Goal: Task Accomplishment & Management: Manage account settings

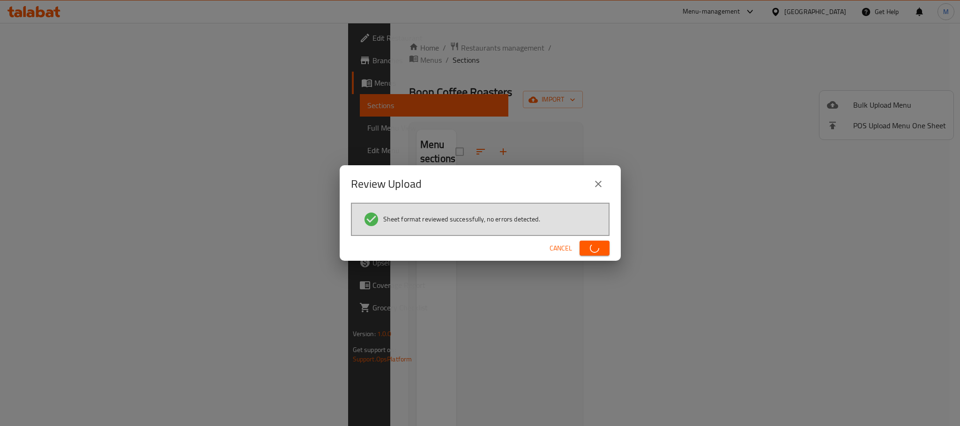
click at [470, 182] on div "Review Upload" at bounding box center [480, 184] width 259 height 22
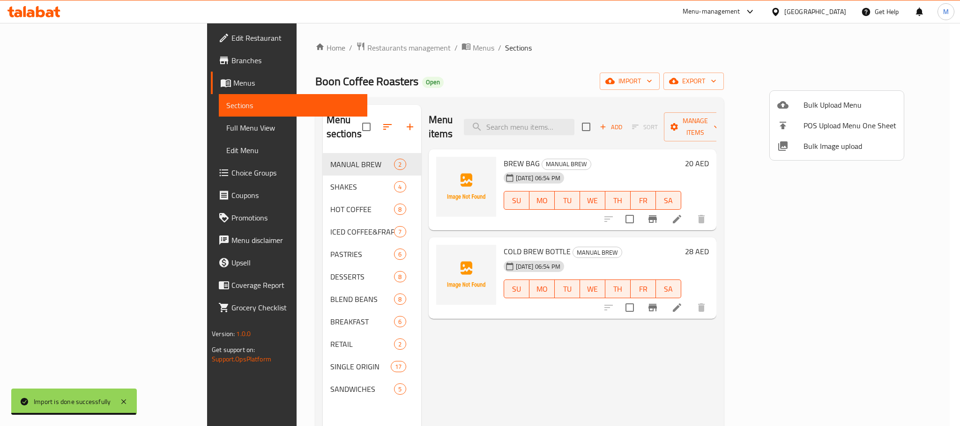
click at [542, 72] on div at bounding box center [480, 213] width 960 height 426
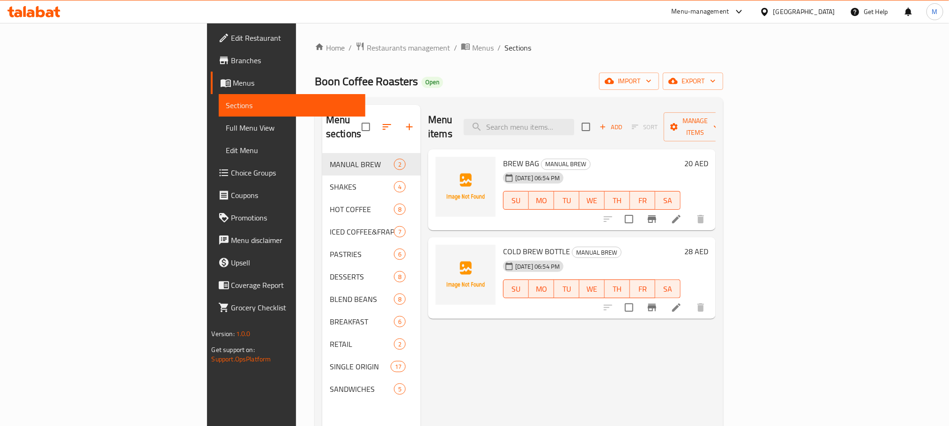
click at [381, 123] on icon "button" at bounding box center [386, 126] width 11 height 11
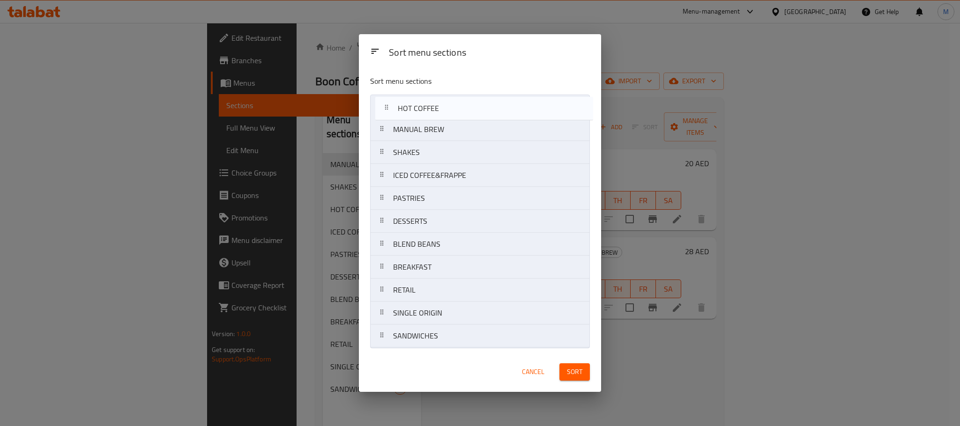
drag, startPoint x: 388, startPoint y: 152, endPoint x: 393, endPoint y: 105, distance: 46.6
click at [393, 105] on nav "MANUAL BREW SHAKES HOT COFFEE ICED COFFEE&FRAPPE PASTRIES DESSERTS BLEND BEANS …" at bounding box center [480, 221] width 220 height 253
drag, startPoint x: 395, startPoint y: 182, endPoint x: 391, endPoint y: 128, distance: 53.5
click at [391, 128] on nav "HOT COFFEE MANUAL BREW SHAKES ICED COFFEE&FRAPPE PASTRIES DESSERTS BLEND BEANS …" at bounding box center [480, 221] width 220 height 253
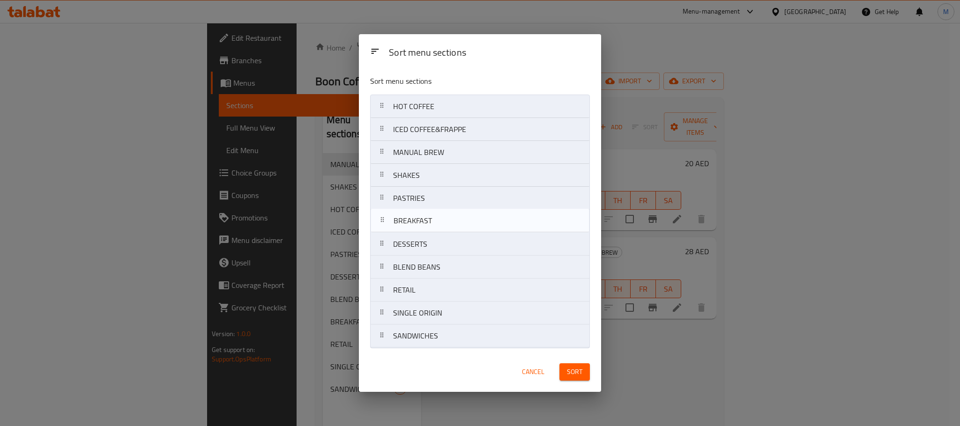
drag, startPoint x: 446, startPoint y: 271, endPoint x: 445, endPoint y: 221, distance: 50.1
click at [445, 221] on nav "HOT COFFEE ICED COFFEE&FRAPPE MANUAL BREW SHAKES PASTRIES DESSERTS BLEND BEANS …" at bounding box center [480, 221] width 220 height 253
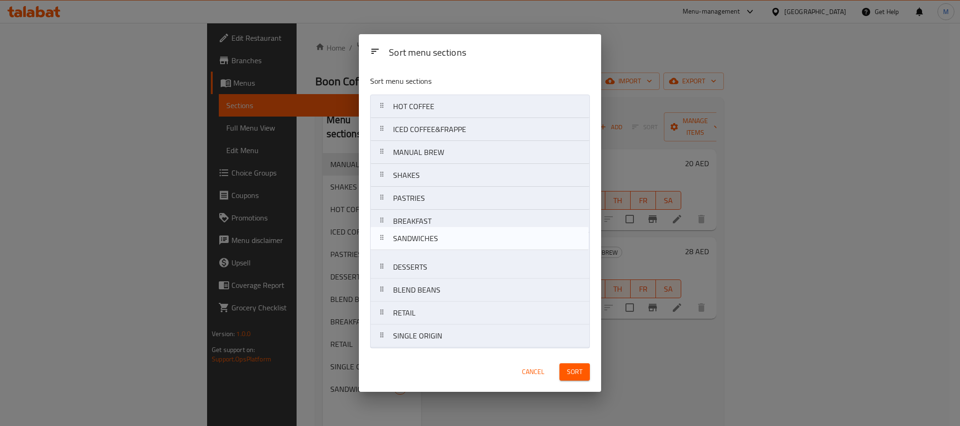
drag, startPoint x: 439, startPoint y: 343, endPoint x: 438, endPoint y: 240, distance: 102.6
click at [438, 240] on nav "HOT COFFEE ICED COFFEE&FRAPPE MANUAL BREW SHAKES PASTRIES BREAKFAST DESSERTS BL…" at bounding box center [480, 221] width 220 height 253
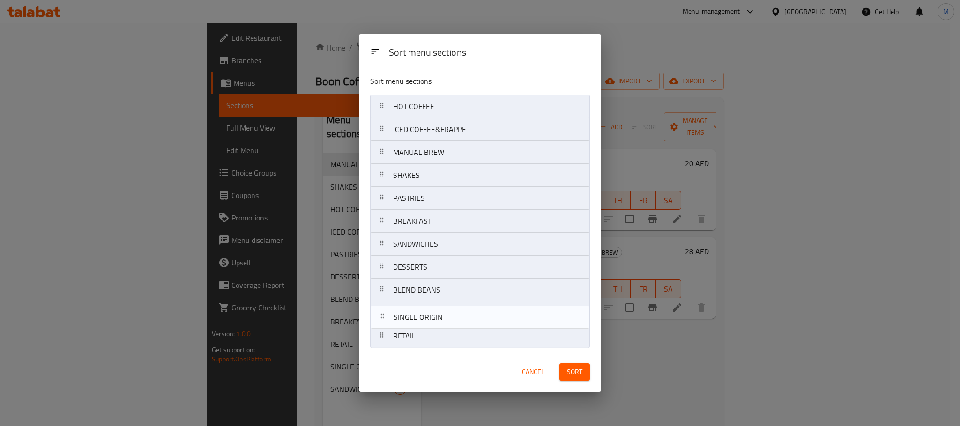
drag, startPoint x: 457, startPoint y: 346, endPoint x: 457, endPoint y: 323, distance: 22.5
click at [457, 323] on nav "HOT COFFEE ICED COFFEE&FRAPPE MANUAL BREW SHAKES PASTRIES BREAKFAST SANDWICHES …" at bounding box center [480, 221] width 220 height 253
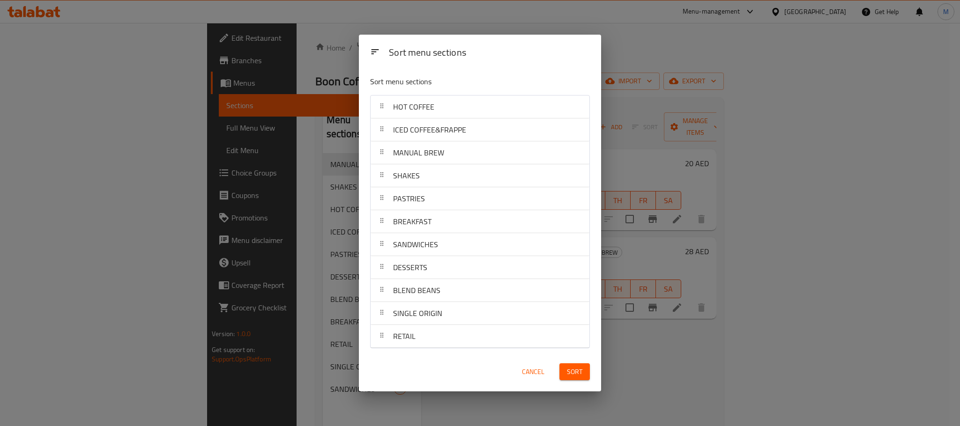
click at [573, 369] on span "Sort" at bounding box center [574, 372] width 15 height 12
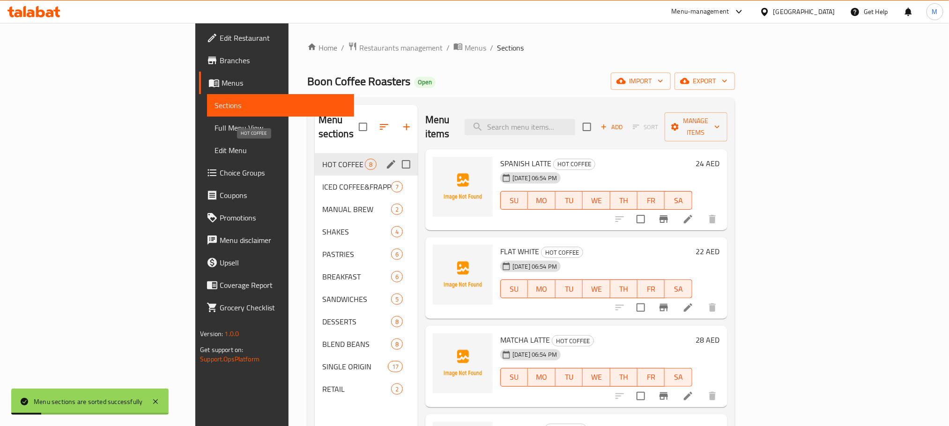
click at [322, 159] on span "HOT COFFEE" at bounding box center [343, 164] width 43 height 11
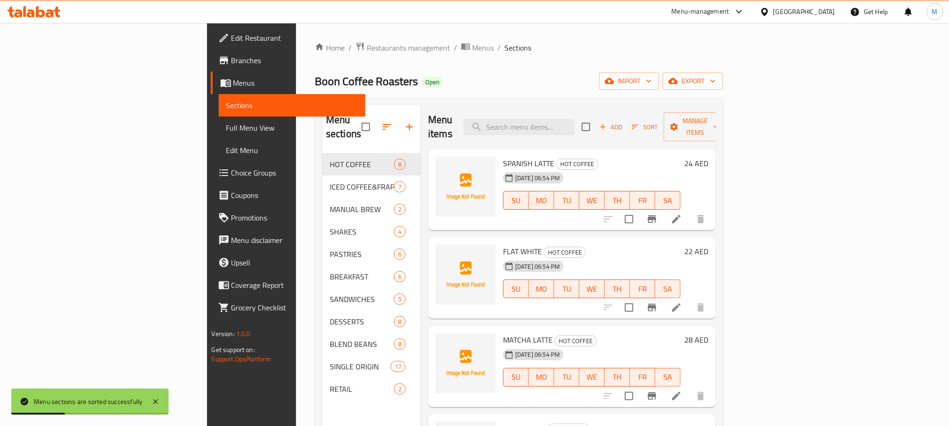
drag, startPoint x: 573, startPoint y: 20, endPoint x: 468, endPoint y: 51, distance: 109.8
click at [468, 51] on ol "Home / Restaurants management / Menus / Sections" at bounding box center [519, 48] width 409 height 12
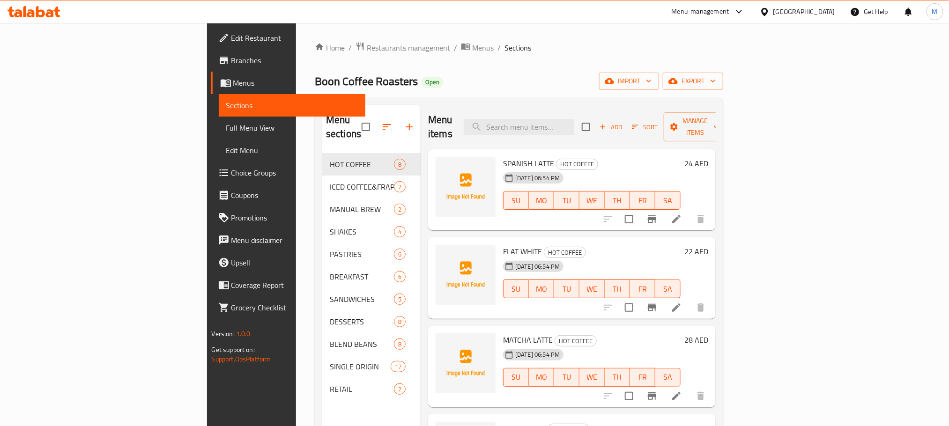
click at [647, 69] on div "Home / Restaurants management / Menus / Sections Boon Coffee Roasters Open impo…" at bounding box center [519, 290] width 409 height 497
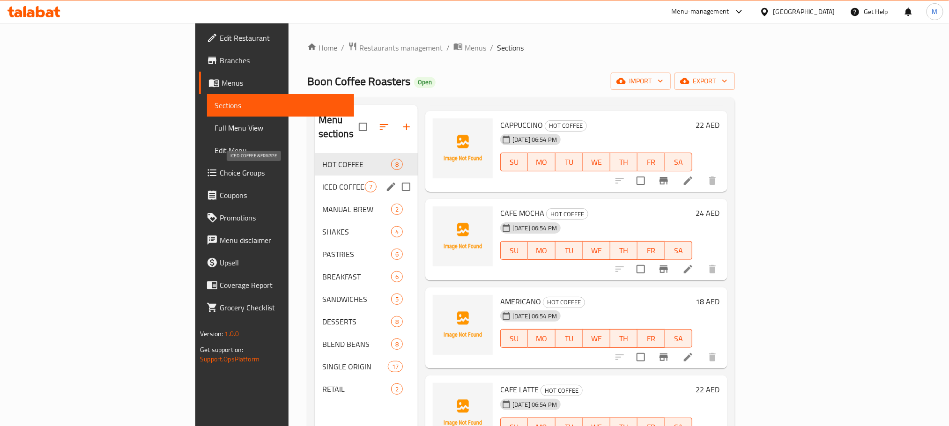
click at [322, 181] on span "ICED COFFEE&FRAPPE" at bounding box center [343, 186] width 43 height 11
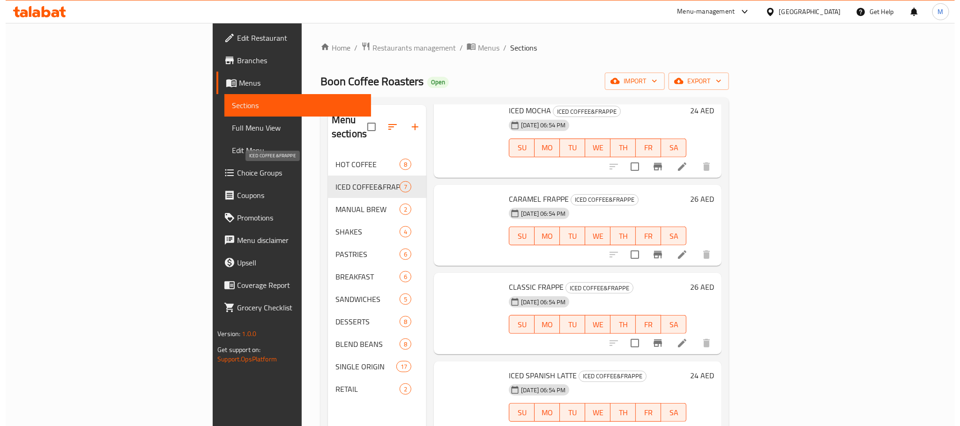
scroll to position [215, 0]
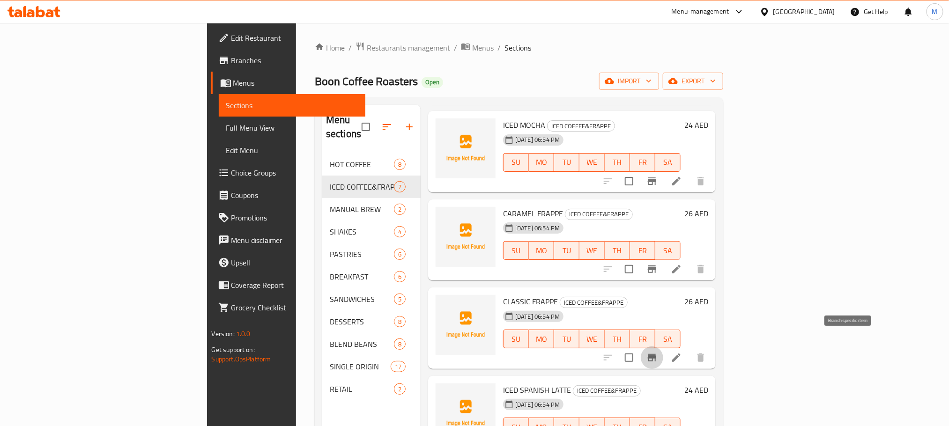
click at [656, 354] on icon "Branch-specific-item" at bounding box center [652, 357] width 8 height 7
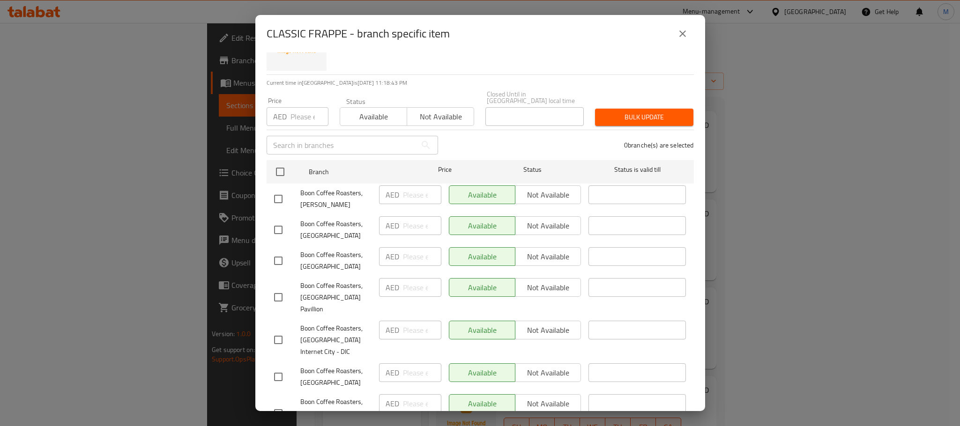
scroll to position [70, 0]
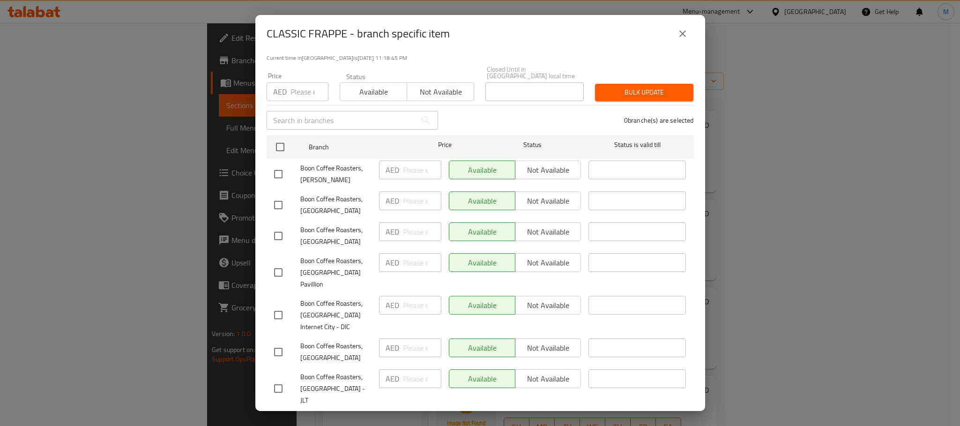
click at [277, 342] on input "checkbox" at bounding box center [278, 352] width 20 height 20
checkbox input "true"
click at [415, 339] on input "number" at bounding box center [422, 348] width 38 height 19
type input "24"
click at [357, 341] on span "Boon Coffee Roasters, [GEOGRAPHIC_DATA]" at bounding box center [335, 352] width 71 height 23
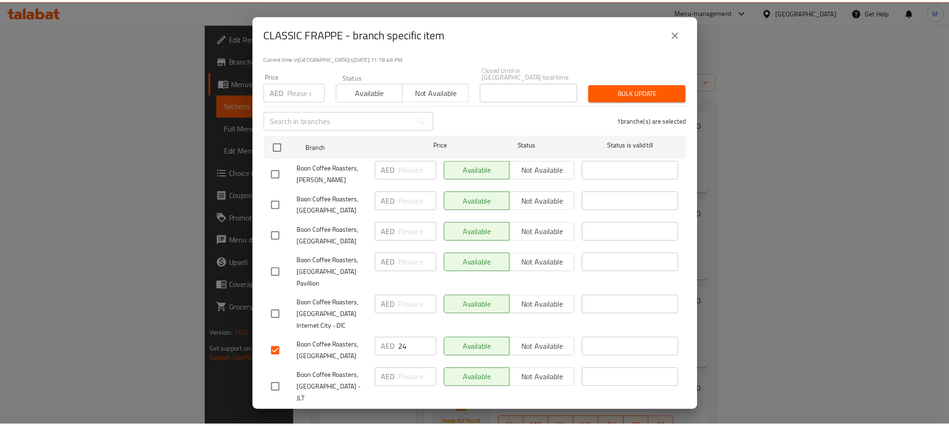
scroll to position [100, 0]
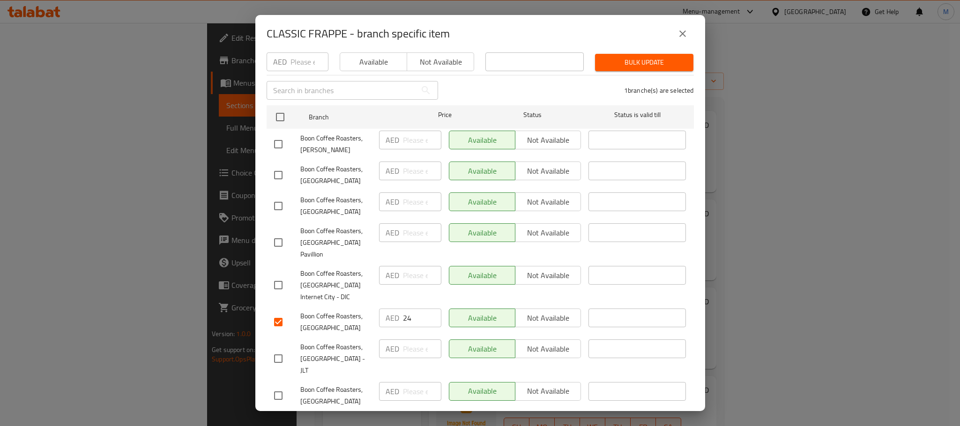
click at [385, 418] on span "Save" at bounding box center [480, 424] width 412 height 12
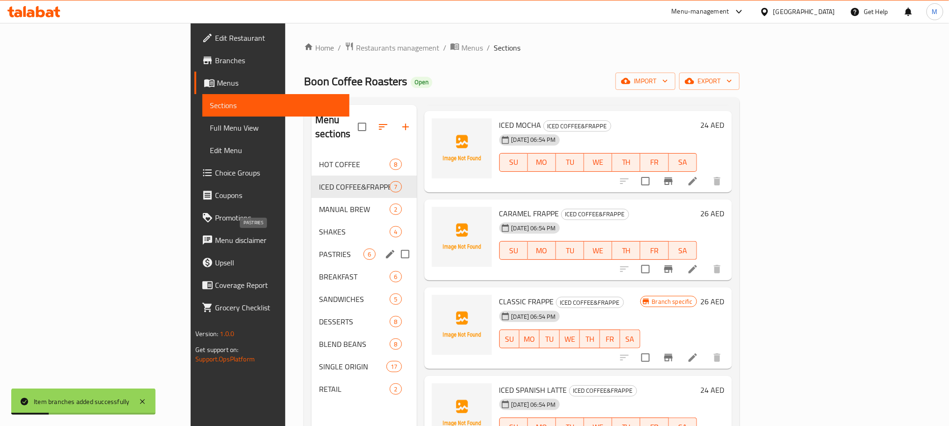
click at [319, 249] on span "PASTRIES" at bounding box center [341, 254] width 45 height 11
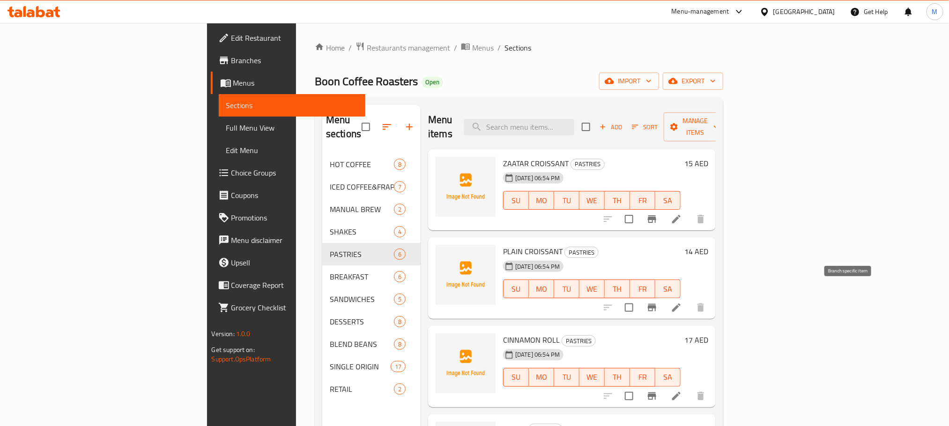
click at [656, 304] on icon "Branch-specific-item" at bounding box center [652, 307] width 8 height 7
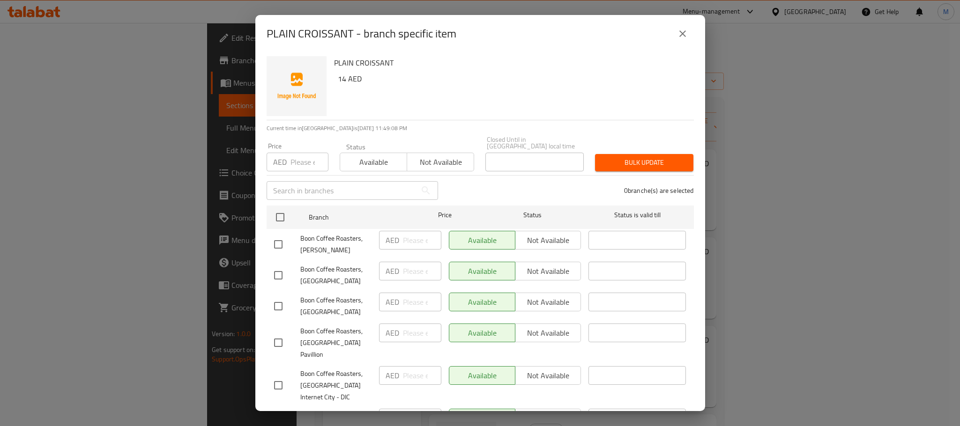
click at [275, 413] on input "checkbox" at bounding box center [278, 423] width 20 height 20
checkbox input "true"
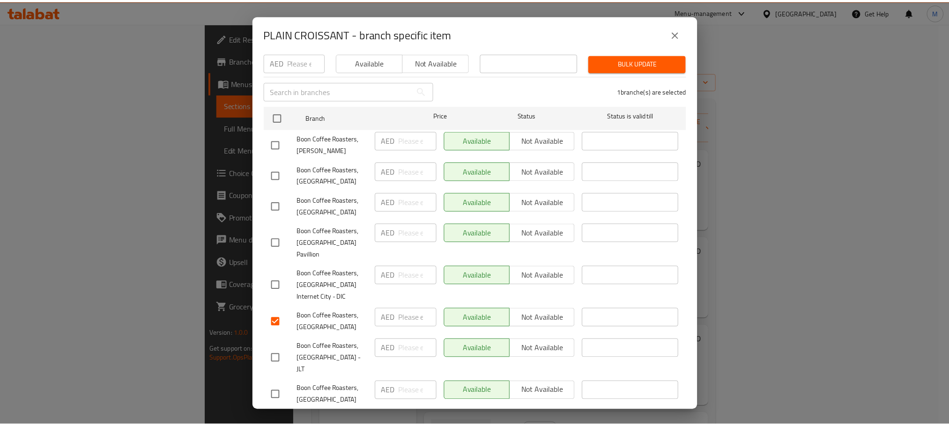
scroll to position [100, 0]
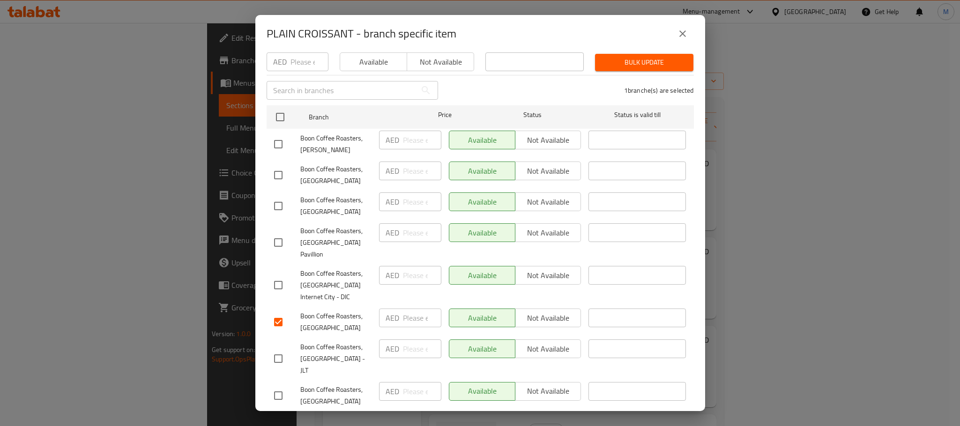
click at [407, 309] on input "number" at bounding box center [422, 318] width 38 height 19
type input "13"
click at [350, 342] on span "Boon Coffee Roasters, [GEOGRAPHIC_DATA] - JLT" at bounding box center [335, 359] width 71 height 35
click at [411, 415] on button "Save" at bounding box center [480, 423] width 427 height 17
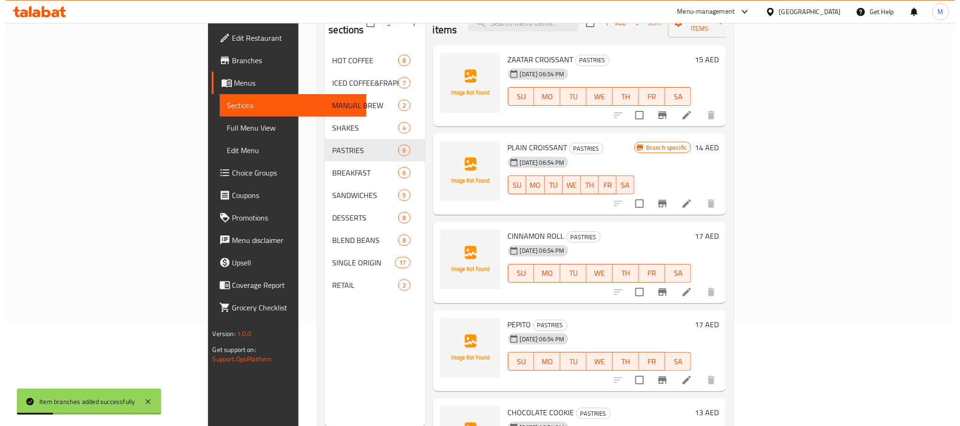
scroll to position [131, 0]
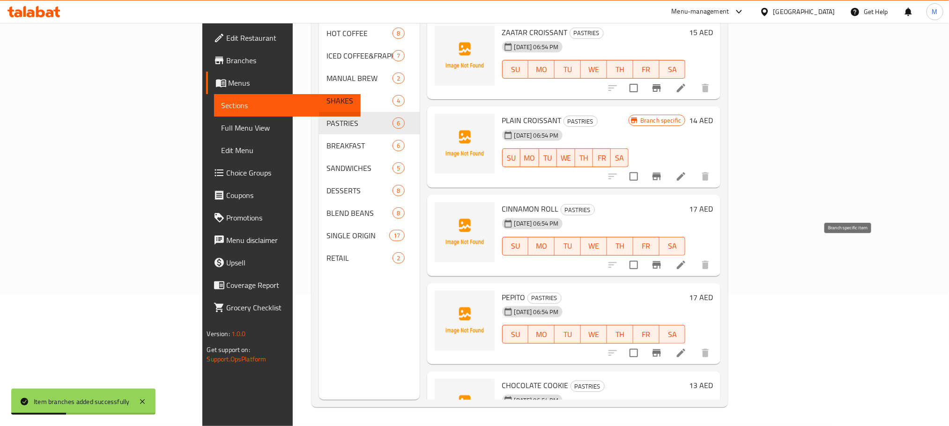
click at [662, 260] on icon "Branch-specific-item" at bounding box center [656, 265] width 11 height 11
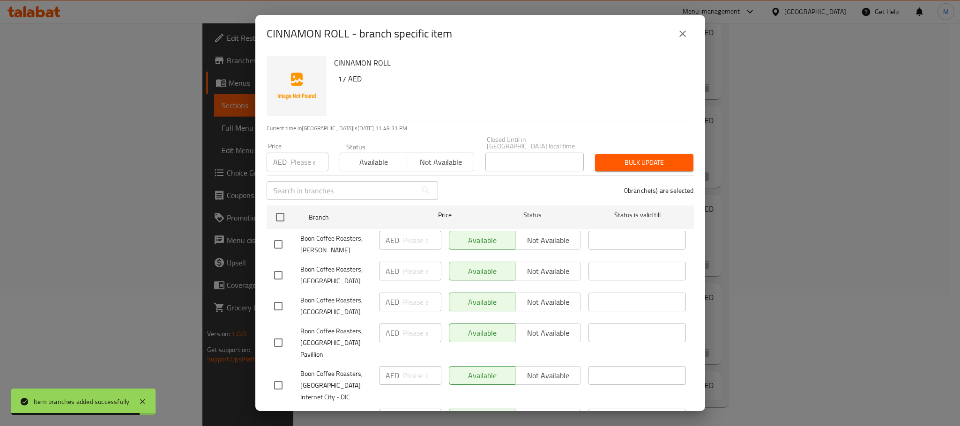
click at [277, 413] on input "checkbox" at bounding box center [278, 423] width 20 height 20
checkbox input "true"
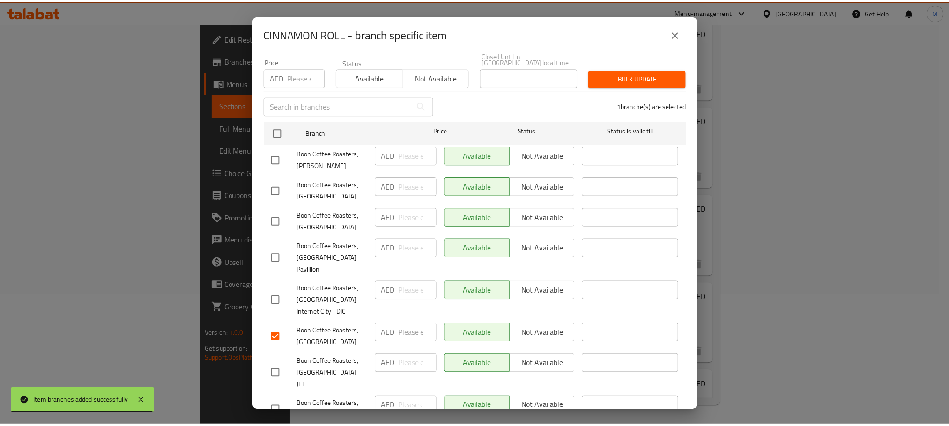
scroll to position [100, 0]
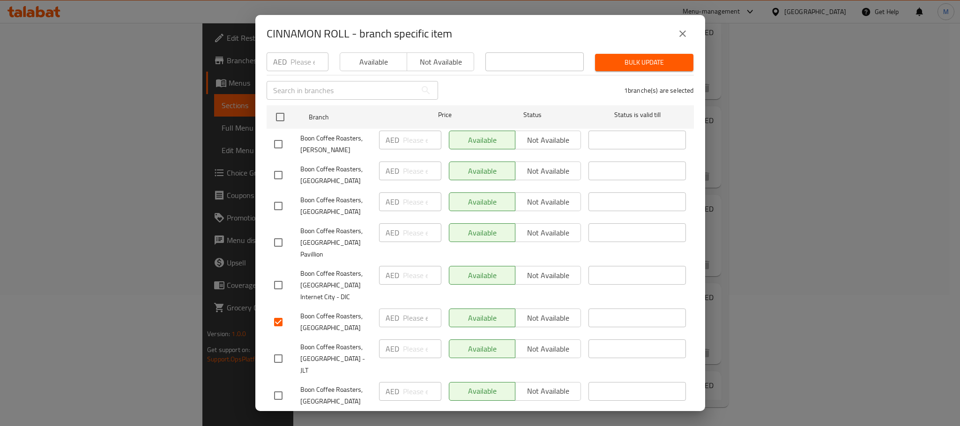
click at [406, 309] on input "number" at bounding box center [422, 318] width 38 height 19
paste input "16"
type input "16"
click at [439, 418] on span "Save" at bounding box center [480, 424] width 412 height 12
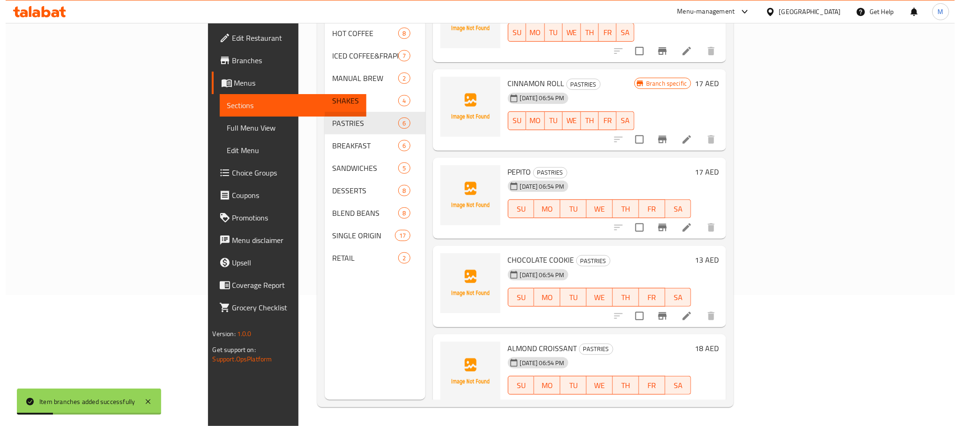
scroll to position [126, 0]
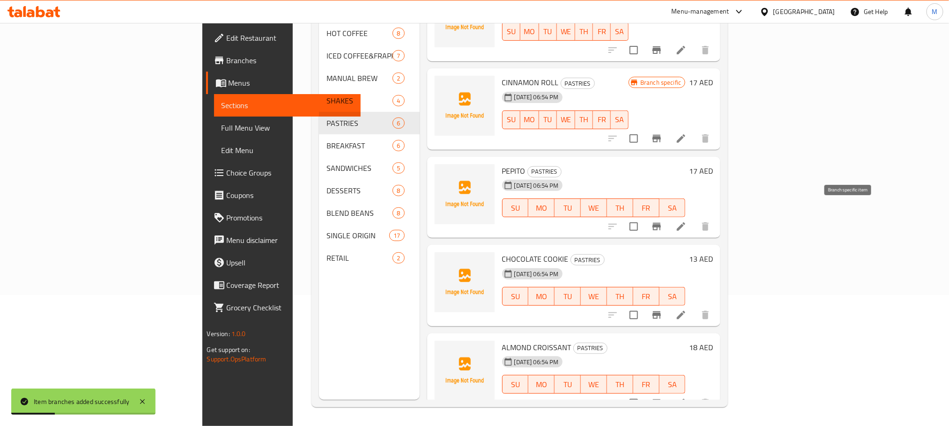
click at [662, 221] on icon "Branch-specific-item" at bounding box center [656, 226] width 11 height 11
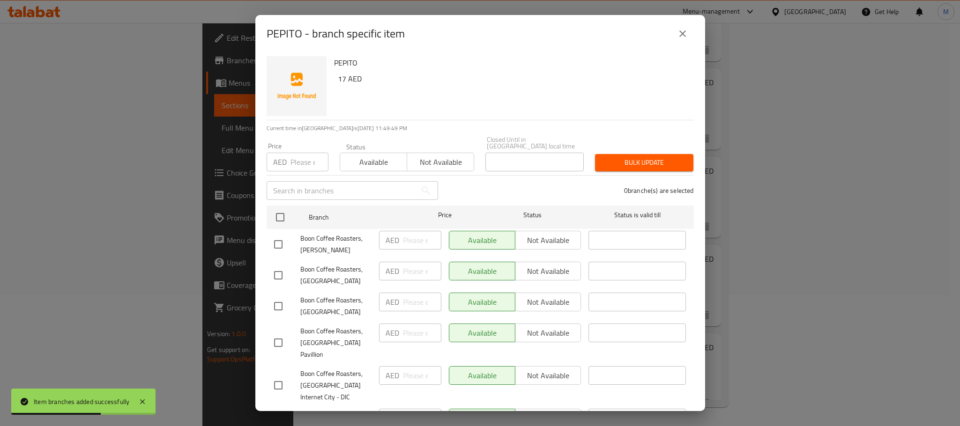
click at [277, 413] on input "checkbox" at bounding box center [278, 423] width 20 height 20
checkbox input "true"
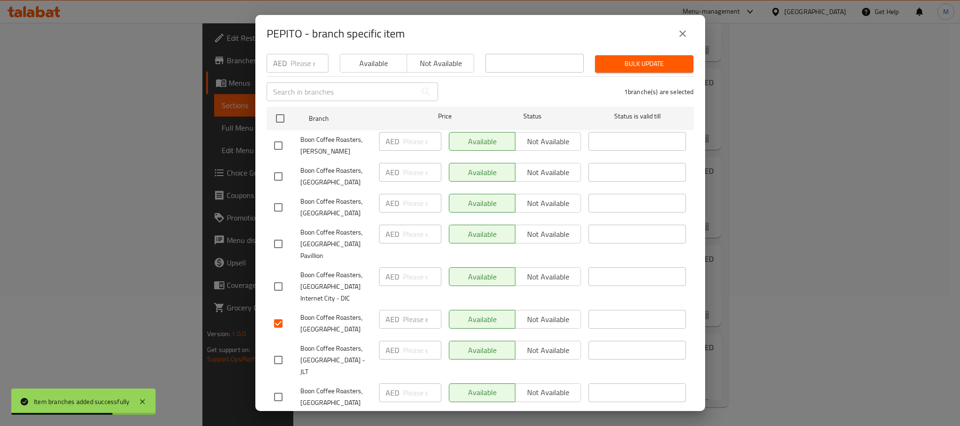
scroll to position [100, 0]
click at [407, 309] on input "number" at bounding box center [422, 318] width 38 height 19
paste input "16"
type input "16"
click at [342, 342] on span "Boon Coffee Roasters, [GEOGRAPHIC_DATA] - JLT" at bounding box center [335, 359] width 71 height 35
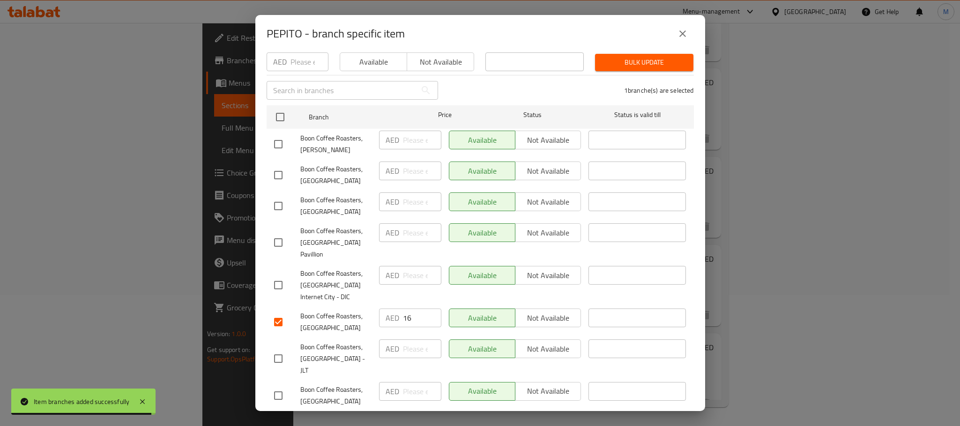
click at [405, 418] on span "Save" at bounding box center [480, 424] width 412 height 12
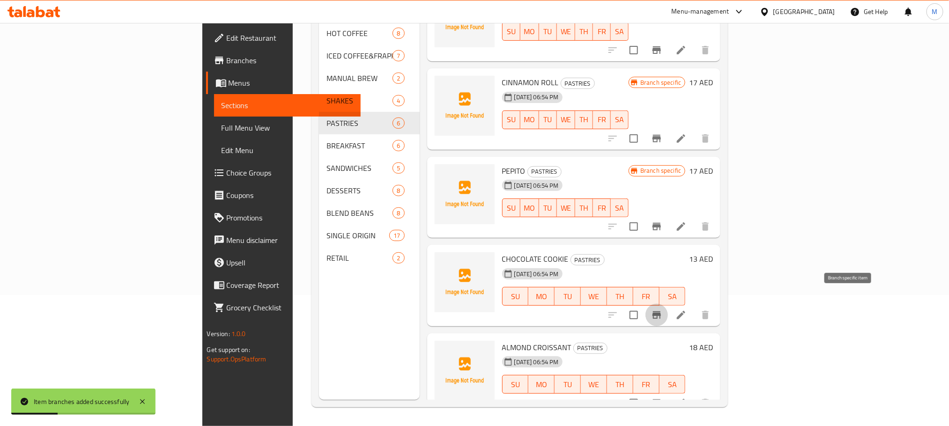
click at [661, 312] on icon "Branch-specific-item" at bounding box center [657, 315] width 8 height 7
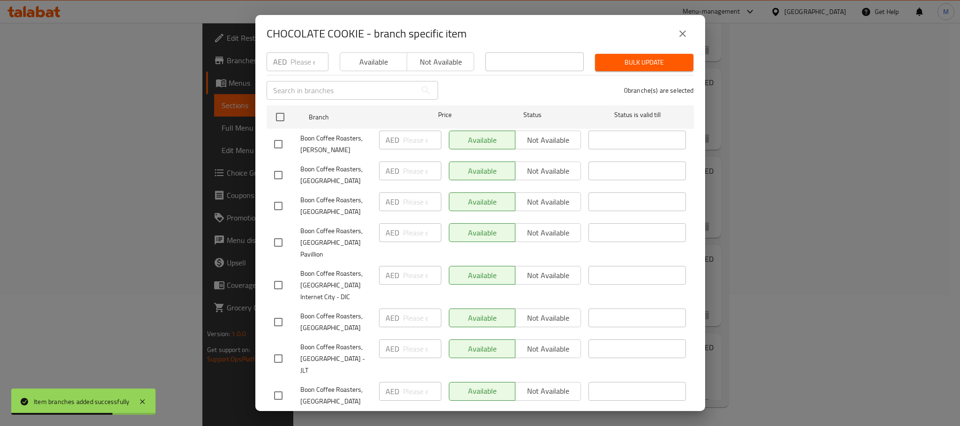
click at [277, 312] on input "checkbox" at bounding box center [278, 322] width 20 height 20
checkbox input "true"
click at [412, 309] on input "number" at bounding box center [422, 318] width 38 height 19
paste input "10"
type input "10"
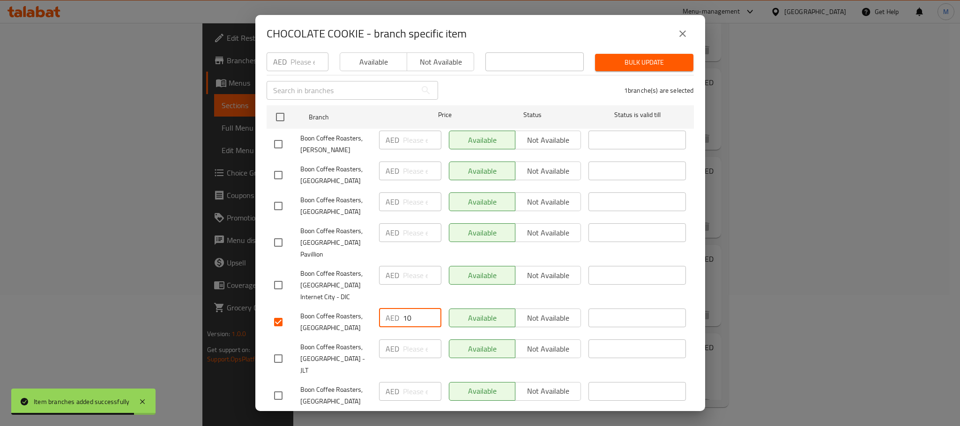
click at [328, 342] on span "Boon Coffee Roasters, [GEOGRAPHIC_DATA] - JLT" at bounding box center [335, 359] width 71 height 35
click at [433, 418] on span "Save" at bounding box center [480, 424] width 412 height 12
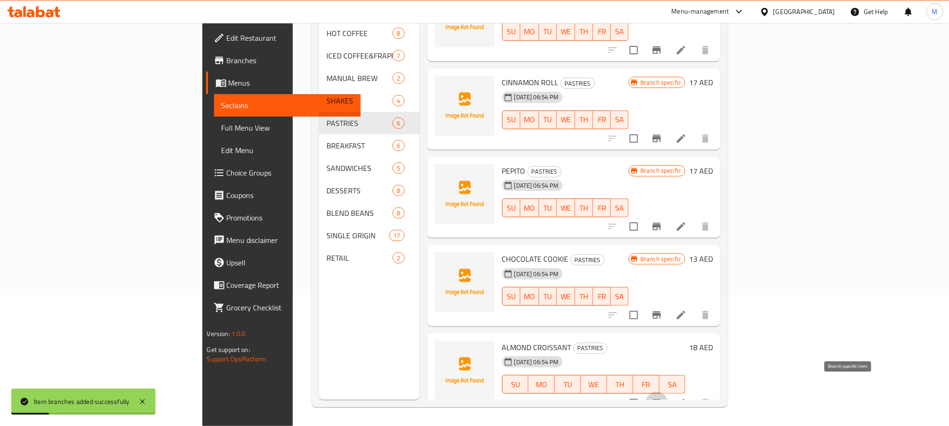
click at [668, 396] on button "Branch-specific-item" at bounding box center [657, 403] width 22 height 22
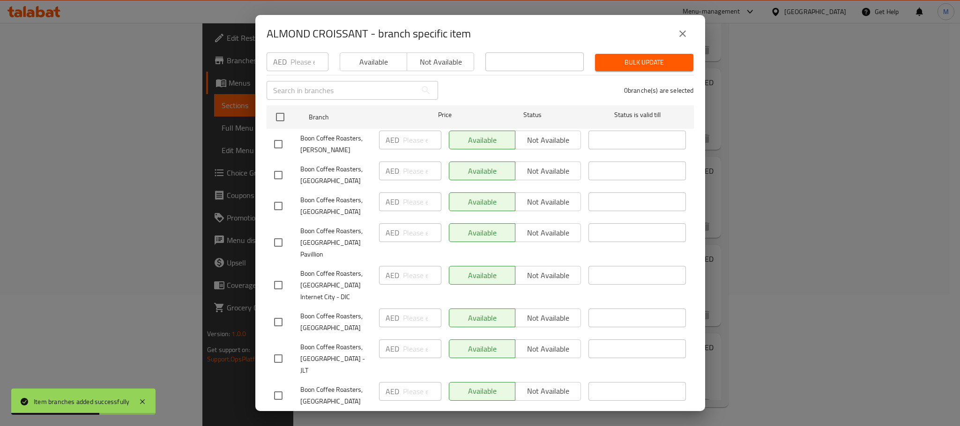
click at [280, 312] on input "checkbox" at bounding box center [278, 322] width 20 height 20
checkbox input "true"
click at [409, 309] on input "number" at bounding box center [422, 318] width 38 height 19
paste input "17"
type input "17"
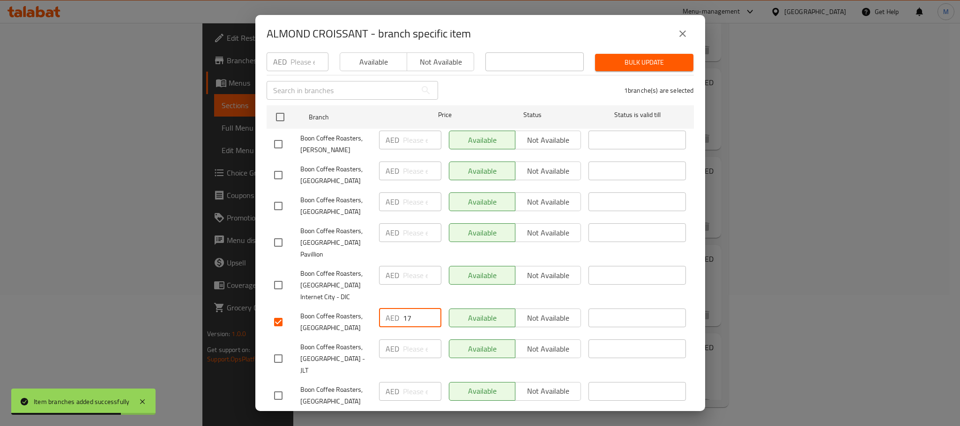
click at [344, 311] on span "Boon Coffee Roasters, [GEOGRAPHIC_DATA]" at bounding box center [335, 322] width 71 height 23
drag, startPoint x: 418, startPoint y: 402, endPoint x: 417, endPoint y: 396, distance: 5.6
click at [418, 418] on span "Save" at bounding box center [480, 424] width 412 height 12
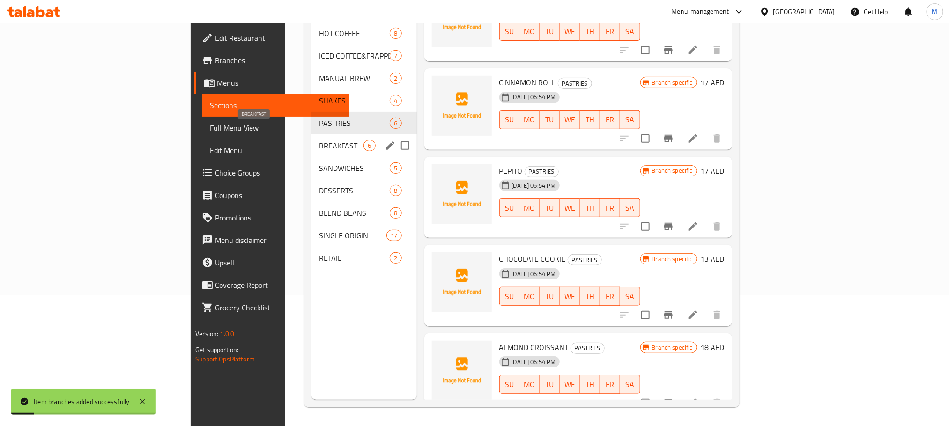
click at [319, 140] on span "BREAKFAST" at bounding box center [341, 145] width 45 height 11
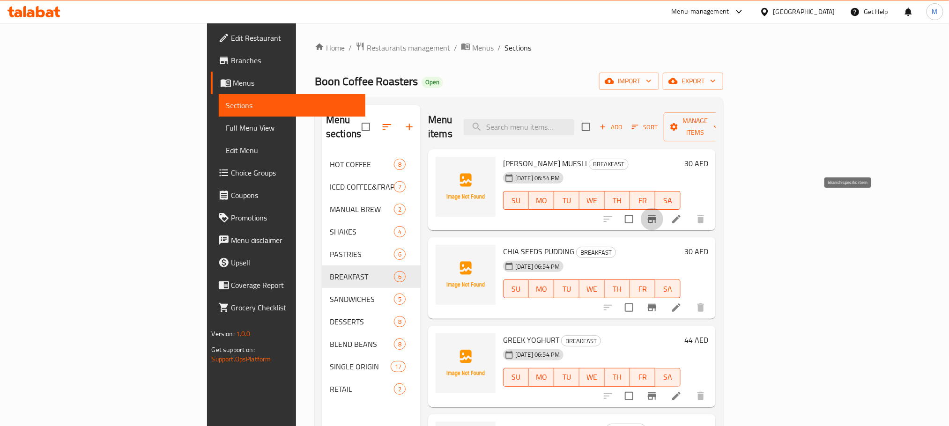
click at [663, 215] on button "Branch-specific-item" at bounding box center [652, 219] width 22 height 22
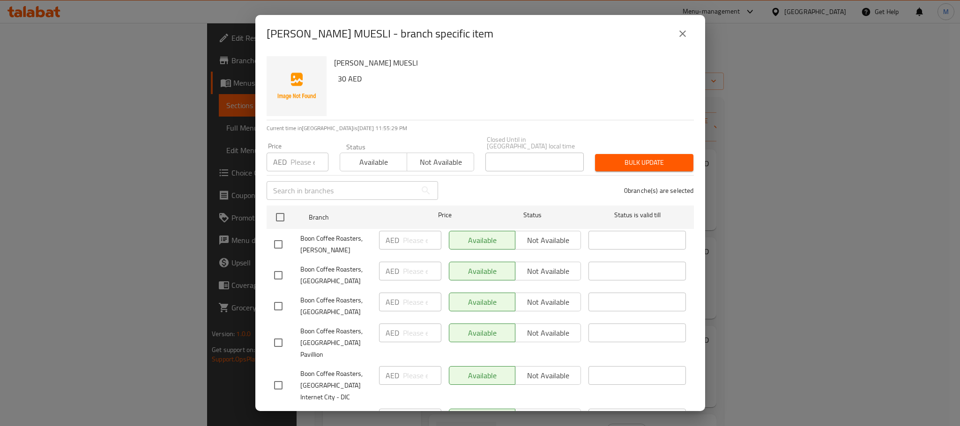
click at [679, 32] on icon "close" at bounding box center [682, 33] width 11 height 11
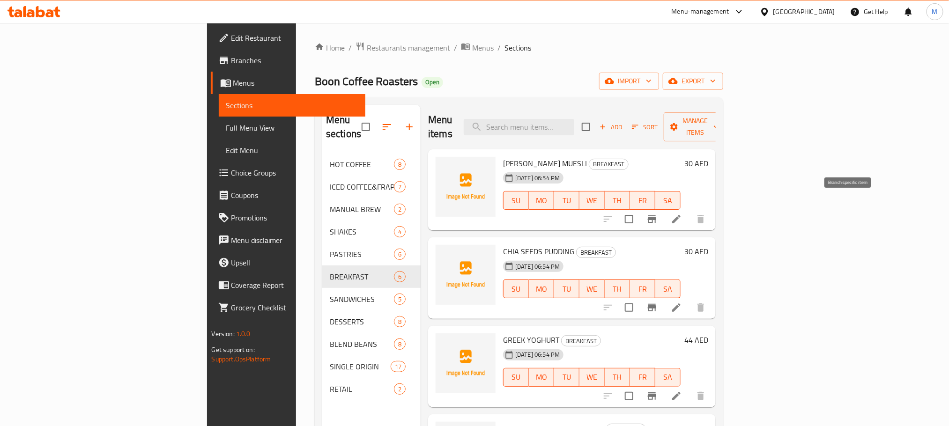
click at [658, 214] on icon "Branch-specific-item" at bounding box center [652, 219] width 11 height 11
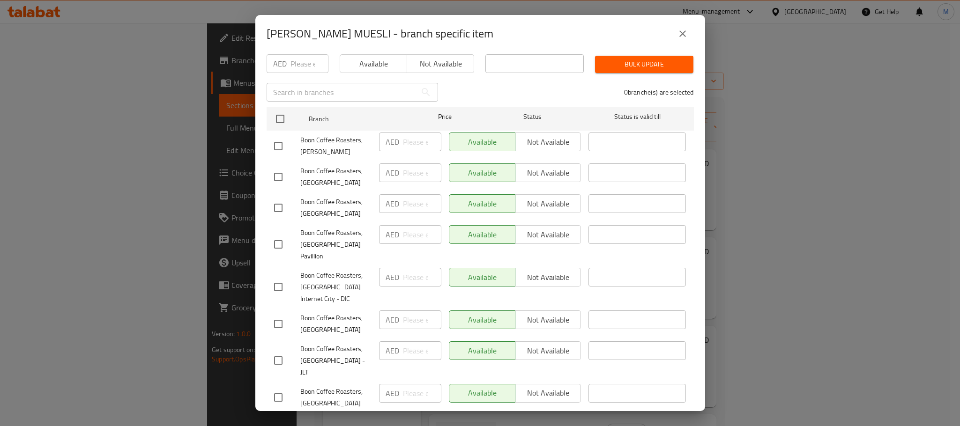
scroll to position [100, 0]
click at [277, 312] on input "checkbox" at bounding box center [278, 322] width 20 height 20
checkbox input "true"
click at [413, 309] on input "number" at bounding box center [422, 318] width 38 height 19
type input "27"
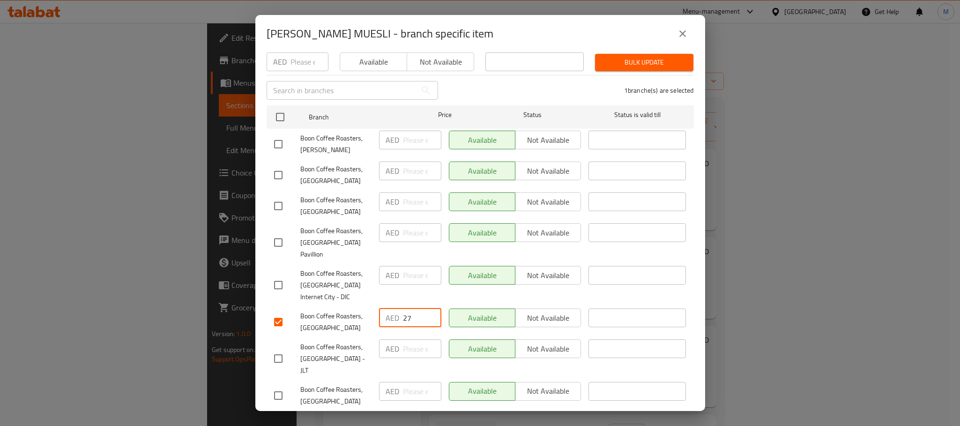
click at [336, 342] on span "Boon Coffee Roasters, [GEOGRAPHIC_DATA] - JLT" at bounding box center [335, 359] width 71 height 35
click at [402, 418] on span "Save" at bounding box center [480, 424] width 412 height 12
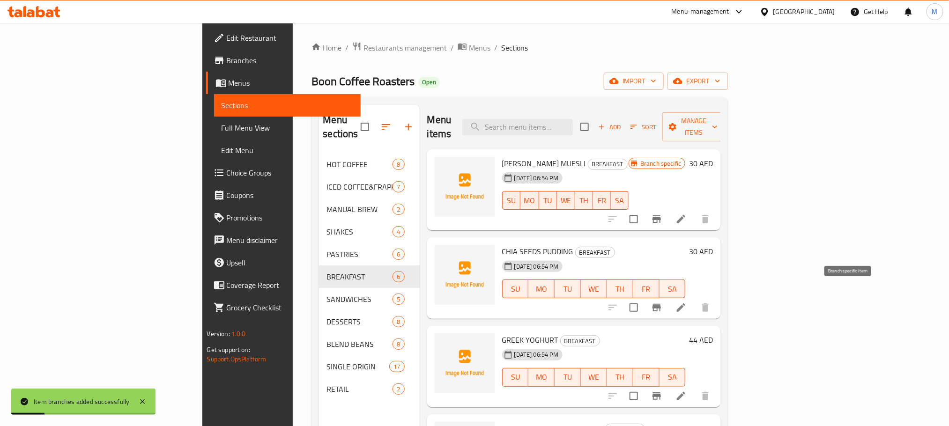
click at [662, 302] on icon "Branch-specific-item" at bounding box center [656, 307] width 11 height 11
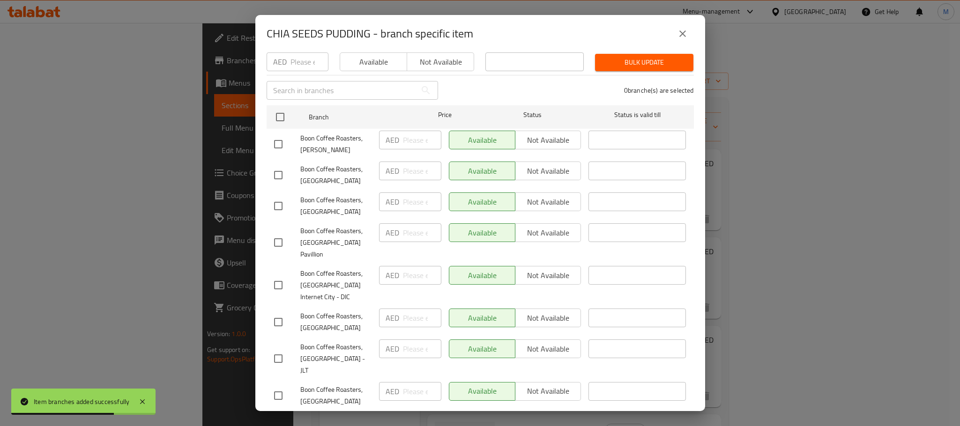
click at [275, 312] on input "checkbox" at bounding box center [278, 322] width 20 height 20
checkbox input "true"
click at [409, 309] on input "number" at bounding box center [422, 318] width 38 height 19
paste input "27"
type input "27"
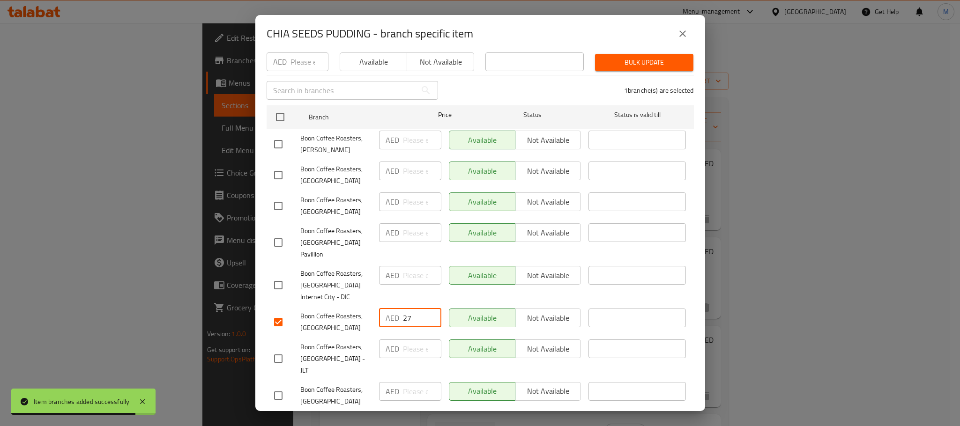
click at [346, 342] on span "Boon Coffee Roasters, [GEOGRAPHIC_DATA] - JLT" at bounding box center [335, 359] width 71 height 35
click at [379, 418] on span "Save" at bounding box center [480, 424] width 412 height 12
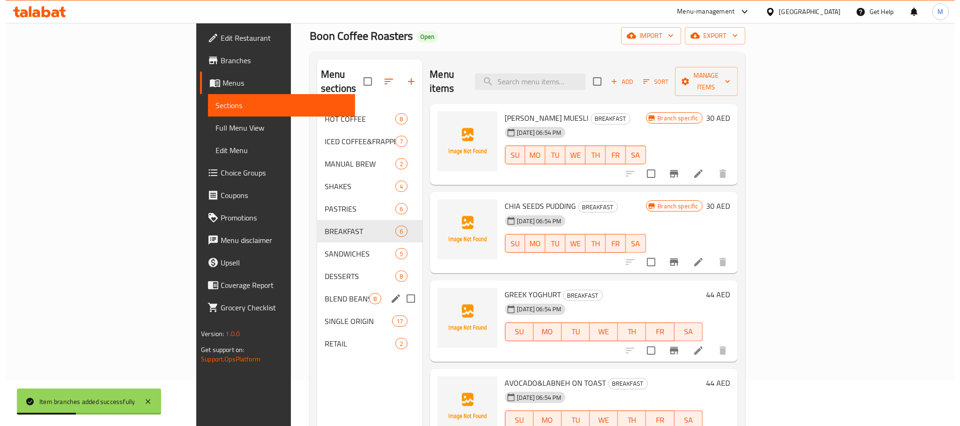
scroll to position [70, 0]
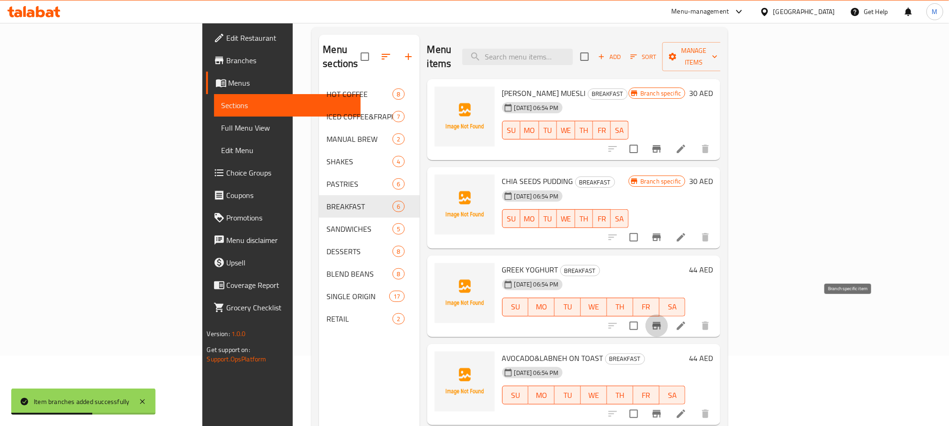
click at [662, 320] on icon "Branch-specific-item" at bounding box center [656, 325] width 11 height 11
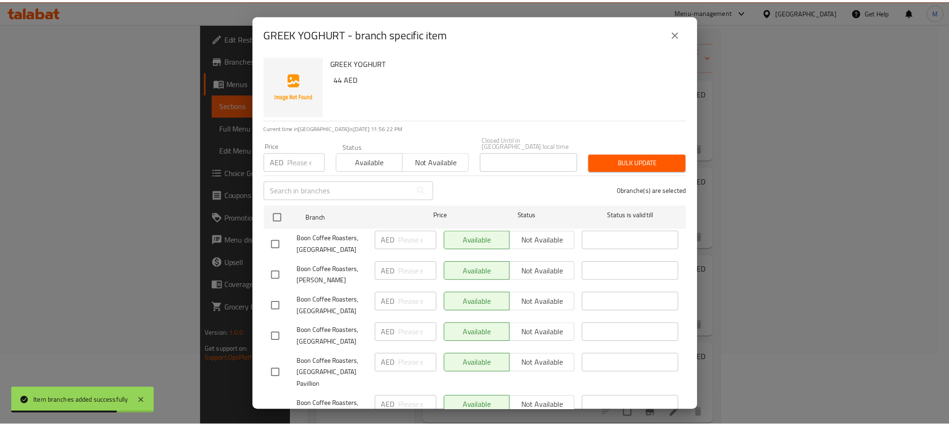
scroll to position [100, 0]
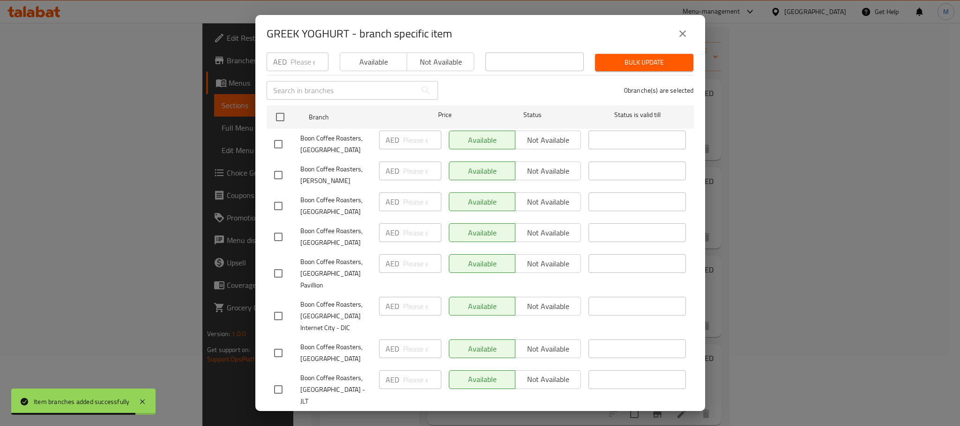
click at [275, 343] on input "checkbox" at bounding box center [278, 353] width 20 height 20
checkbox input "true"
click at [410, 340] on input "number" at bounding box center [422, 349] width 38 height 19
paste input "38"
type input "38"
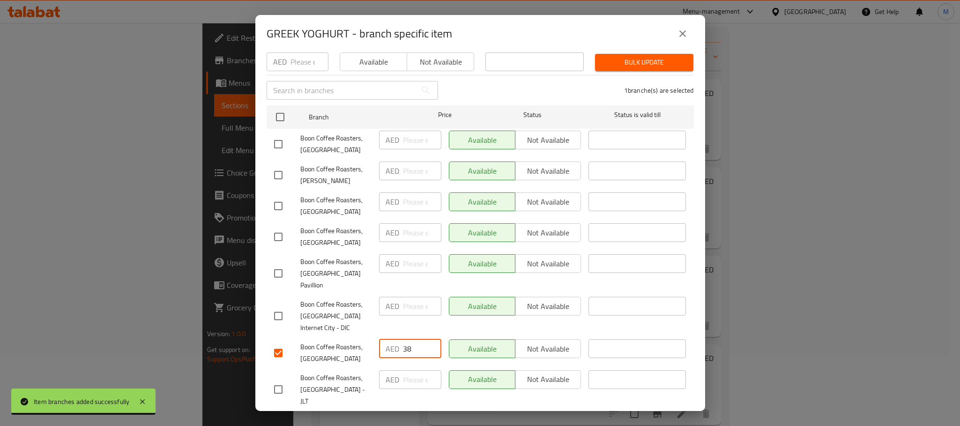
click at [340, 336] on div "Boon Coffee Roasters, [GEOGRAPHIC_DATA]" at bounding box center [322, 353] width 105 height 35
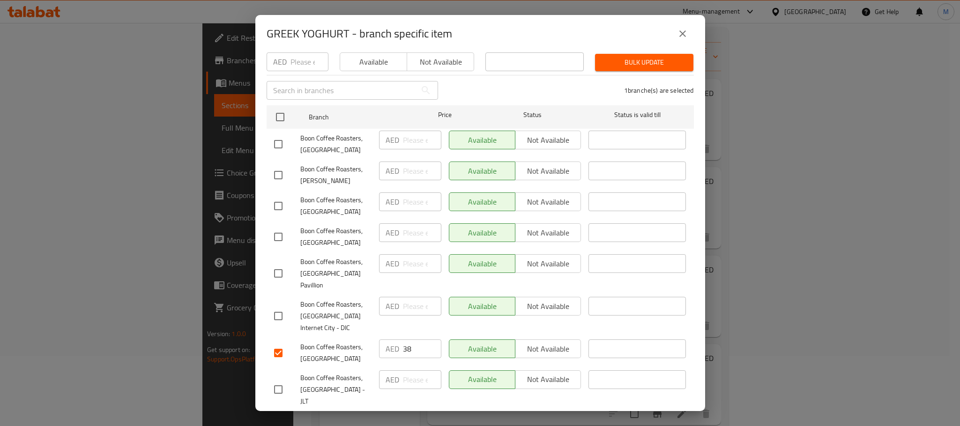
click at [409, 418] on span "Save" at bounding box center [480, 424] width 412 height 12
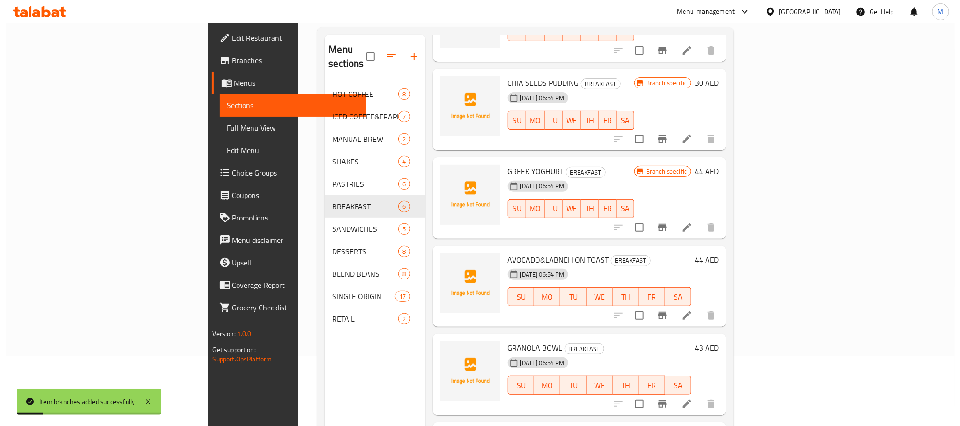
scroll to position [126, 0]
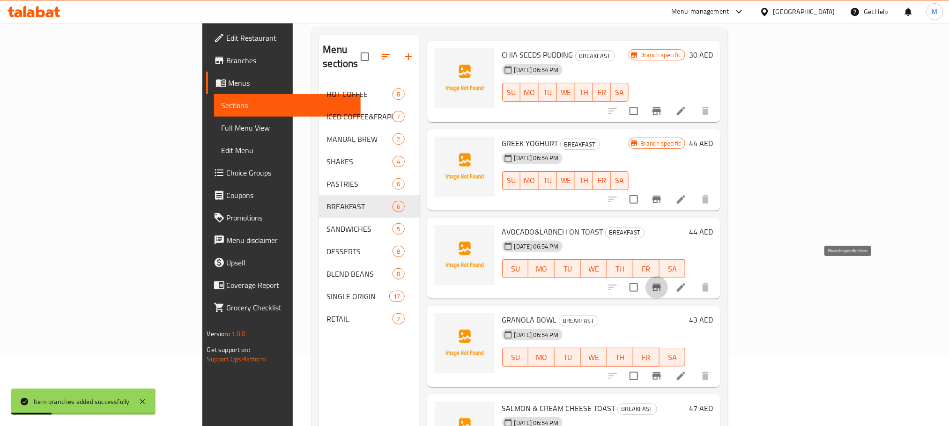
click at [668, 276] on button "Branch-specific-item" at bounding box center [657, 287] width 22 height 22
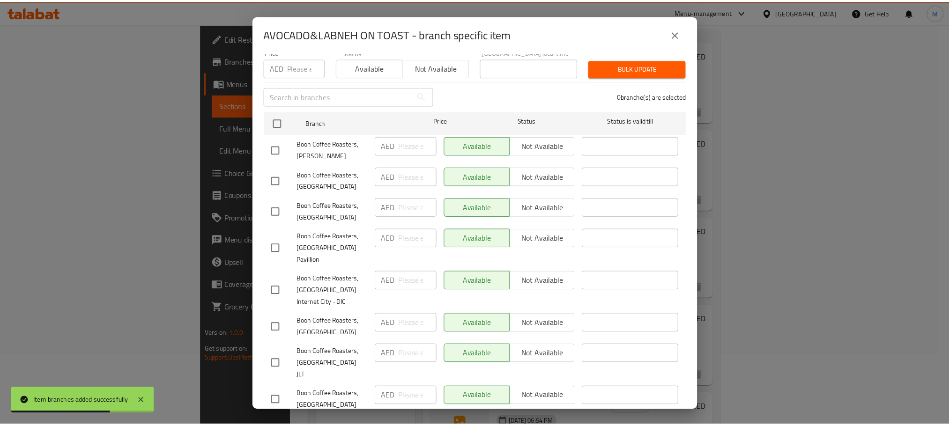
scroll to position [100, 0]
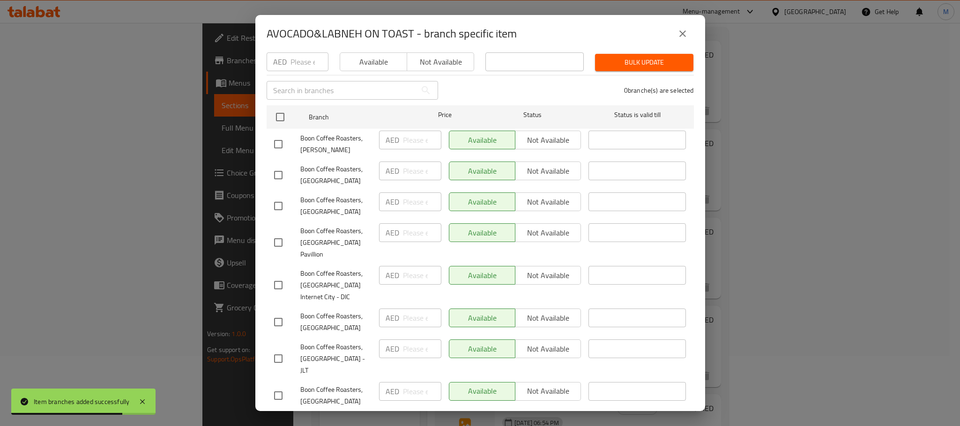
click at [284, 312] on input "checkbox" at bounding box center [278, 322] width 20 height 20
checkbox input "true"
click at [409, 309] on input "number" at bounding box center [422, 318] width 38 height 19
paste input "42"
type input "42"
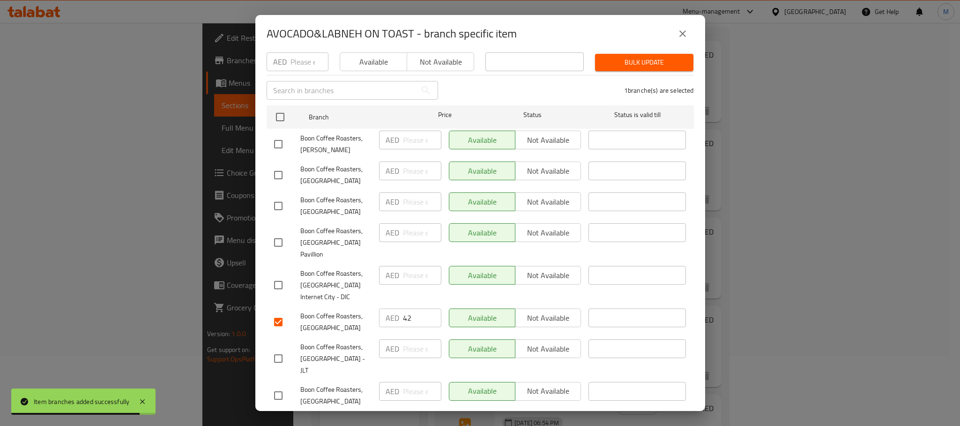
click at [332, 311] on span "Boon Coffee Roasters, [GEOGRAPHIC_DATA]" at bounding box center [335, 322] width 71 height 23
click at [437, 418] on span "Save" at bounding box center [480, 424] width 412 height 12
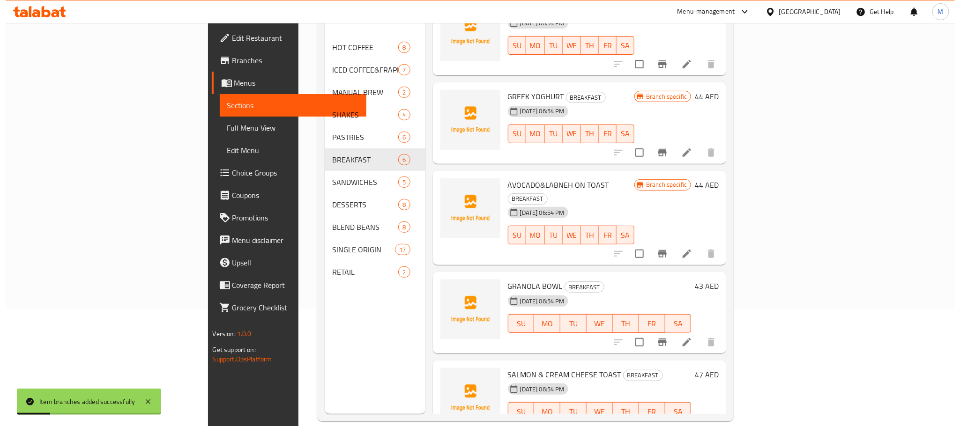
scroll to position [131, 0]
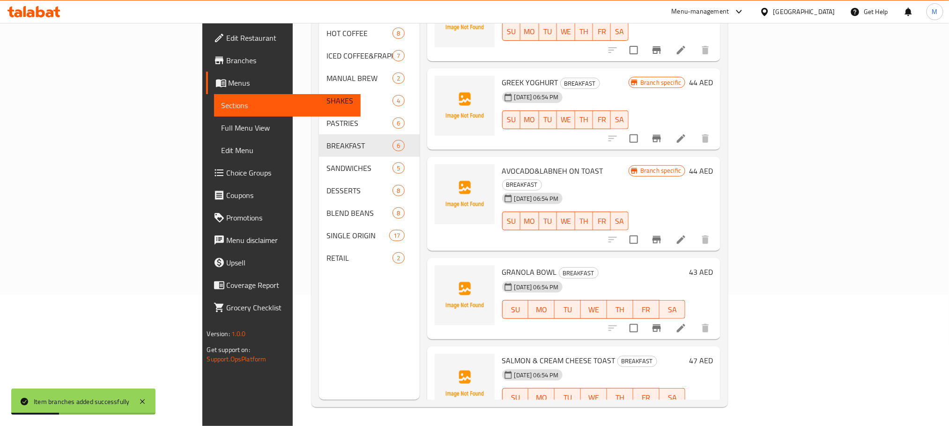
click at [661, 325] on icon "Branch-specific-item" at bounding box center [657, 328] width 8 height 7
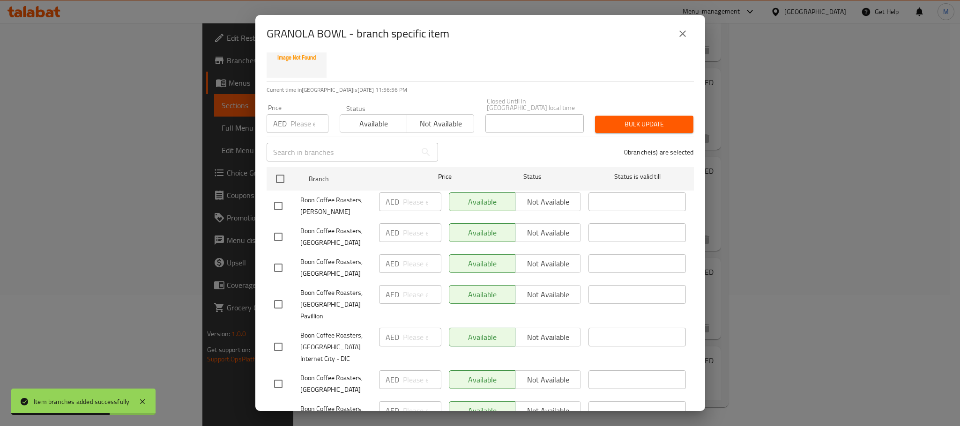
scroll to position [100, 0]
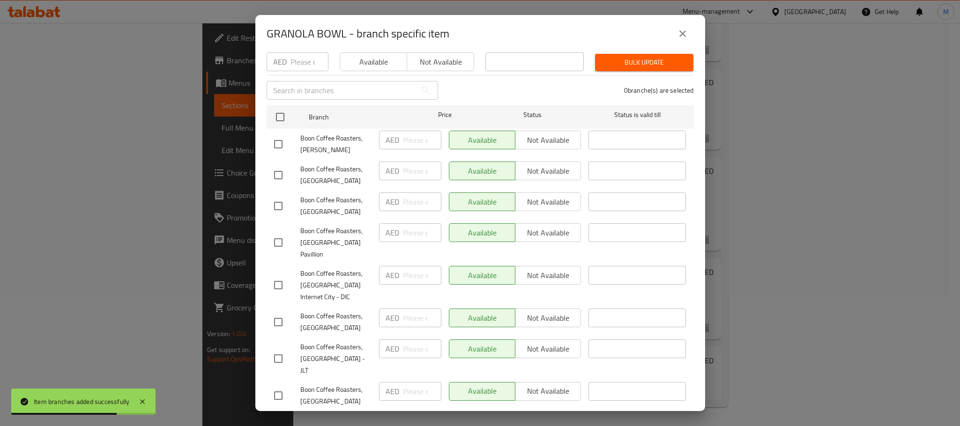
click at [272, 312] on input "checkbox" at bounding box center [278, 322] width 20 height 20
checkbox input "true"
click at [405, 309] on input "number" at bounding box center [422, 318] width 38 height 19
paste input "40"
type input "40"
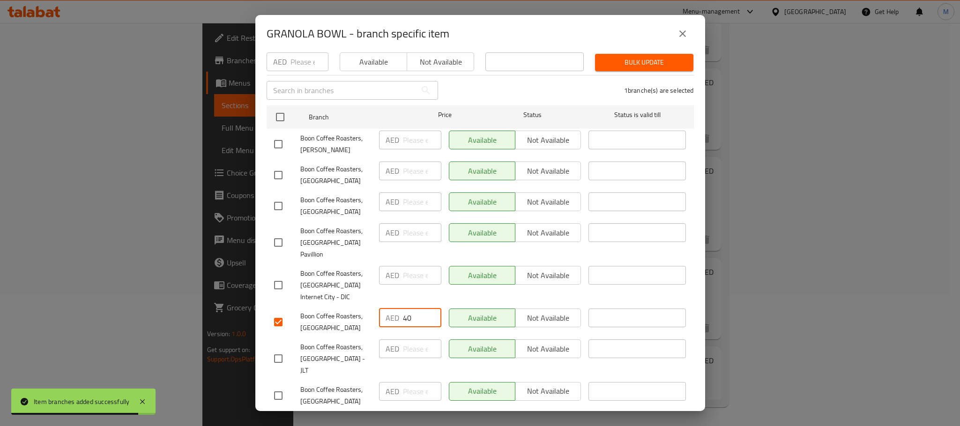
click at [334, 311] on span "Boon Coffee Roasters, [GEOGRAPHIC_DATA]" at bounding box center [335, 322] width 71 height 23
click at [426, 418] on span "Save" at bounding box center [480, 424] width 412 height 12
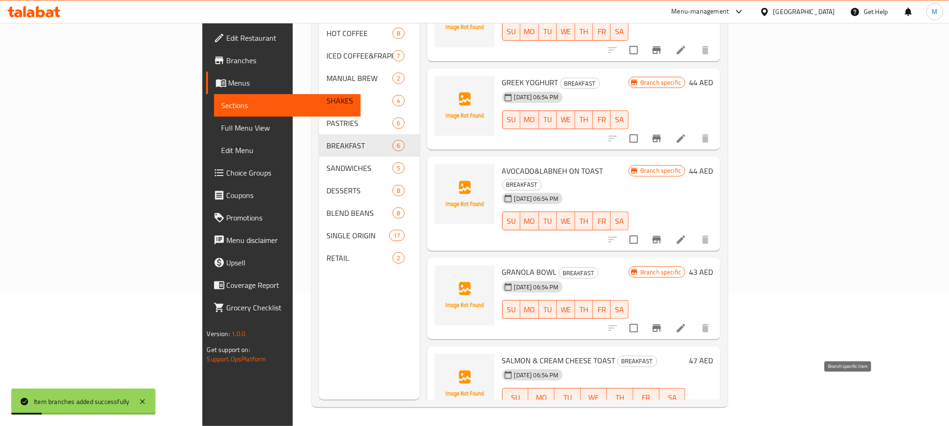
click at [662, 411] on icon "Branch-specific-item" at bounding box center [656, 416] width 11 height 11
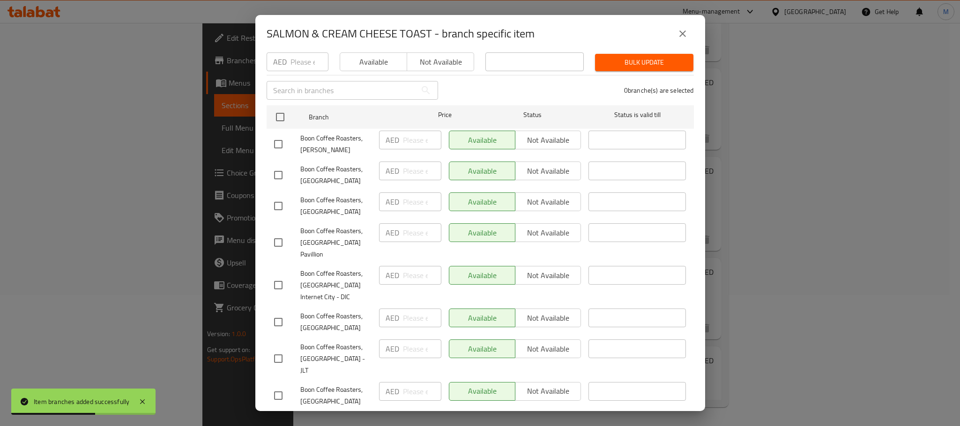
click at [280, 312] on input "checkbox" at bounding box center [278, 322] width 20 height 20
checkbox input "true"
click at [409, 309] on input "number" at bounding box center [422, 318] width 38 height 19
paste input "44"
type input "44"
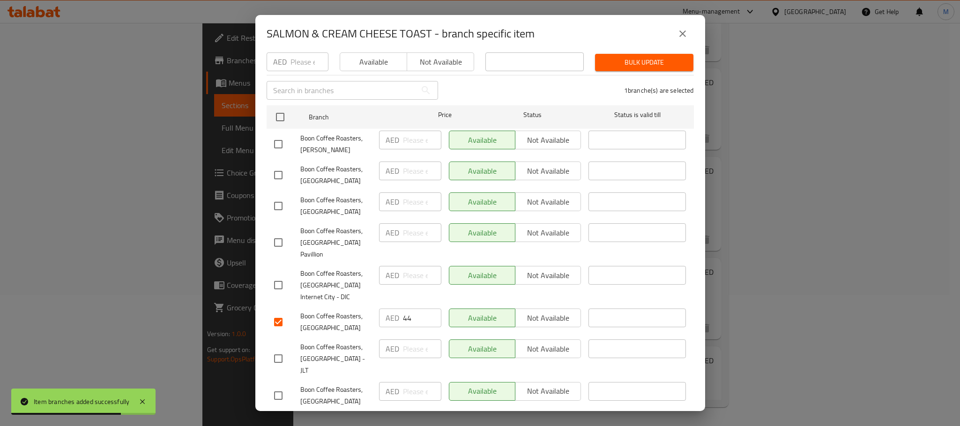
click at [317, 275] on span "Boon Coffee Roasters, [GEOGRAPHIC_DATA] Internet City - DIC" at bounding box center [335, 285] width 71 height 35
click at [424, 418] on span "Save" at bounding box center [480, 424] width 412 height 12
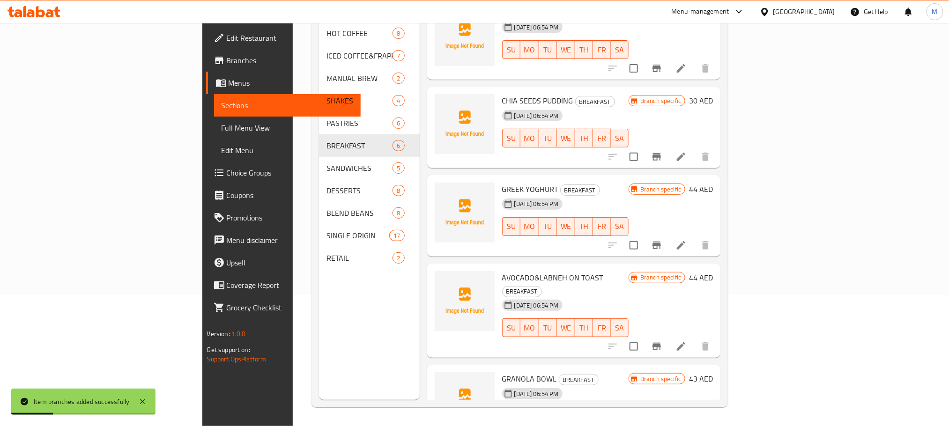
scroll to position [0, 0]
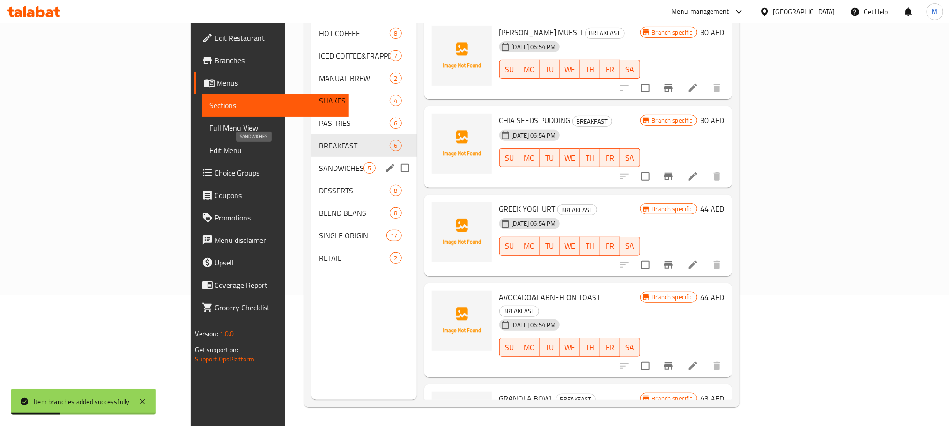
click at [319, 163] on span "SANDWICHES" at bounding box center [341, 168] width 45 height 11
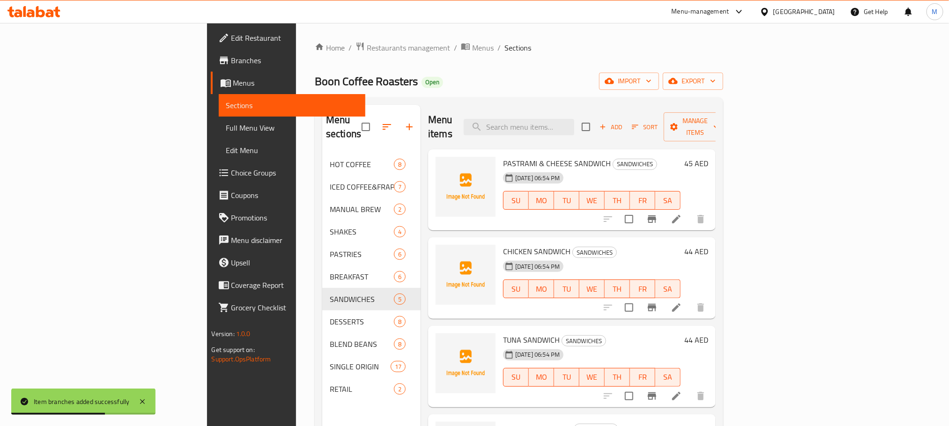
drag, startPoint x: 668, startPoint y: 74, endPoint x: 553, endPoint y: 68, distance: 114.9
click at [553, 68] on div "Home / Restaurants management / Menus / Sections Boon Coffee Roasters Open impo…" at bounding box center [519, 290] width 409 height 497
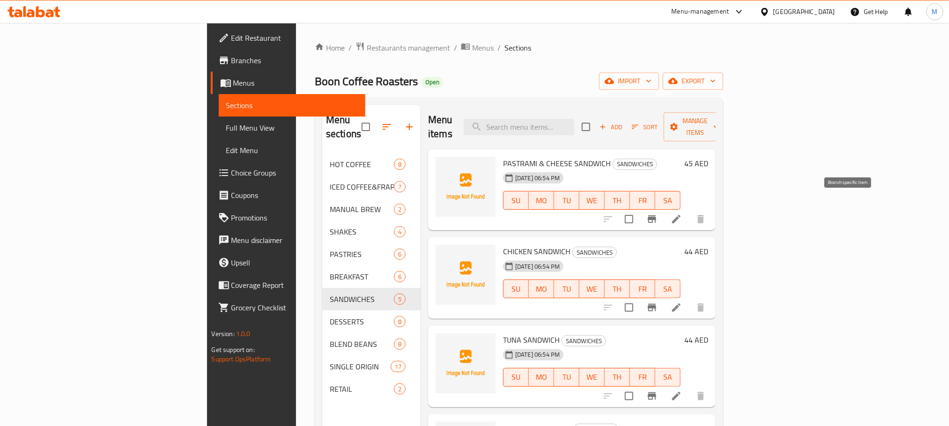
click at [658, 214] on icon "Branch-specific-item" at bounding box center [652, 219] width 11 height 11
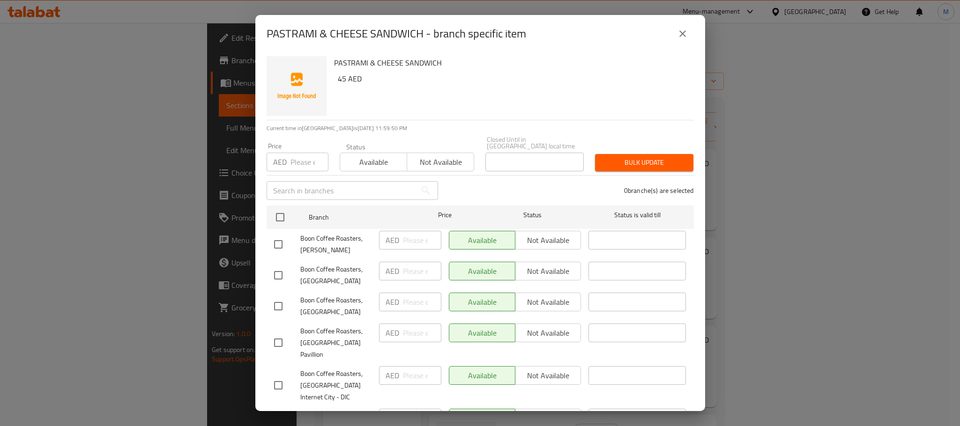
click at [282, 413] on input "checkbox" at bounding box center [278, 423] width 20 height 20
checkbox input "true"
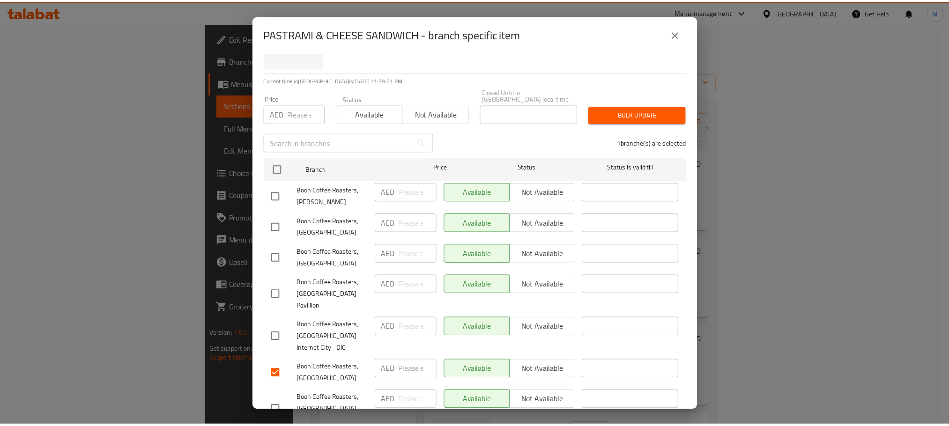
scroll to position [100, 0]
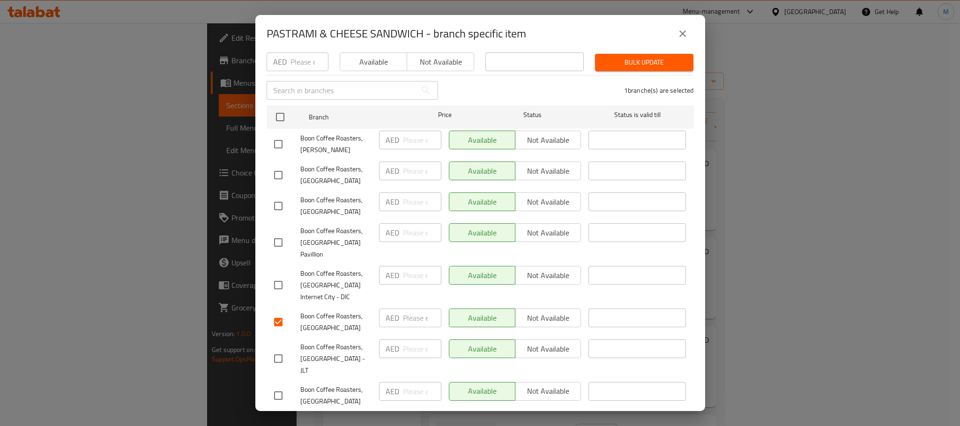
click at [405, 309] on input "number" at bounding box center [422, 318] width 38 height 19
paste input "43"
type input "43"
click at [412, 418] on span "Save" at bounding box center [480, 424] width 412 height 12
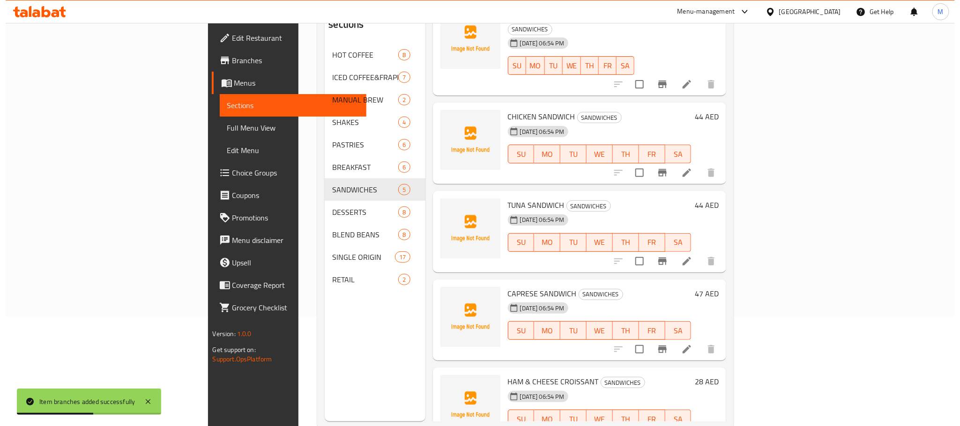
scroll to position [131, 0]
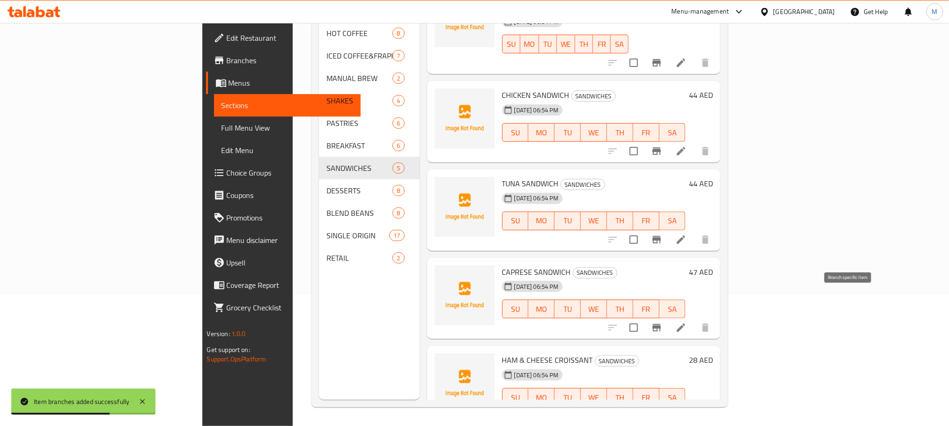
click at [662, 322] on icon "Branch-specific-item" at bounding box center [656, 327] width 11 height 11
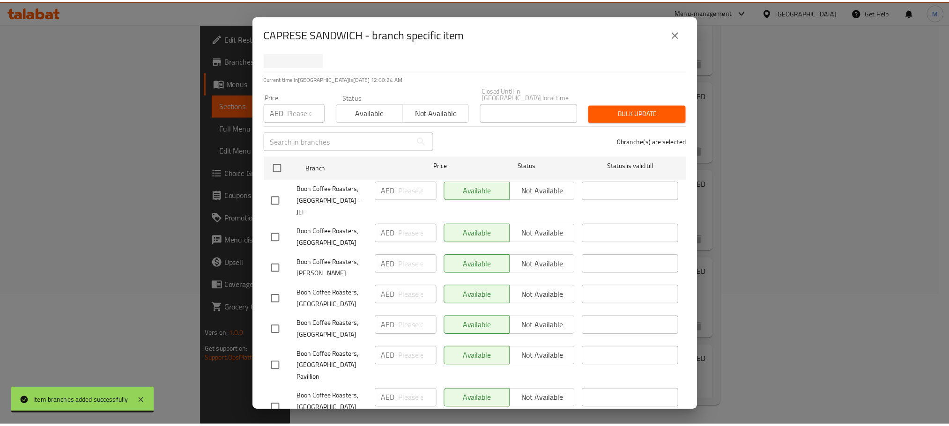
scroll to position [100, 0]
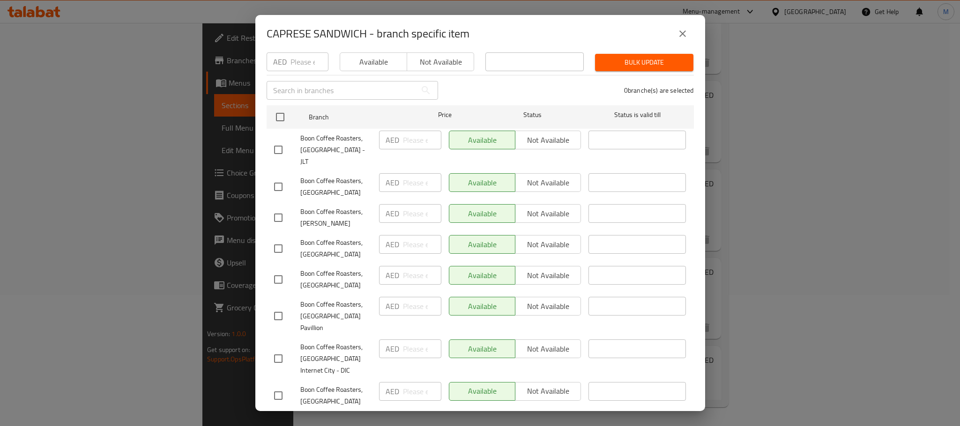
click at [277, 386] on input "checkbox" at bounding box center [278, 396] width 20 height 20
checkbox input "true"
click at [413, 382] on input "number" at bounding box center [422, 391] width 38 height 19
paste input "45"
type input "45"
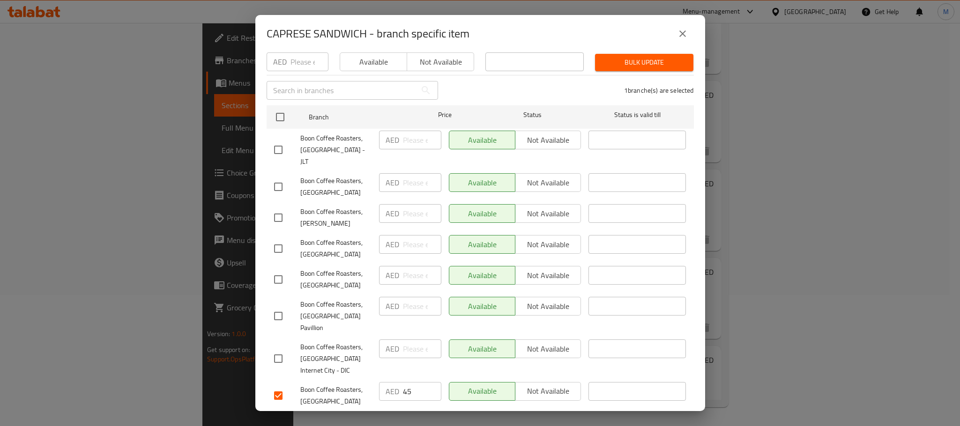
click at [345, 384] on span "Boon Coffee Roasters, [GEOGRAPHIC_DATA]" at bounding box center [335, 395] width 71 height 23
click at [398, 418] on span "Save" at bounding box center [480, 424] width 412 height 12
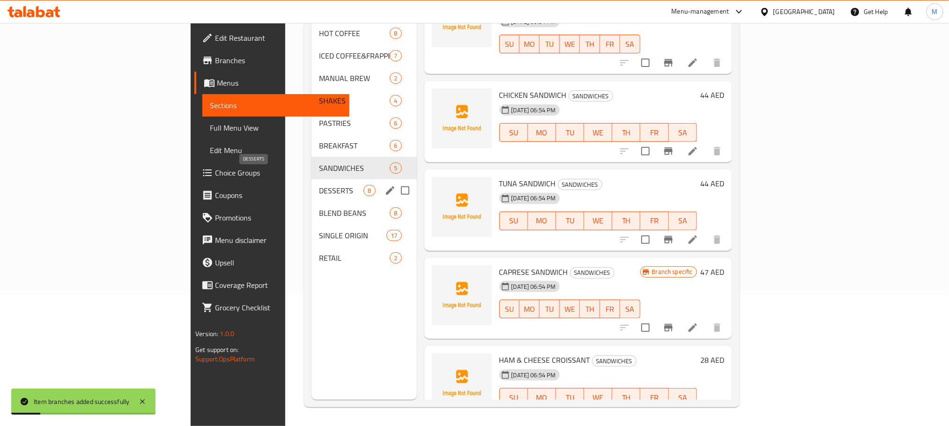
click at [319, 185] on span "DESSERTS" at bounding box center [341, 190] width 45 height 11
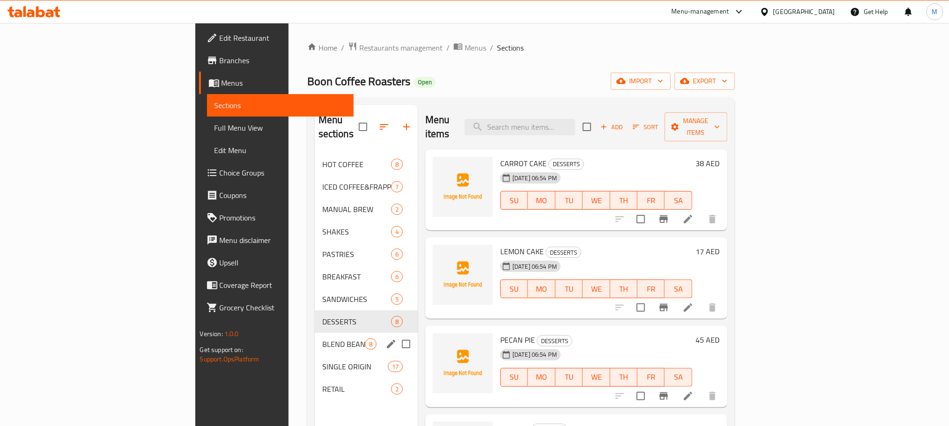
click at [322, 339] on span "BLEND BEANS" at bounding box center [343, 344] width 43 height 11
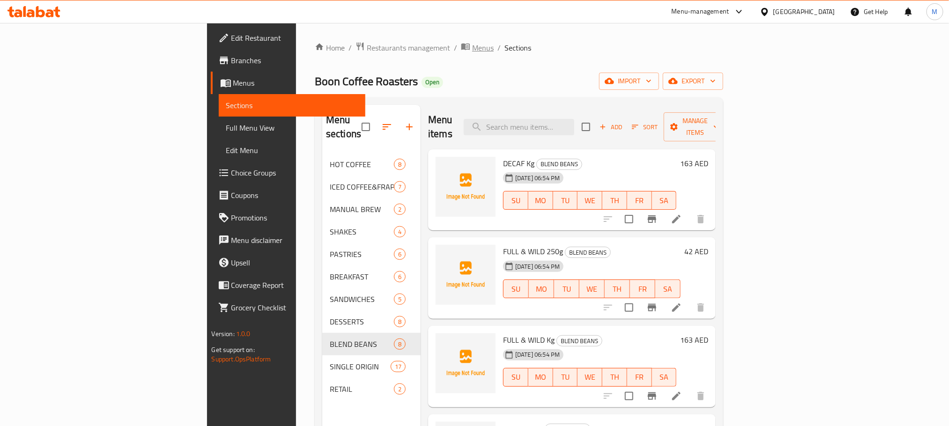
click at [472, 47] on span "Menus" at bounding box center [483, 47] width 22 height 11
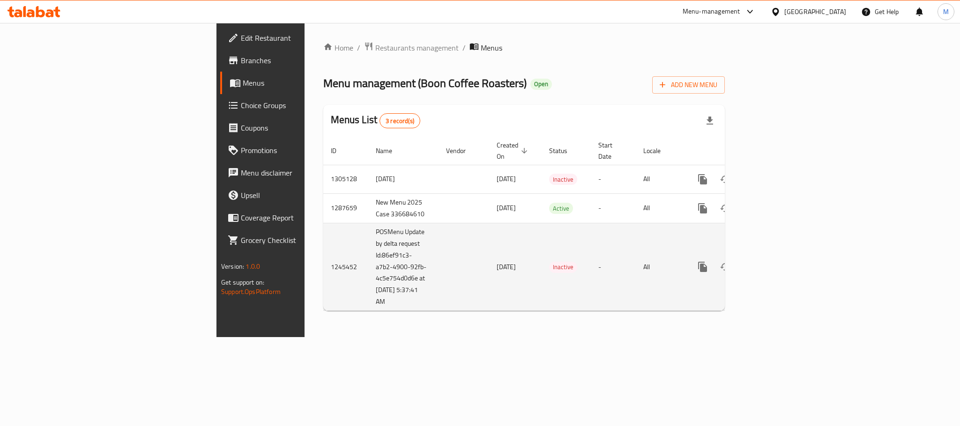
click at [323, 258] on td "1245452" at bounding box center [345, 267] width 45 height 88
copy td "1245452"
click at [368, 266] on td "POSMenu Update by delta request Id:86ef91c3-a7b2-4900-92fb-4c5e754d0d6e at [DAT…" at bounding box center [403, 267] width 70 height 88
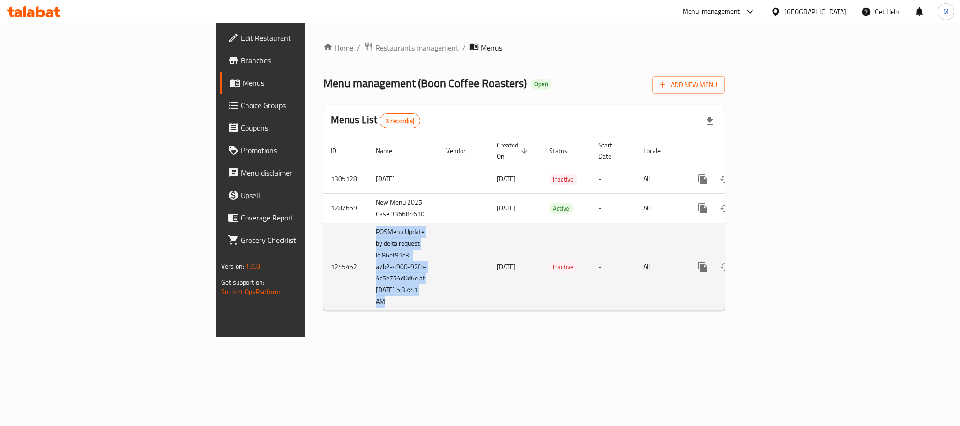
click at [368, 266] on td "POSMenu Update by delta request Id:86ef91c3-a7b2-4900-92fb-4c5e754d0d6e at [DAT…" at bounding box center [403, 267] width 70 height 88
copy td "POSMenu Update by delta request Id:86ef91c3-a7b2-4900-92fb-4c5e754d0d6e at [DAT…"
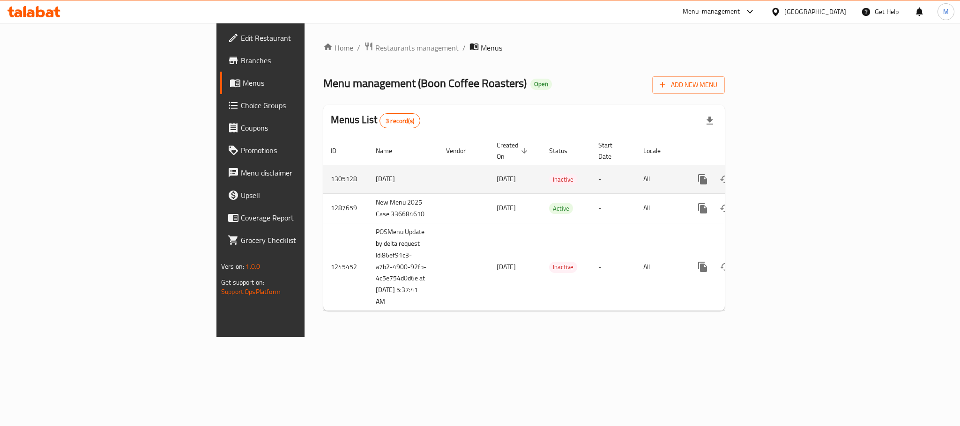
click at [368, 168] on td "[DATE]" at bounding box center [403, 179] width 70 height 29
copy td "08"
click at [368, 168] on td "[DATE]" at bounding box center [403, 179] width 70 height 29
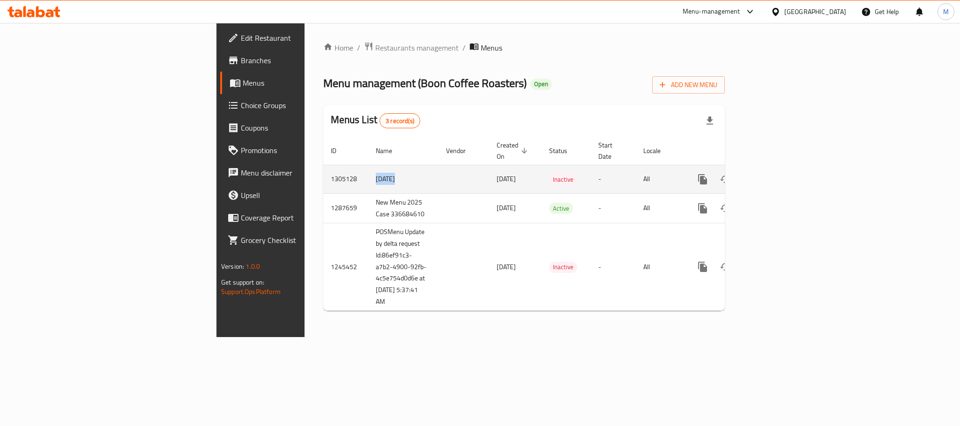
click at [368, 168] on td "[DATE]" at bounding box center [403, 179] width 70 height 29
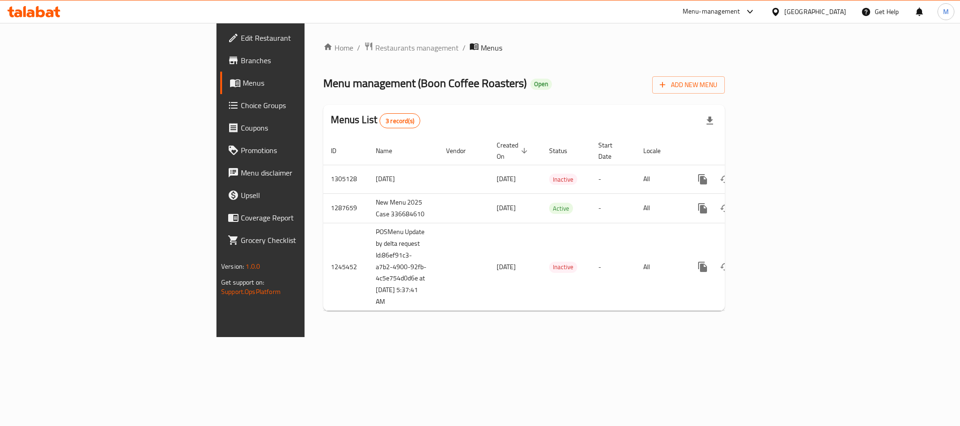
click at [526, 45] on ol "Home / Restaurants management / Menus" at bounding box center [523, 48] width 401 height 12
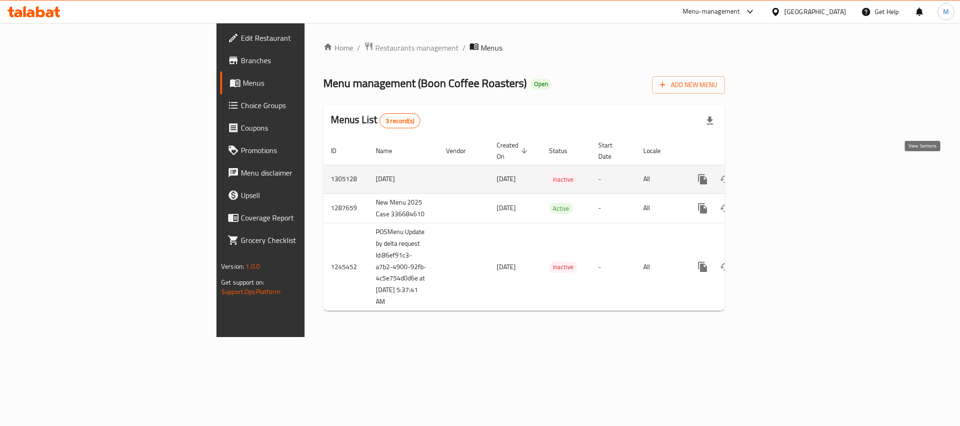
click at [776, 174] on icon "enhanced table" at bounding box center [770, 179] width 11 height 11
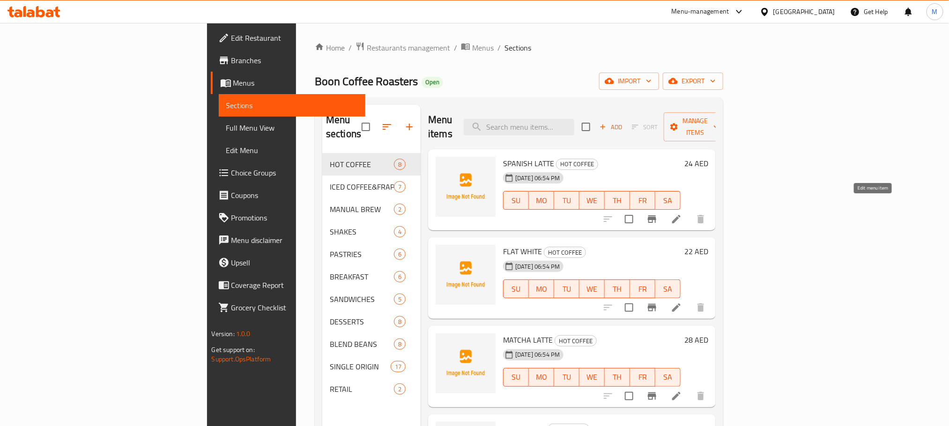
click at [682, 214] on icon at bounding box center [676, 219] width 11 height 11
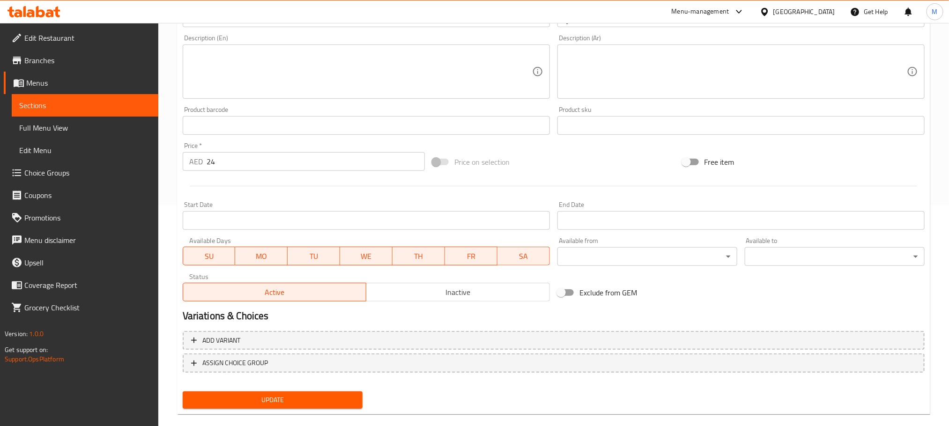
scroll to position [235, 0]
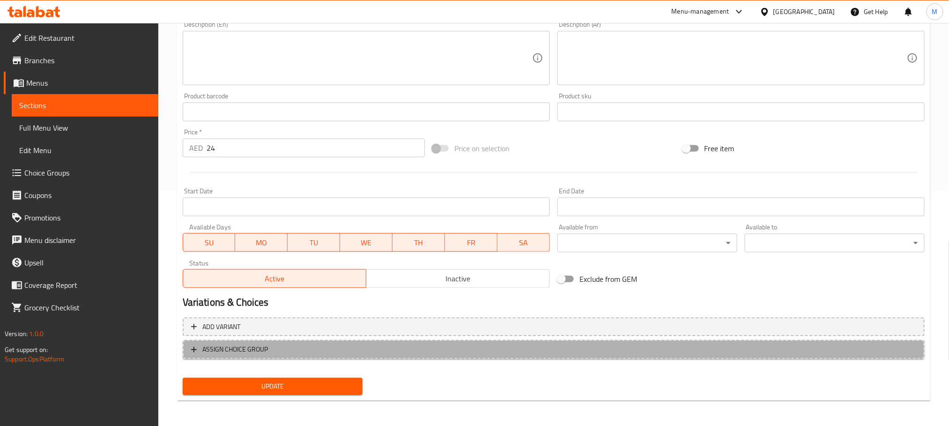
click at [412, 350] on span "ASSIGN CHOICE GROUP" at bounding box center [553, 350] width 725 height 12
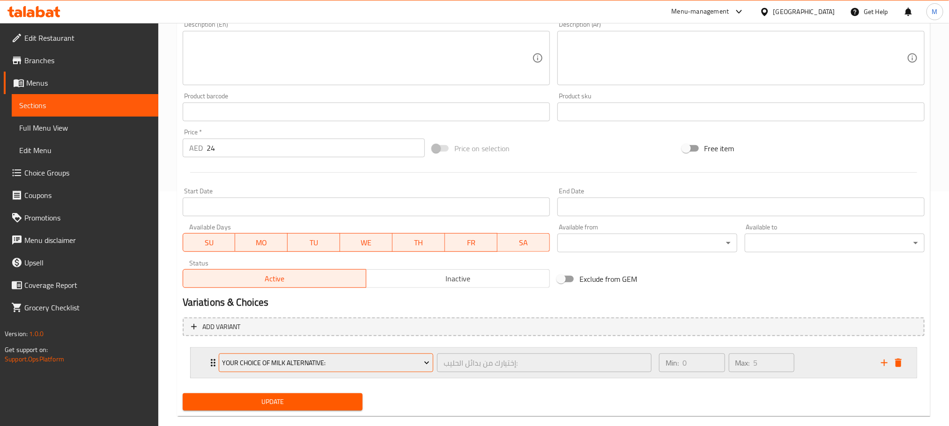
click at [377, 362] on span "Your Choice Of Milk Alternative:" at bounding box center [326, 363] width 208 height 12
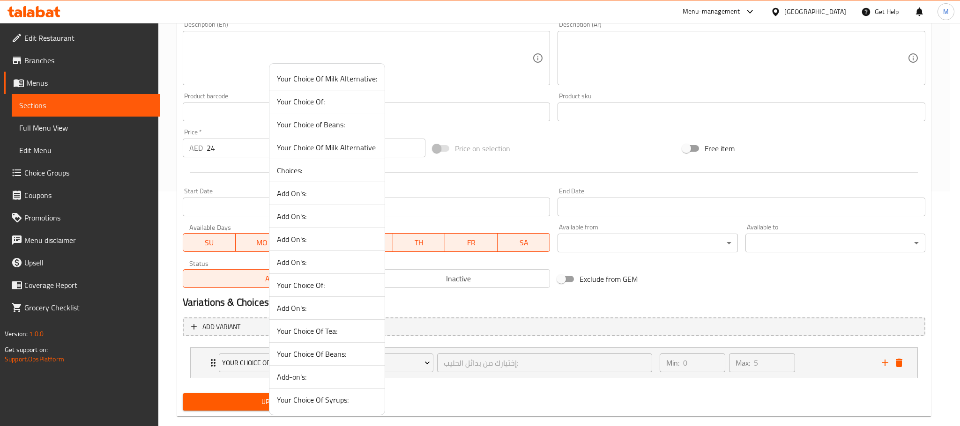
click at [480, 301] on div at bounding box center [480, 213] width 960 height 426
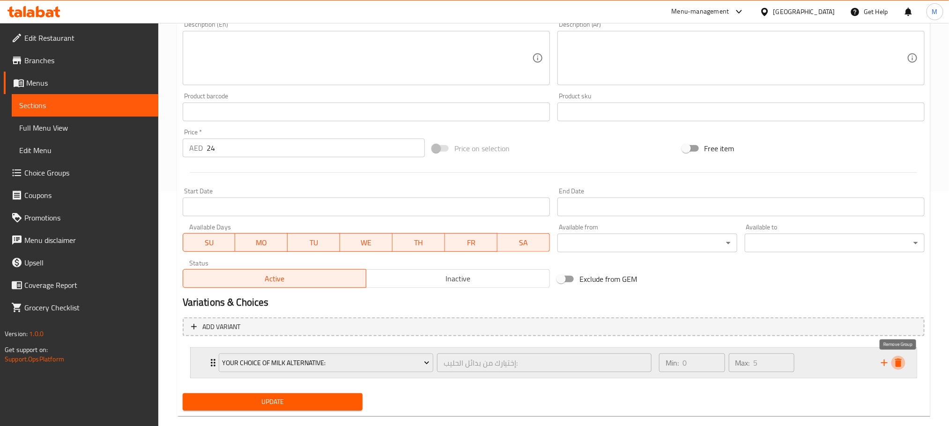
click at [896, 362] on icon "delete" at bounding box center [898, 363] width 7 height 8
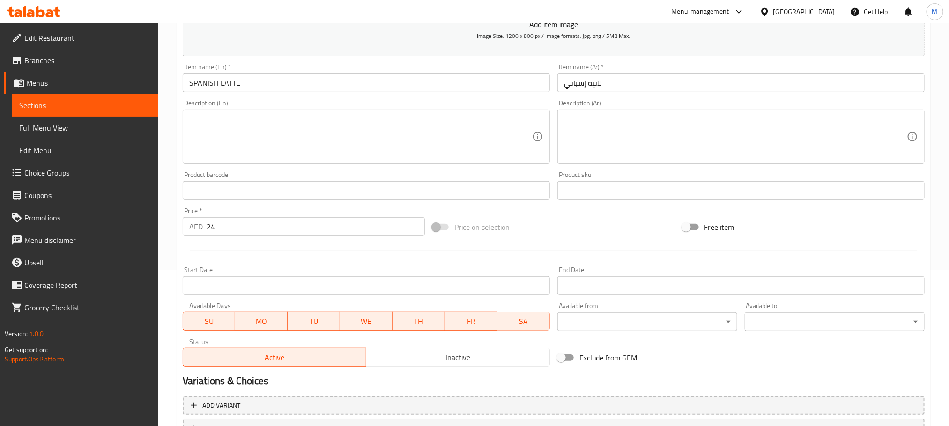
scroll to position [0, 0]
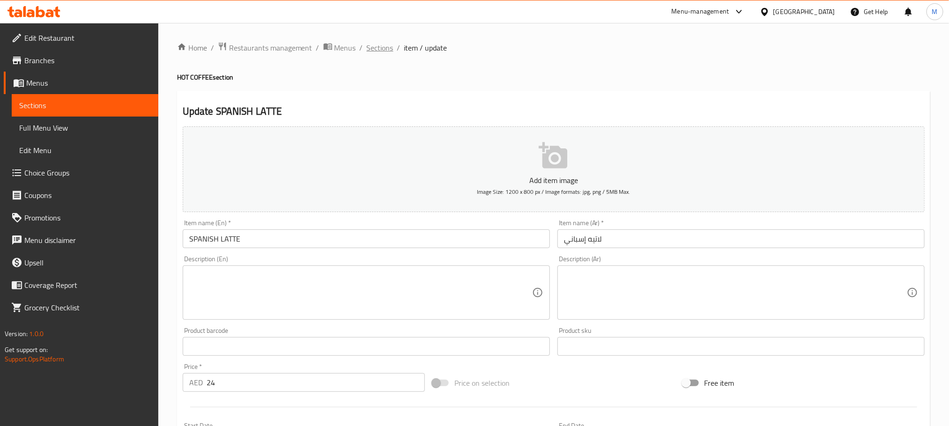
click at [370, 49] on span "Sections" at bounding box center [380, 47] width 27 height 11
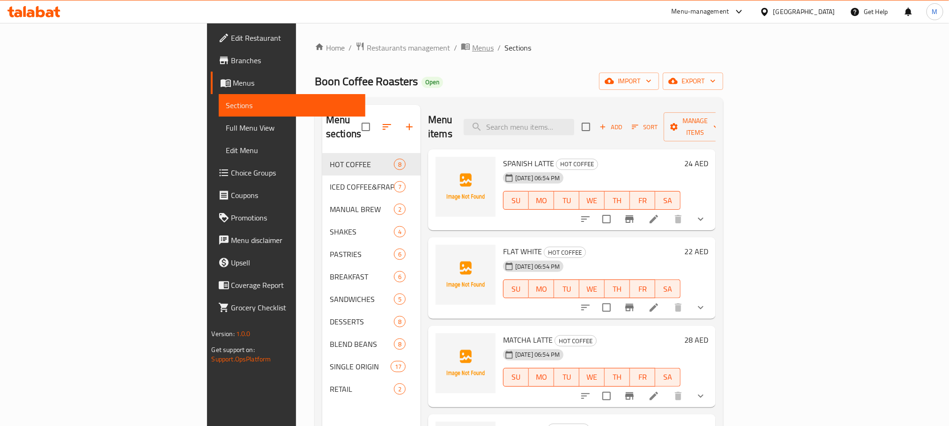
click at [344, 55] on div "Home / Restaurants management / Menus / Sections Boon Coffee Roasters Open impo…" at bounding box center [519, 290] width 409 height 497
click at [472, 52] on span "Menus" at bounding box center [483, 47] width 22 height 11
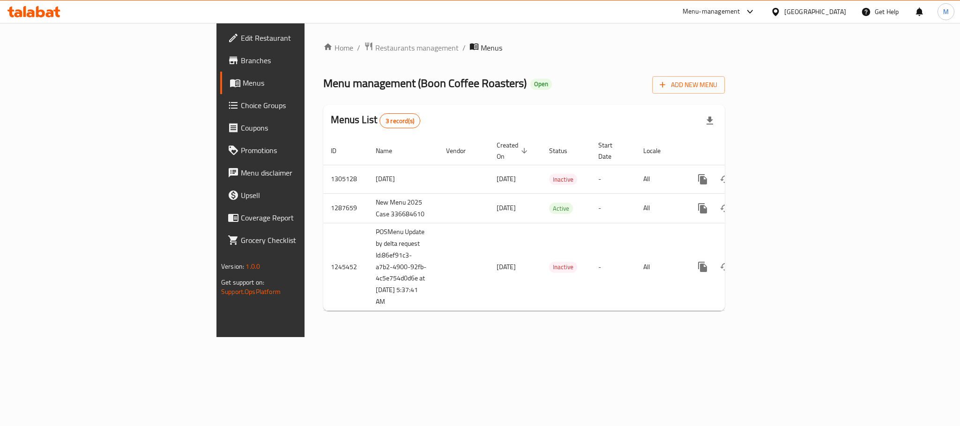
click at [656, 111] on div "Menus List 3 record(s)" at bounding box center [523, 121] width 401 height 32
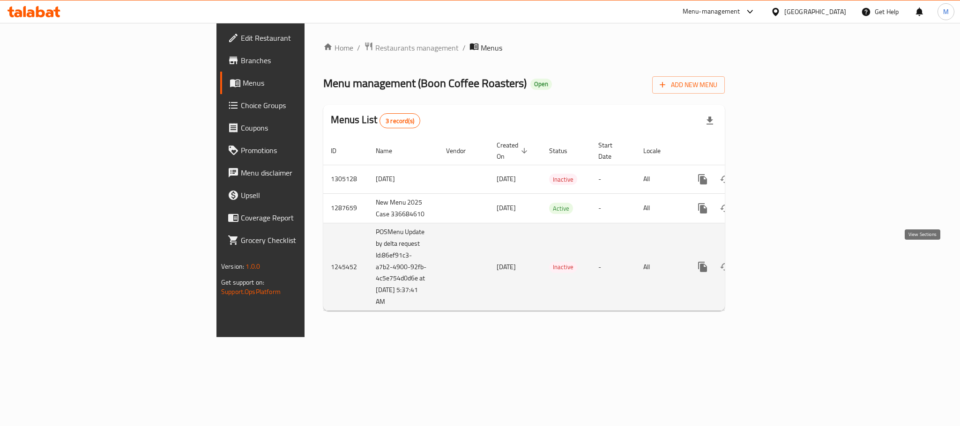
click at [774, 263] on icon "enhanced table" at bounding box center [770, 267] width 8 height 8
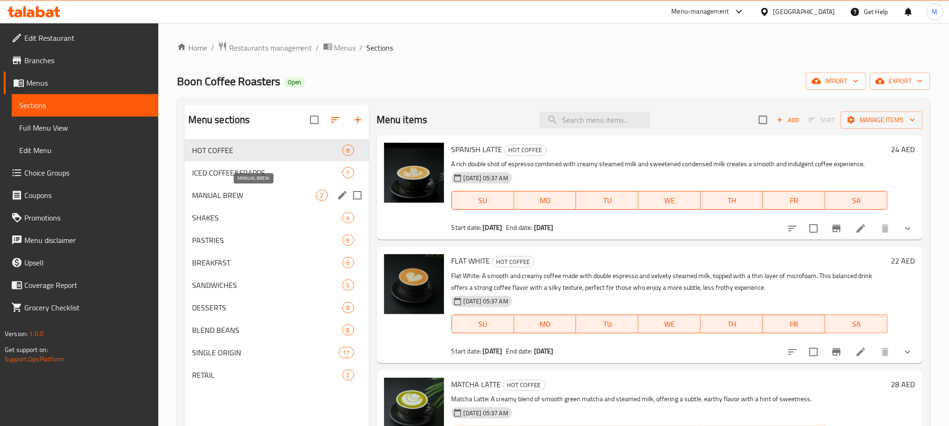
click at [252, 190] on span "MANUAL BREW" at bounding box center [254, 195] width 124 height 11
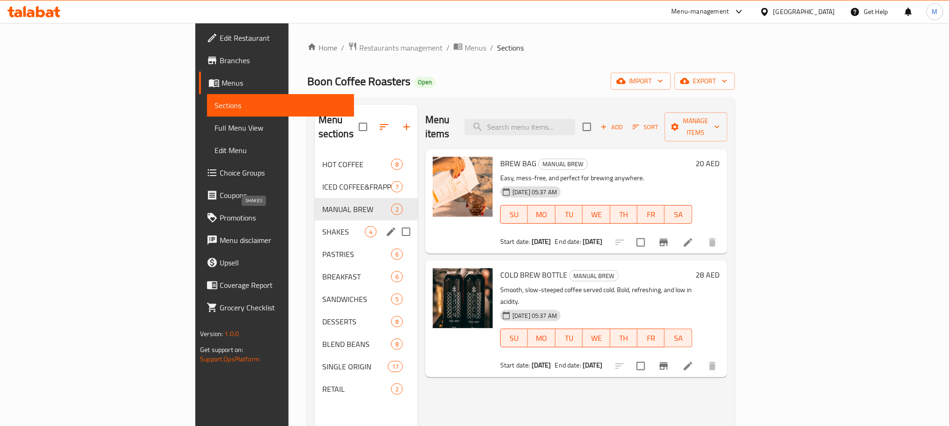
click at [322, 226] on span "SHAKES" at bounding box center [343, 231] width 43 height 11
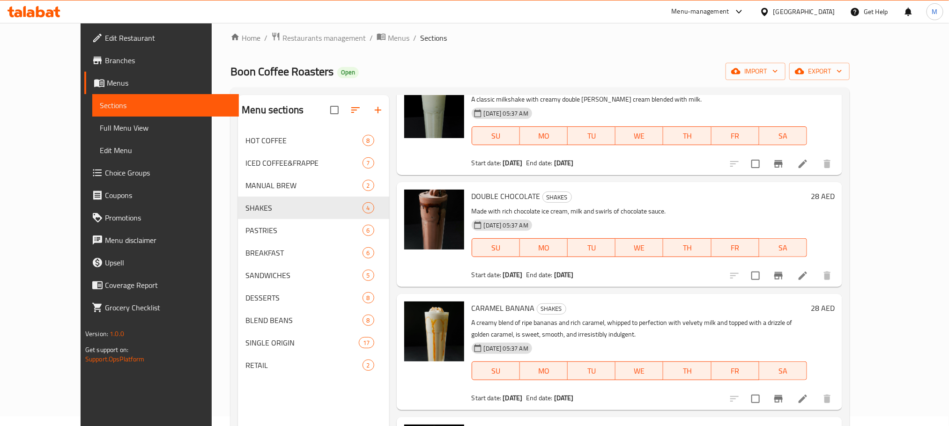
scroll to position [131, 0]
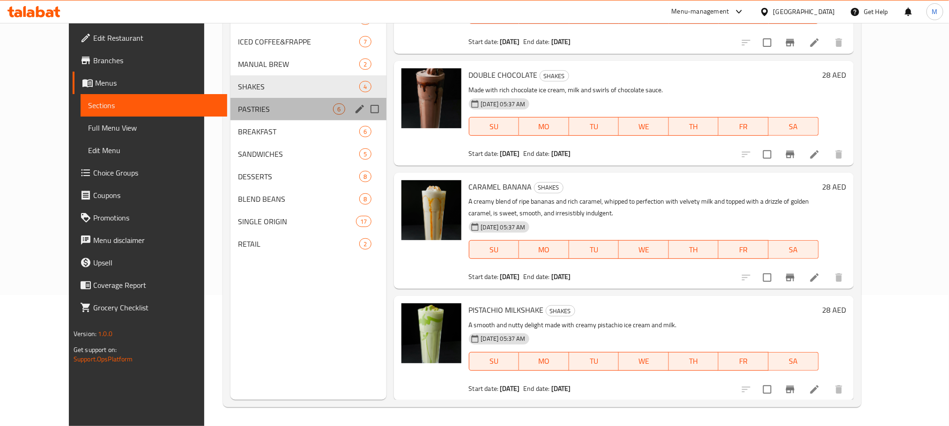
click at [249, 115] on div "PASTRIES 6" at bounding box center [308, 109] width 156 height 22
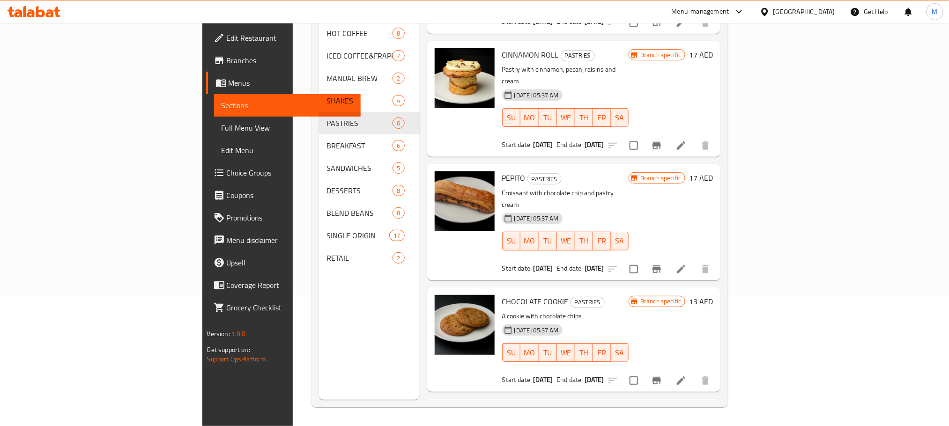
scroll to position [267, 0]
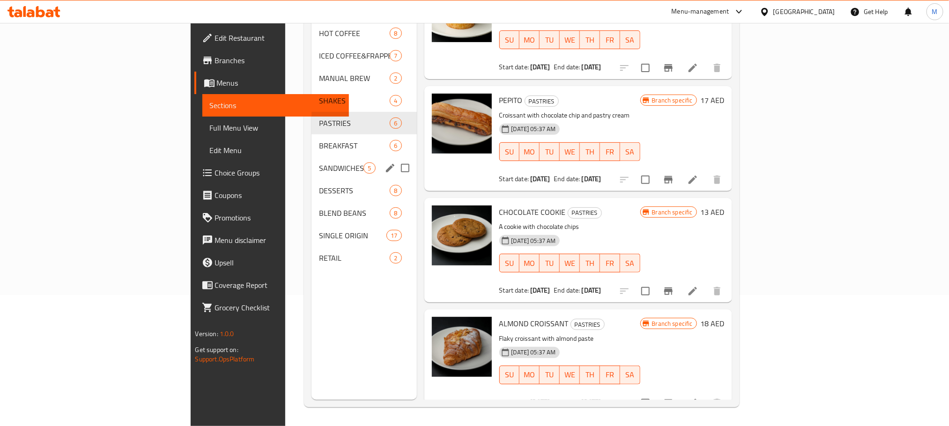
click at [319, 140] on span "BREAKFAST" at bounding box center [354, 145] width 71 height 11
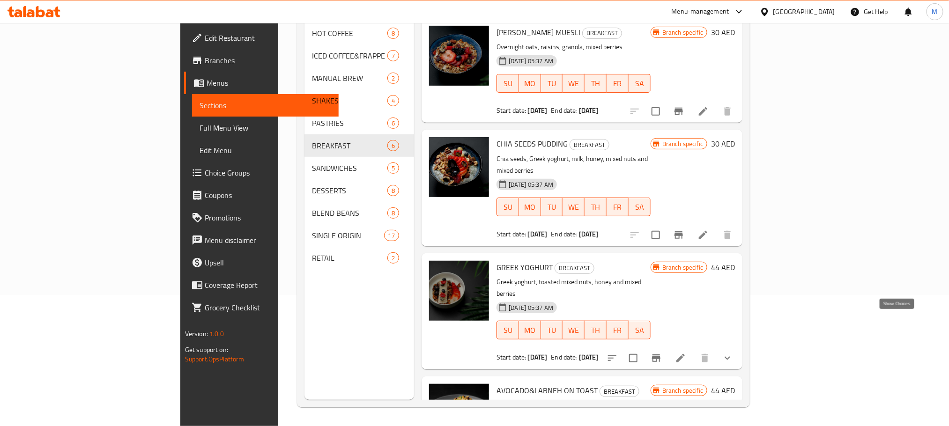
click at [733, 353] on icon "show more" at bounding box center [727, 358] width 11 height 11
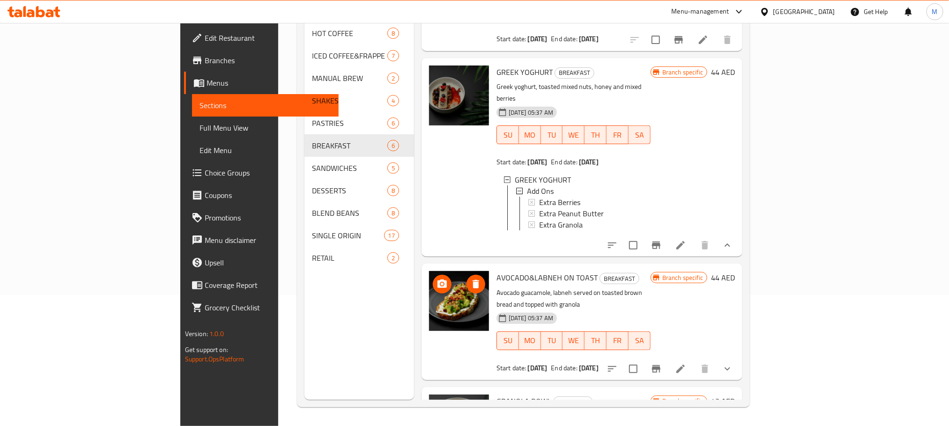
scroll to position [211, 0]
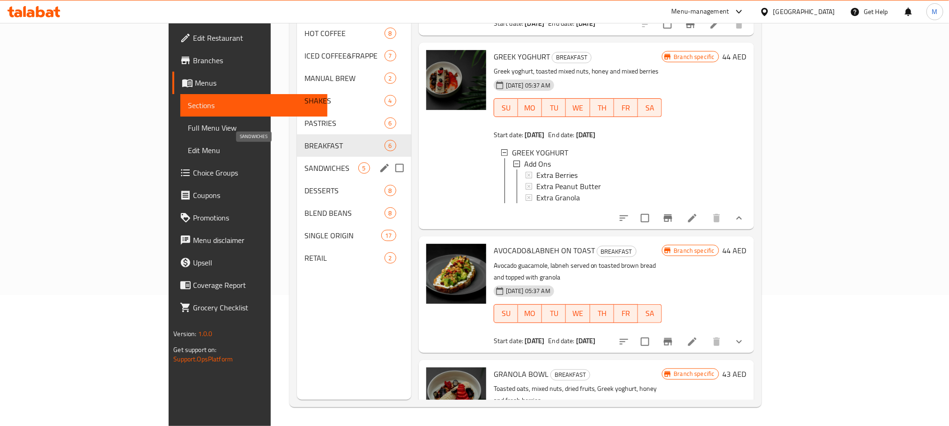
click at [305, 163] on span "SANDWICHES" at bounding box center [332, 168] width 54 height 11
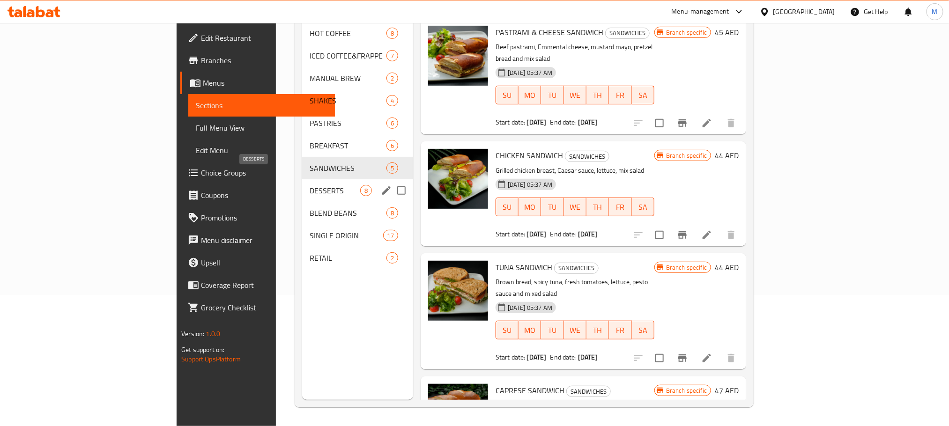
click at [310, 185] on span "DESSERTS" at bounding box center [335, 190] width 51 height 11
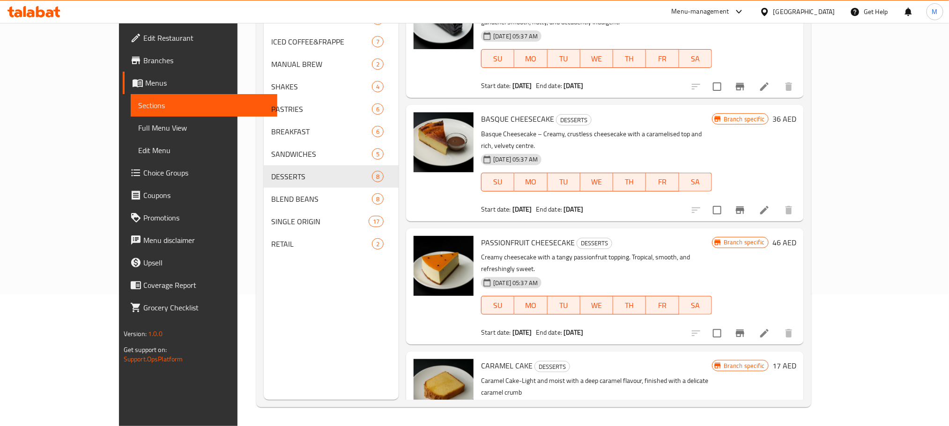
scroll to position [490, 0]
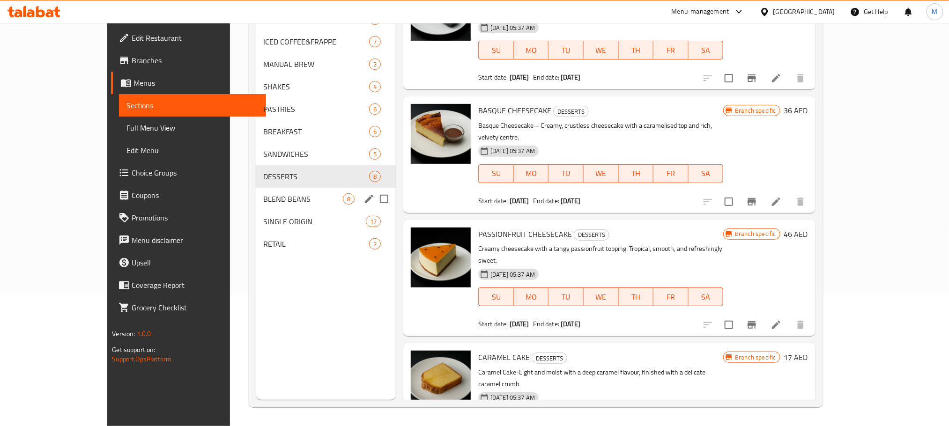
click at [280, 205] on div "BLEND BEANS 8" at bounding box center [326, 199] width 140 height 22
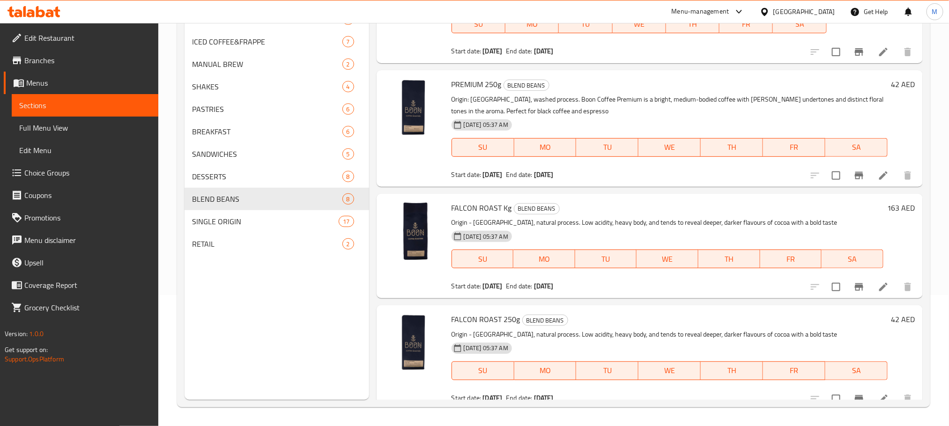
scroll to position [537, 0]
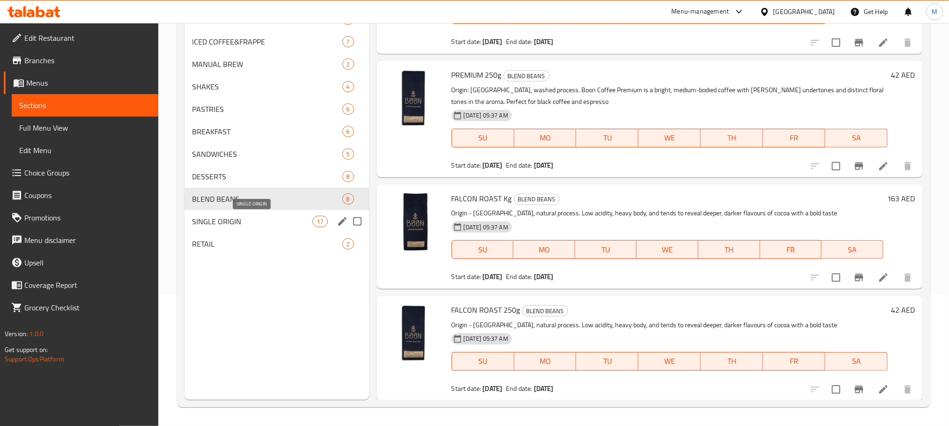
click at [282, 218] on span "SINGLE ORIGIN" at bounding box center [252, 221] width 121 height 11
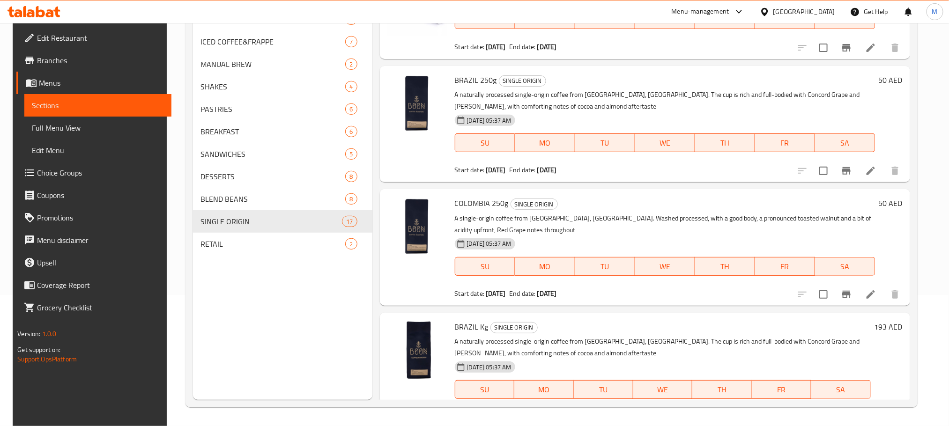
scroll to position [1570, 0]
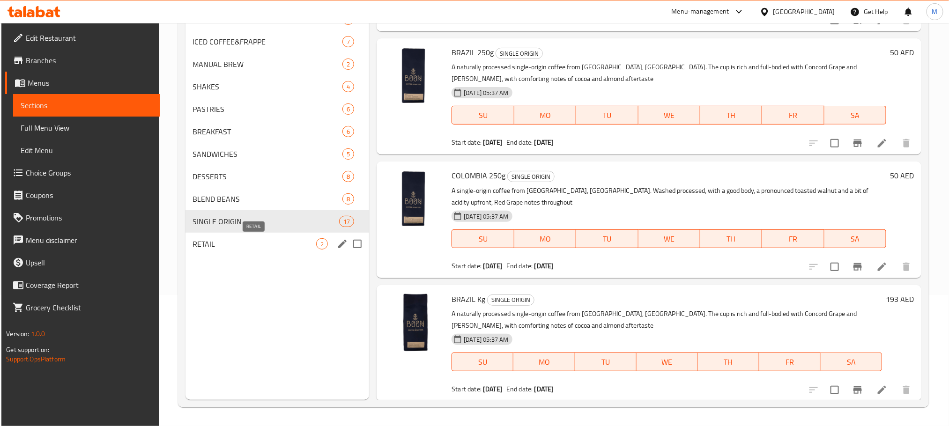
click at [218, 239] on span "RETAIL" at bounding box center [255, 243] width 124 height 11
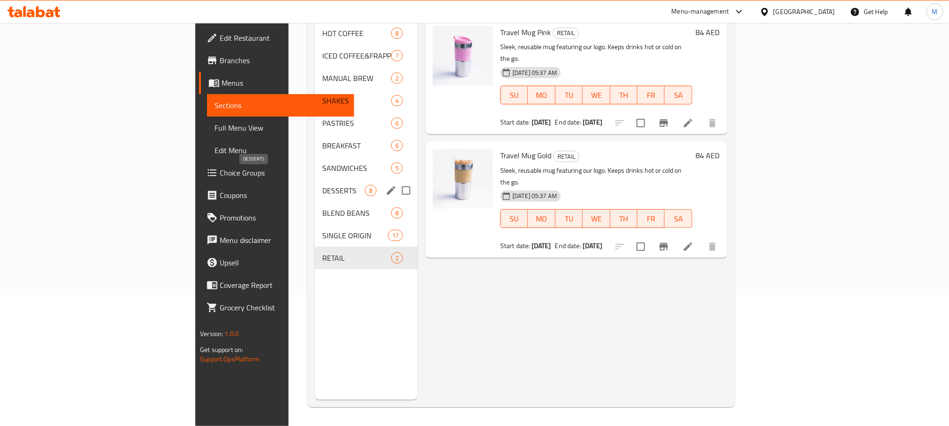
click at [322, 185] on span "DESSERTS" at bounding box center [343, 190] width 43 height 11
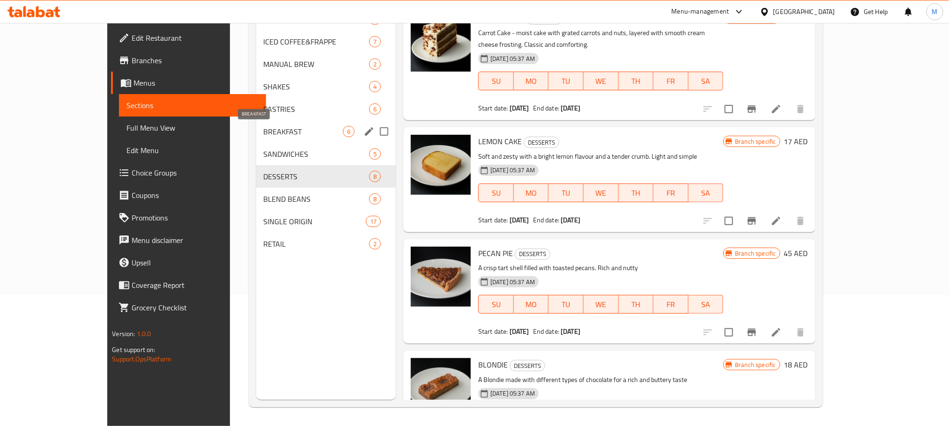
click at [264, 128] on span "BREAKFAST" at bounding box center [303, 131] width 79 height 11
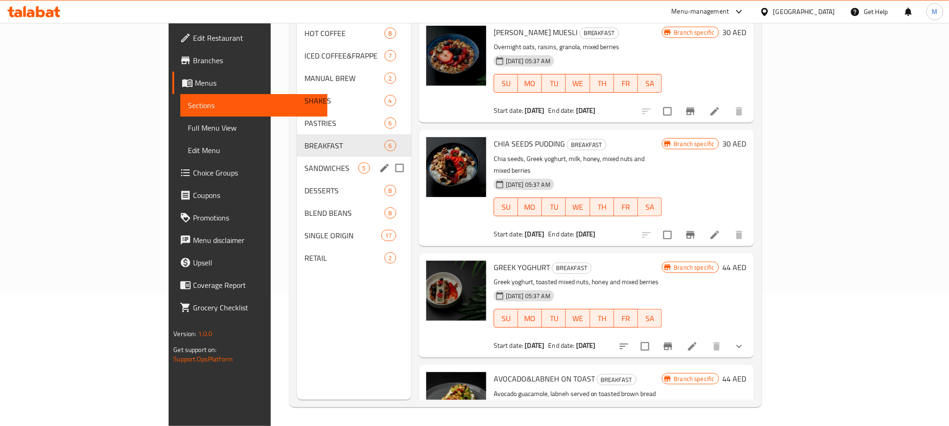
click at [297, 157] on div "SANDWICHES 5" at bounding box center [354, 168] width 114 height 22
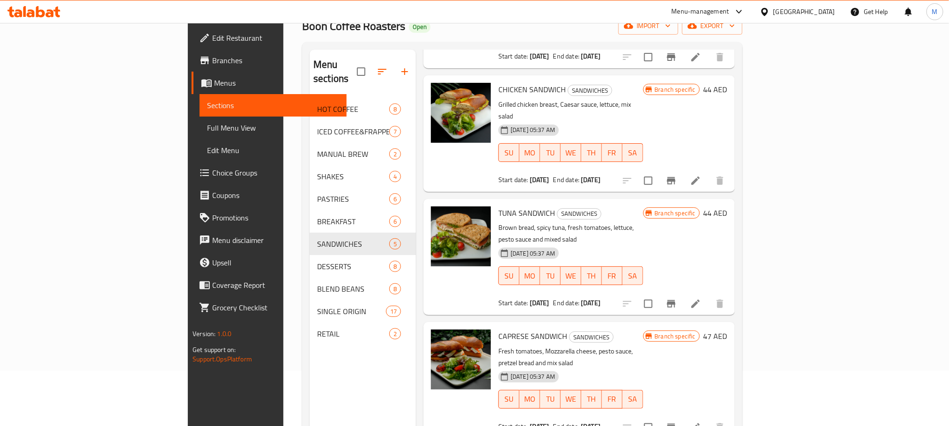
scroll to position [131, 0]
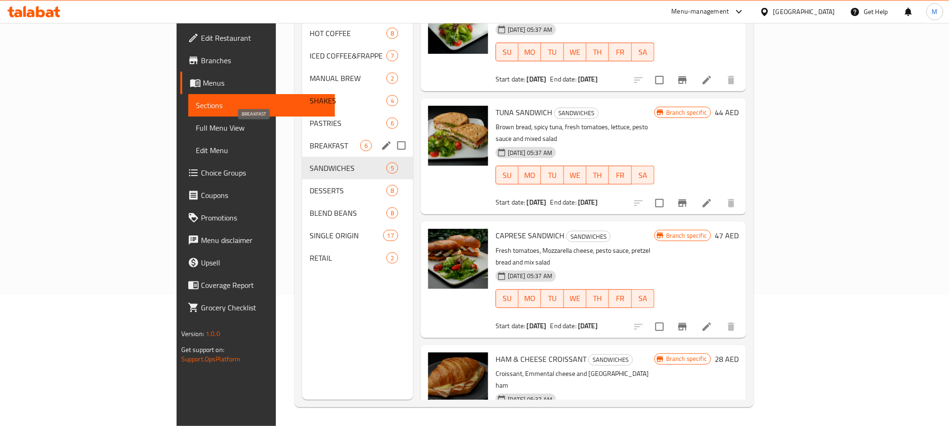
click at [310, 140] on span "BREAKFAST" at bounding box center [335, 145] width 51 height 11
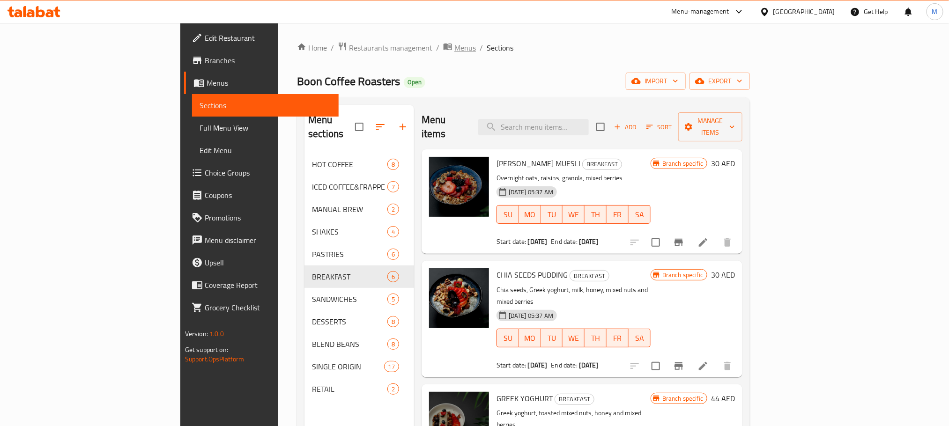
click at [454, 51] on span "Menus" at bounding box center [465, 47] width 22 height 11
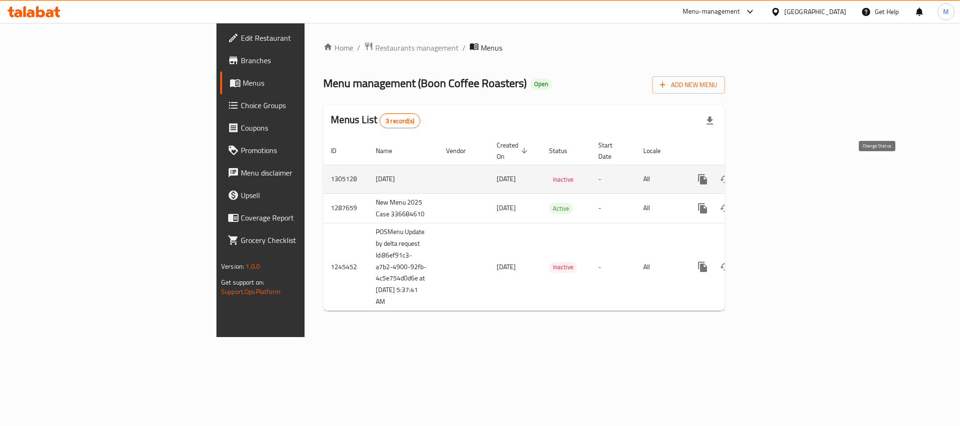
click at [736, 168] on button "enhanced table" at bounding box center [725, 179] width 22 height 22
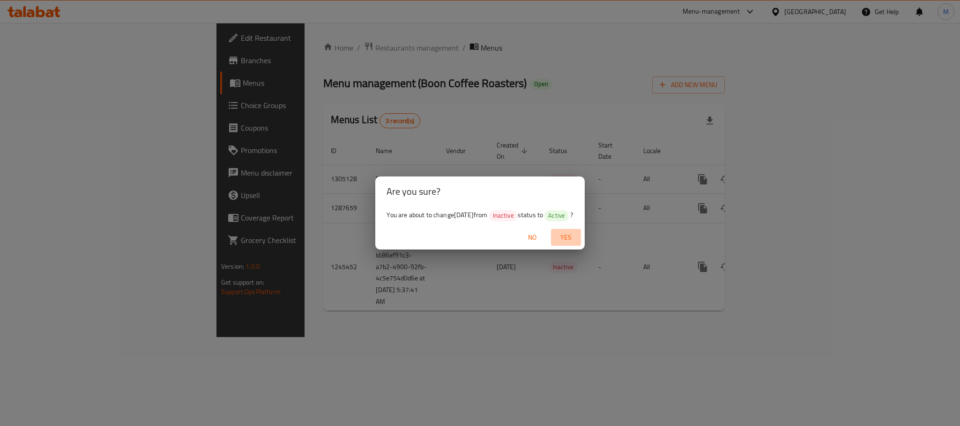
click at [574, 232] on span "Yes" at bounding box center [566, 238] width 22 height 12
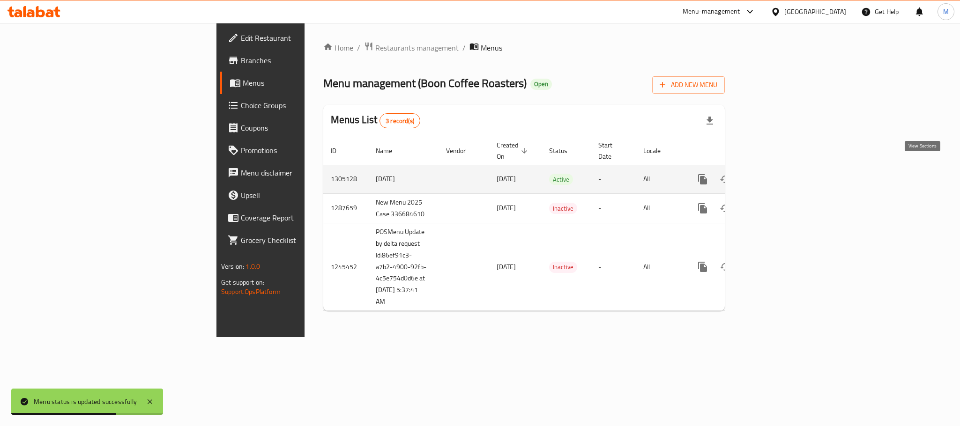
click at [774, 175] on icon "enhanced table" at bounding box center [770, 179] width 8 height 8
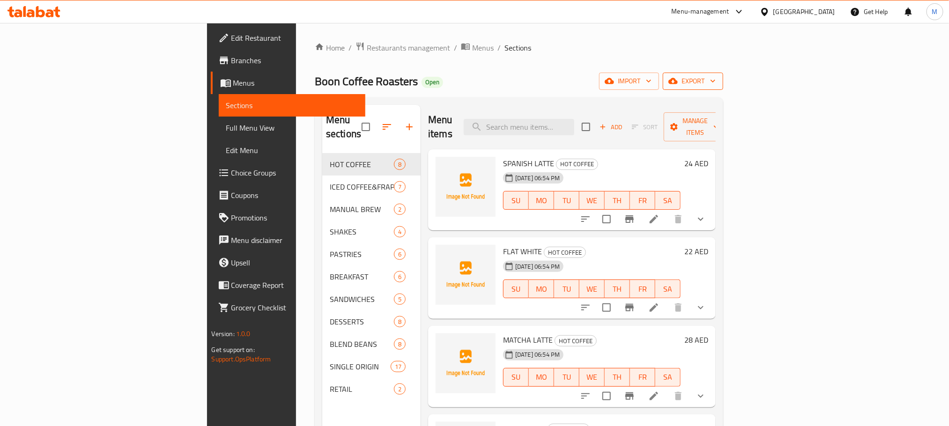
click at [716, 82] on span "export" at bounding box center [692, 81] width 45 height 12
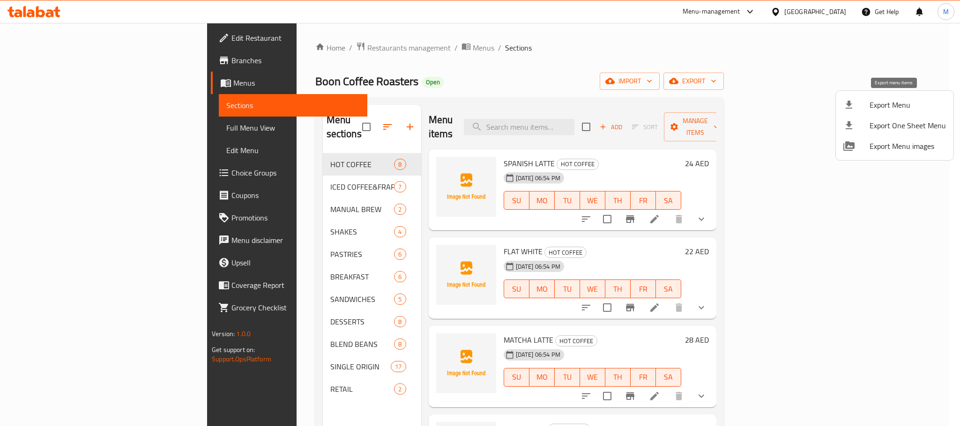
click at [911, 100] on span "Export Menu" at bounding box center [907, 104] width 76 height 11
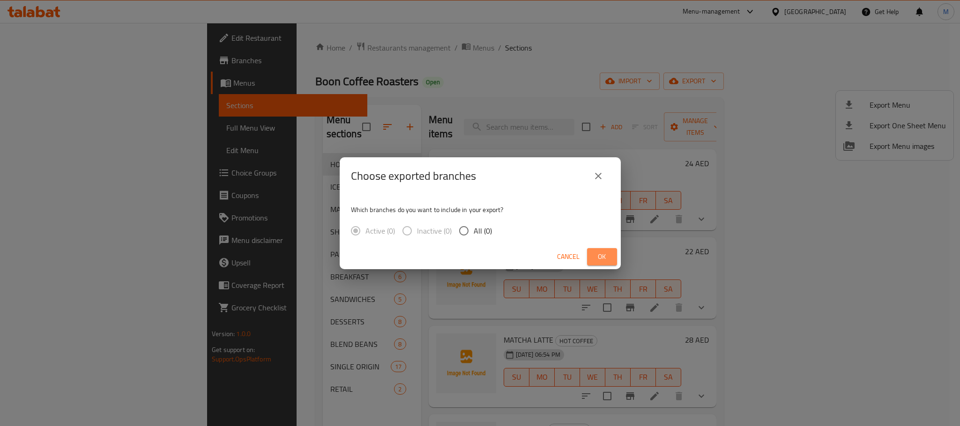
click at [613, 256] on button "Ok" at bounding box center [602, 256] width 30 height 17
click at [436, 175] on h2 "Choose exported branches" at bounding box center [413, 176] width 125 height 15
click at [589, 236] on div "Which branches do you want to include in your export? Active (7) Inactive (1) A…" at bounding box center [480, 220] width 281 height 50
click at [594, 253] on span "Ok" at bounding box center [601, 257] width 15 height 12
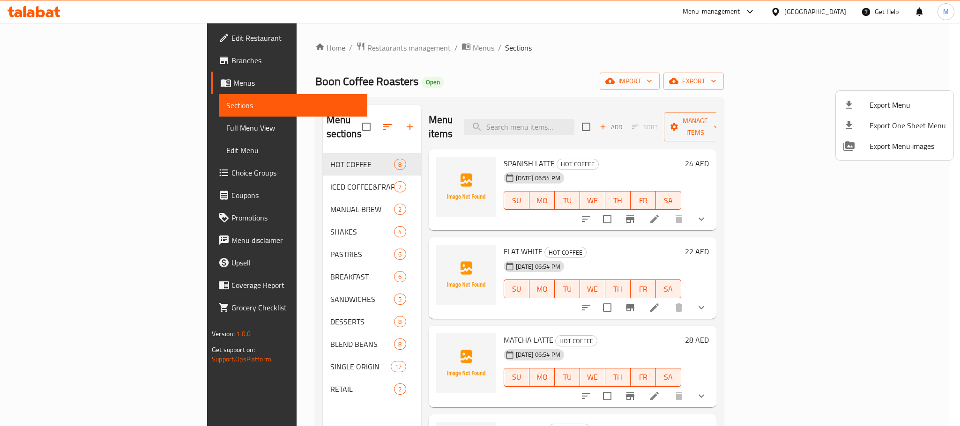
click at [486, 73] on div at bounding box center [480, 213] width 960 height 426
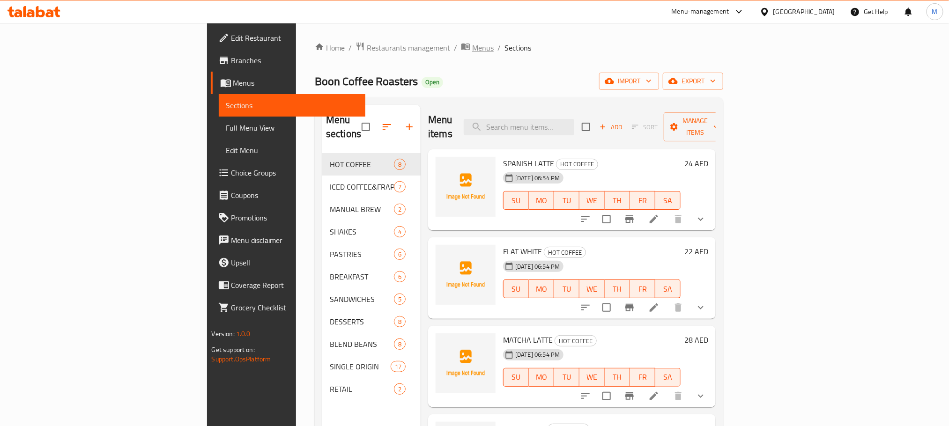
click at [472, 47] on span "Menus" at bounding box center [483, 47] width 22 height 11
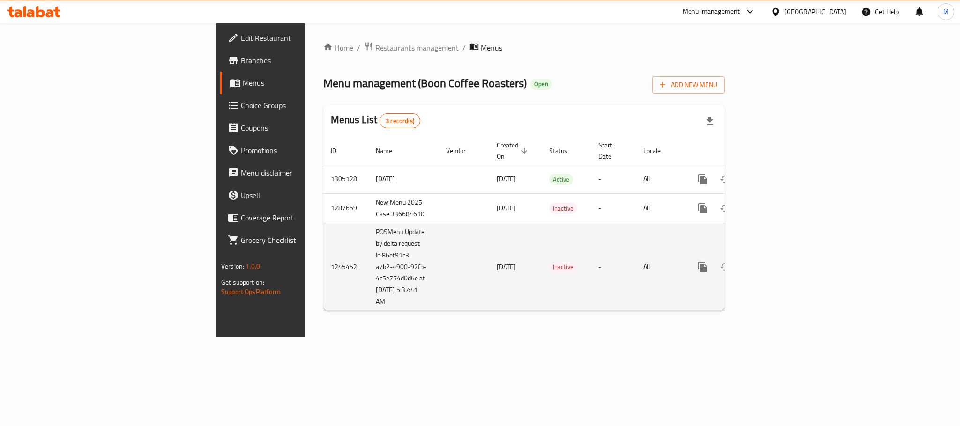
click at [323, 259] on td "1245452" at bounding box center [345, 267] width 45 height 88
copy td "1245452"
click at [323, 256] on td "1245452" at bounding box center [345, 267] width 45 height 88
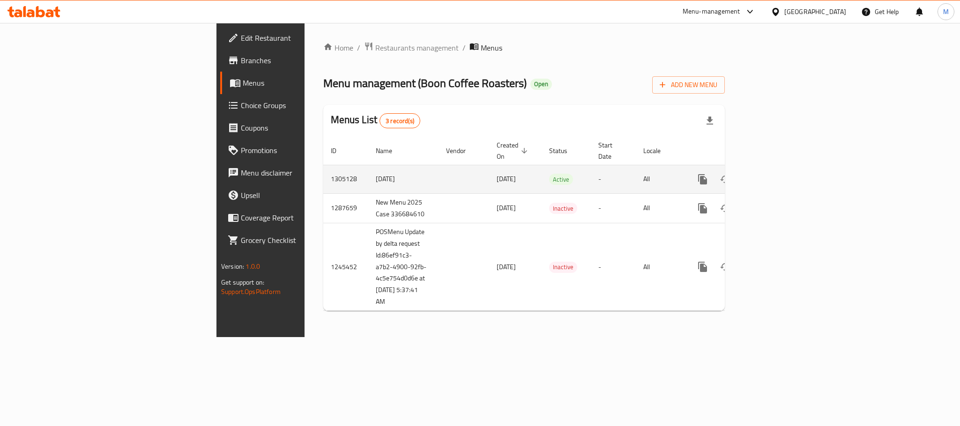
click at [323, 165] on td "1305128" at bounding box center [345, 179] width 45 height 29
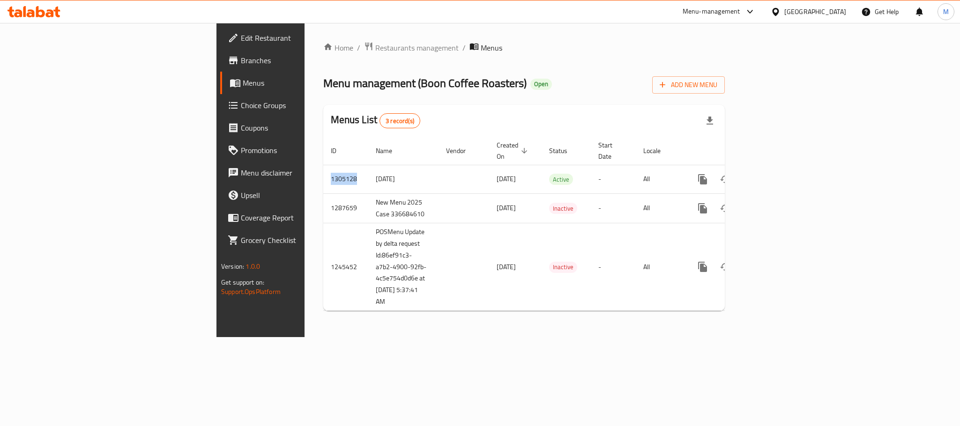
copy td "1305128"
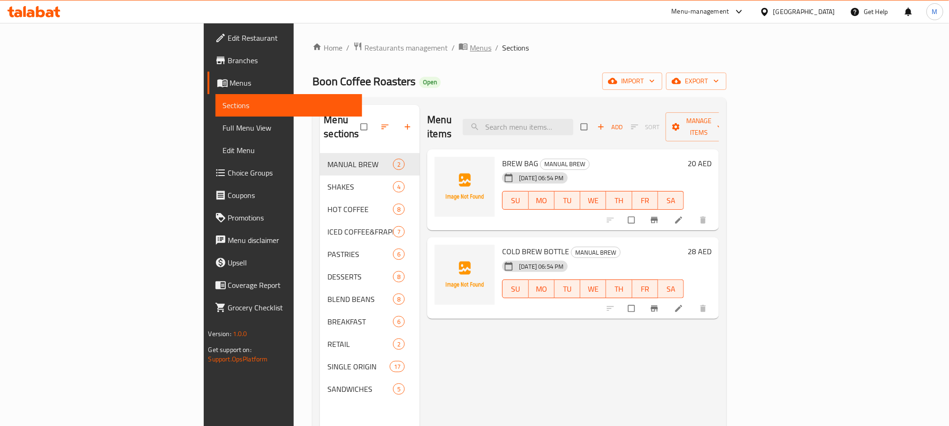
click at [470, 43] on span "Menus" at bounding box center [481, 47] width 22 height 11
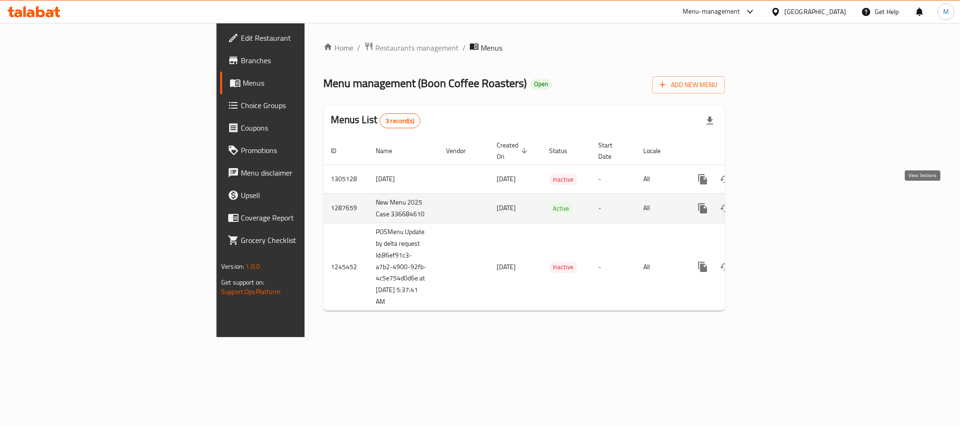
click at [776, 204] on icon "enhanced table" at bounding box center [770, 208] width 11 height 11
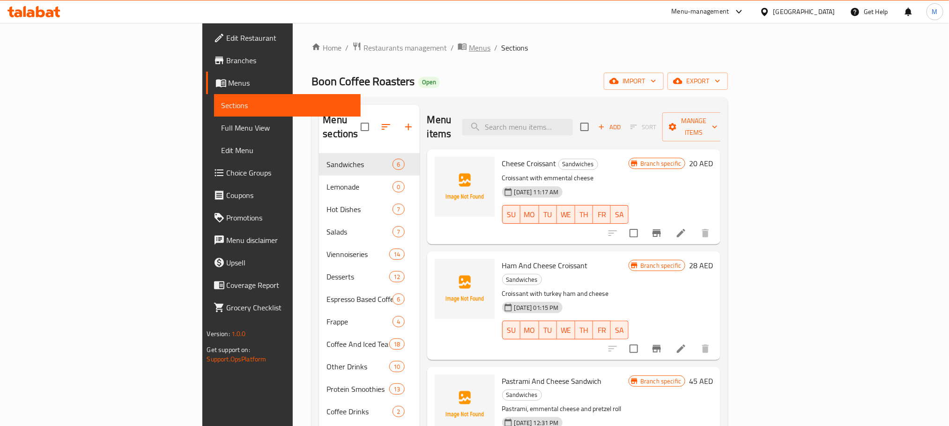
click at [469, 48] on span "Menus" at bounding box center [480, 47] width 22 height 11
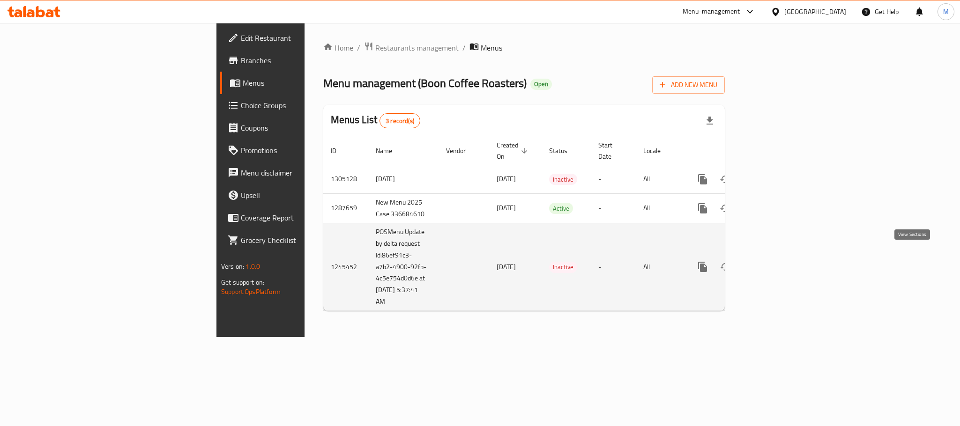
click at [781, 260] on link "enhanced table" at bounding box center [770, 267] width 22 height 22
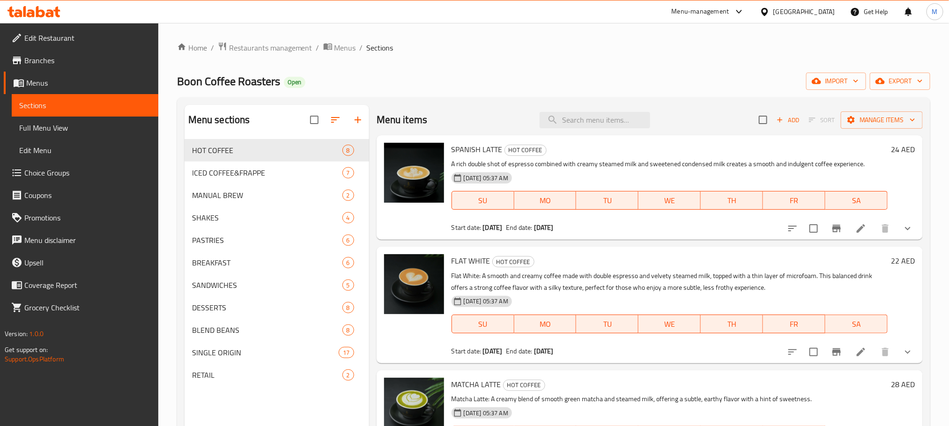
drag, startPoint x: 575, startPoint y: 75, endPoint x: 467, endPoint y: 52, distance: 110.6
click at [467, 52] on ol "Home / Restaurants management / Menus / Sections" at bounding box center [553, 48] width 753 height 12
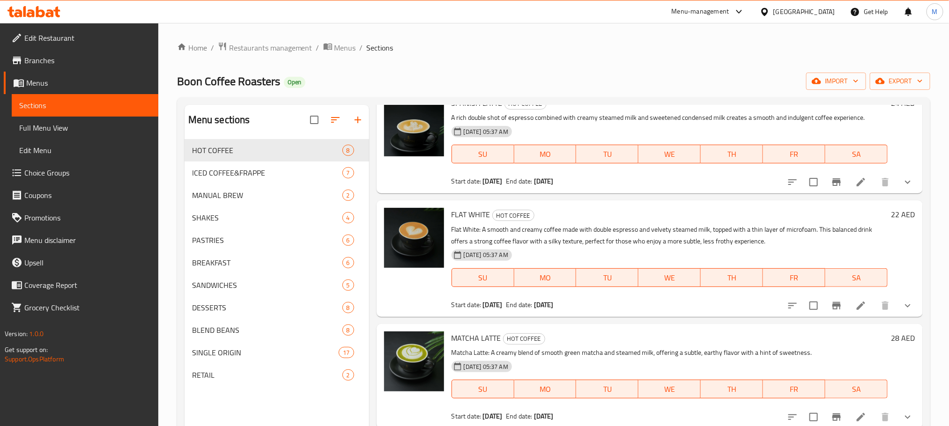
scroll to position [70, 0]
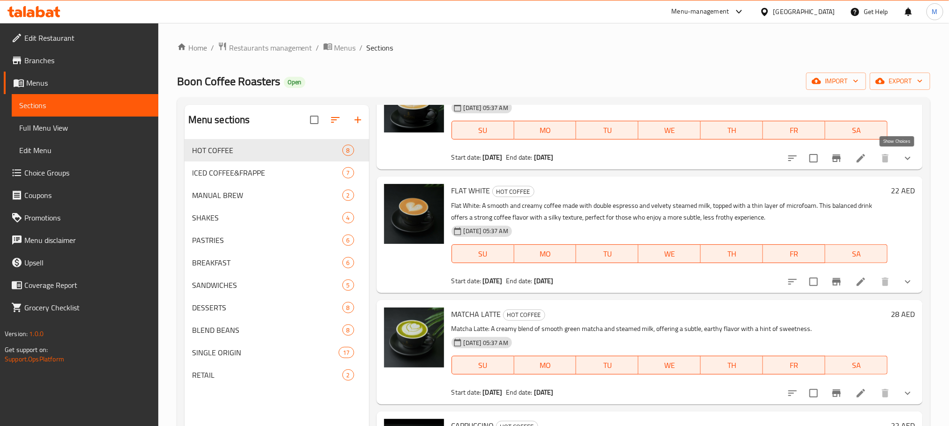
click at [902, 155] on icon "show more" at bounding box center [907, 158] width 11 height 11
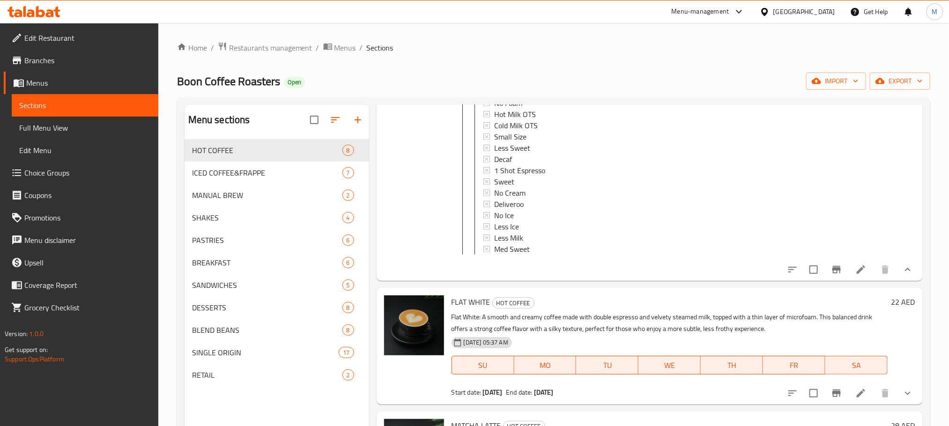
scroll to position [422, 0]
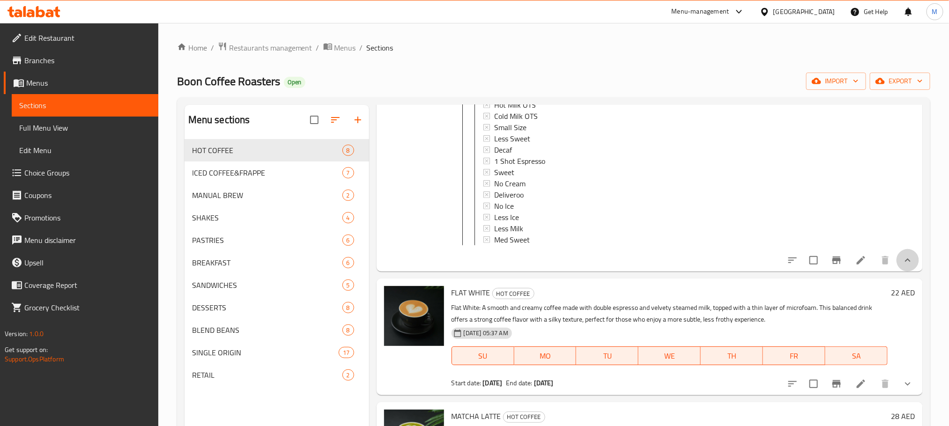
click at [897, 272] on button "show more" at bounding box center [908, 260] width 22 height 22
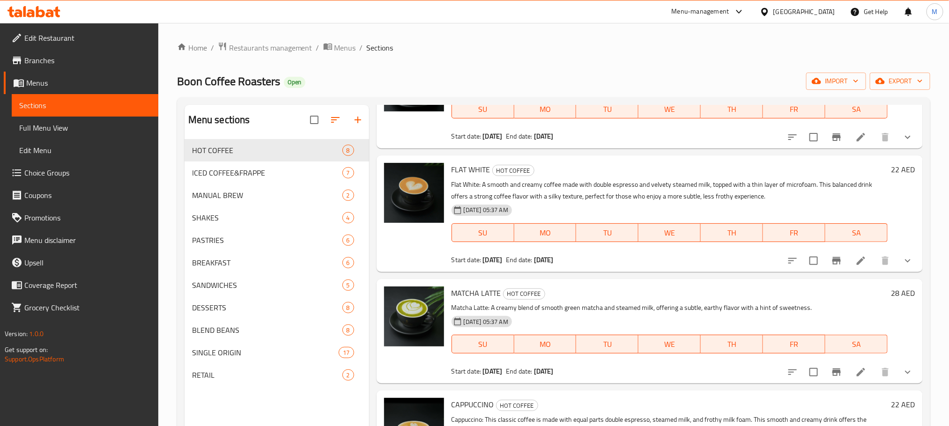
scroll to position [0, 0]
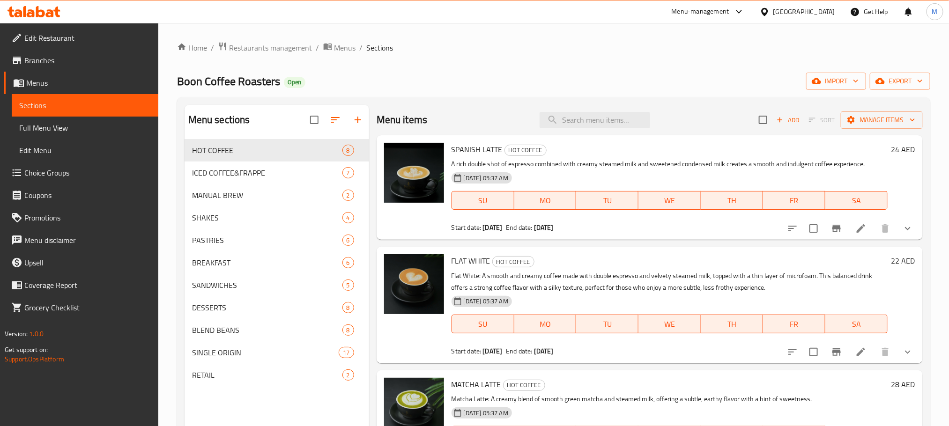
click at [539, 54] on div "Home / Restaurants management / Menus / Sections Boon Coffee Roasters Open impo…" at bounding box center [553, 290] width 753 height 497
drag, startPoint x: 539, startPoint y: 54, endPoint x: 499, endPoint y: 52, distance: 39.4
click at [499, 52] on ol "Home / Restaurants management / Menus / Sections" at bounding box center [553, 48] width 753 height 12
click at [278, 179] on div "ICED COFFEE&FRAPPE 7" at bounding box center [277, 173] width 185 height 22
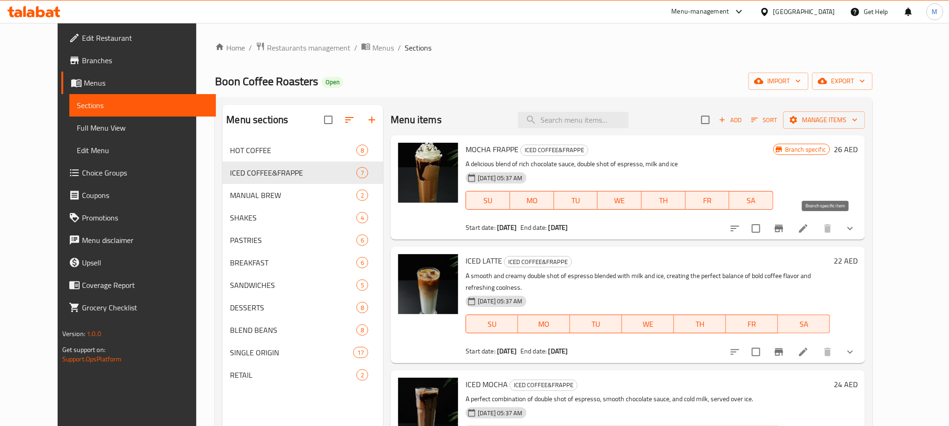
click at [790, 232] on button "Branch-specific-item" at bounding box center [779, 228] width 22 height 22
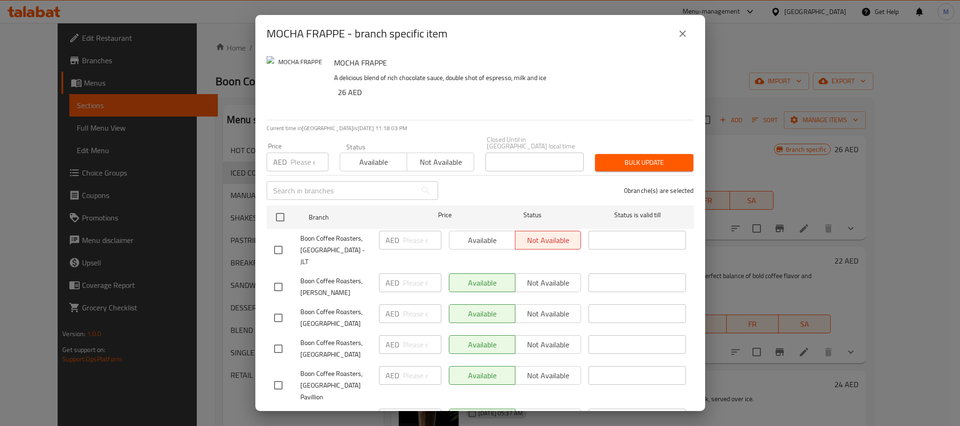
click at [673, 35] on button "close" at bounding box center [682, 33] width 22 height 22
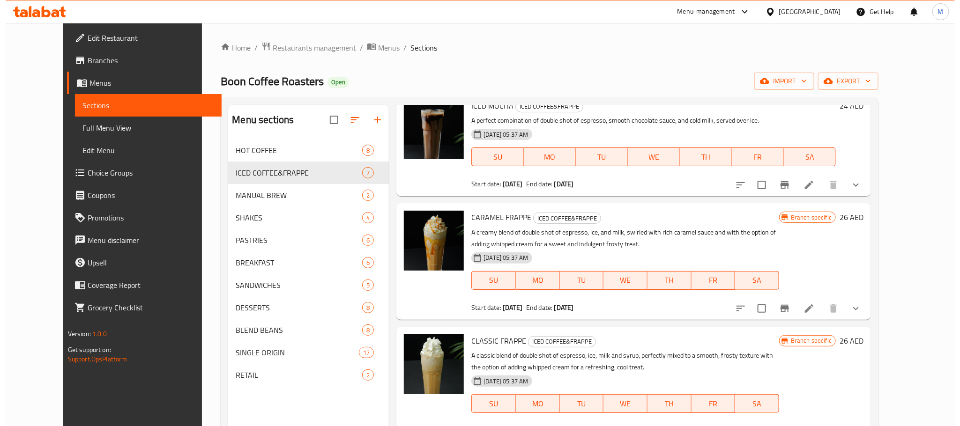
scroll to position [281, 0]
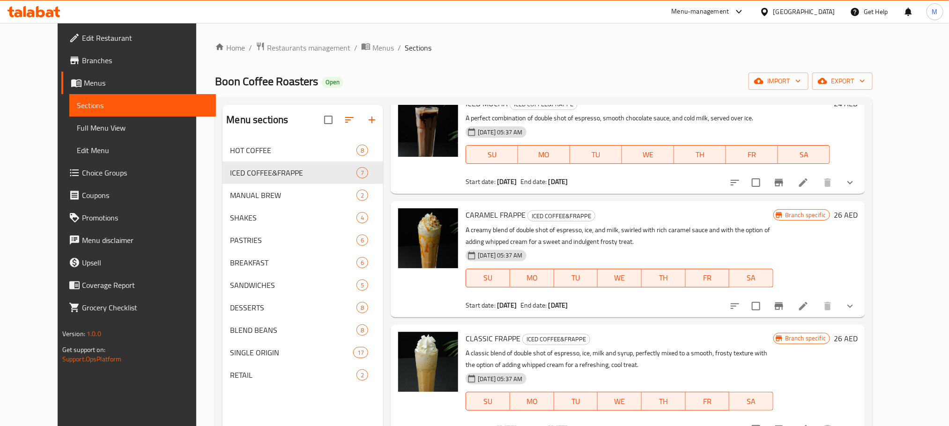
click at [783, 303] on icon "Branch-specific-item" at bounding box center [779, 306] width 8 height 7
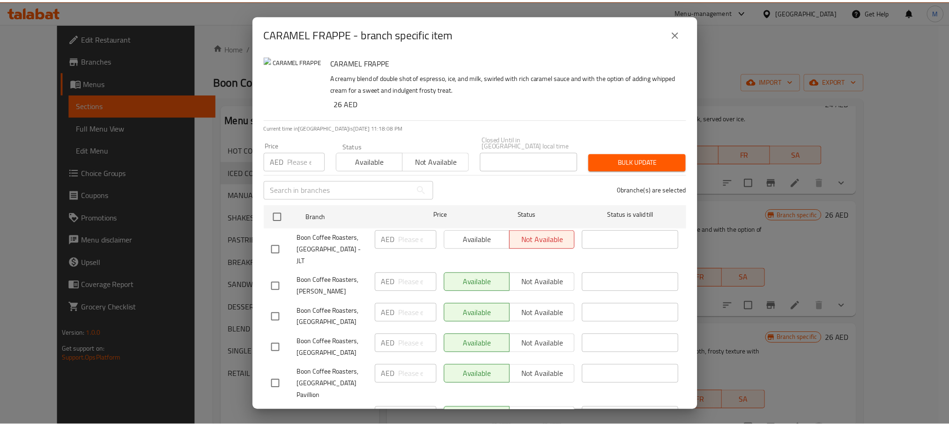
scroll to position [0, 0]
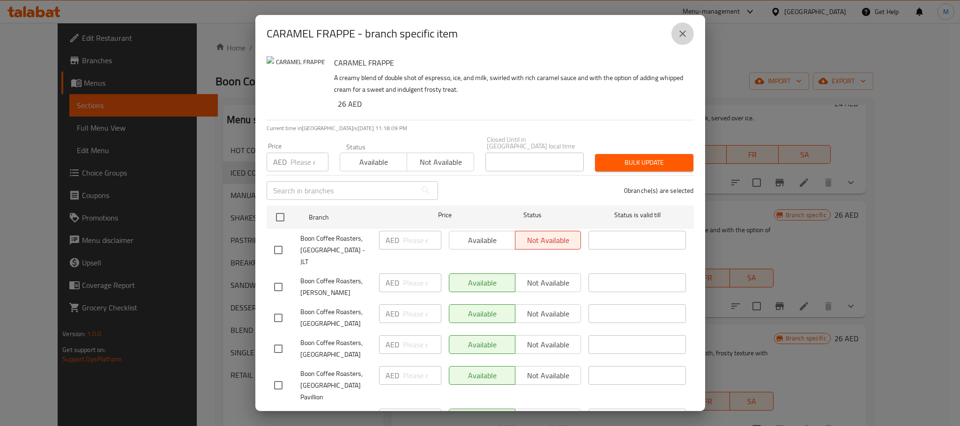
click at [681, 37] on icon "close" at bounding box center [682, 33] width 11 height 11
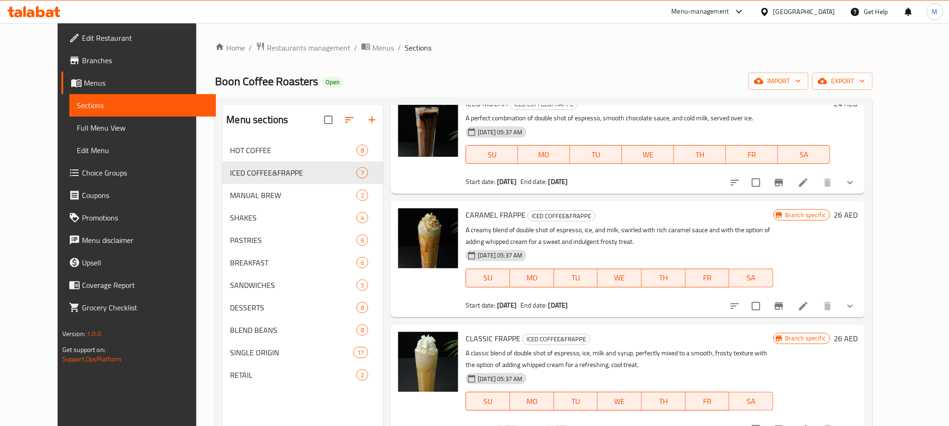
click at [856, 254] on div "Branch specific 26 AED" at bounding box center [815, 258] width 84 height 101
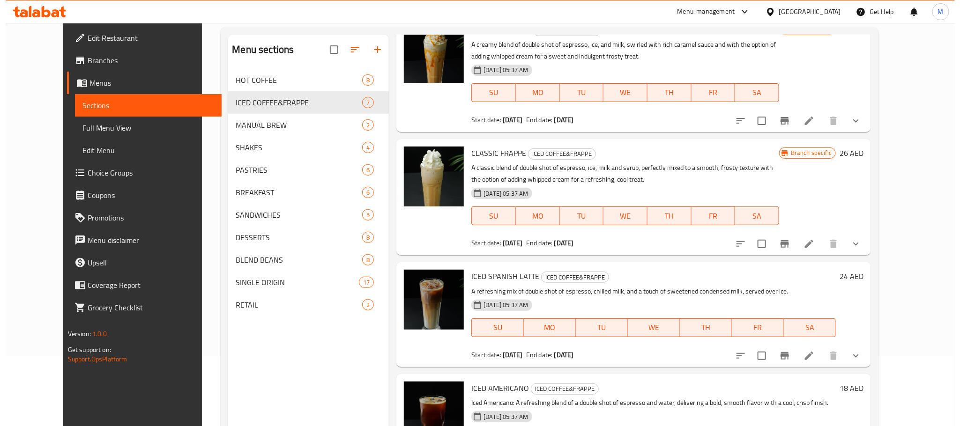
scroll to position [402, 0]
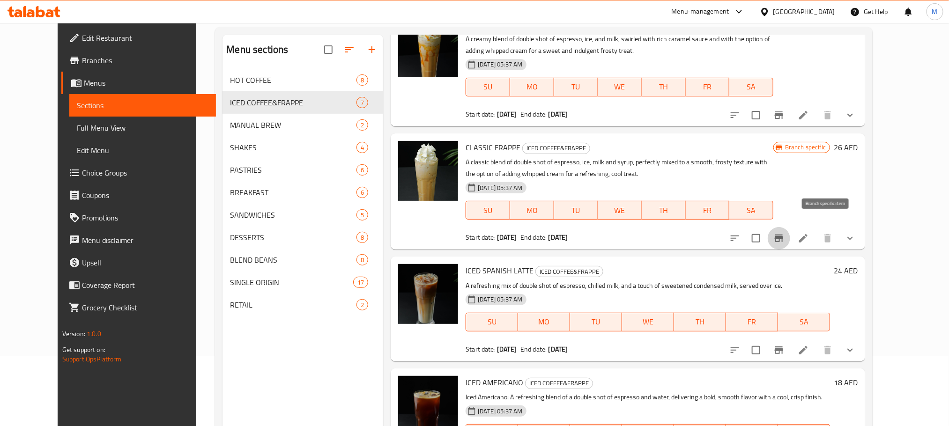
click at [783, 235] on icon "Branch-specific-item" at bounding box center [779, 238] width 8 height 7
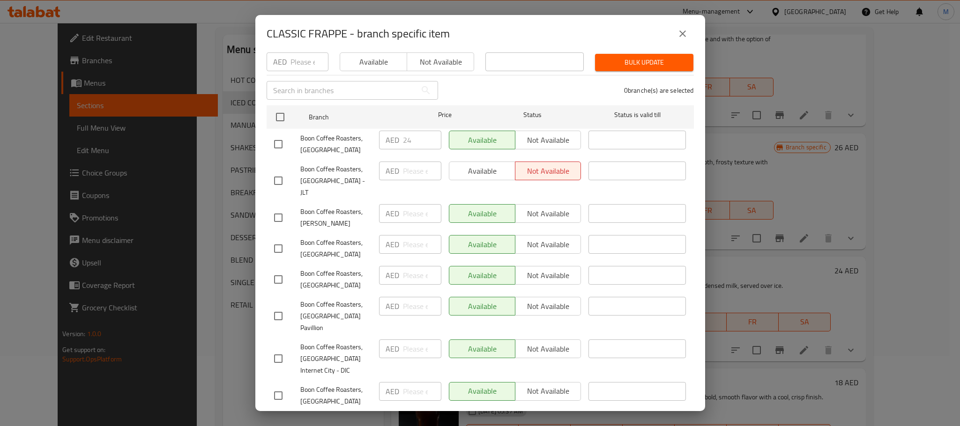
scroll to position [0, 0]
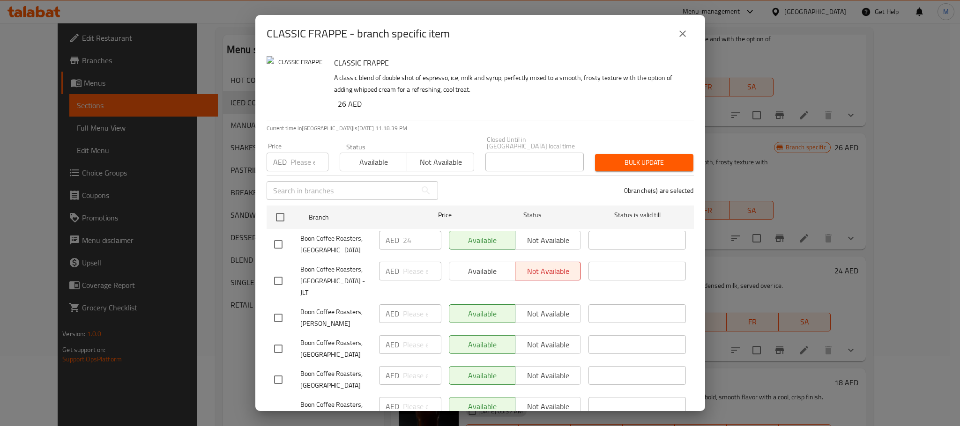
click at [300, 244] on span "Boon Coffee Roasters, [GEOGRAPHIC_DATA]" at bounding box center [335, 244] width 71 height 23
copy span "Boon Coffee Roasters, [GEOGRAPHIC_DATA]"
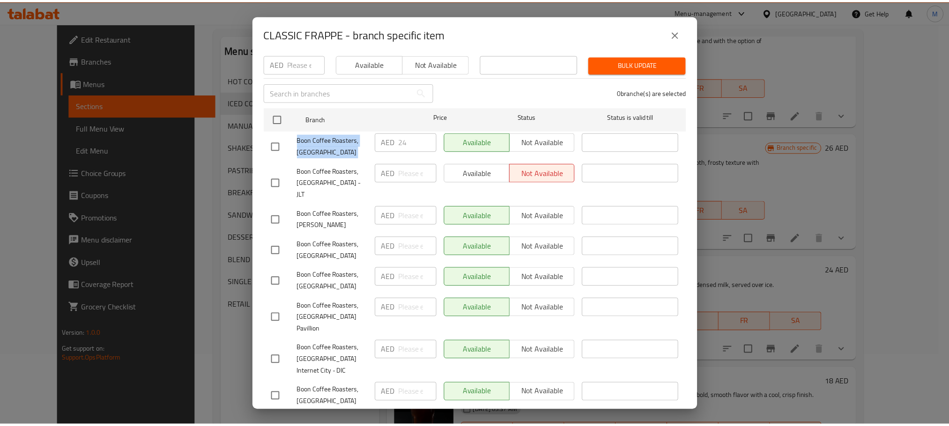
scroll to position [100, 0]
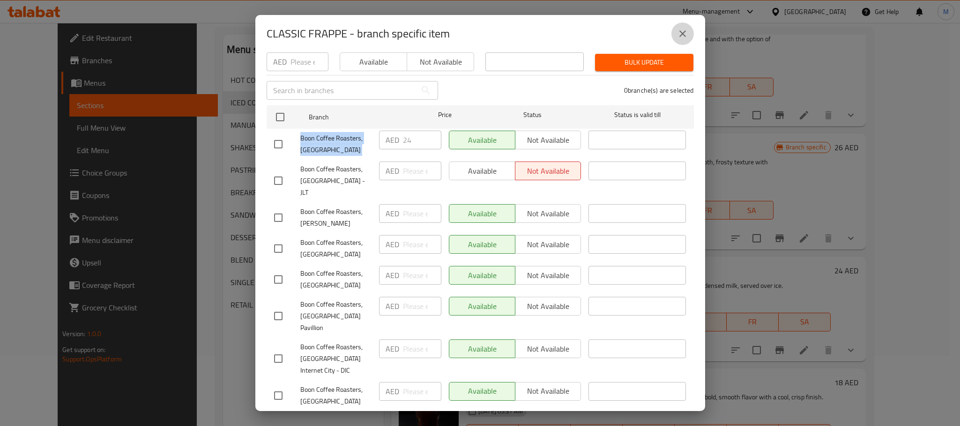
click at [675, 35] on button "close" at bounding box center [682, 33] width 22 height 22
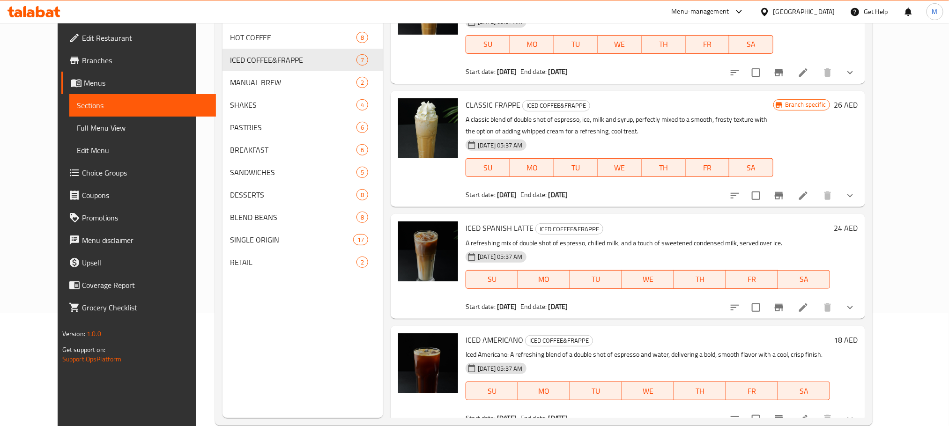
scroll to position [131, 0]
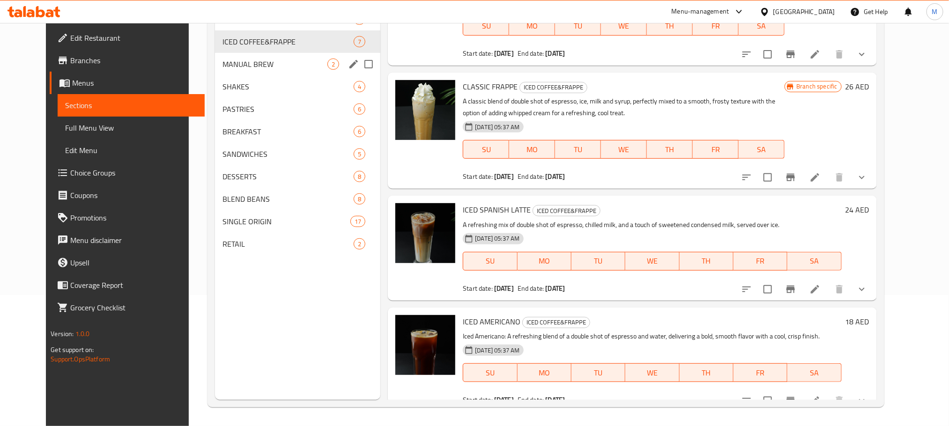
click at [231, 65] on span "MANUAL BREW" at bounding box center [275, 64] width 105 height 11
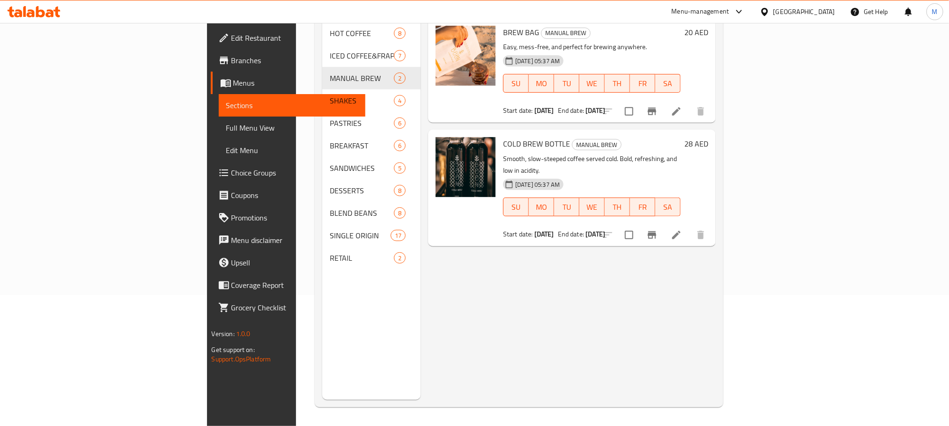
scroll to position [61, 0]
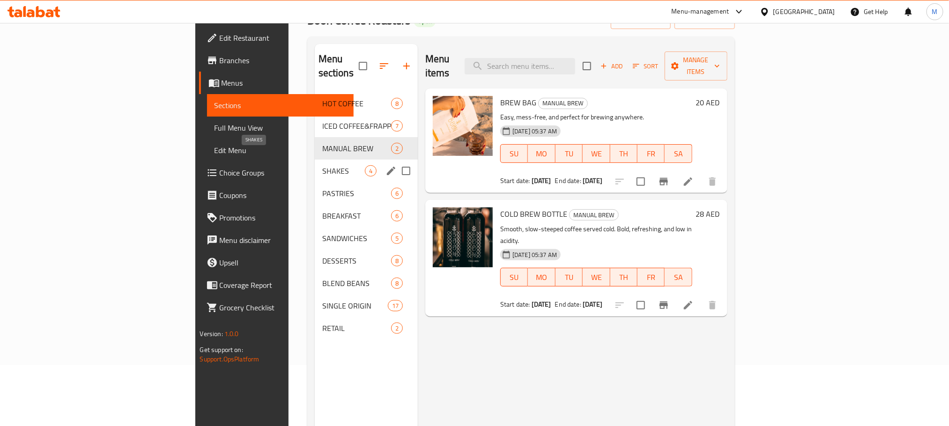
click at [322, 165] on span "SHAKES" at bounding box center [343, 170] width 43 height 11
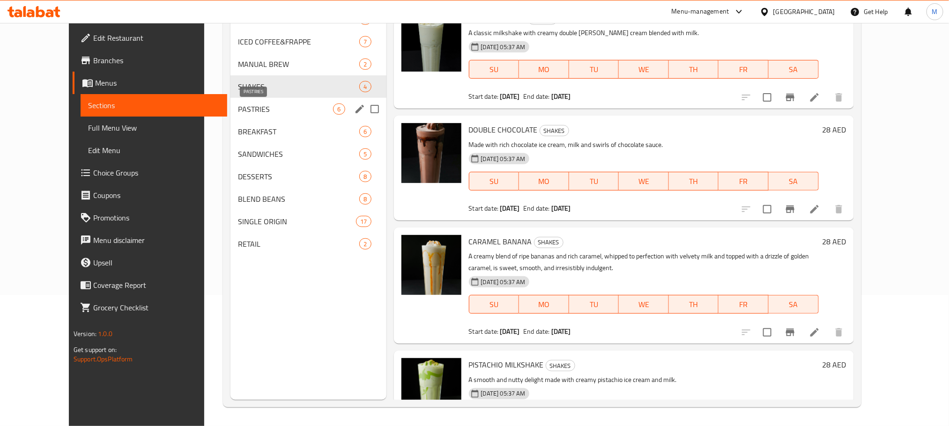
click at [281, 108] on span "PASTRIES" at bounding box center [286, 109] width 96 height 11
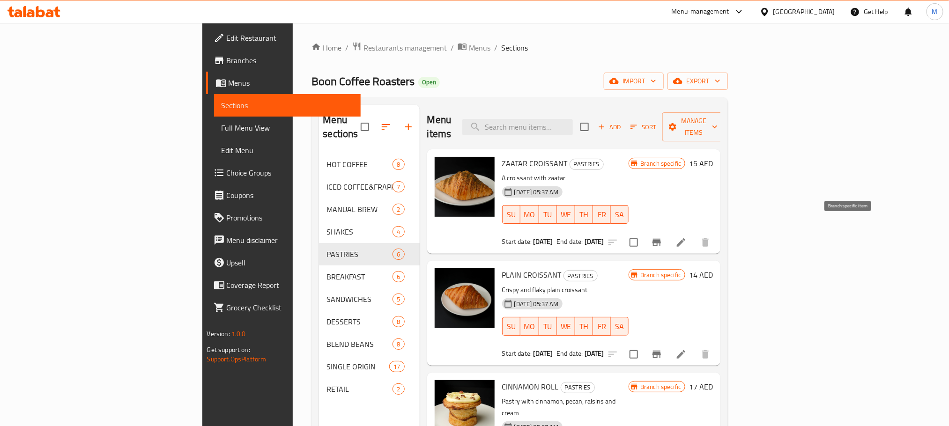
click at [661, 239] on icon "Branch-specific-item" at bounding box center [657, 242] width 8 height 7
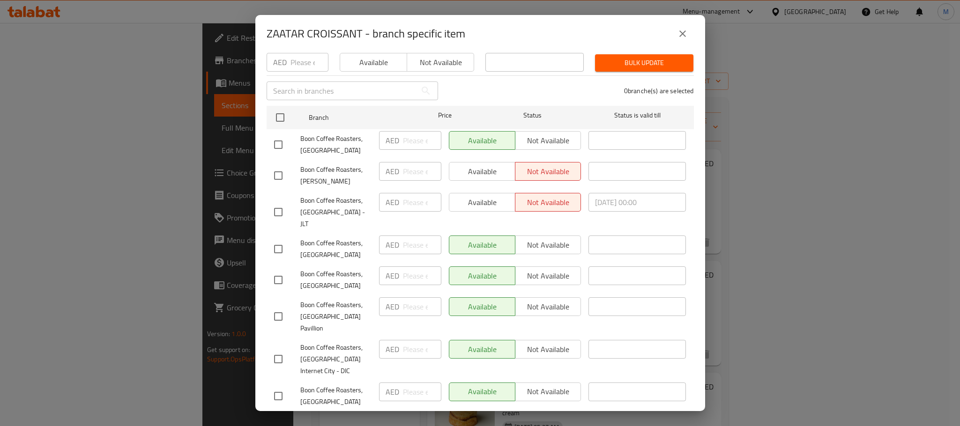
scroll to position [100, 0]
click at [684, 36] on icon "close" at bounding box center [682, 33] width 11 height 11
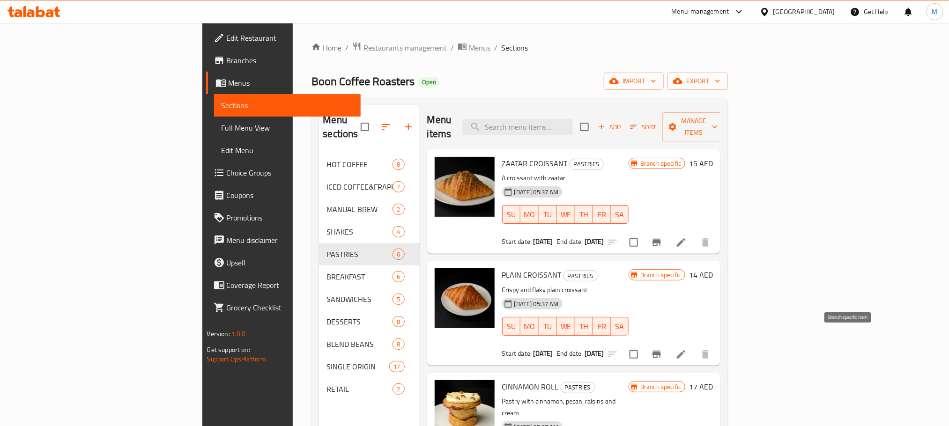
click at [668, 348] on button "Branch-specific-item" at bounding box center [657, 354] width 22 height 22
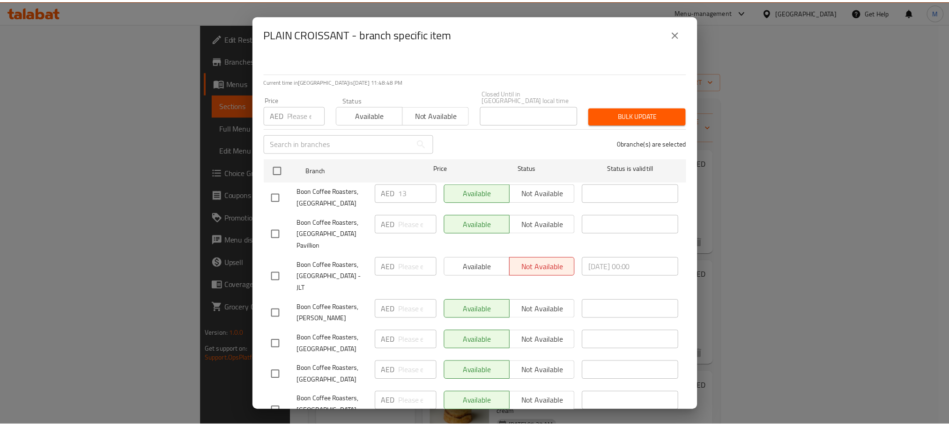
scroll to position [0, 0]
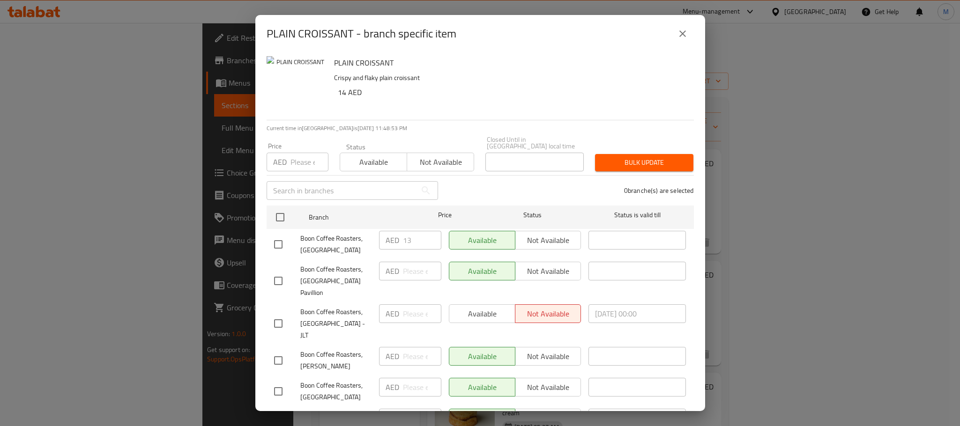
click at [306, 239] on span "Boon Coffee Roasters, [GEOGRAPHIC_DATA]" at bounding box center [335, 244] width 71 height 23
click at [334, 238] on span "Boon Coffee Roasters, [GEOGRAPHIC_DATA]" at bounding box center [335, 244] width 71 height 23
copy span "Boon Coffee Roasters, [GEOGRAPHIC_DATA]"
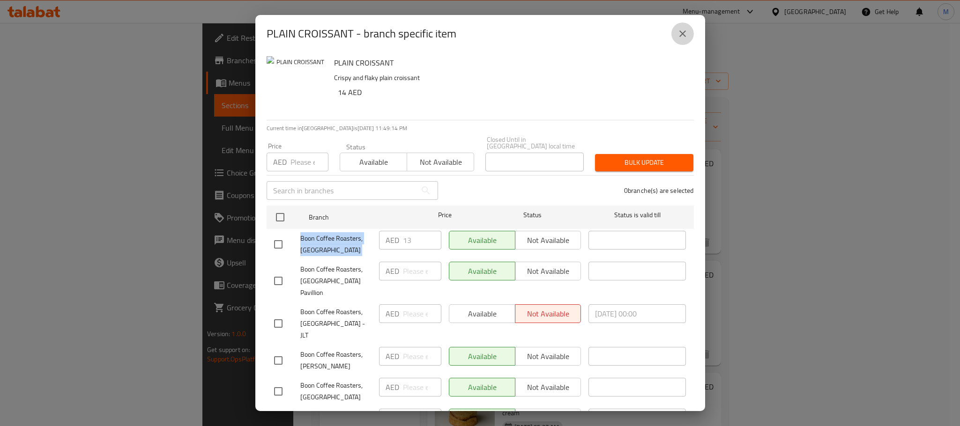
click at [682, 33] on icon "close" at bounding box center [682, 33] width 7 height 7
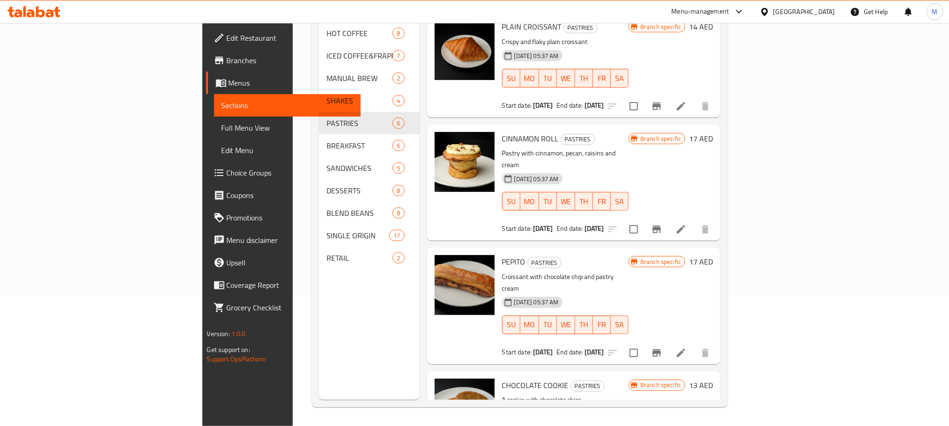
scroll to position [141, 0]
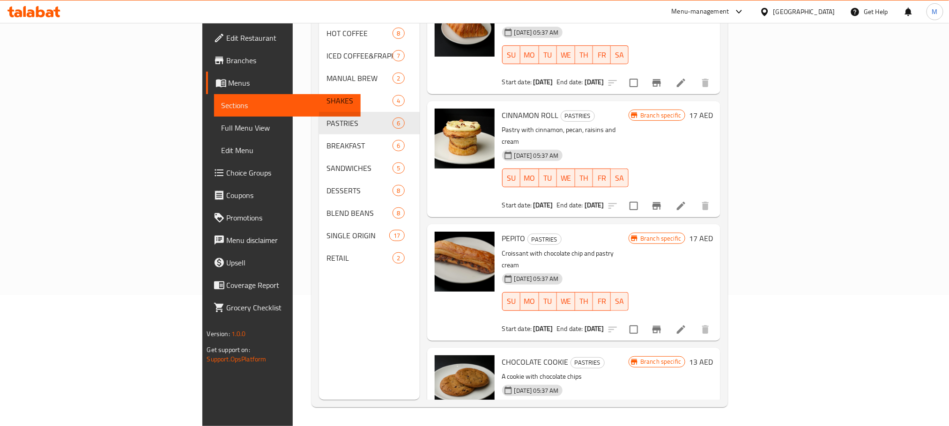
click at [668, 195] on button "Branch-specific-item" at bounding box center [657, 206] width 22 height 22
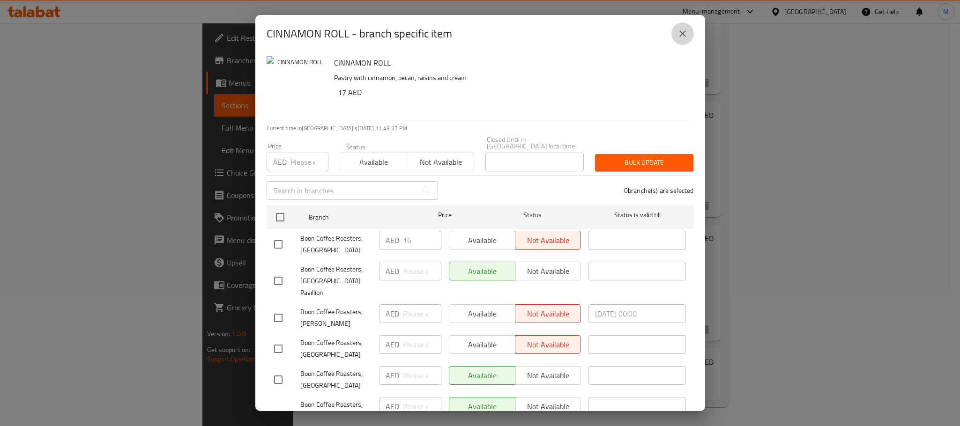
click at [680, 34] on icon "close" at bounding box center [682, 33] width 11 height 11
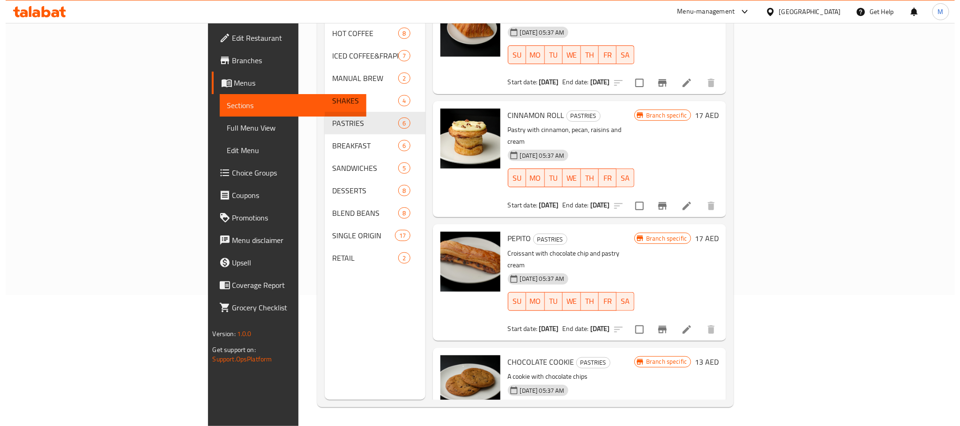
scroll to position [211, 0]
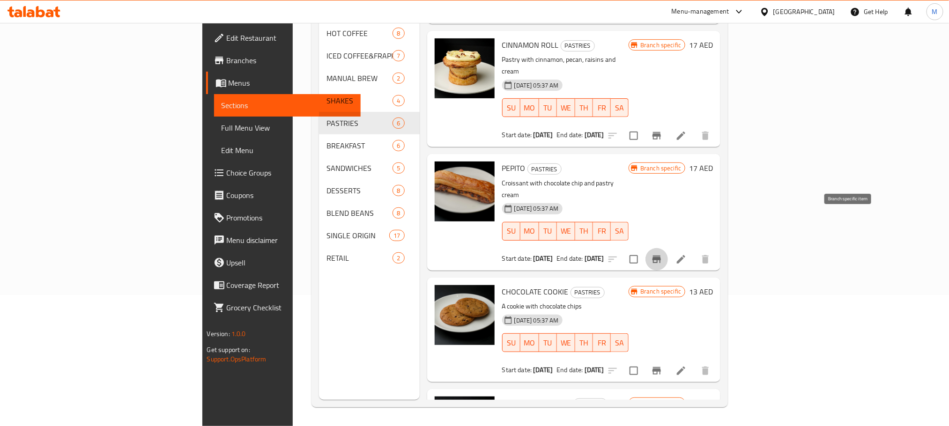
click at [662, 254] on icon "Branch-specific-item" at bounding box center [656, 259] width 11 height 11
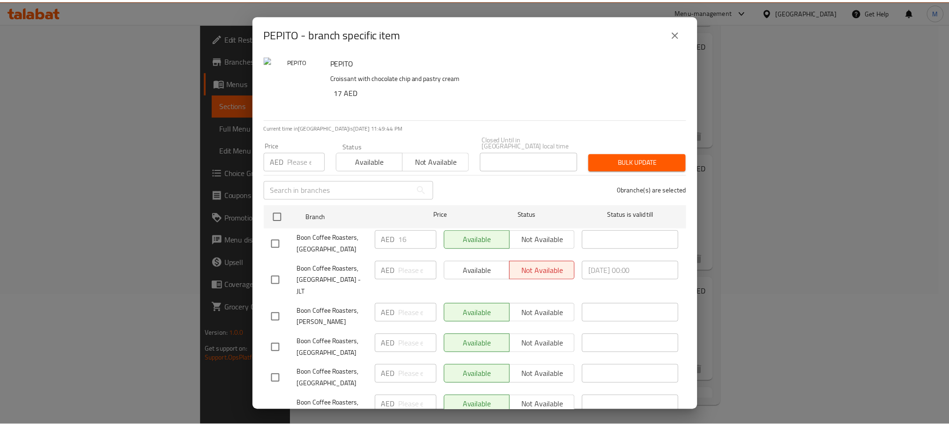
scroll to position [0, 0]
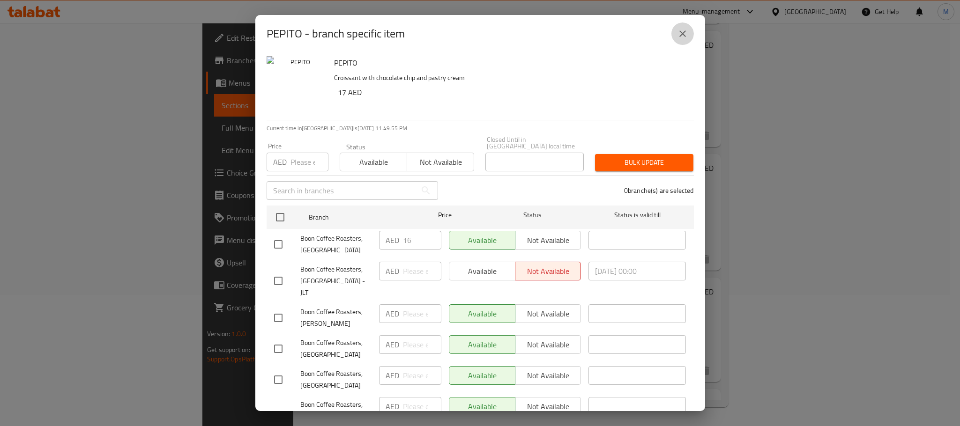
click at [684, 33] on icon "close" at bounding box center [682, 33] width 11 height 11
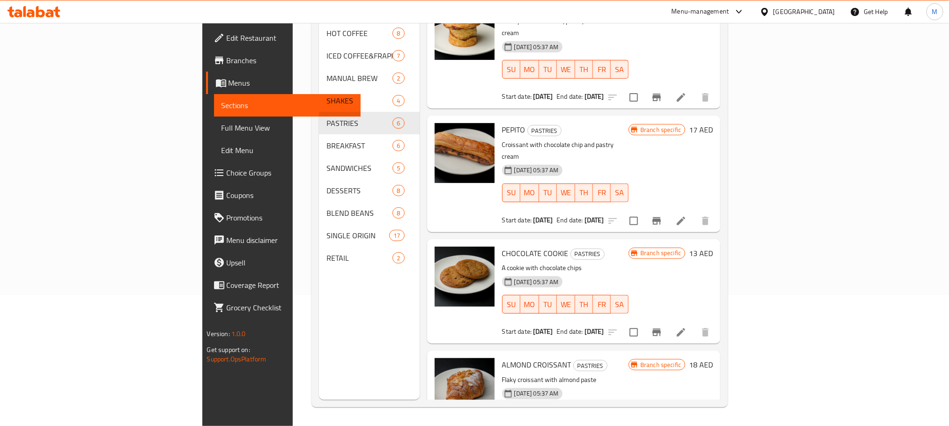
scroll to position [267, 0]
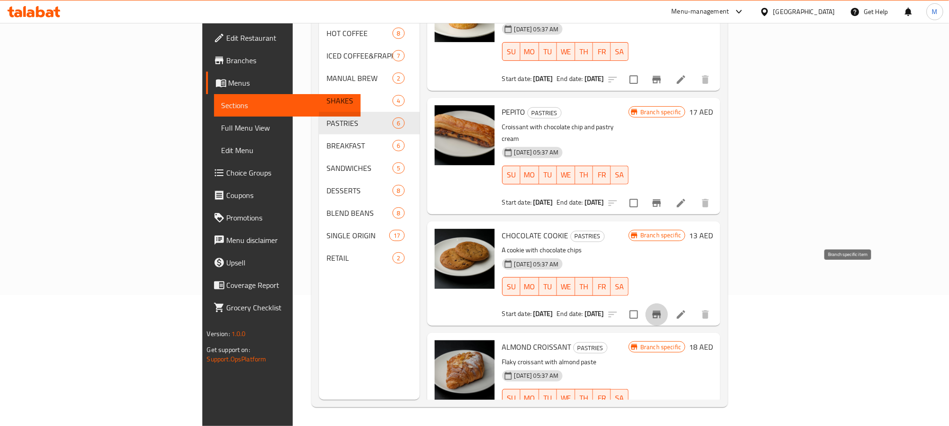
click at [668, 304] on button "Branch-specific-item" at bounding box center [657, 315] width 22 height 22
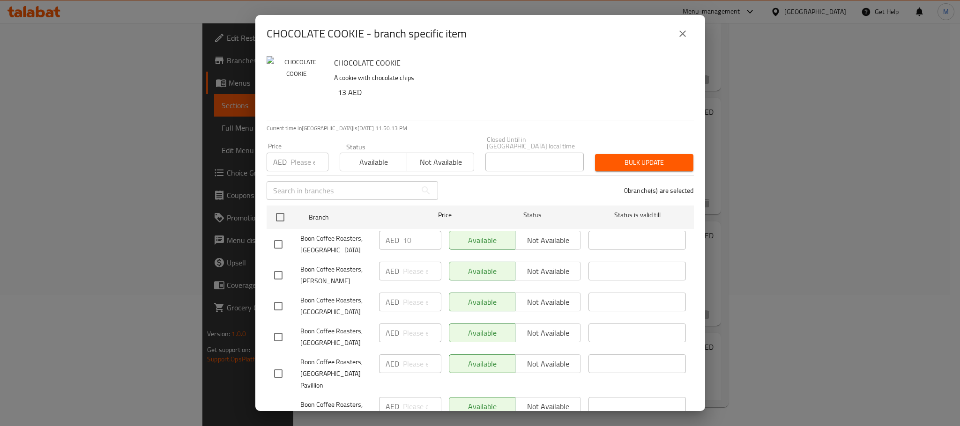
click at [744, 186] on div "CHOCOLATE COOKIE - branch specific item CHOCOLATE COOKIE A cookie with chocolat…" at bounding box center [480, 213] width 960 height 426
click at [681, 37] on icon "close" at bounding box center [682, 33] width 11 height 11
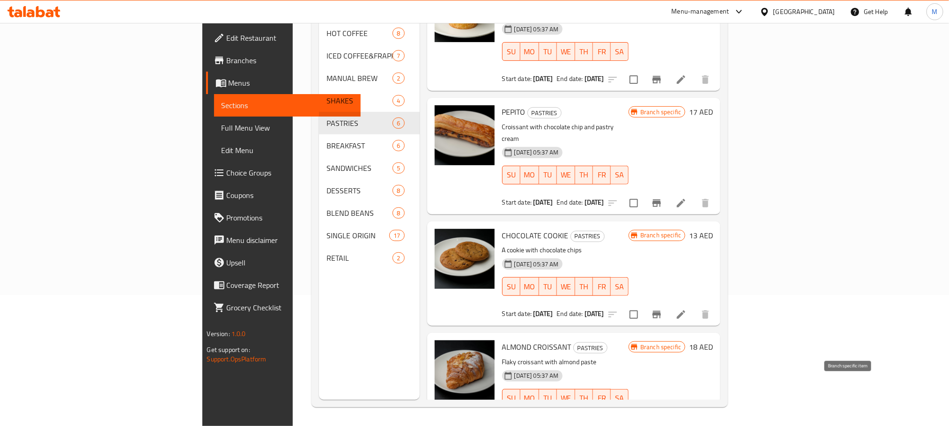
click at [661, 423] on icon "Branch-specific-item" at bounding box center [657, 426] width 8 height 7
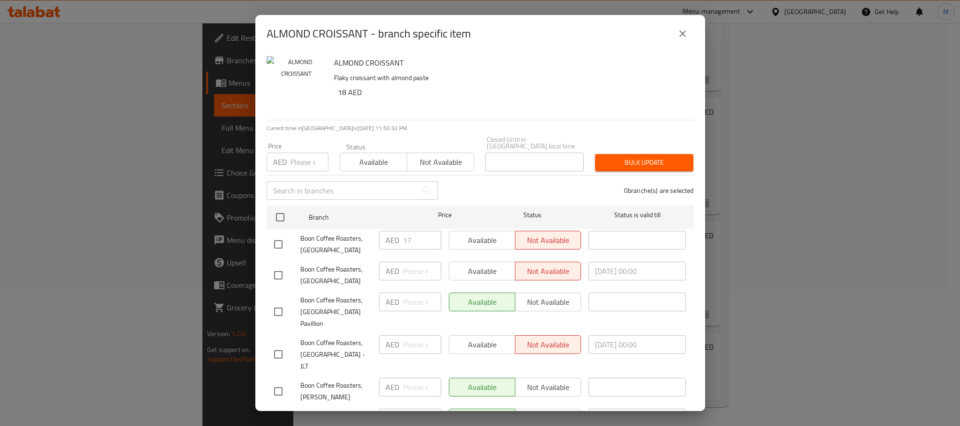
click at [225, 148] on div "ALMOND CROISSANT - branch specific item ALMOND CROISSANT Flaky croissant with a…" at bounding box center [480, 213] width 960 height 426
click at [682, 31] on icon "close" at bounding box center [682, 33] width 11 height 11
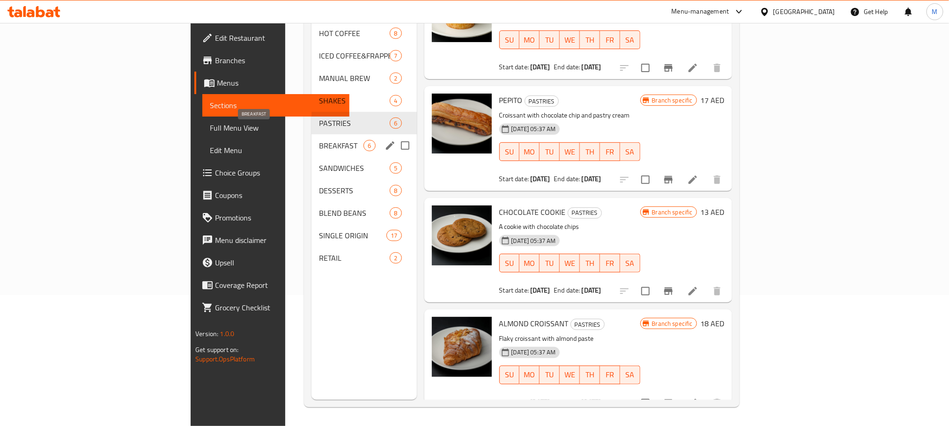
click at [319, 140] on span "BREAKFAST" at bounding box center [341, 145] width 45 height 11
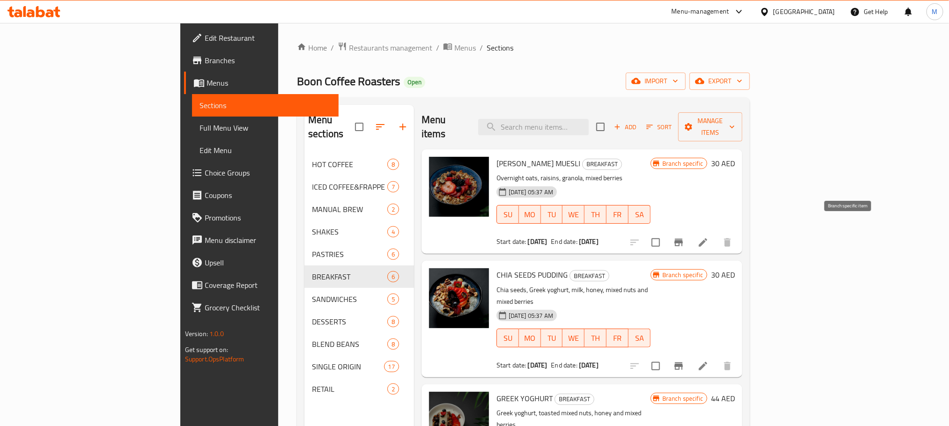
click at [684, 237] on icon "Branch-specific-item" at bounding box center [678, 242] width 11 height 11
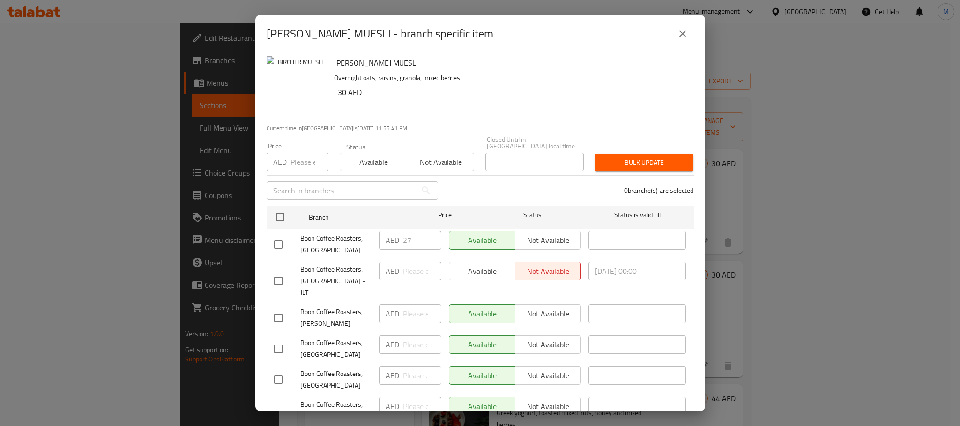
click at [321, 238] on span "Boon Coffee Roasters, [GEOGRAPHIC_DATA]" at bounding box center [335, 244] width 71 height 23
copy span "Boon Coffee Roasters, [GEOGRAPHIC_DATA]"
click at [690, 34] on button "close" at bounding box center [682, 33] width 22 height 22
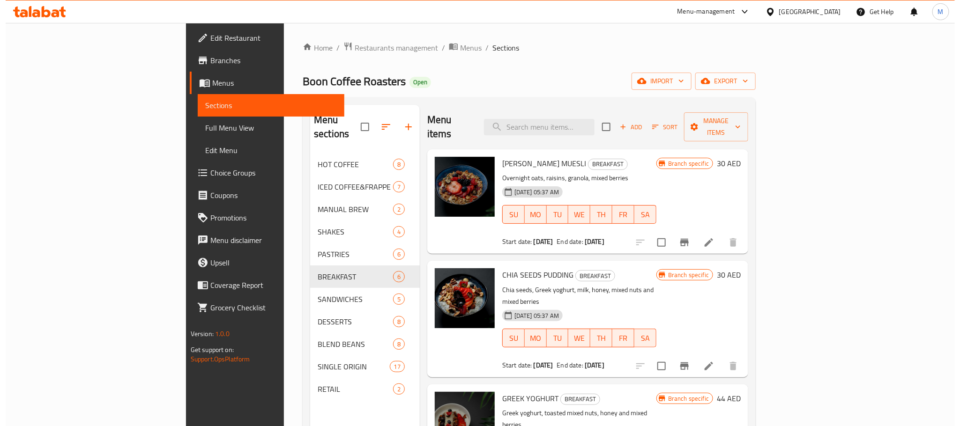
scroll to position [70, 0]
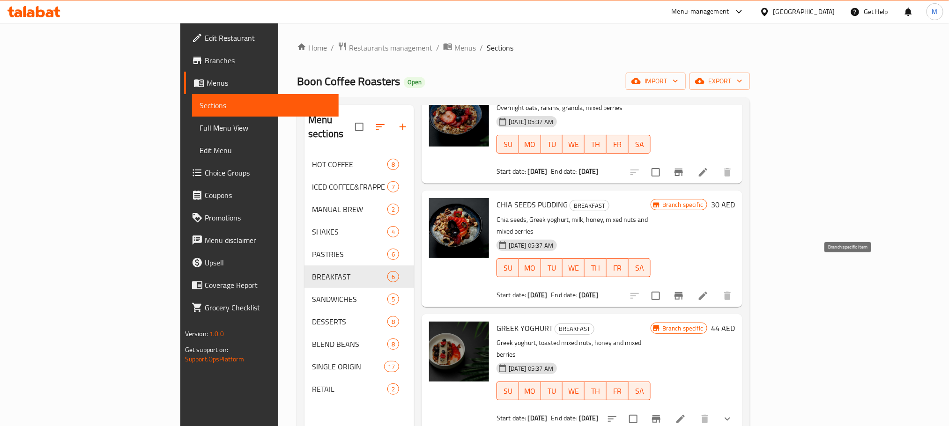
click at [684, 290] on icon "Branch-specific-item" at bounding box center [678, 295] width 11 height 11
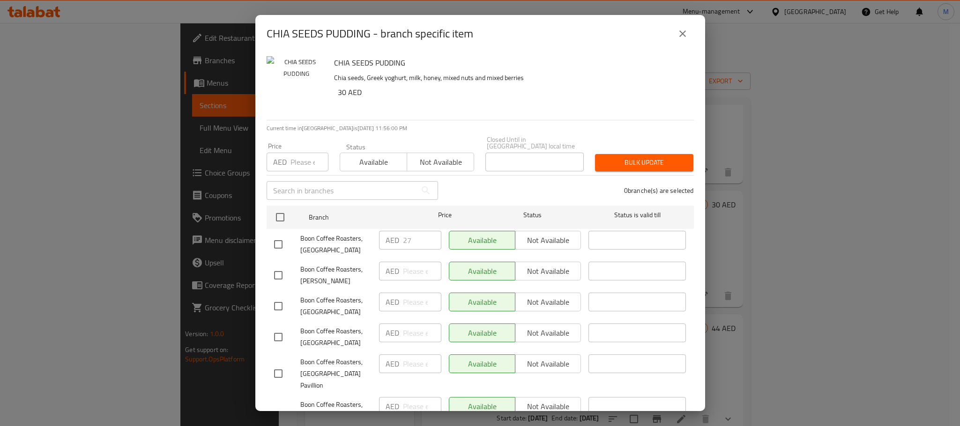
click at [397, 235] on div "AED 27 ​" at bounding box center [410, 240] width 62 height 19
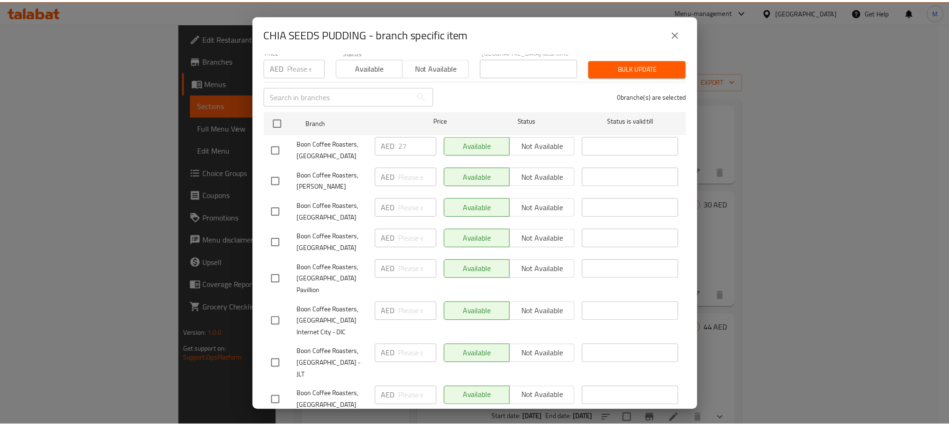
scroll to position [100, 0]
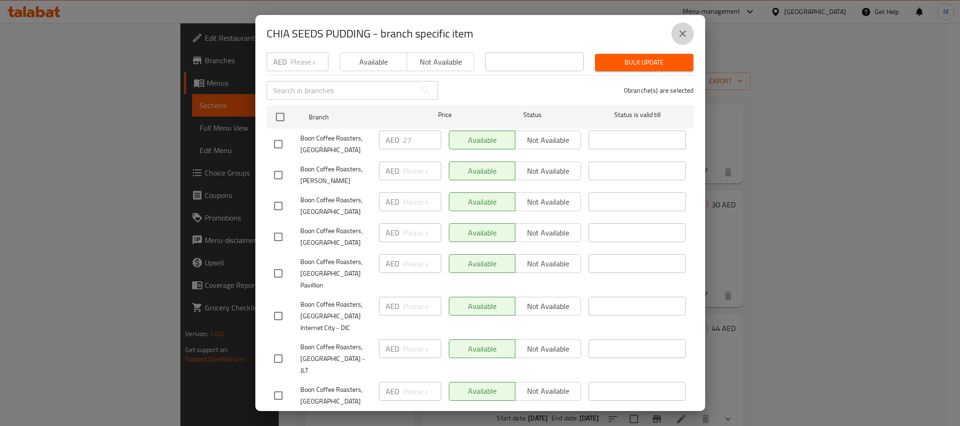
click at [682, 24] on button "close" at bounding box center [682, 33] width 22 height 22
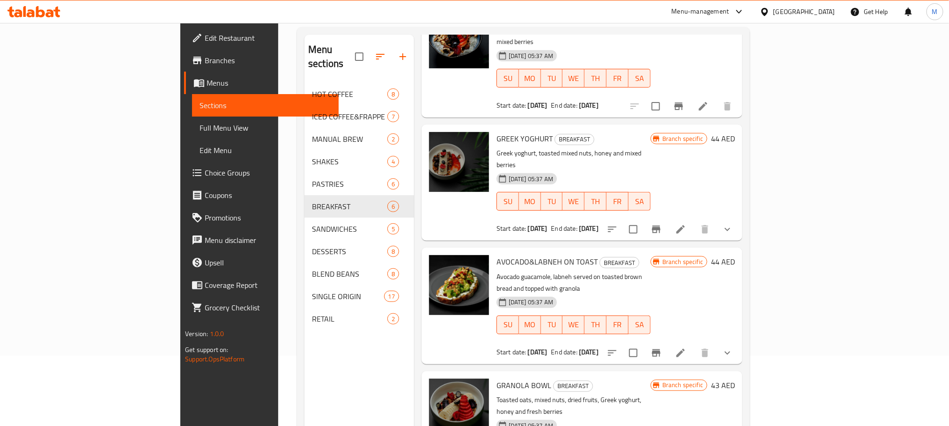
scroll to position [211, 0]
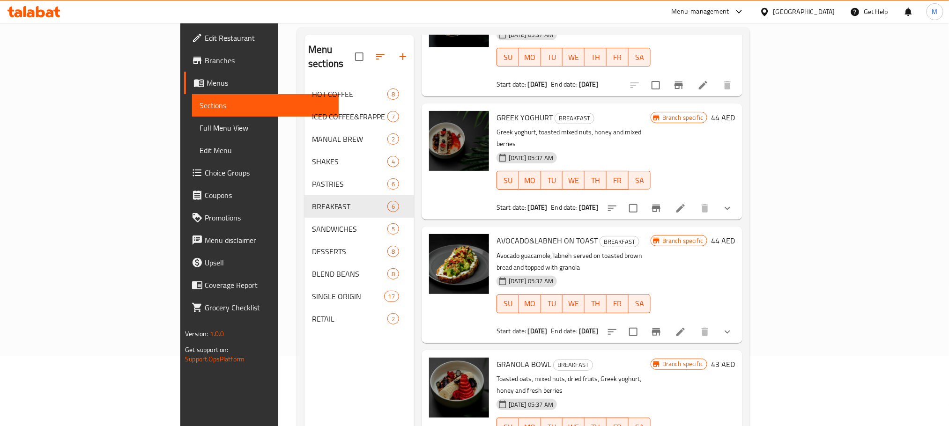
click at [662, 203] on icon "Branch-specific-item" at bounding box center [656, 208] width 11 height 11
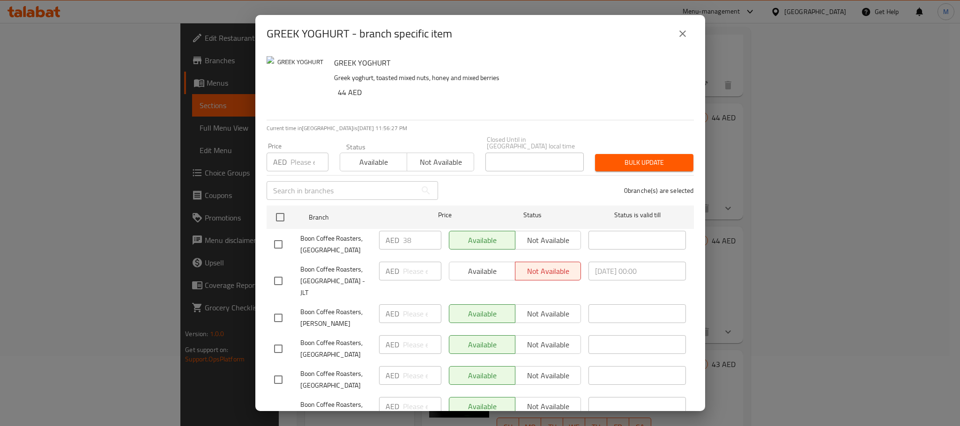
click at [679, 32] on icon "close" at bounding box center [682, 33] width 11 height 11
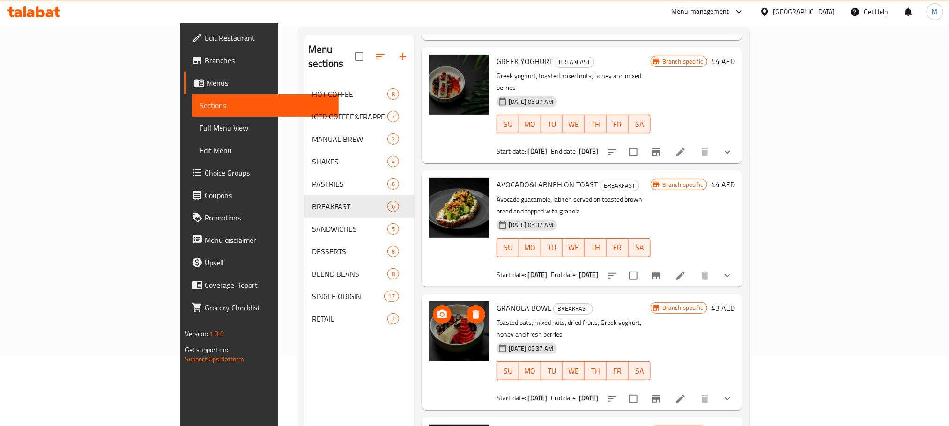
scroll to position [197, 0]
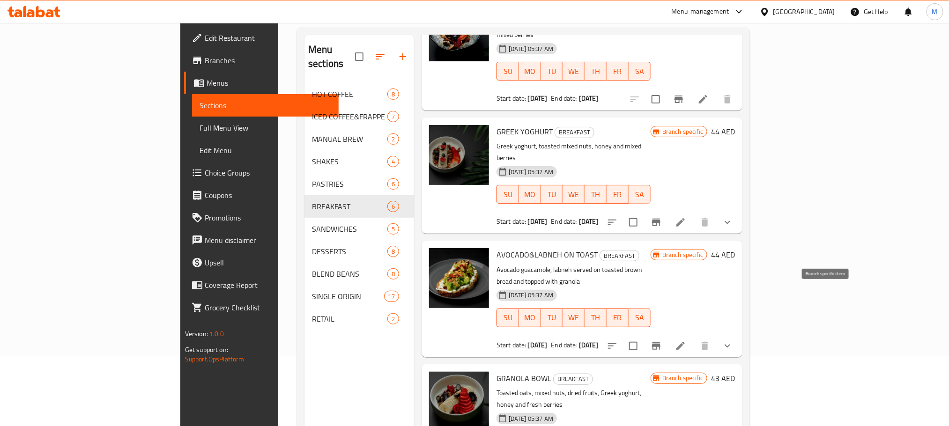
click at [662, 341] on icon "Branch-specific-item" at bounding box center [656, 346] width 11 height 11
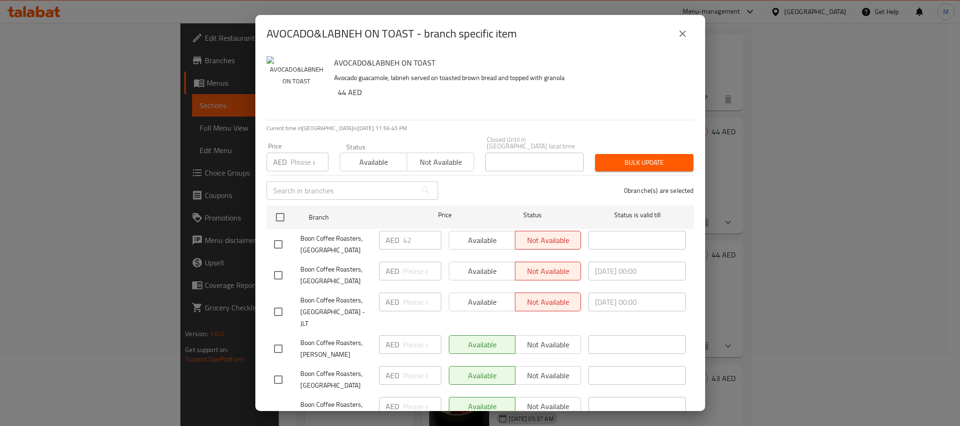
click at [613, 51] on div "AVOCADO&LABNEH ON TOAST - branch specific item" at bounding box center [480, 33] width 450 height 37
click at [682, 32] on icon "close" at bounding box center [682, 33] width 11 height 11
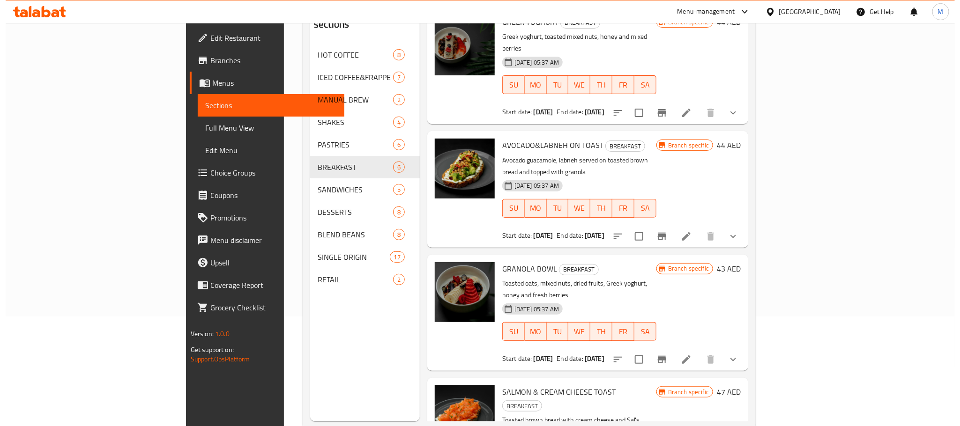
scroll to position [131, 0]
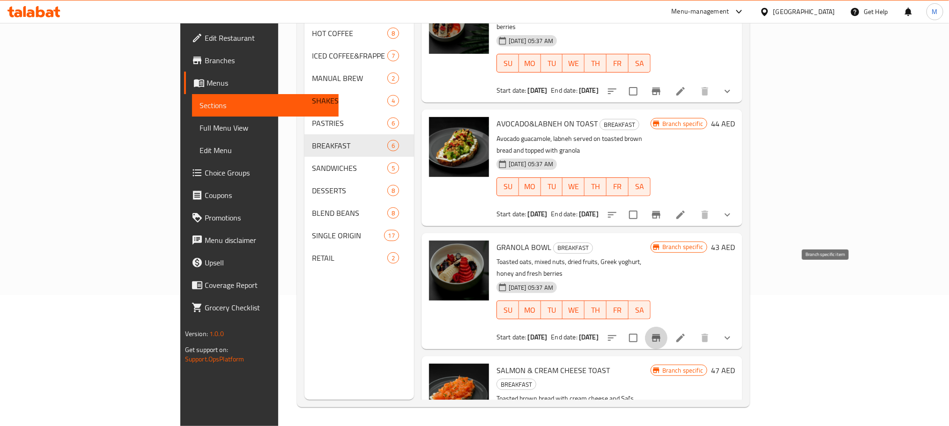
click at [662, 333] on icon "Branch-specific-item" at bounding box center [656, 338] width 11 height 11
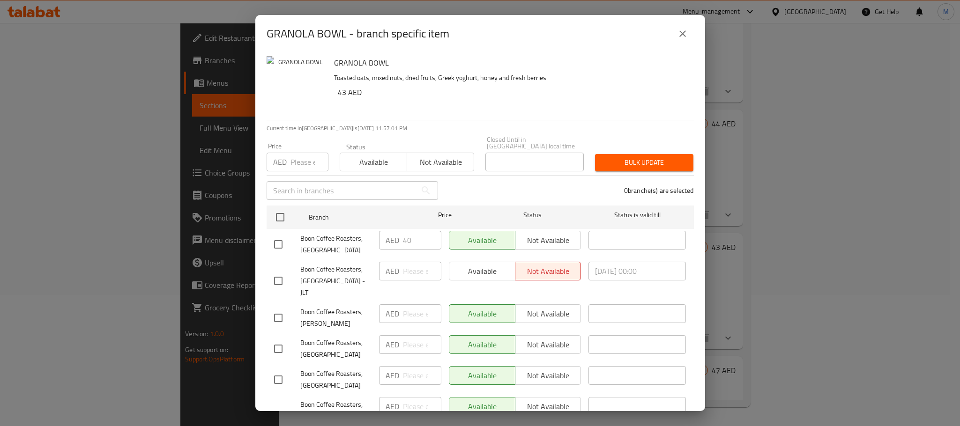
click at [590, 82] on p "Toasted oats, mixed nuts, dried fruits, Greek yoghurt, honey and fresh berries" at bounding box center [510, 78] width 352 height 12
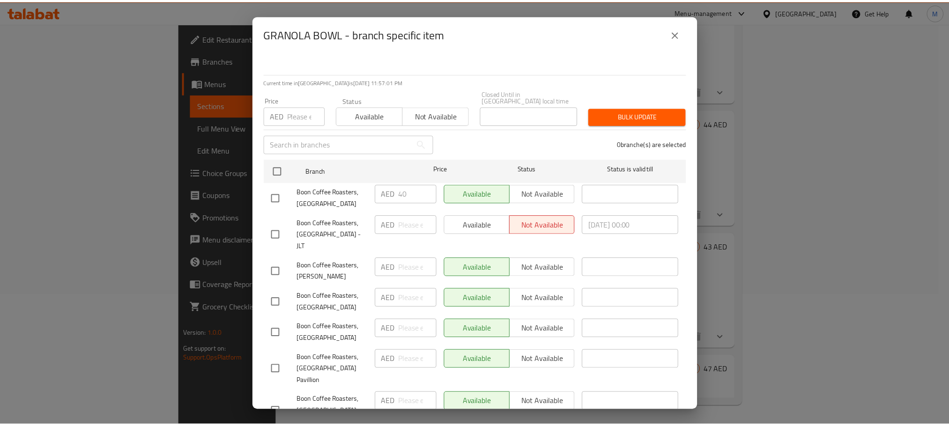
scroll to position [100, 0]
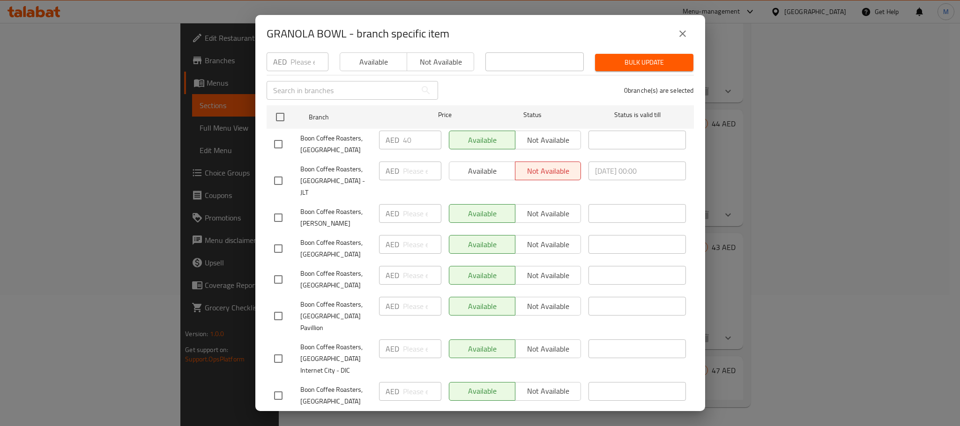
click at [684, 35] on icon "close" at bounding box center [682, 33] width 7 height 7
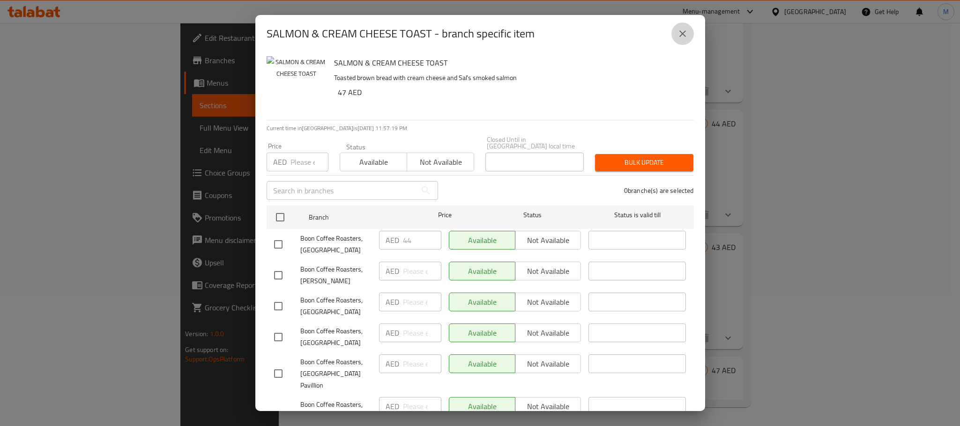
click at [685, 38] on icon "close" at bounding box center [682, 33] width 11 height 11
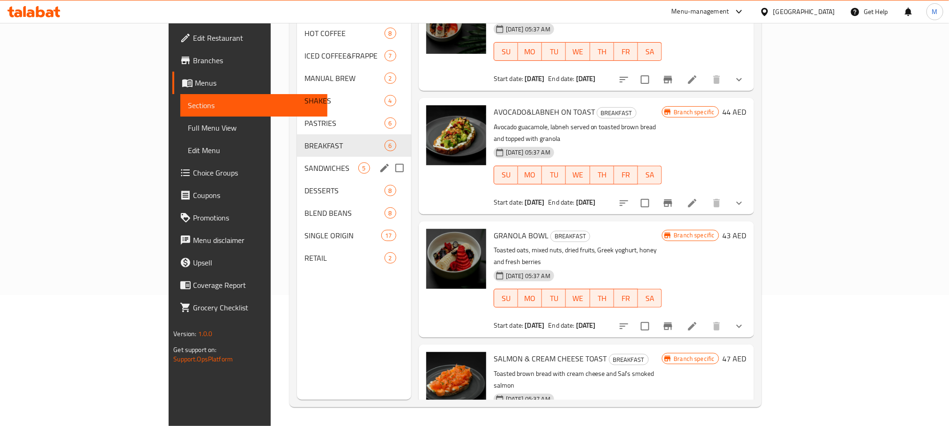
click at [297, 161] on div "SANDWICHES 5" at bounding box center [354, 168] width 114 height 22
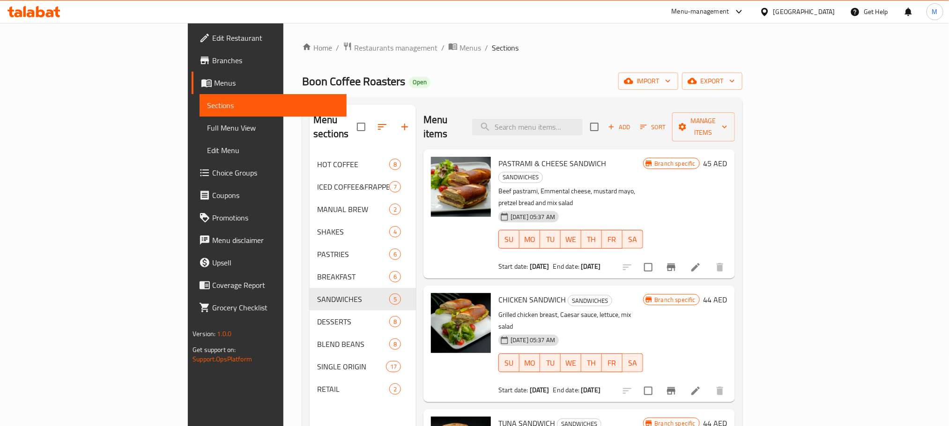
drag, startPoint x: 681, startPoint y: 81, endPoint x: 599, endPoint y: 81, distance: 81.5
click at [596, 77] on div "Boon Coffee Roasters Open import export" at bounding box center [522, 81] width 440 height 17
drag, startPoint x: 697, startPoint y: 73, endPoint x: 595, endPoint y: 58, distance: 103.2
click at [595, 58] on div "Home / Restaurants management / Menus / Sections Boon Coffee Roasters Open impo…" at bounding box center [522, 290] width 440 height 497
drag, startPoint x: 637, startPoint y: 59, endPoint x: 502, endPoint y: 26, distance: 138.6
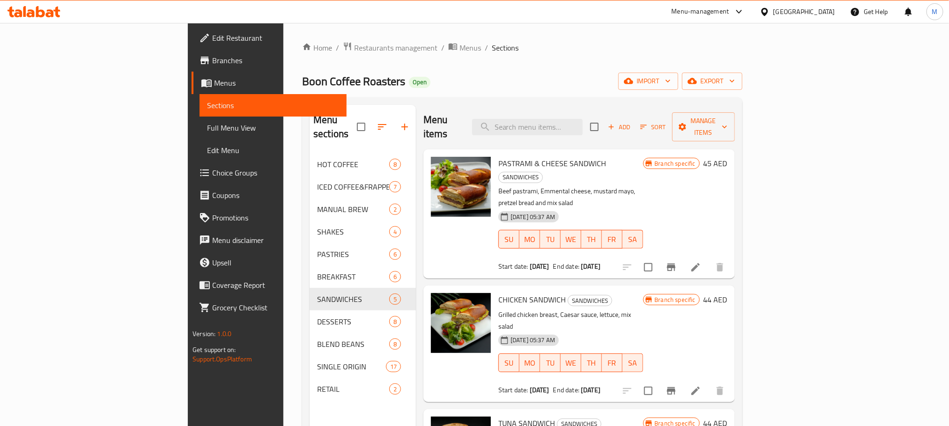
click at [500, 83] on div "Boon Coffee Roasters Open import export" at bounding box center [522, 81] width 440 height 17
click at [676, 264] on icon "Branch-specific-item" at bounding box center [671, 267] width 8 height 7
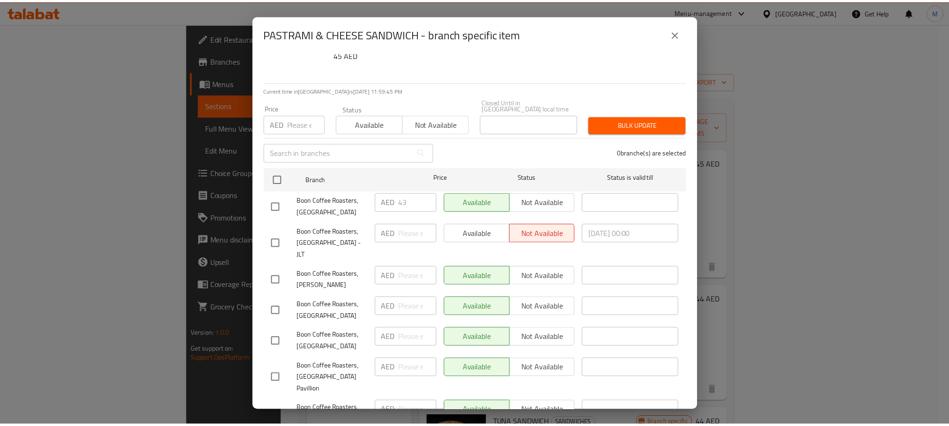
scroll to position [100, 0]
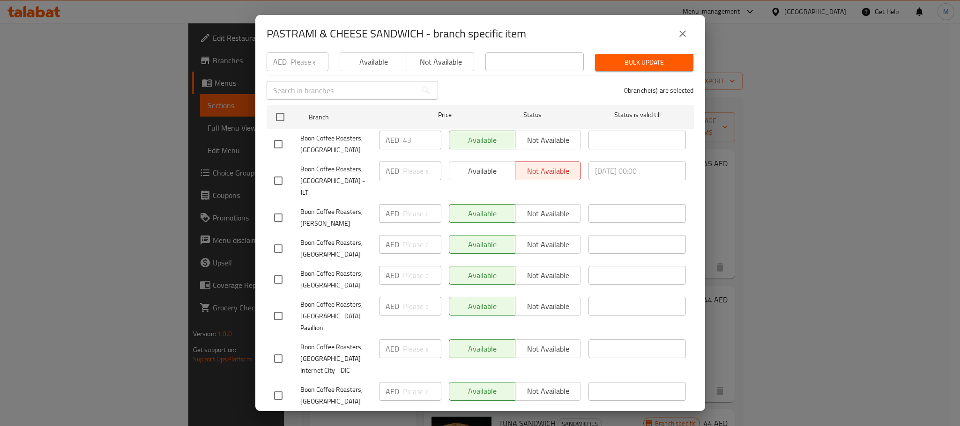
click at [721, 78] on div "PASTRAMI & CHEESE SANDWICH - branch specific item PASTRAMI & CHEESE SANDWICH Be…" at bounding box center [480, 213] width 960 height 426
click at [685, 25] on button "close" at bounding box center [682, 33] width 22 height 22
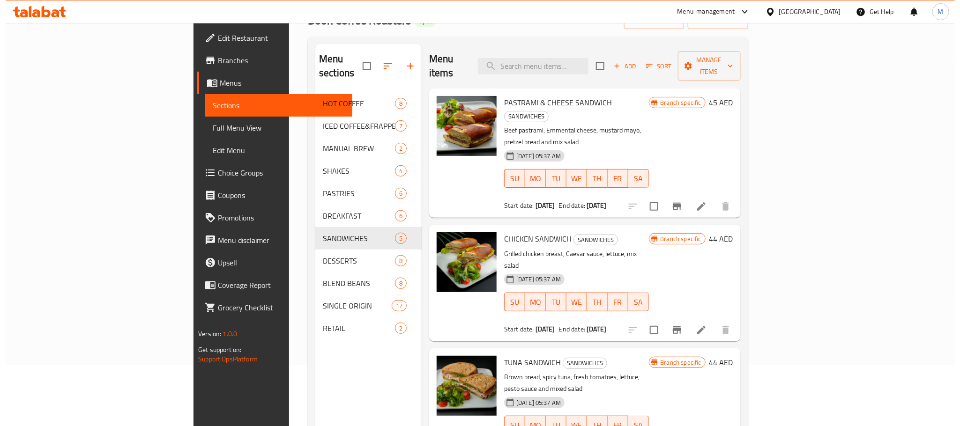
scroll to position [131, 0]
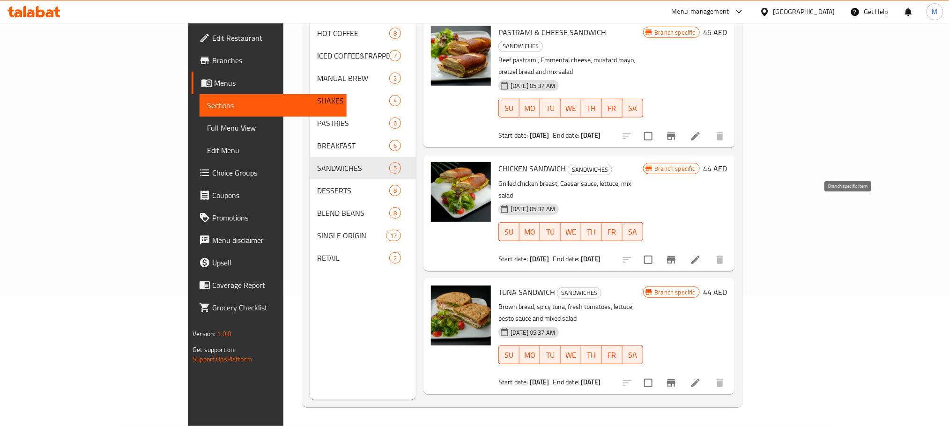
click at [676, 256] on icon "Branch-specific-item" at bounding box center [671, 259] width 8 height 7
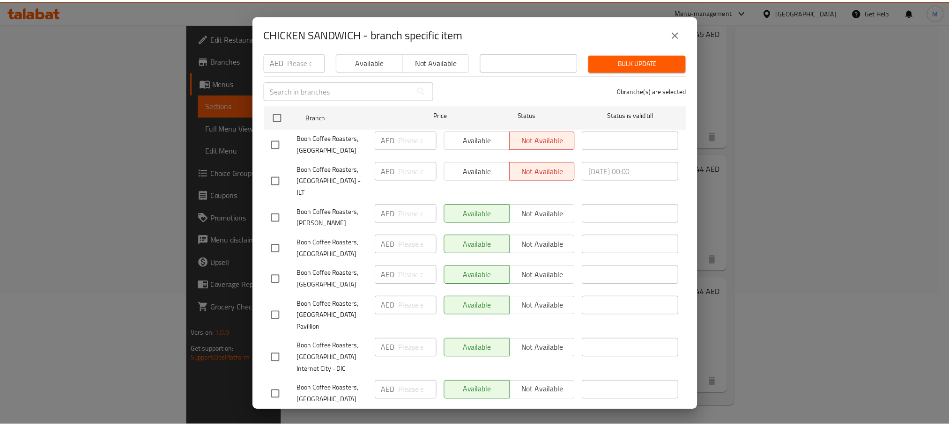
scroll to position [0, 0]
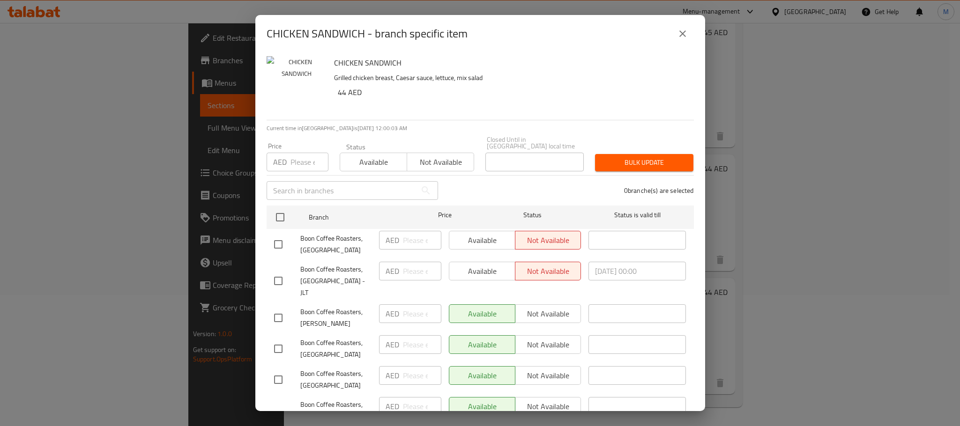
click at [699, 31] on div "CHICKEN SANDWICH - branch specific item" at bounding box center [480, 33] width 450 height 37
click at [693, 30] on button "close" at bounding box center [682, 33] width 22 height 22
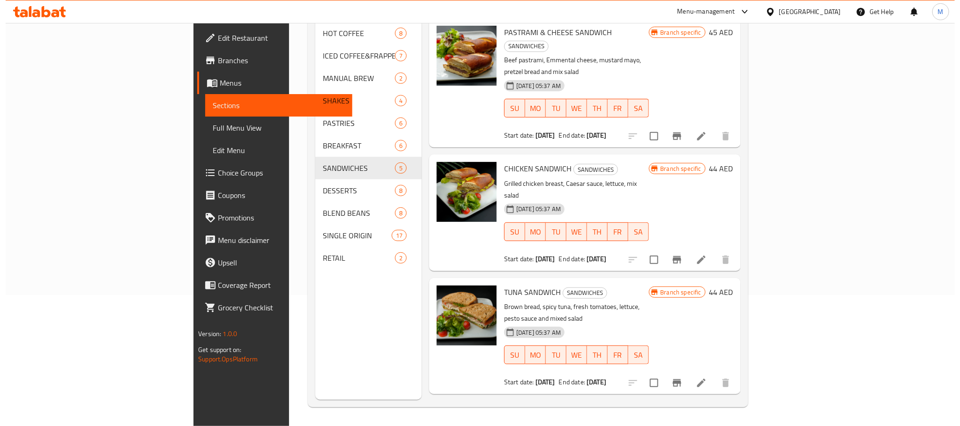
scroll to position [70, 0]
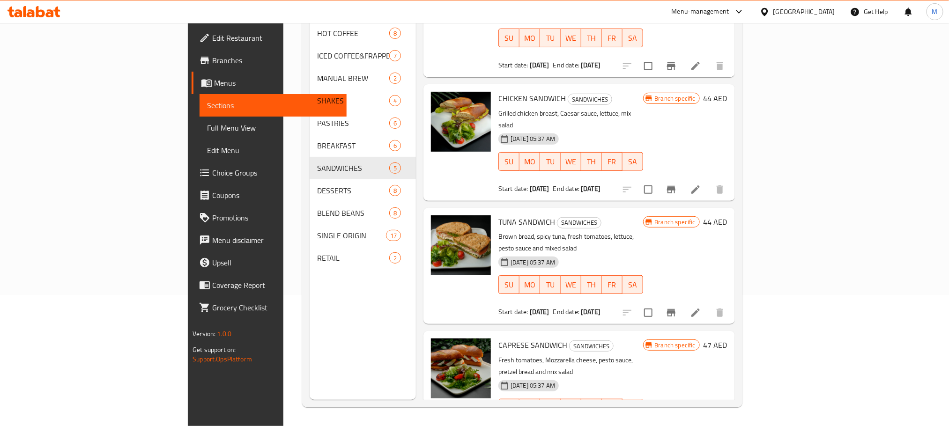
click at [676, 309] on icon "Branch-specific-item" at bounding box center [671, 312] width 8 height 7
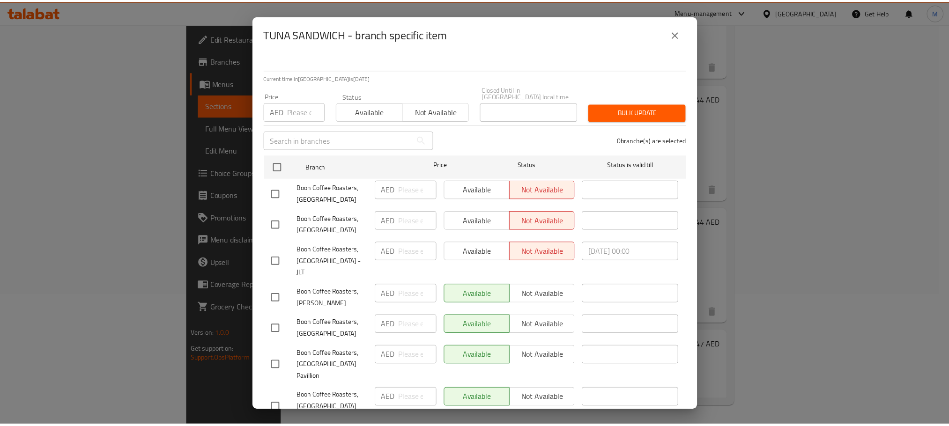
scroll to position [100, 0]
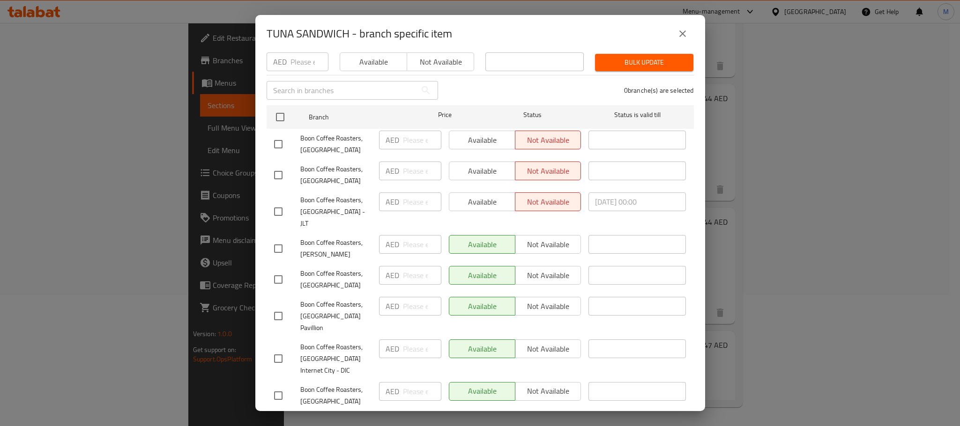
click at [685, 32] on icon "close" at bounding box center [682, 33] width 11 height 11
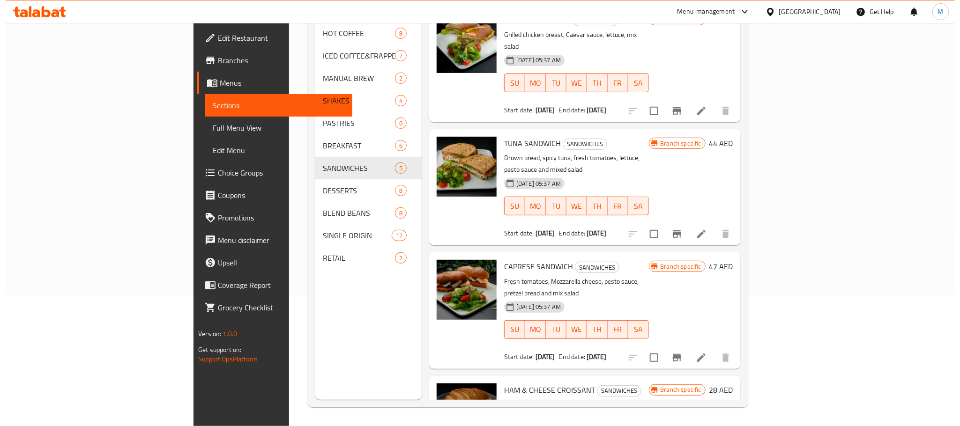
scroll to position [155, 0]
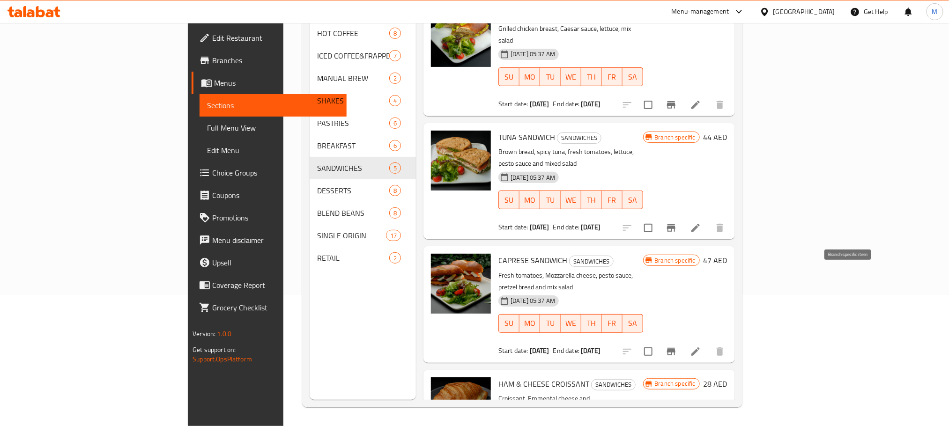
click at [683, 341] on button "Branch-specific-item" at bounding box center [671, 352] width 22 height 22
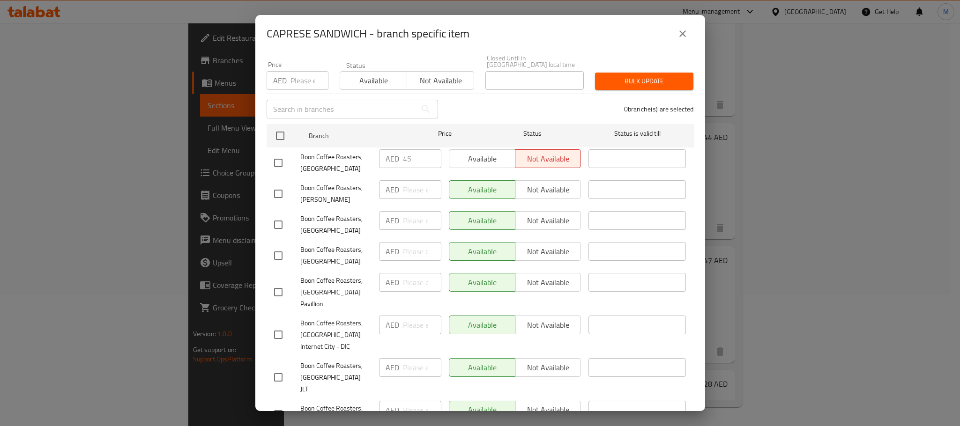
scroll to position [100, 0]
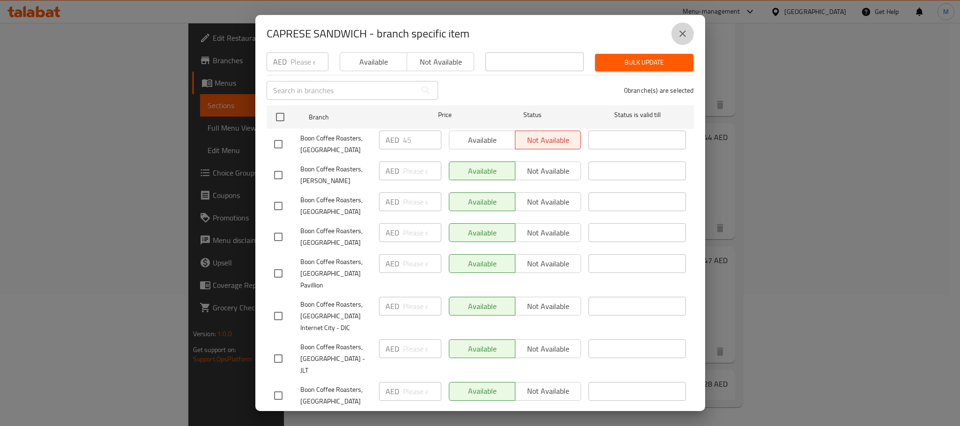
click at [682, 34] on icon "close" at bounding box center [682, 33] width 11 height 11
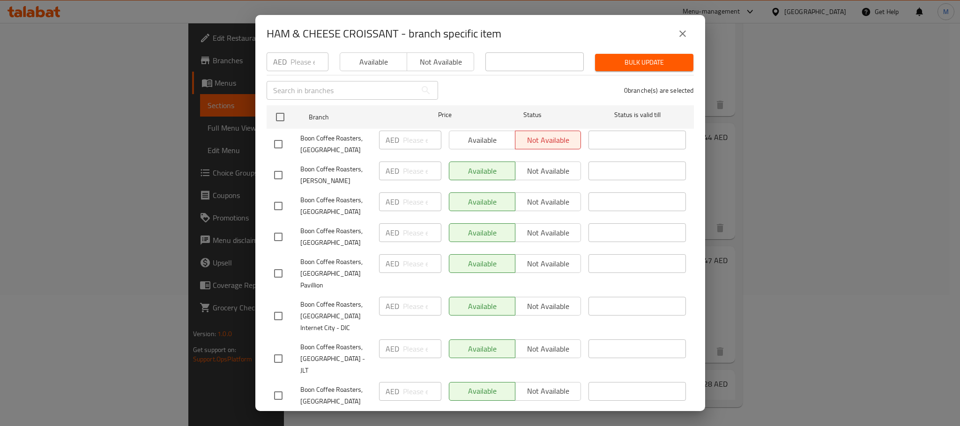
click at [684, 34] on icon "close" at bounding box center [682, 33] width 11 height 11
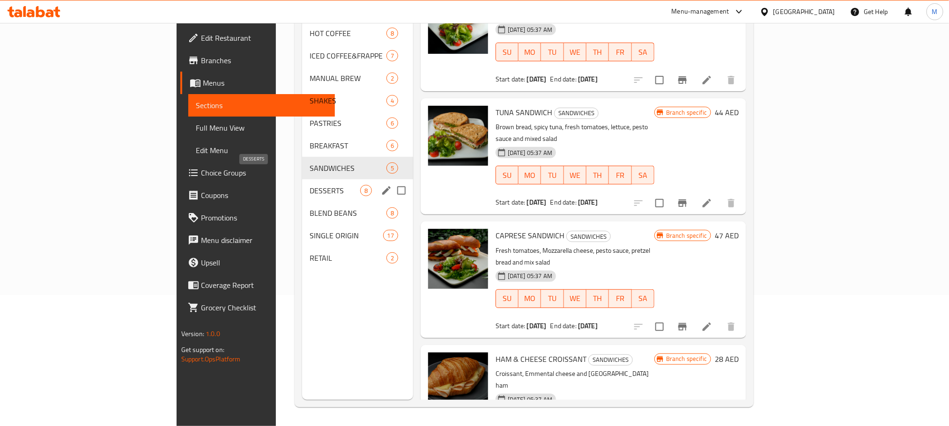
click at [310, 185] on span "DESSERTS" at bounding box center [335, 190] width 51 height 11
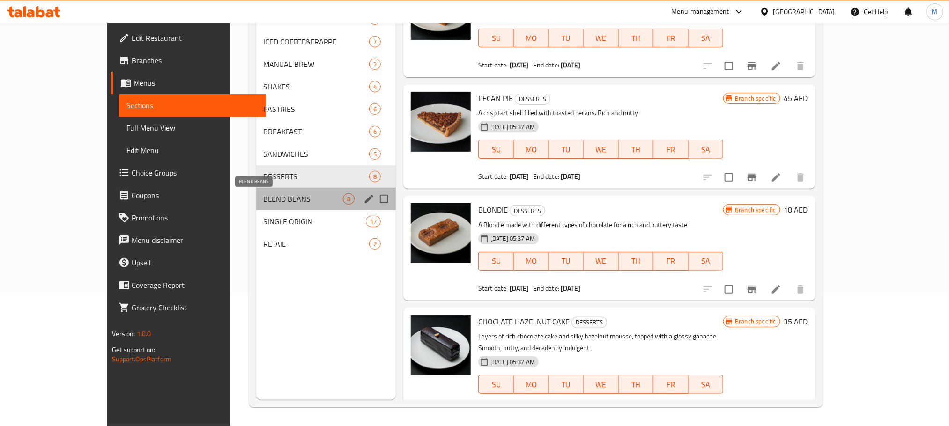
click at [264, 202] on span "BLEND BEANS" at bounding box center [303, 198] width 79 height 11
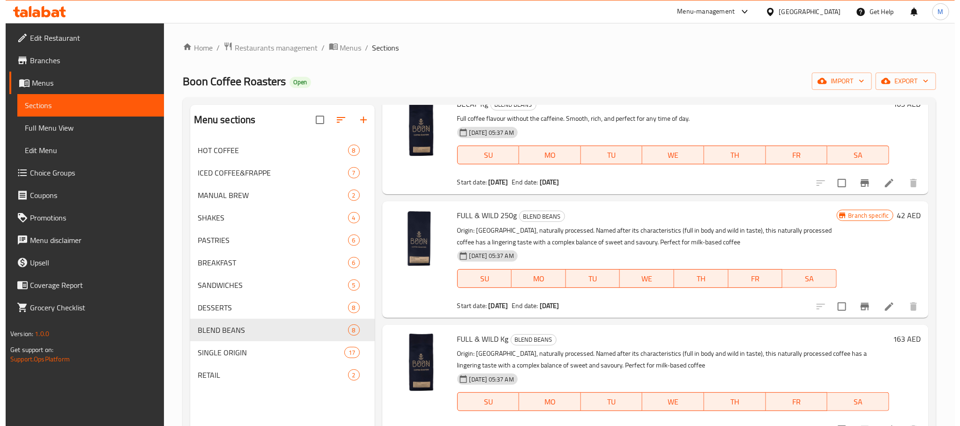
scroll to position [70, 0]
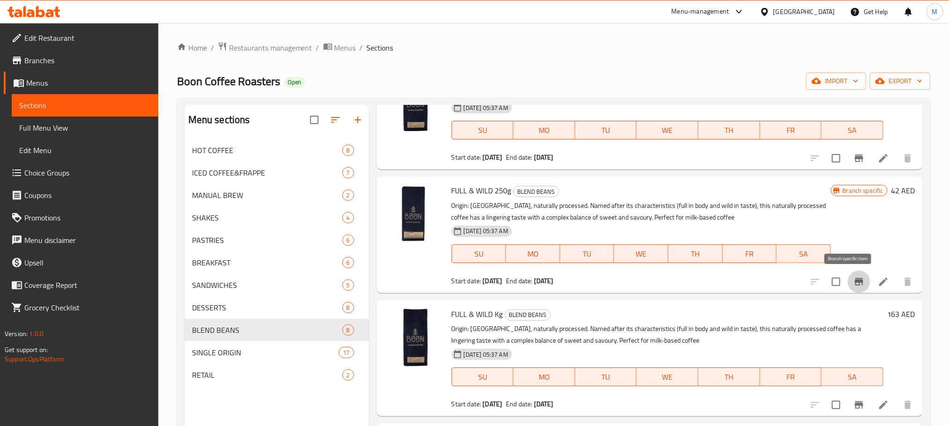
click at [854, 277] on icon "Branch-specific-item" at bounding box center [859, 281] width 11 height 11
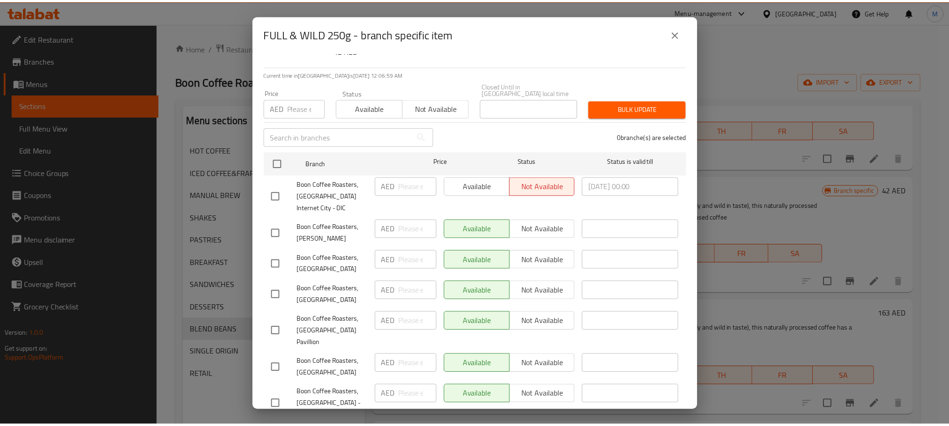
scroll to position [100, 0]
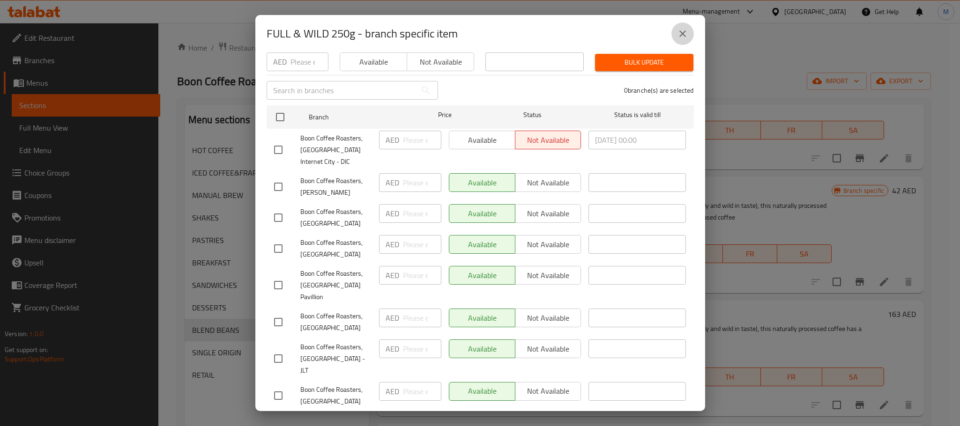
click at [680, 33] on icon "close" at bounding box center [682, 33] width 11 height 11
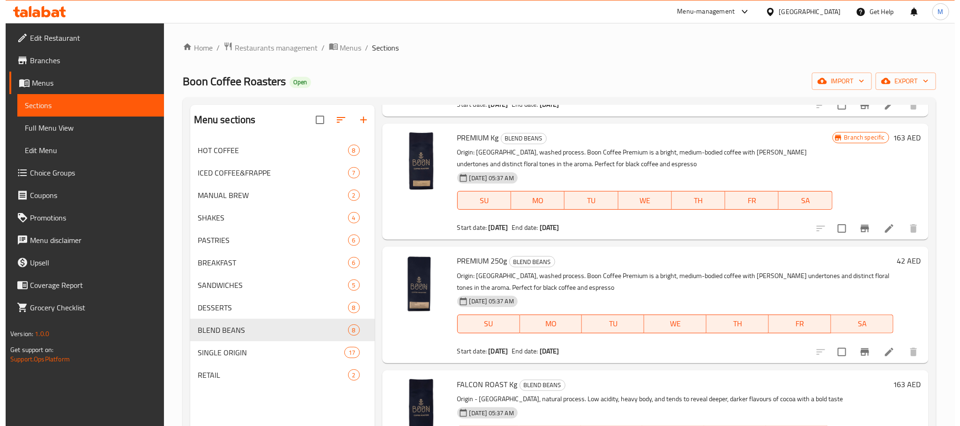
scroll to position [492, 0]
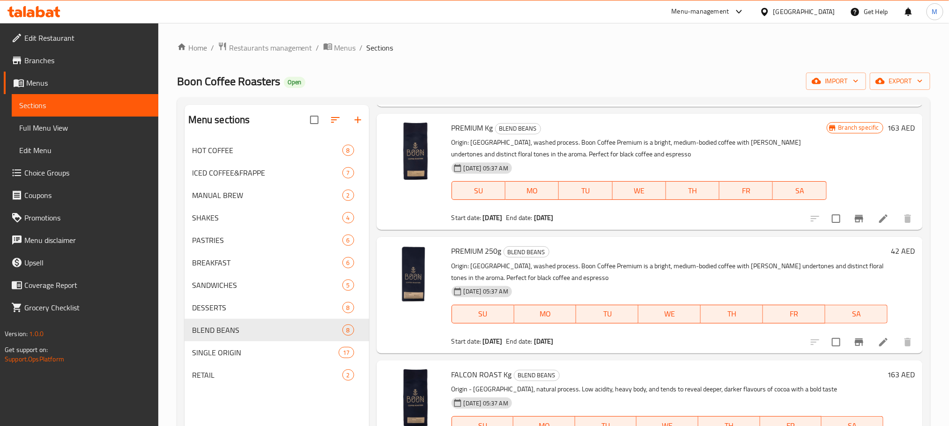
click at [854, 214] on icon "Branch-specific-item" at bounding box center [859, 218] width 11 height 11
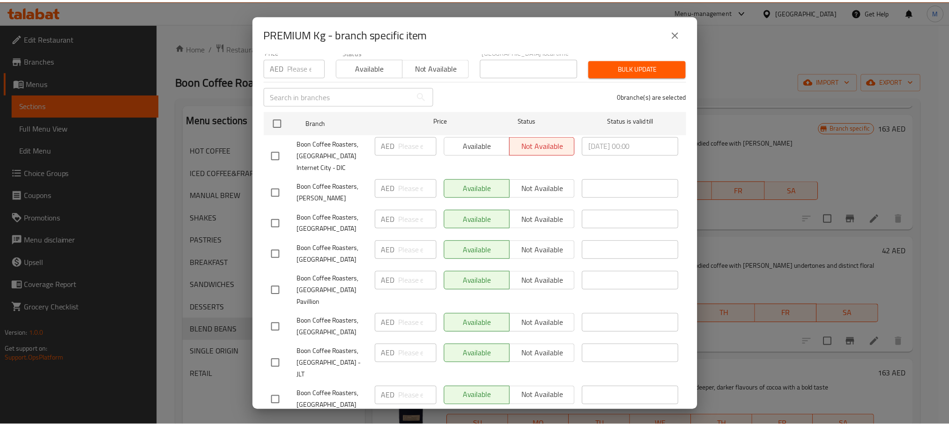
scroll to position [100, 0]
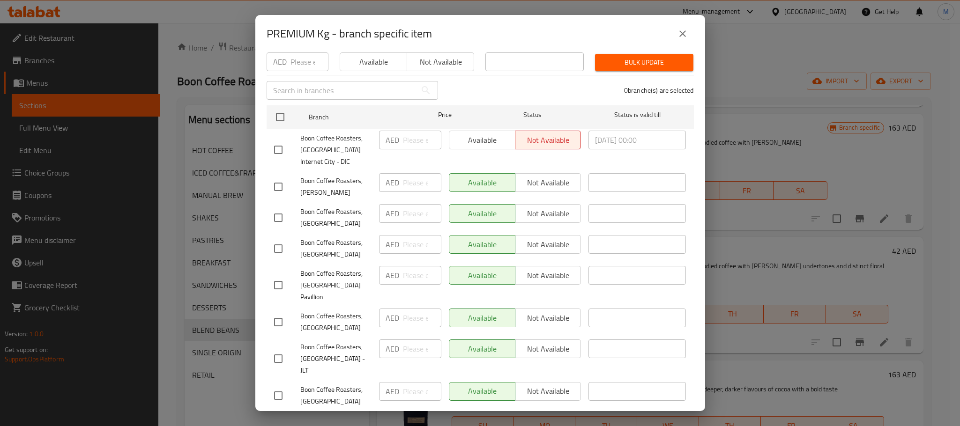
click at [691, 32] on button "close" at bounding box center [682, 33] width 22 height 22
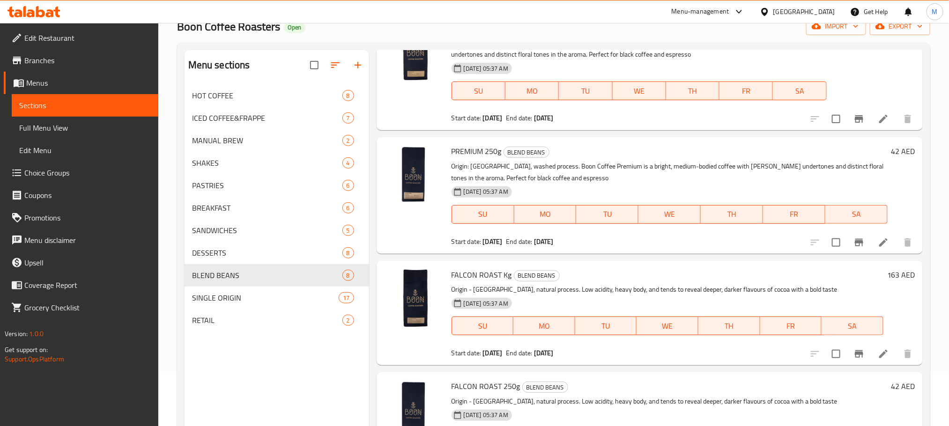
scroll to position [70, 0]
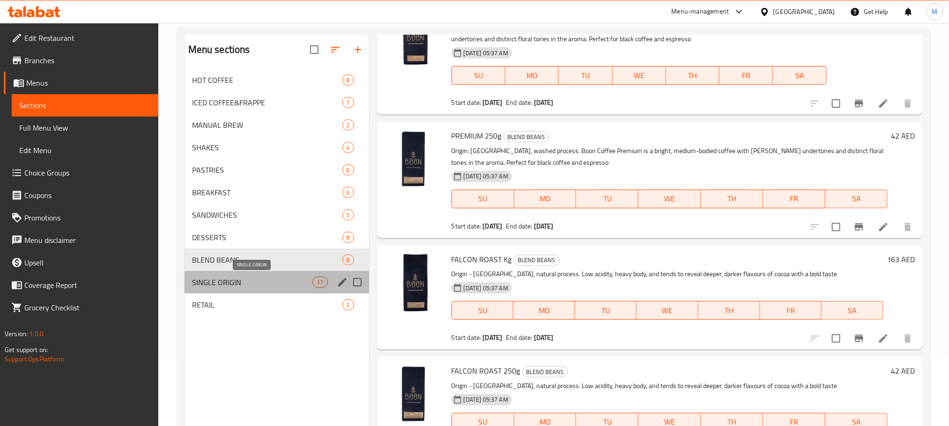
click at [254, 278] on span "SINGLE ORIGIN" at bounding box center [252, 282] width 121 height 11
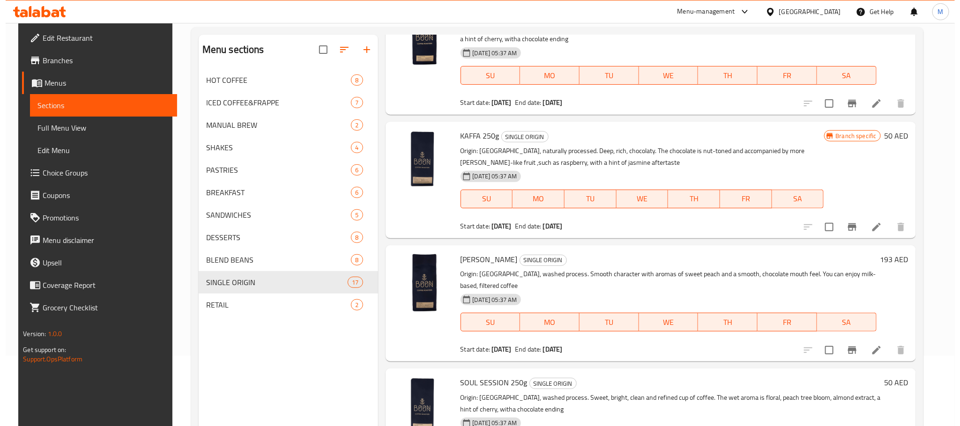
scroll to position [773, 0]
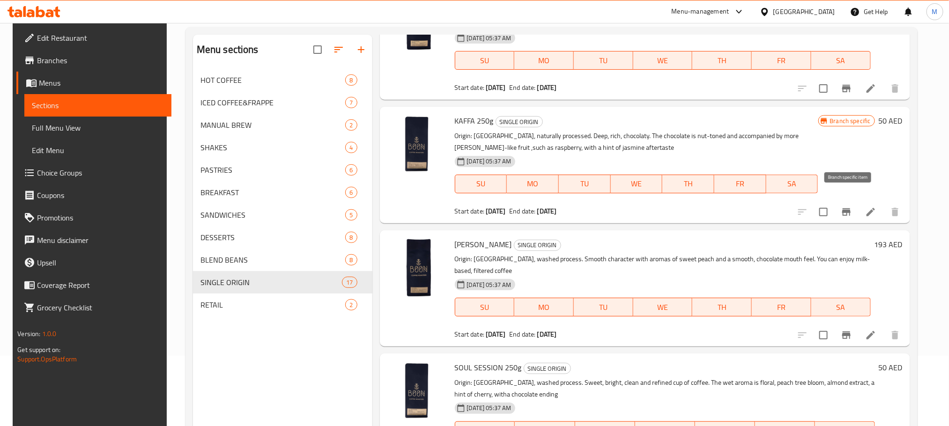
click at [847, 201] on button "Branch-specific-item" at bounding box center [846, 212] width 22 height 22
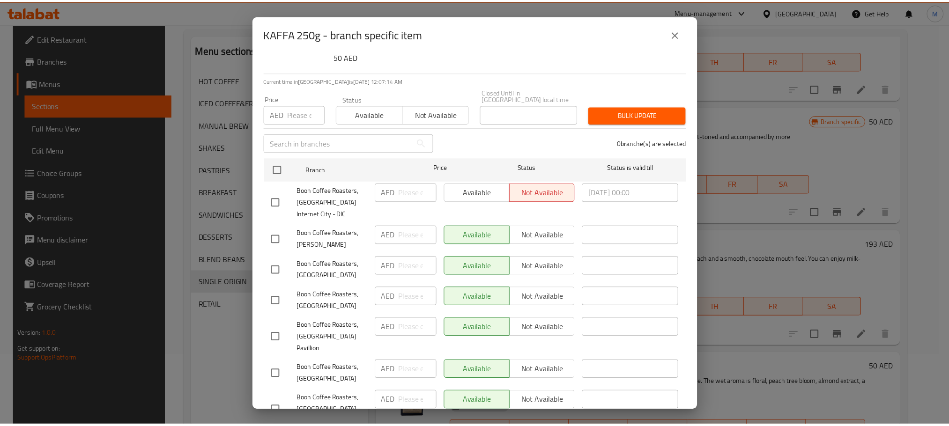
scroll to position [100, 0]
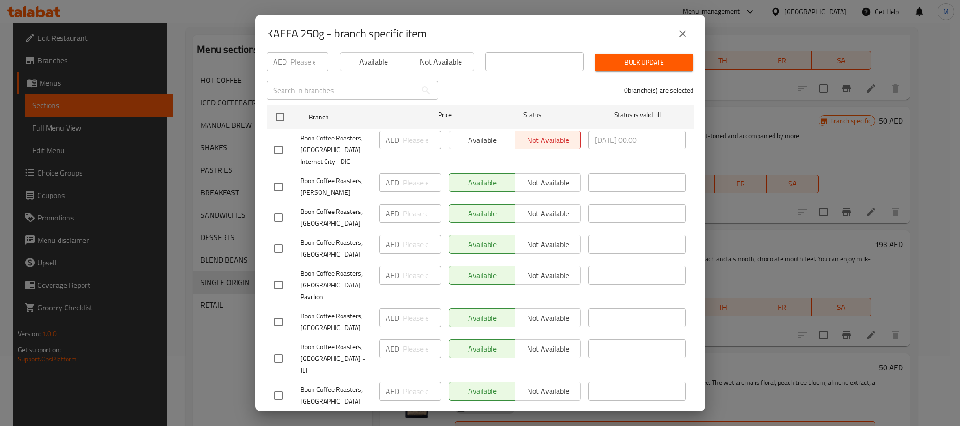
click at [688, 37] on button "close" at bounding box center [682, 33] width 22 height 22
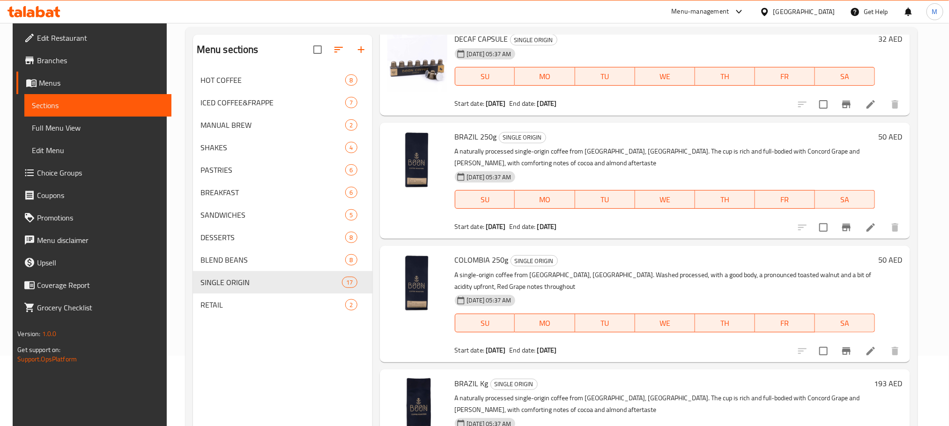
scroll to position [131, 0]
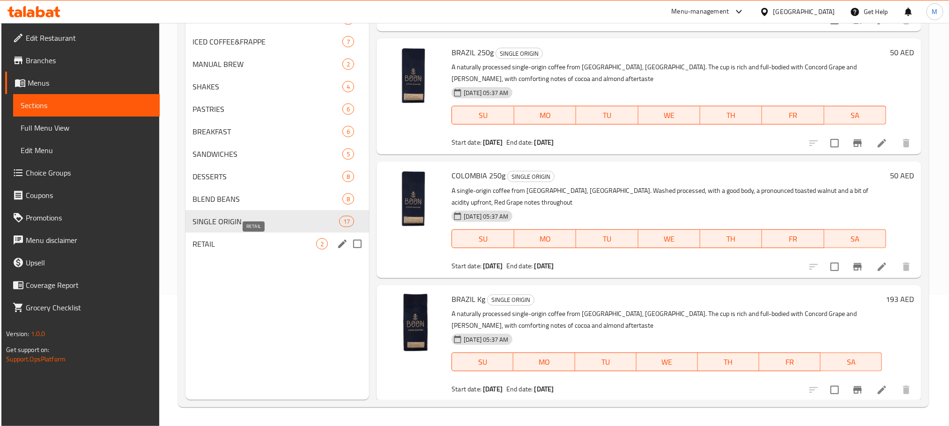
click at [222, 239] on span "RETAIL" at bounding box center [255, 243] width 124 height 11
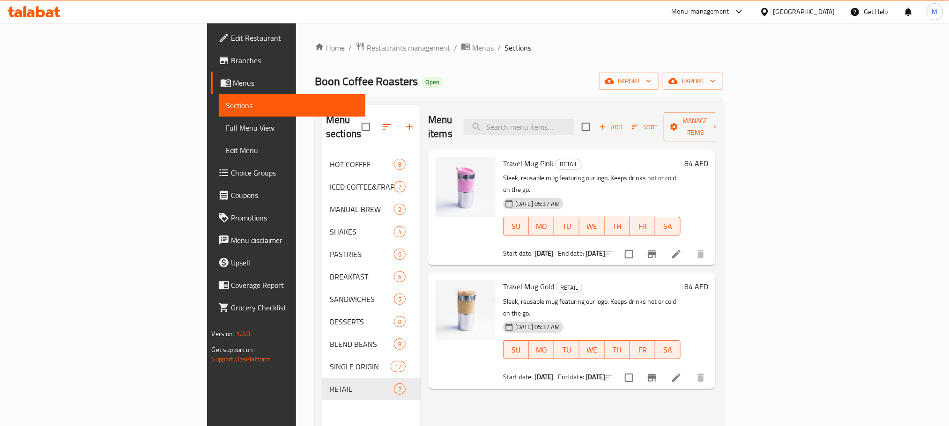
click at [231, 176] on span "Choice Groups" at bounding box center [294, 172] width 126 height 11
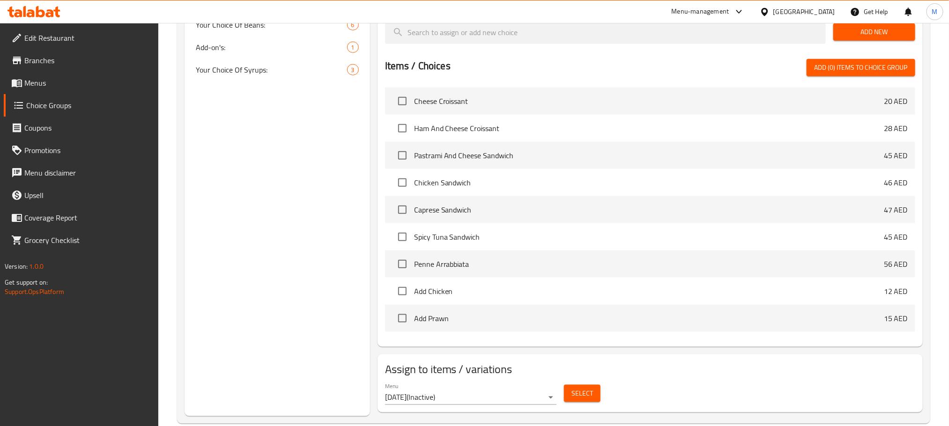
scroll to position [440, 0]
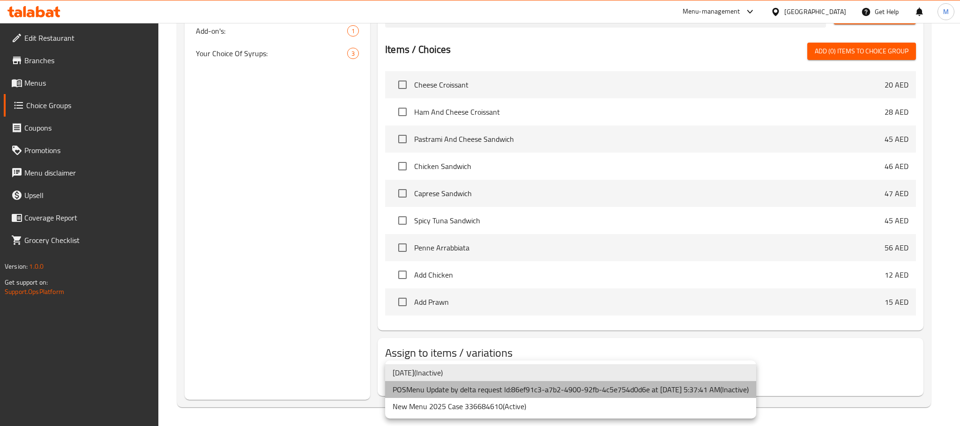
click at [542, 389] on li "POSMenu Update by delta request Id:86ef91c3-a7b2-4900-92fb-4c5e754d0d6e at [DAT…" at bounding box center [570, 389] width 371 height 17
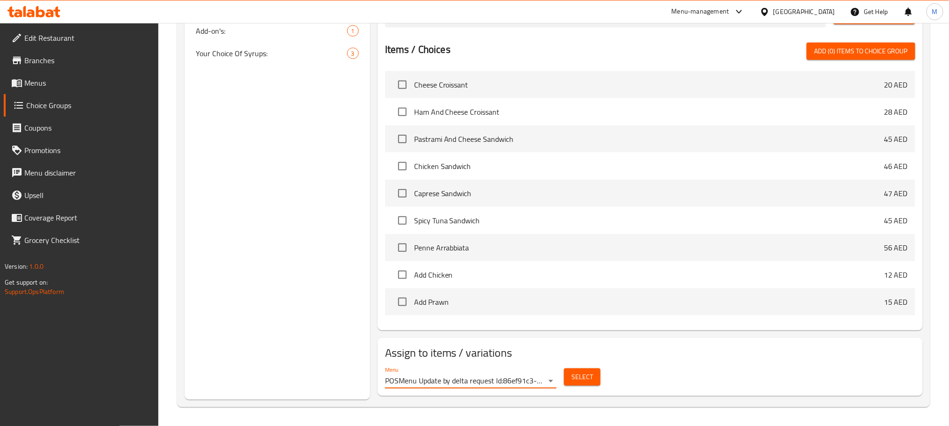
click at [670, 365] on div "Menu POSMenu Update by delta request Id:86ef91c3-a7b2-4900-92fb-4c5e754d0d6e at…" at bounding box center [650, 378] width 538 height 30
click at [591, 379] on span "Select" at bounding box center [583, 378] width 22 height 12
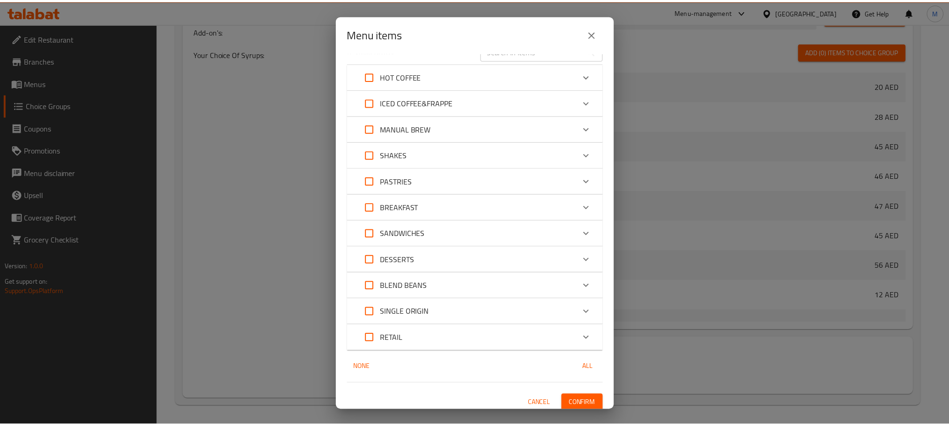
scroll to position [24, 0]
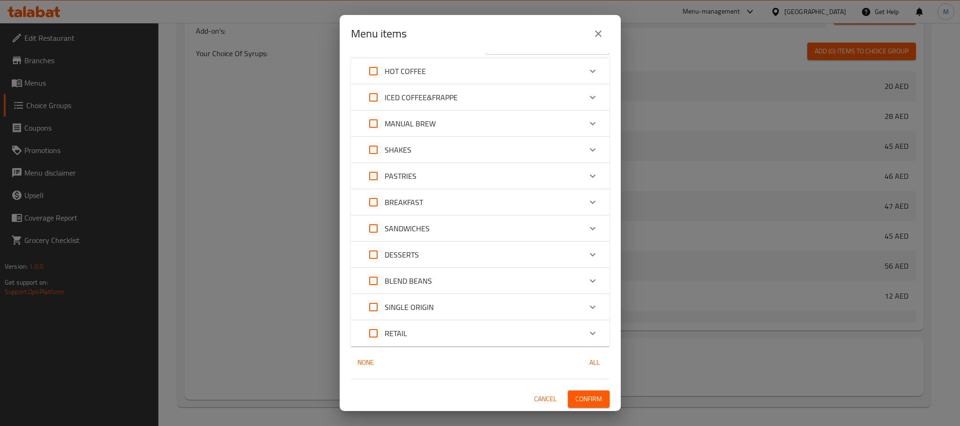
drag, startPoint x: 596, startPoint y: 31, endPoint x: 246, endPoint y: 193, distance: 385.2
click at [596, 31] on icon "close" at bounding box center [598, 33] width 11 height 11
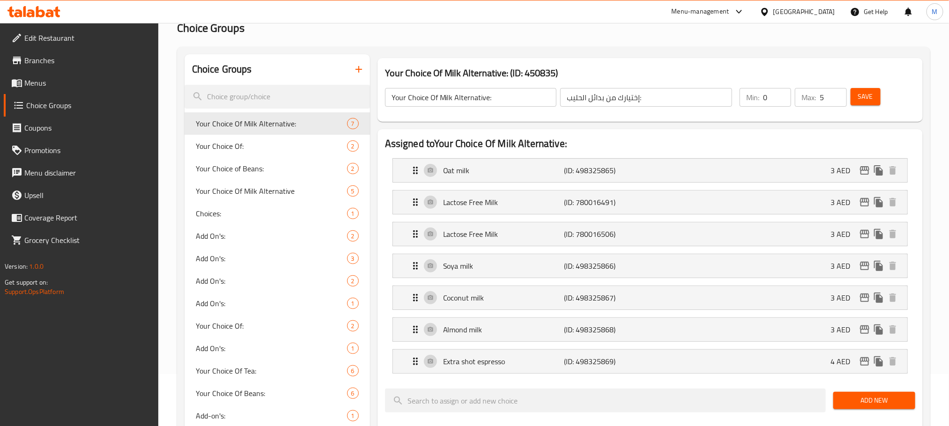
scroll to position [18, 0]
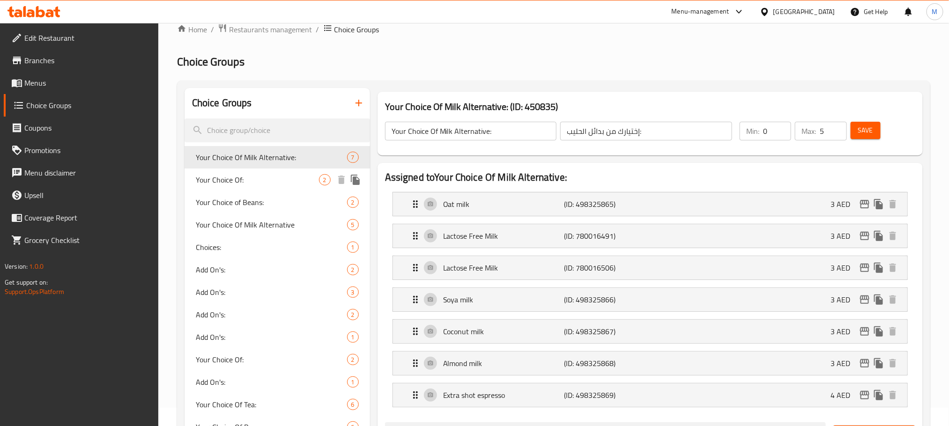
click at [249, 176] on span "Your Choice Of:" at bounding box center [257, 179] width 123 height 11
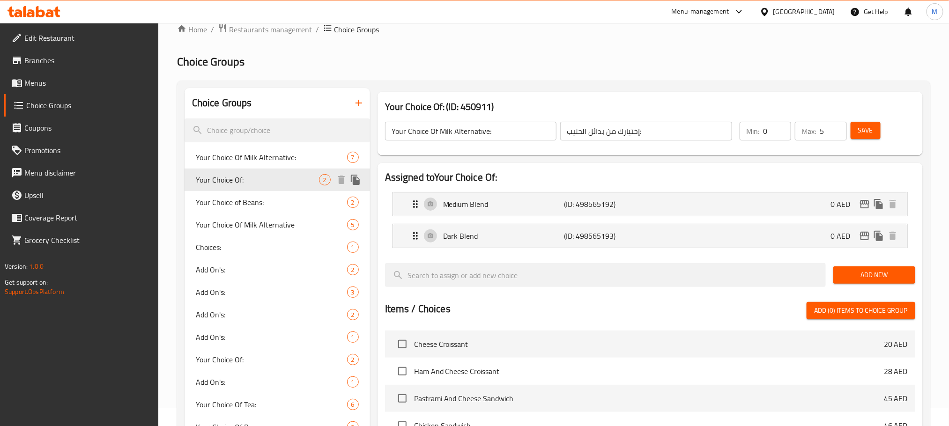
type input "Your Choice Of:"
type input "إختيارك من:"
type input "1"
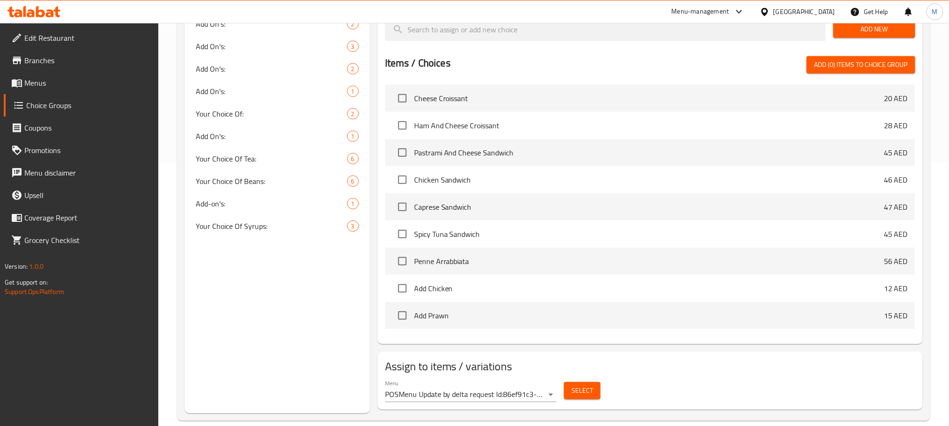
scroll to position [278, 0]
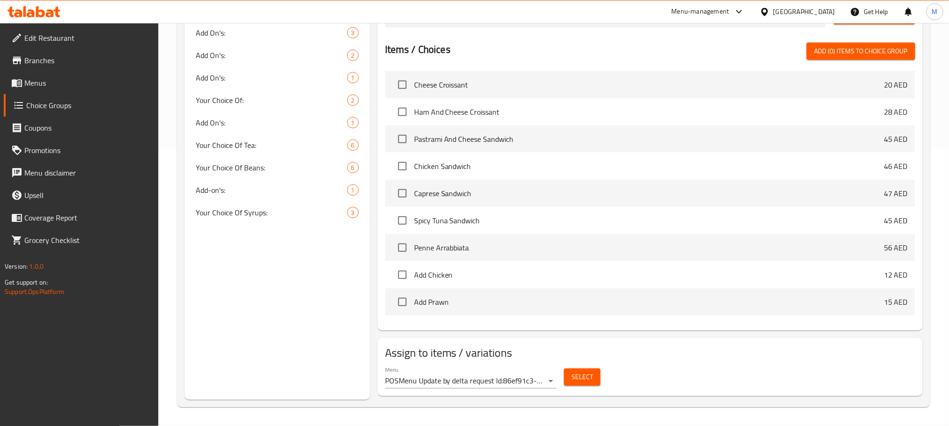
click at [576, 376] on span "Select" at bounding box center [583, 378] width 22 height 12
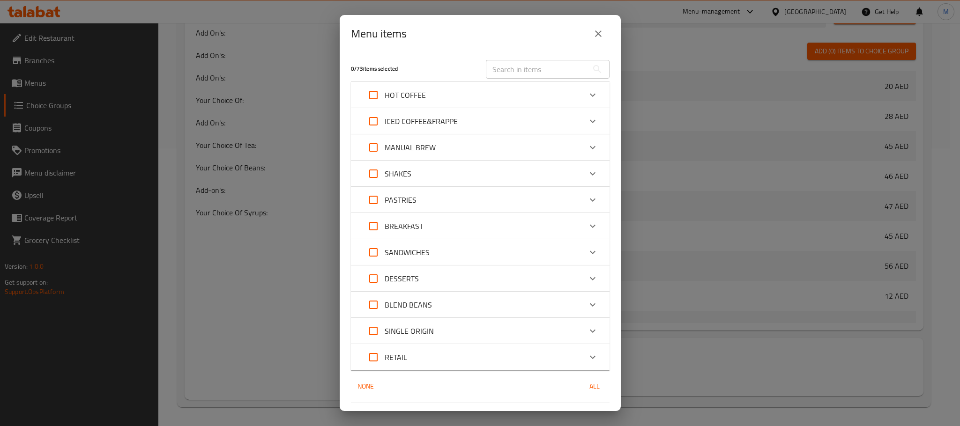
click at [590, 38] on button "close" at bounding box center [598, 33] width 22 height 22
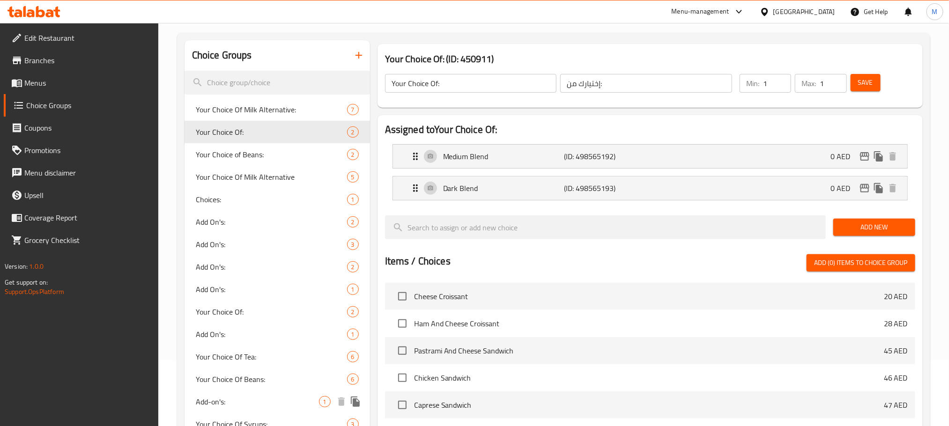
scroll to position [0, 0]
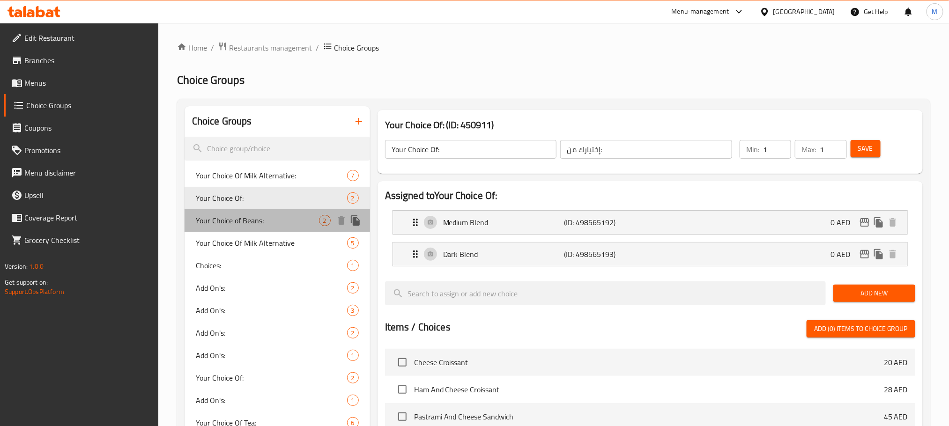
click at [230, 215] on span "Your Choice of Beans:" at bounding box center [257, 220] width 123 height 11
type input "Your Choice of Beans:"
type input "اختيارك من الفاصوليا:"
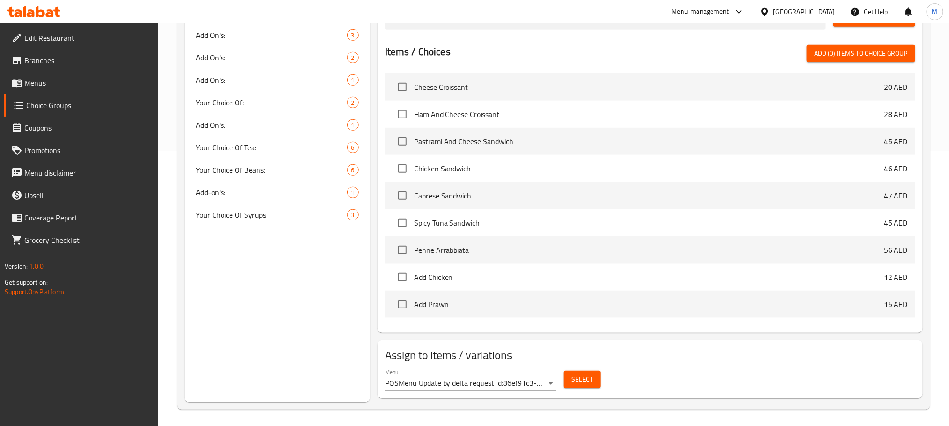
scroll to position [278, 0]
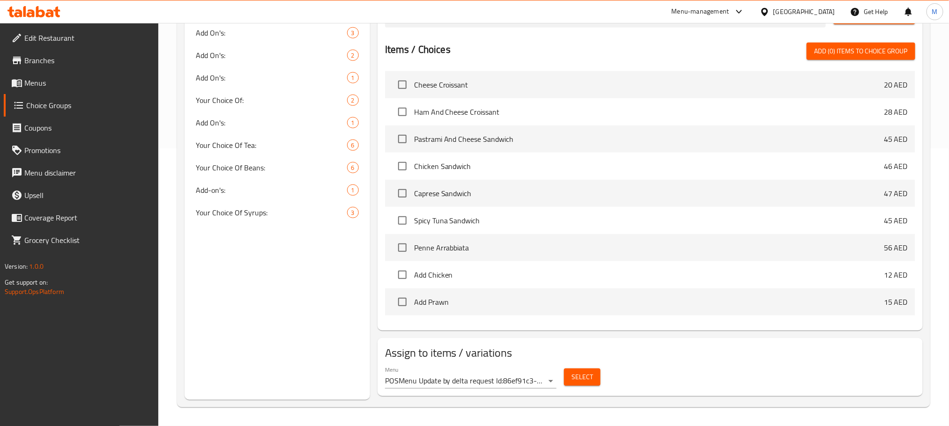
click at [579, 377] on span "Select" at bounding box center [583, 378] width 22 height 12
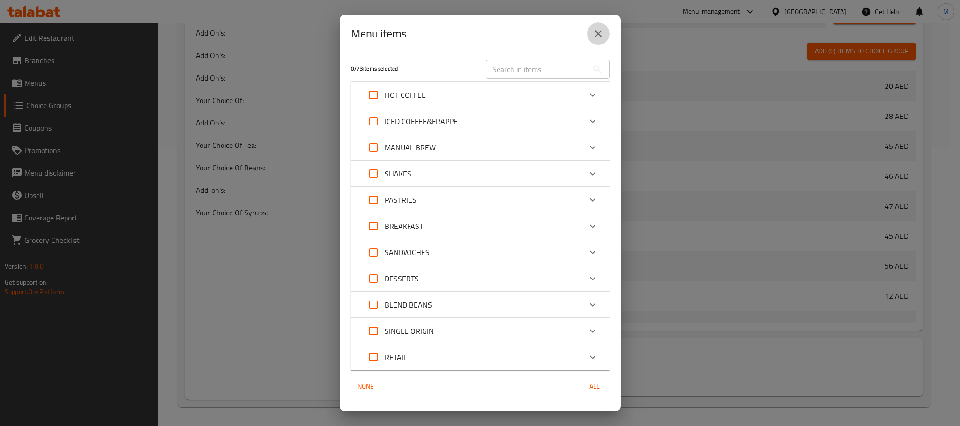
click at [596, 40] on button "close" at bounding box center [598, 33] width 22 height 22
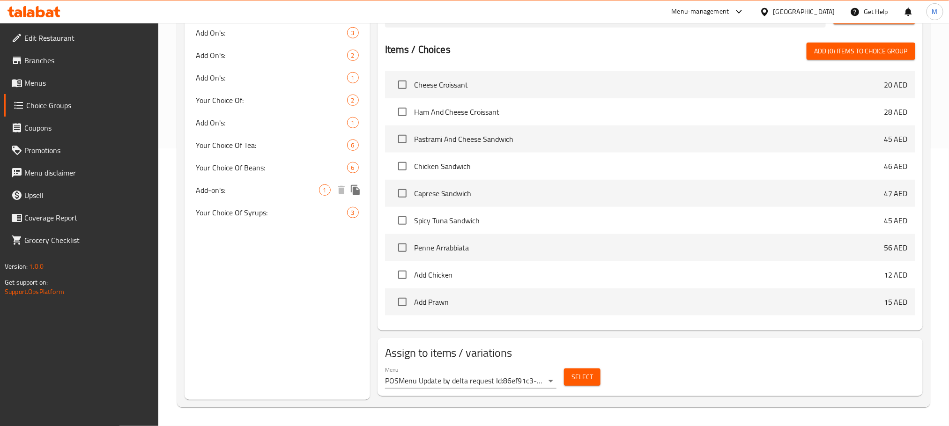
scroll to position [138, 0]
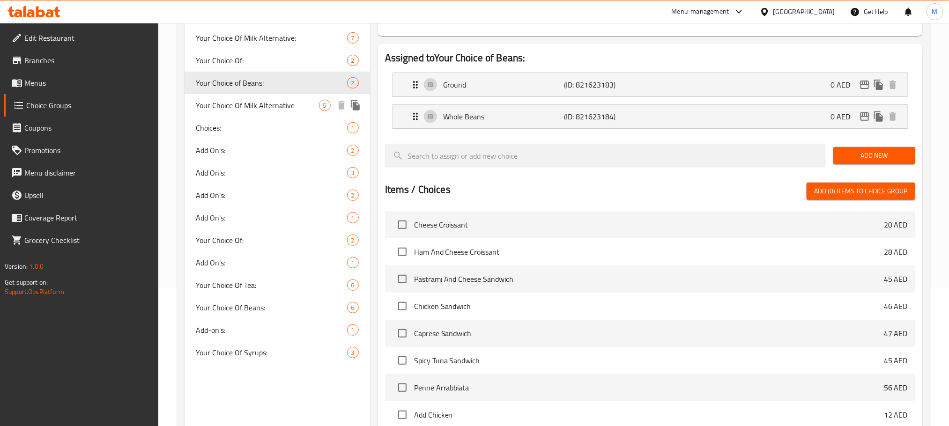
click at [232, 104] on span "Your Choice Of Milk Alternative" at bounding box center [257, 105] width 123 height 11
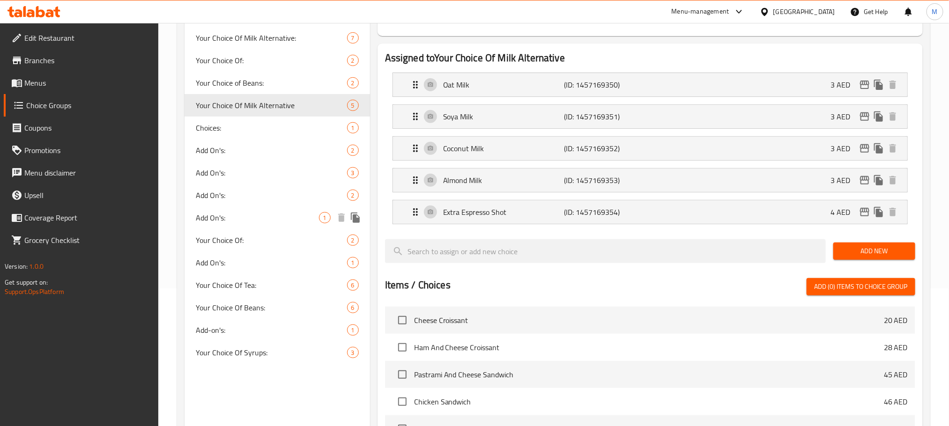
type input "Your Choice Of Milk Alternative"
type input "اختيارك من بدائل الحليب"
type input "0"
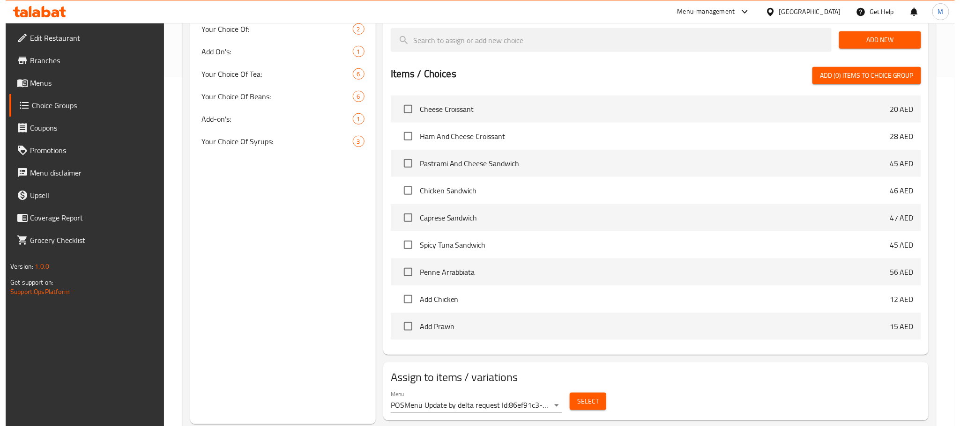
scroll to position [375, 0]
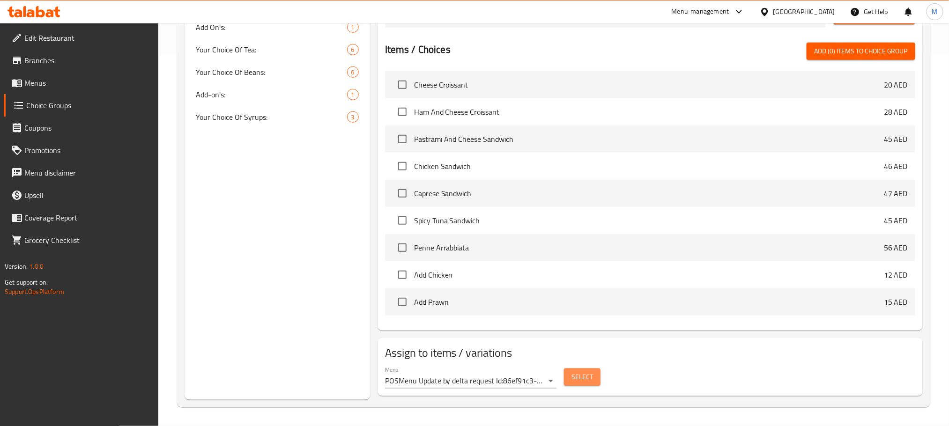
click at [584, 385] on button "Select" at bounding box center [582, 377] width 37 height 17
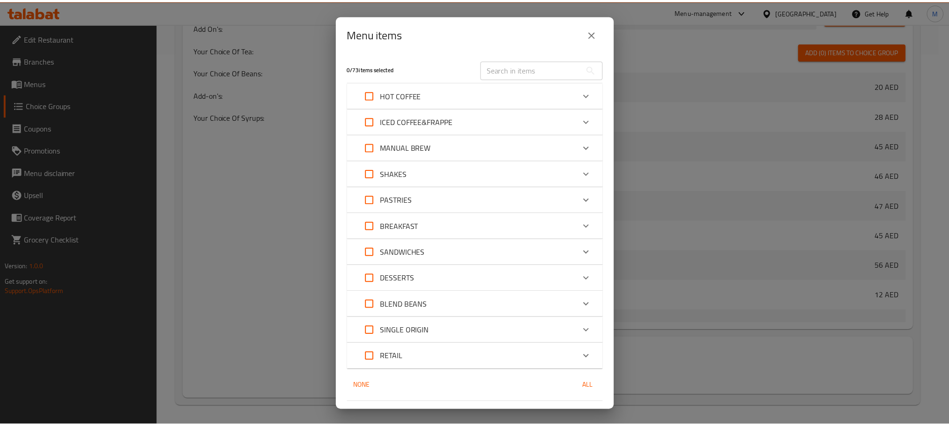
scroll to position [24, 0]
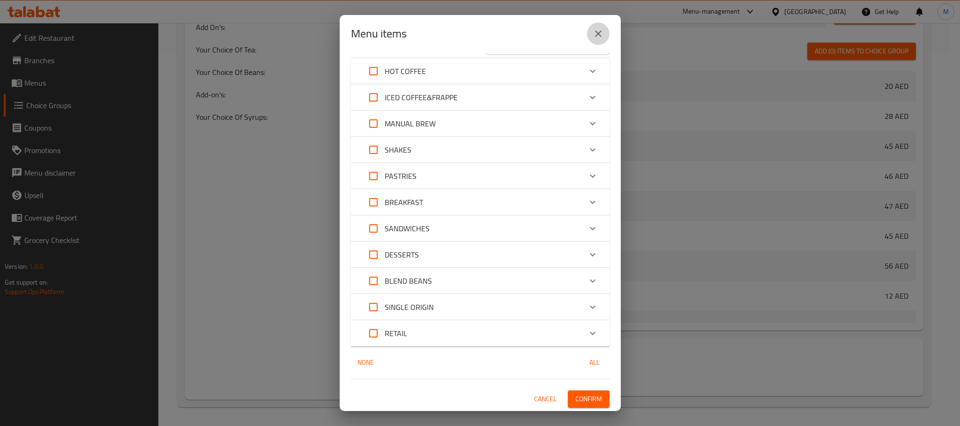
drag, startPoint x: 605, startPoint y: 40, endPoint x: 356, endPoint y: 213, distance: 303.3
click at [605, 39] on button "close" at bounding box center [598, 33] width 22 height 22
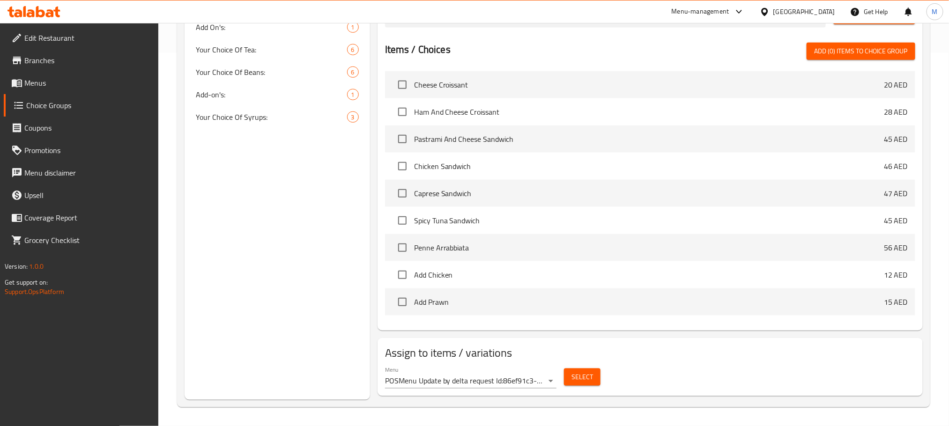
scroll to position [164, 0]
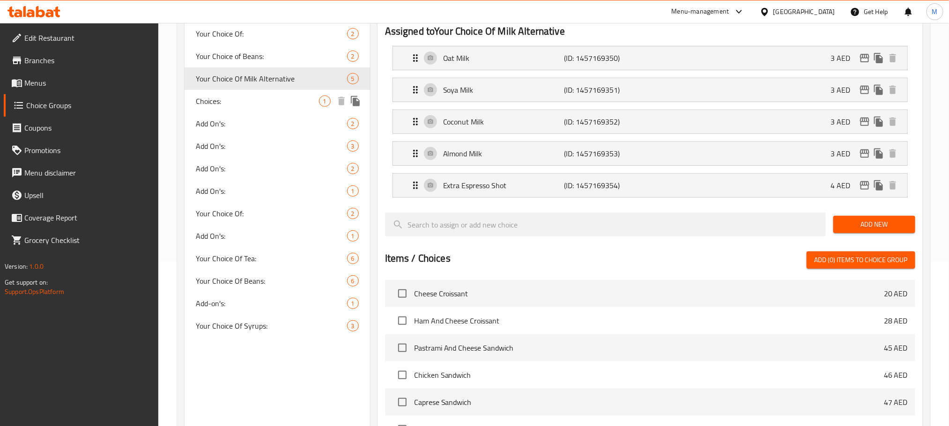
click at [245, 104] on span "Choices:" at bounding box center [257, 101] width 123 height 11
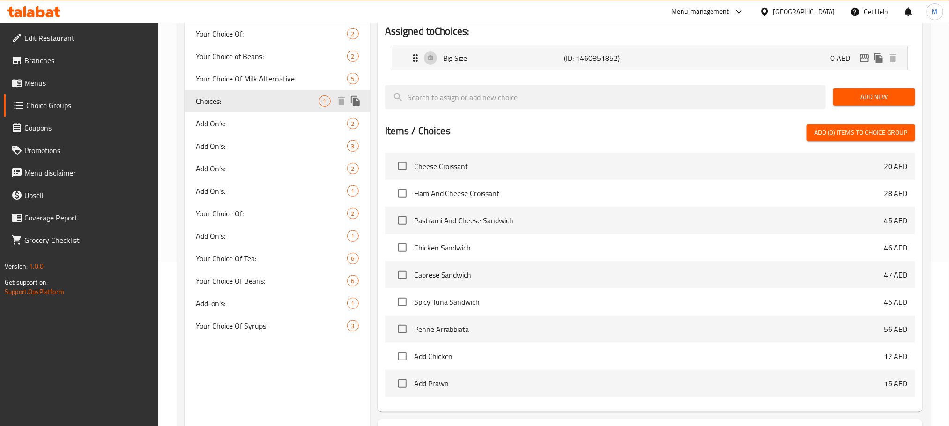
type input "Choices:"
type input "الاختيارات:"
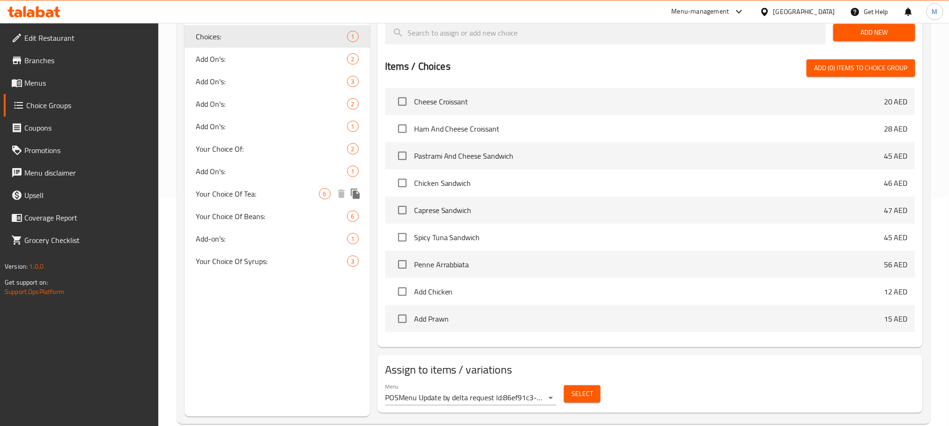
scroll to position [246, 0]
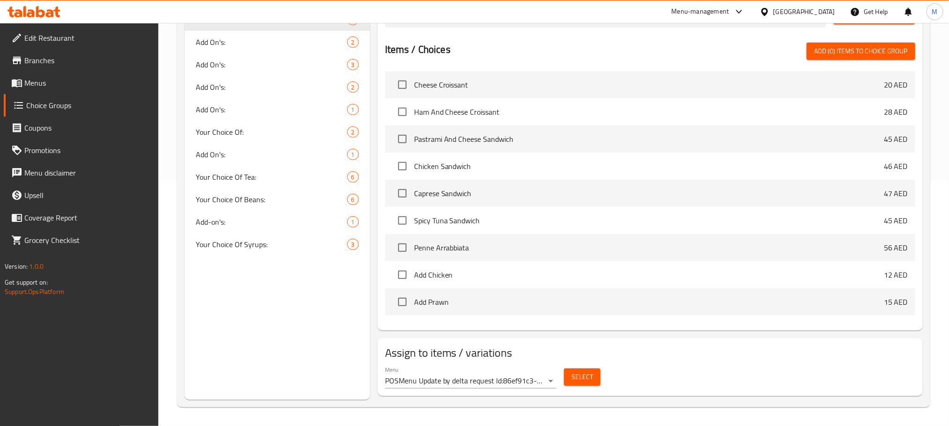
click at [584, 376] on span "Select" at bounding box center [583, 378] width 22 height 12
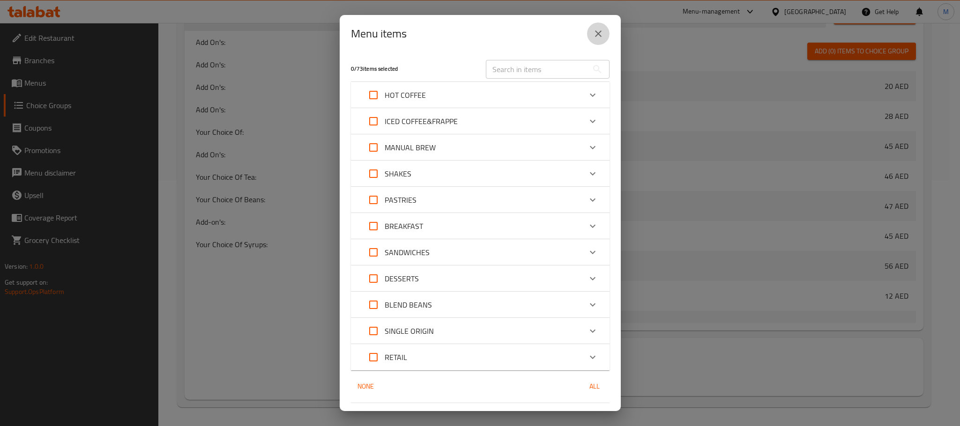
click at [599, 36] on icon "close" at bounding box center [598, 33] width 11 height 11
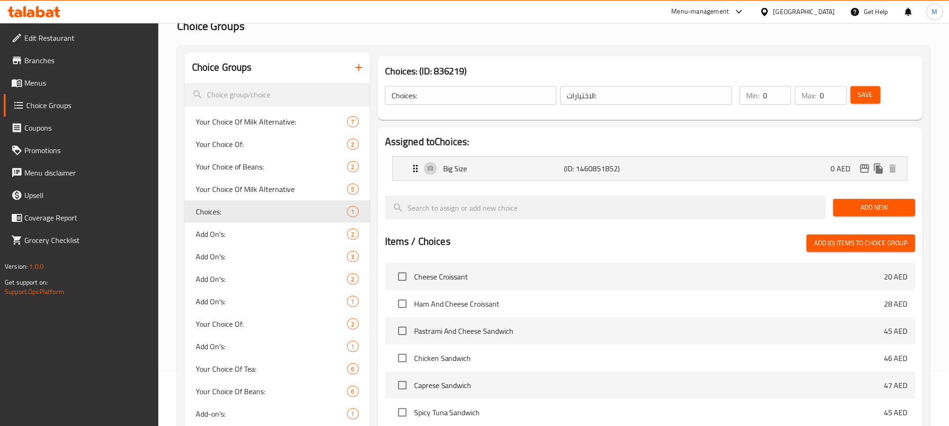
scroll to position [35, 0]
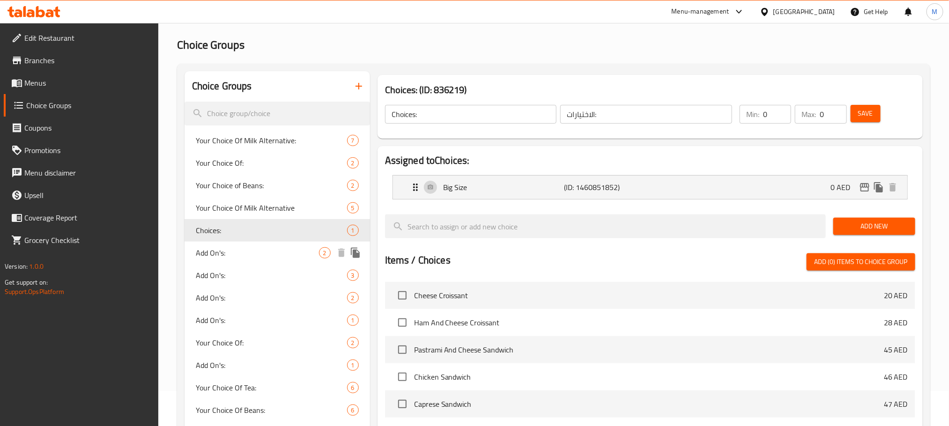
click at [250, 258] on span "Add On's:" at bounding box center [257, 252] width 123 height 11
type input "Add On's:"
type input "الإضافات:"
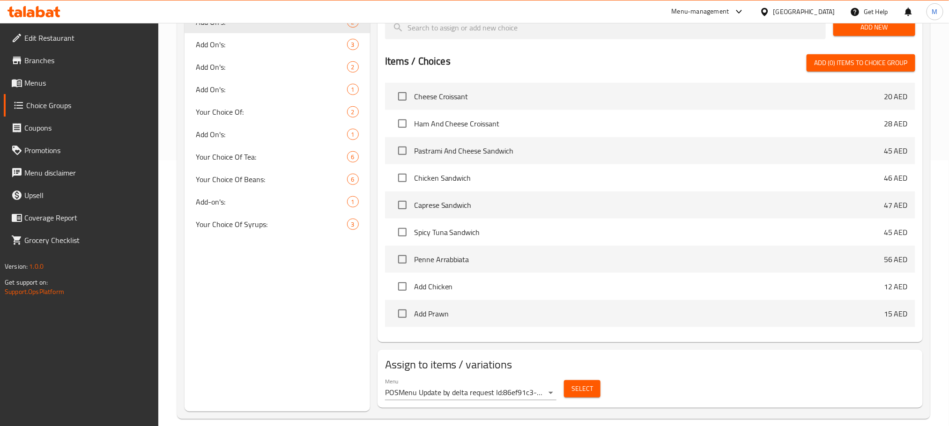
scroll to position [278, 0]
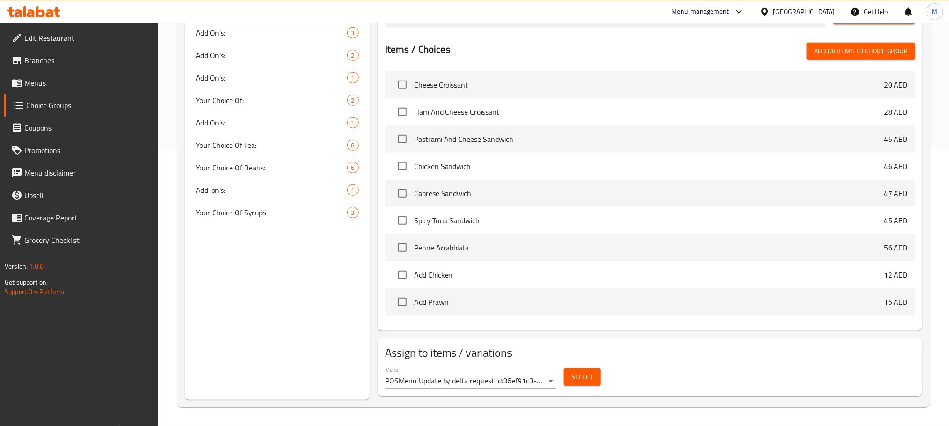
click at [577, 377] on span "Select" at bounding box center [583, 378] width 22 height 12
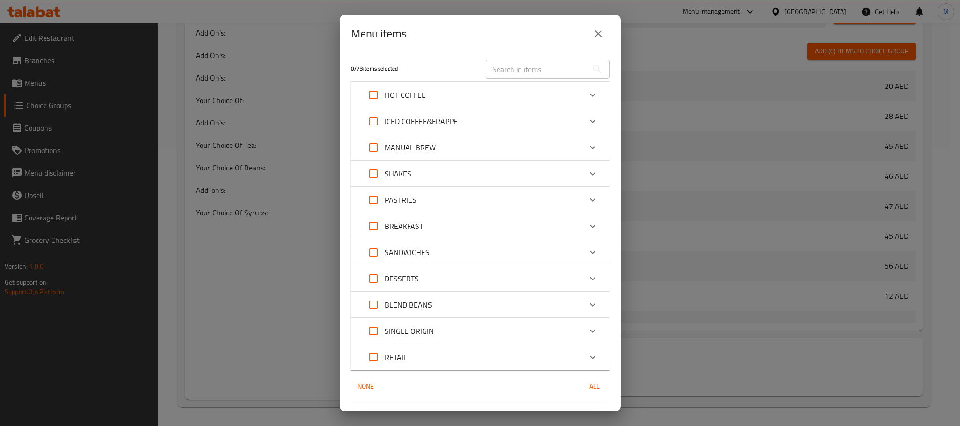
click at [594, 36] on icon "close" at bounding box center [598, 33] width 11 height 11
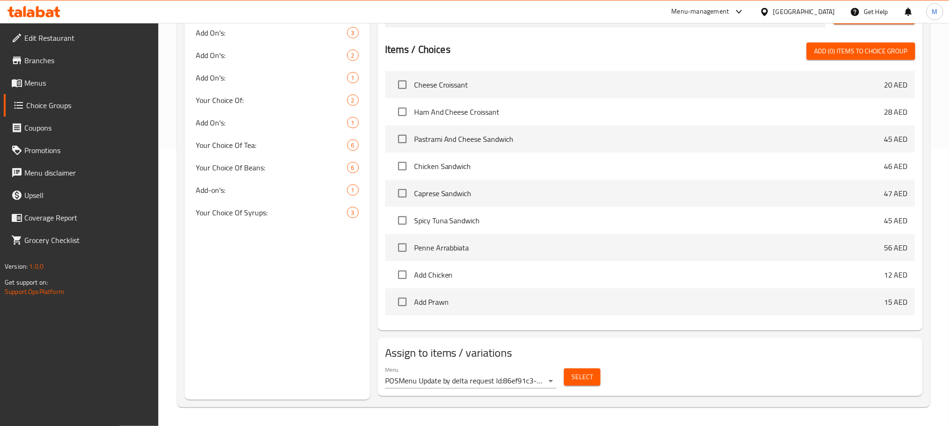
click at [61, 83] on span "Menus" at bounding box center [87, 82] width 126 height 11
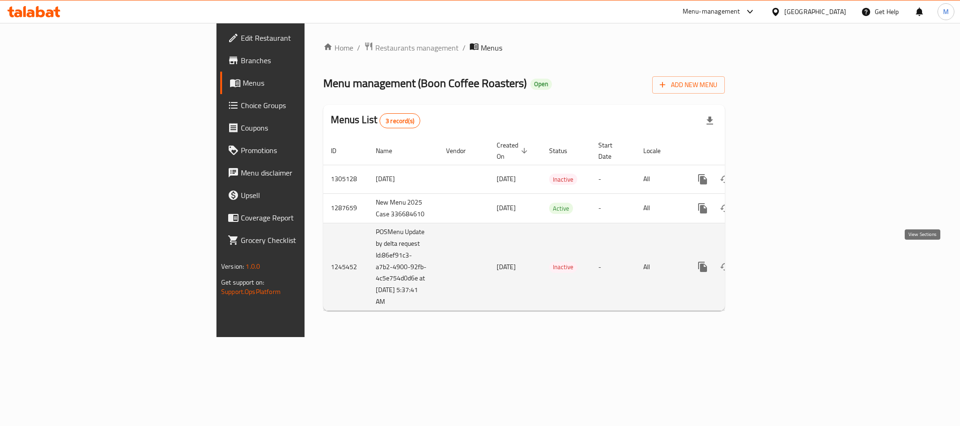
click at [781, 256] on link "enhanced table" at bounding box center [770, 267] width 22 height 22
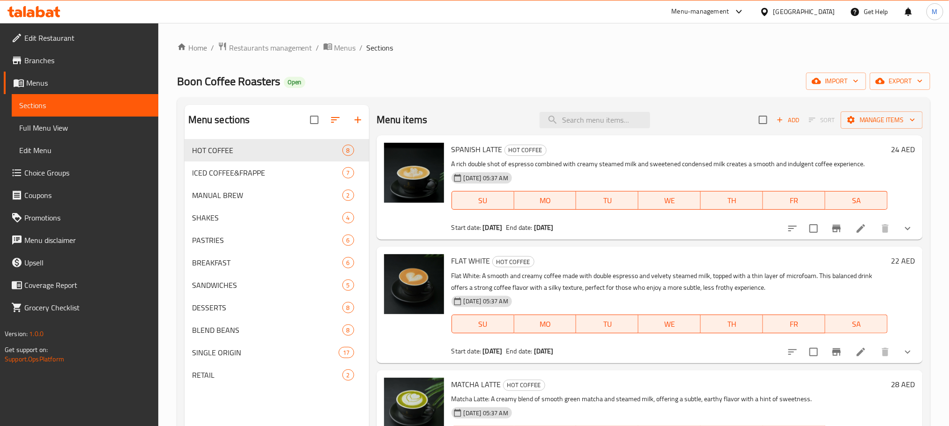
click at [908, 234] on div "SPANISH LATTE HOT COFFEE A rich double shot of espresso combined with creamy st…" at bounding box center [650, 187] width 546 height 104
click at [904, 231] on button "show more" at bounding box center [908, 228] width 22 height 22
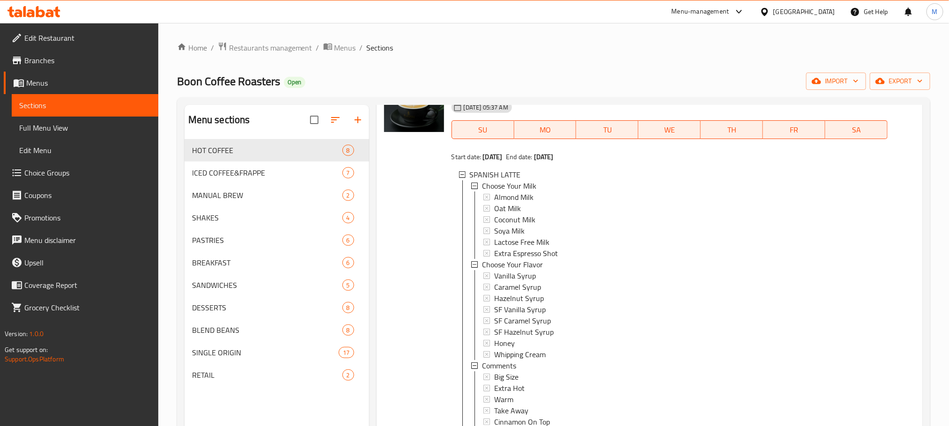
scroll to position [70, 0]
drag, startPoint x: 483, startPoint y: 187, endPoint x: 544, endPoint y: 186, distance: 61.9
click at [544, 186] on div "Choose Your Milk" at bounding box center [681, 186] width 398 height 11
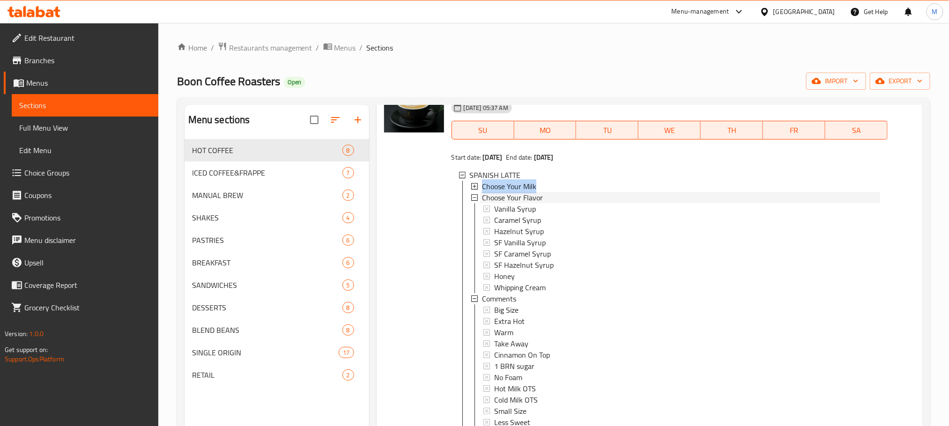
copy span "Choose Your Milk"
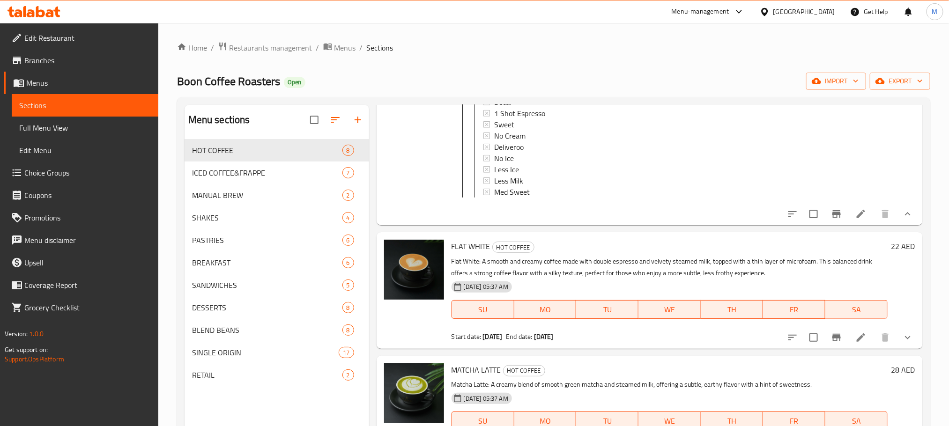
scroll to position [351, 0]
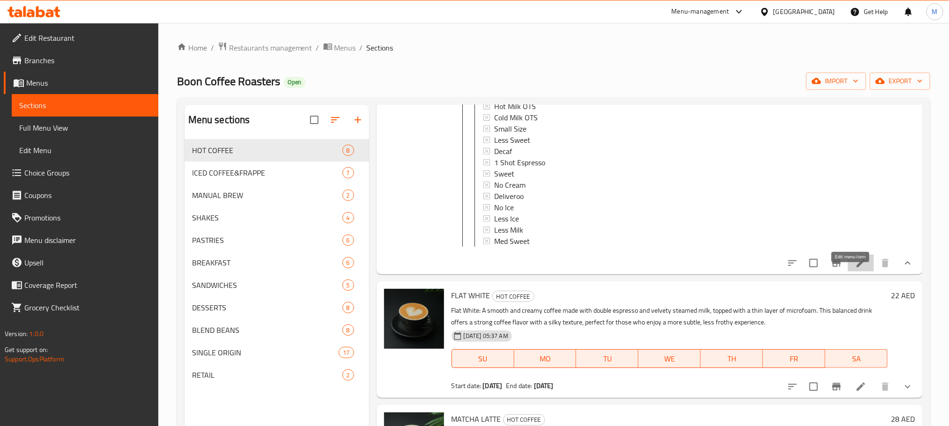
click at [855, 269] on icon at bounding box center [860, 263] width 11 height 11
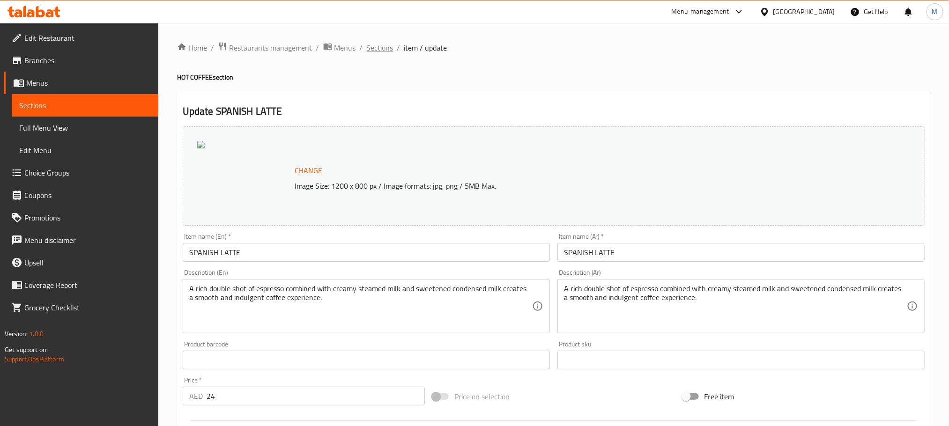
click at [376, 51] on span "Sections" at bounding box center [380, 47] width 27 height 11
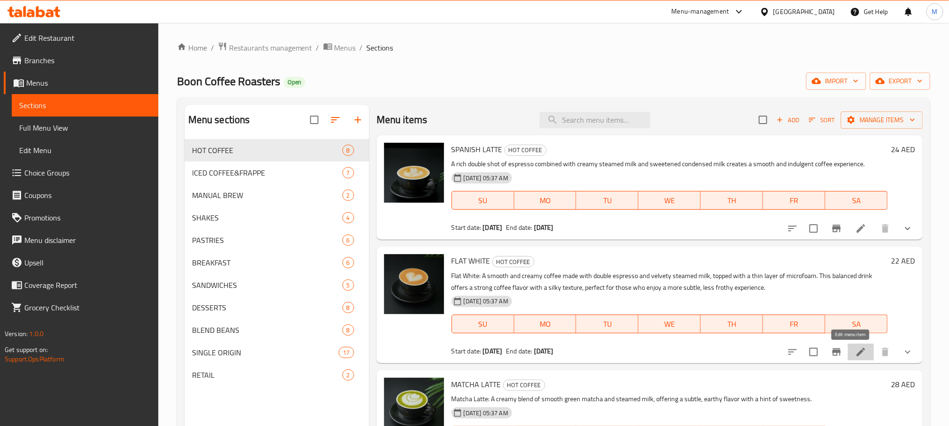
click at [855, 355] on icon at bounding box center [860, 352] width 11 height 11
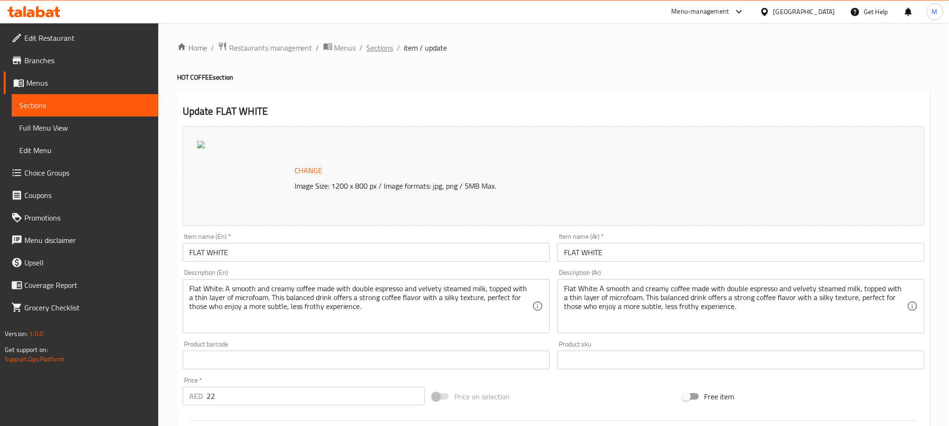
click at [384, 46] on span "Sections" at bounding box center [380, 47] width 27 height 11
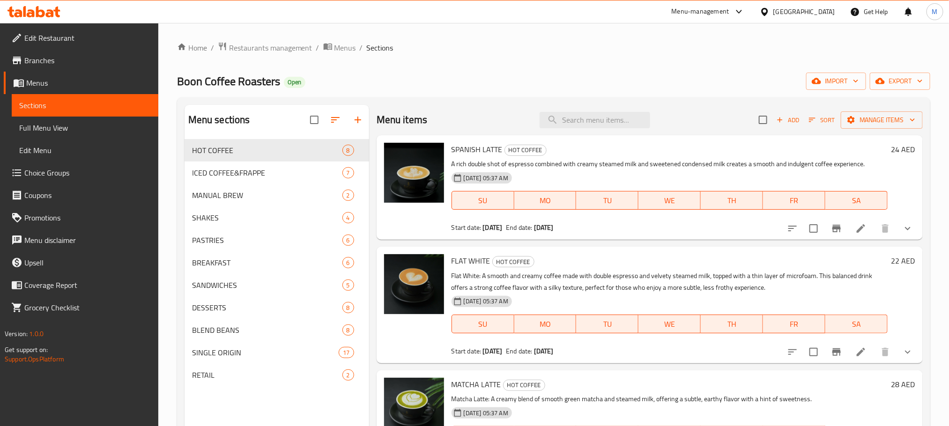
click at [468, 70] on div "Home / Restaurants management / Menus / Sections Boon Coffee Roasters Open impo…" at bounding box center [553, 290] width 753 height 497
click at [499, 70] on div "Home / Restaurants management / Menus / Sections Boon Coffee Roasters Open impo…" at bounding box center [553, 290] width 753 height 497
drag, startPoint x: 604, startPoint y: 55, endPoint x: 478, endPoint y: 64, distance: 126.3
click at [478, 64] on div "Home / Restaurants management / Menus / Sections Boon Coffee Roasters Open impo…" at bounding box center [553, 290] width 753 height 497
drag, startPoint x: 602, startPoint y: 68, endPoint x: 540, endPoint y: 65, distance: 61.9
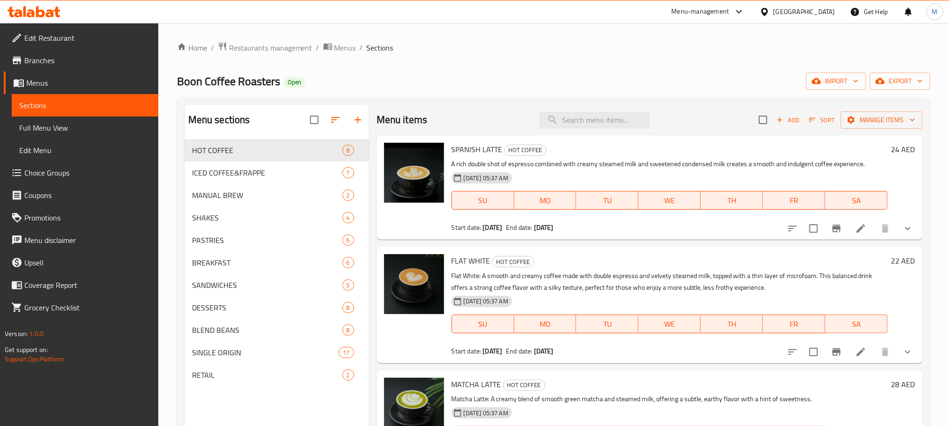
click at [540, 65] on div "Home / Restaurants management / Menus / Sections Boon Coffee Roasters Open impo…" at bounding box center [553, 290] width 753 height 497
click at [58, 131] on span "Full Menu View" at bounding box center [85, 127] width 132 height 11
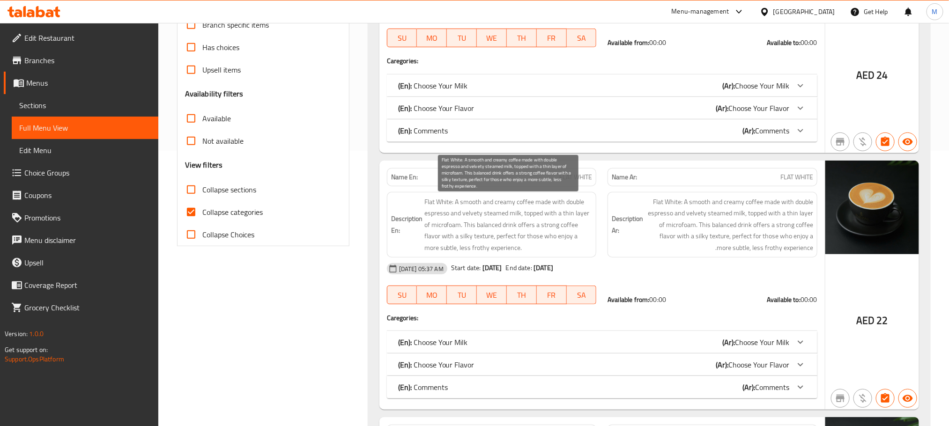
scroll to position [281, 0]
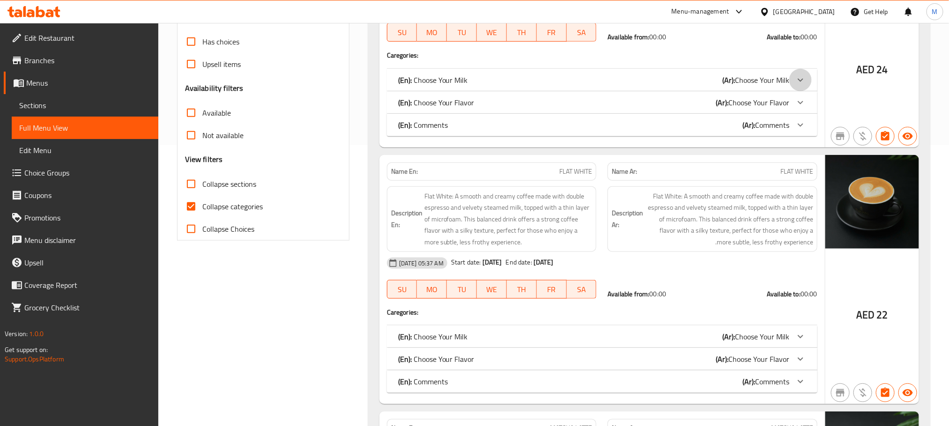
click at [811, 81] on div at bounding box center [800, 80] width 22 height 22
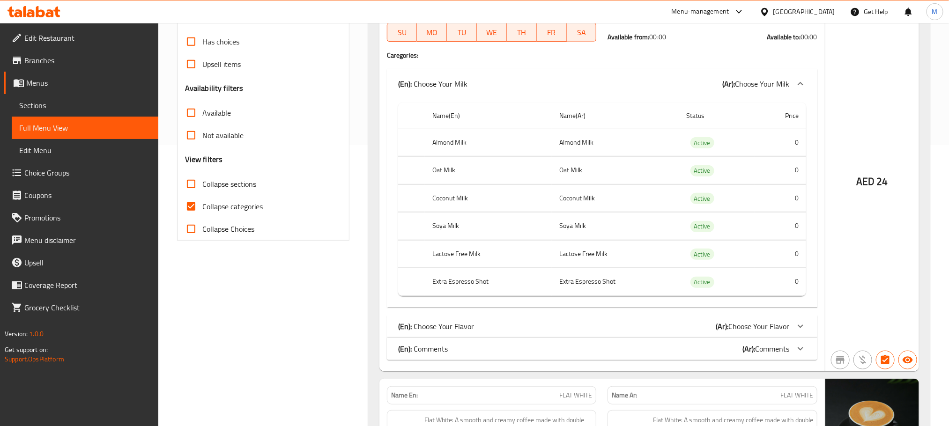
click at [803, 81] on icon at bounding box center [800, 83] width 11 height 11
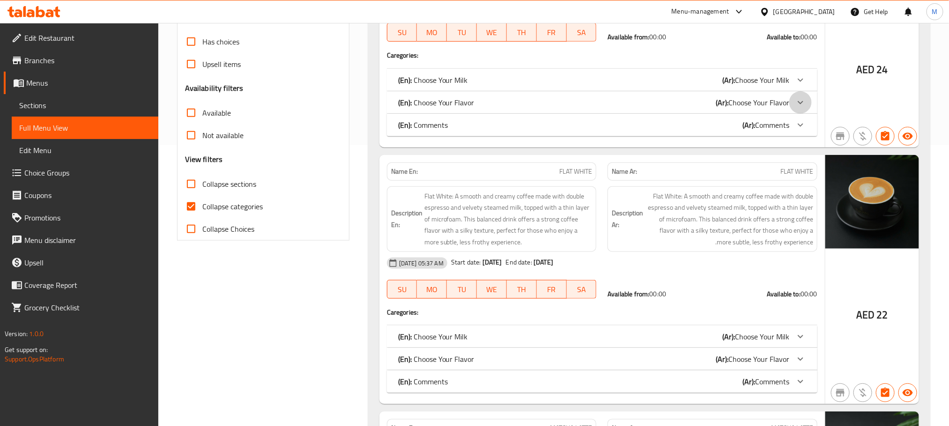
click at [803, 86] on icon at bounding box center [800, 79] width 11 height 11
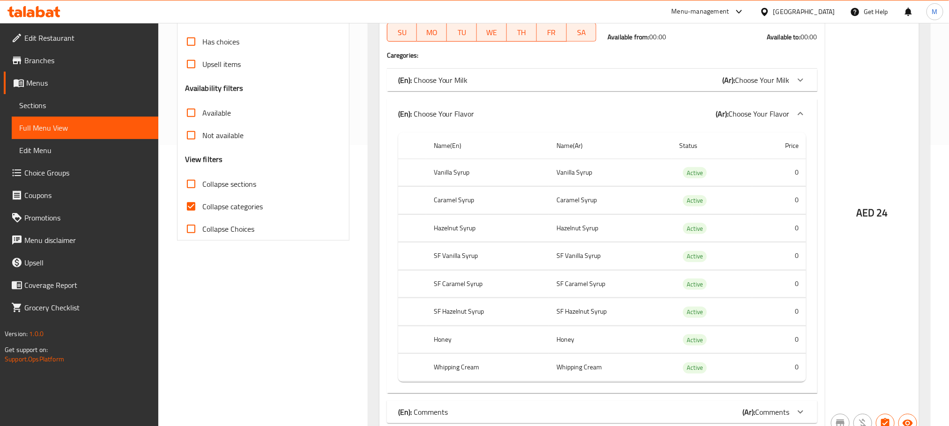
click at [797, 114] on icon at bounding box center [800, 113] width 11 height 11
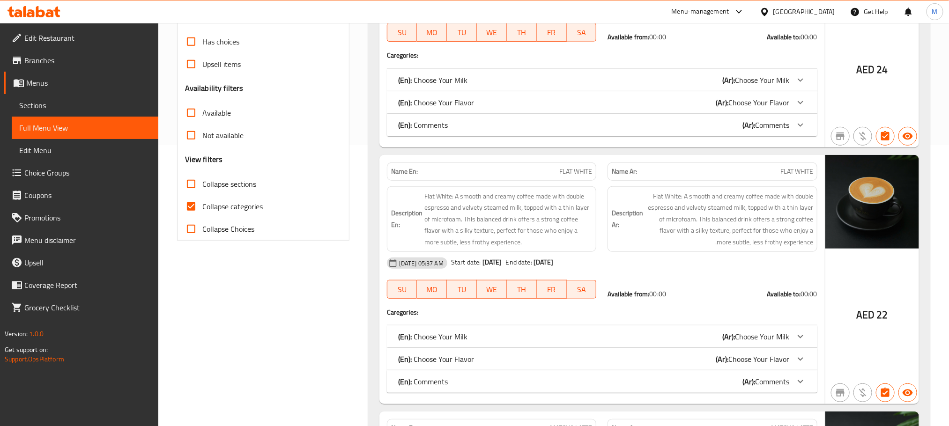
click at [797, 86] on icon at bounding box center [800, 79] width 11 height 11
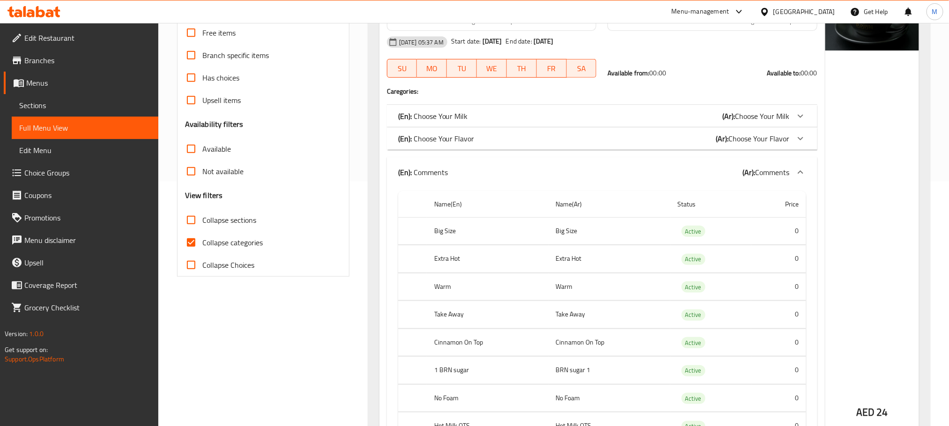
scroll to position [211, 0]
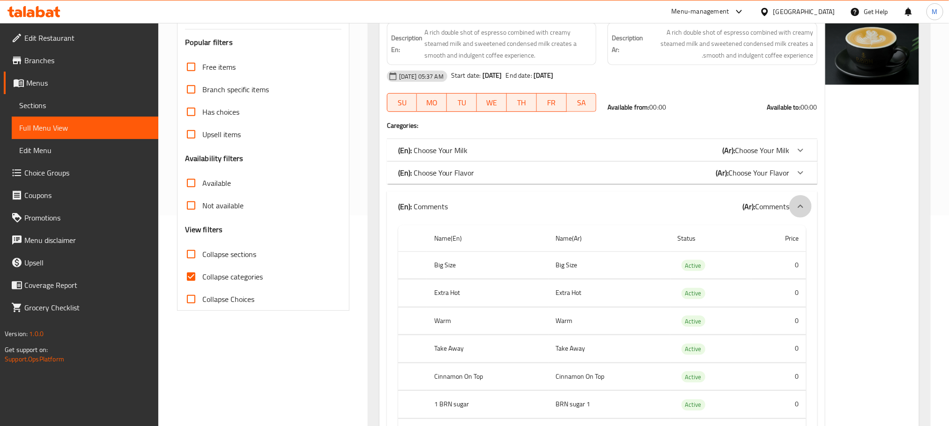
click at [804, 201] on div at bounding box center [800, 206] width 22 height 22
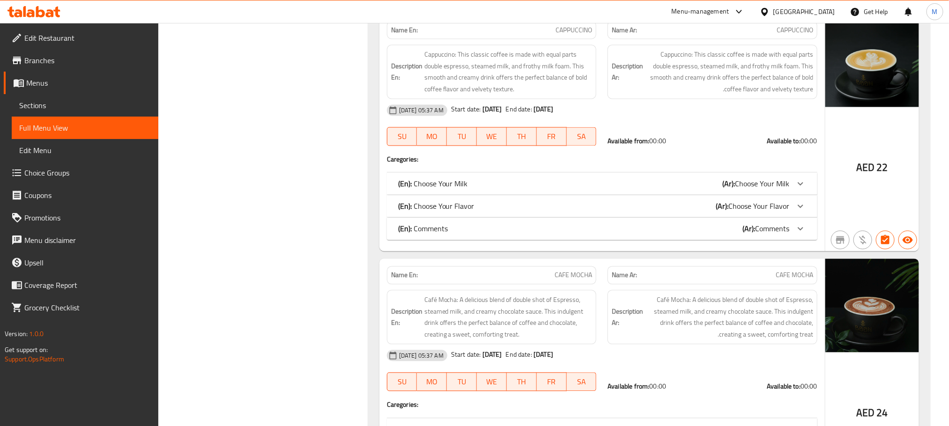
scroll to position [984, 0]
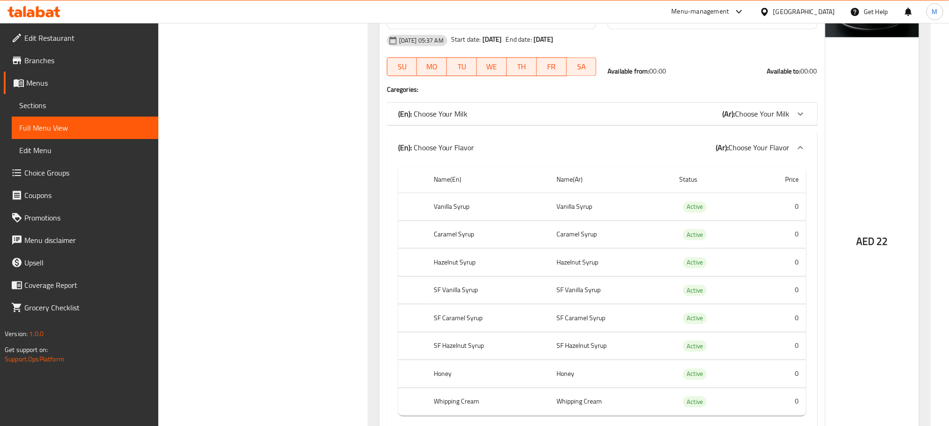
click at [804, 153] on icon at bounding box center [800, 147] width 11 height 11
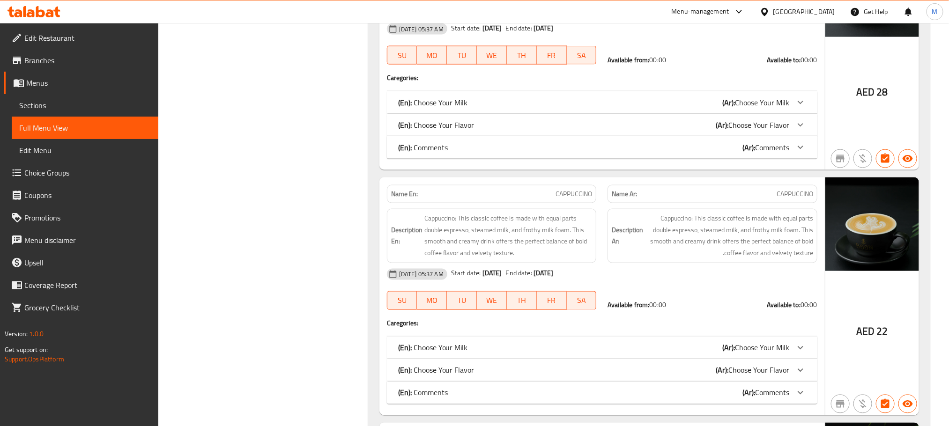
scroll to position [562, 0]
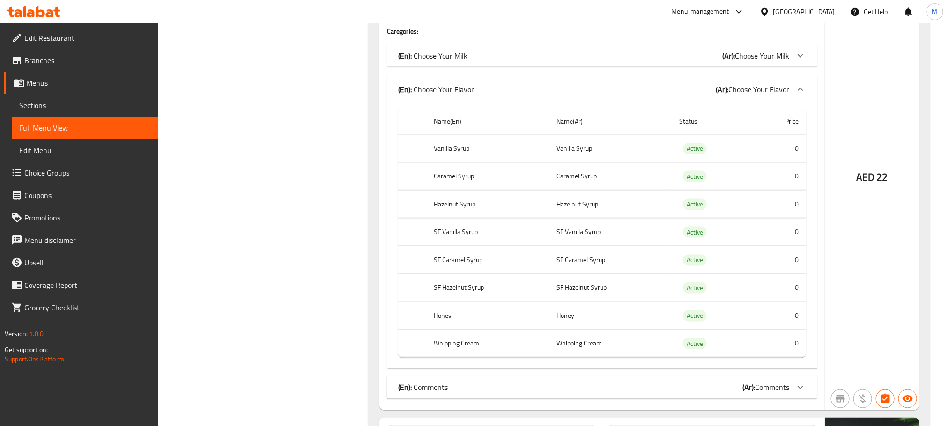
scroll to position [422, 0]
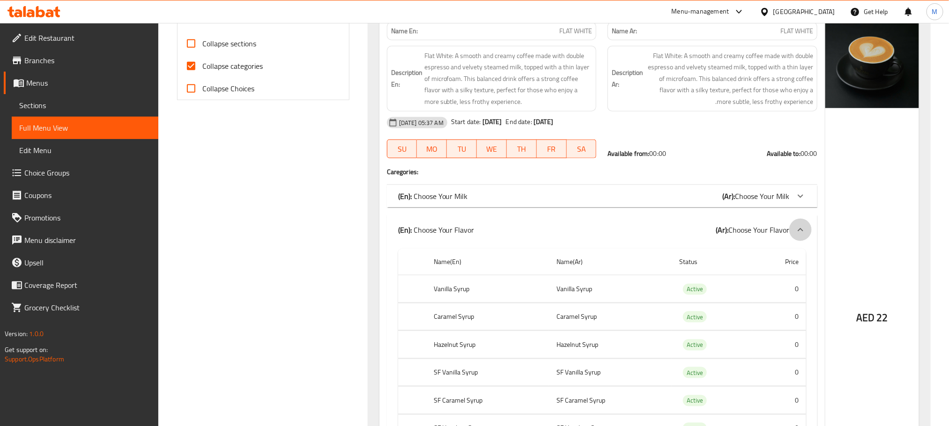
click at [796, 232] on icon at bounding box center [800, 229] width 11 height 11
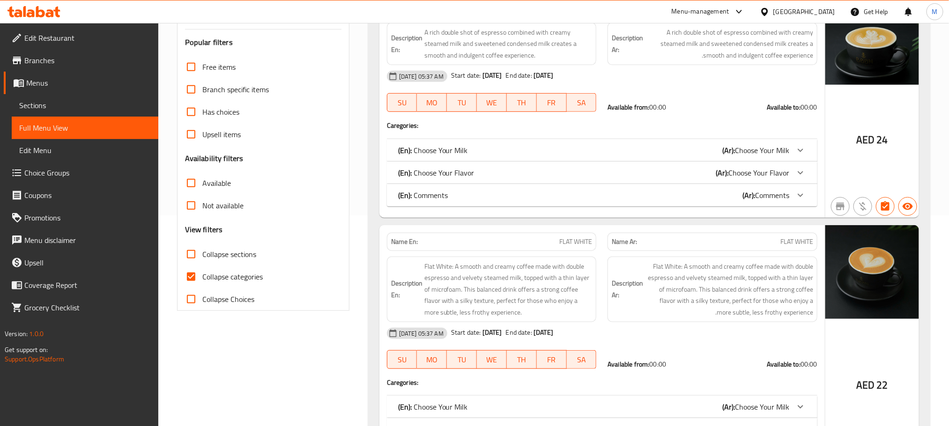
scroll to position [141, 0]
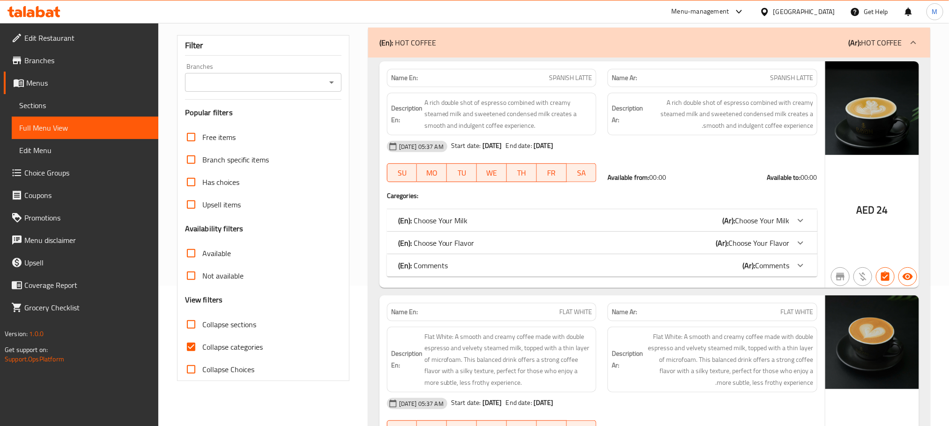
click at [193, 325] on input "Collapse sections" at bounding box center [191, 324] width 22 height 22
checkbox input "true"
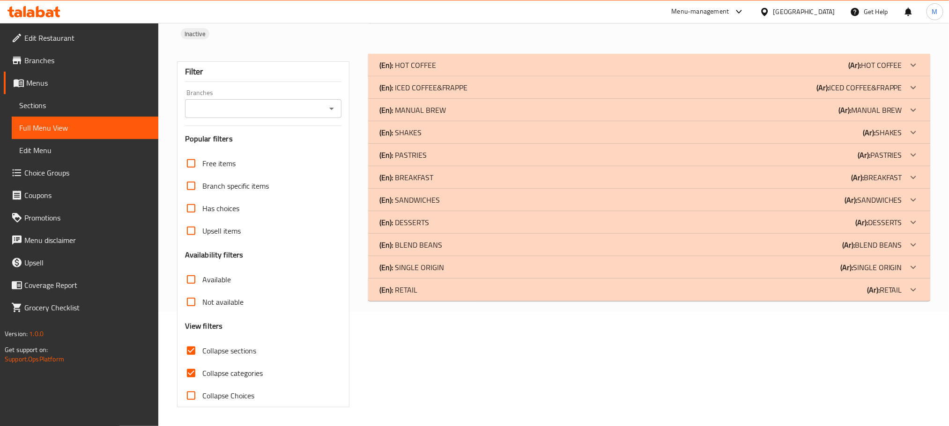
scroll to position [115, 0]
click at [686, 76] on div "(En): ICED COFFEE&FRAPPE (Ar): ICED COFFEE&FRAPPE" at bounding box center [649, 65] width 562 height 22
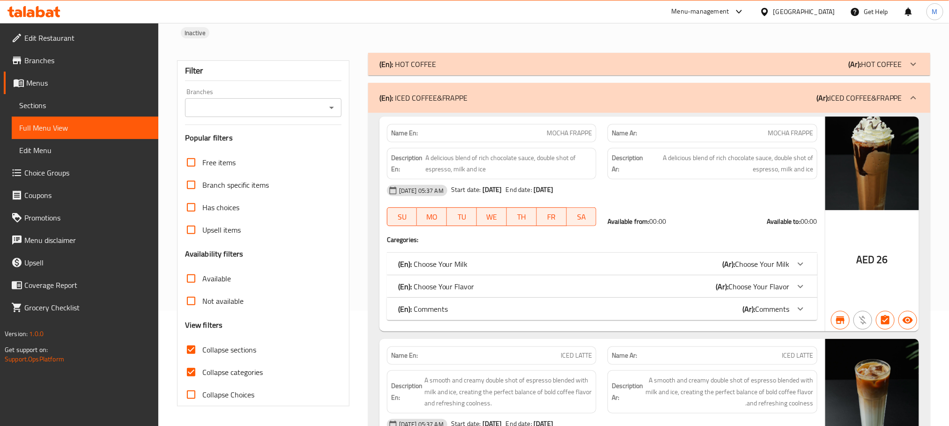
click at [692, 100] on div "(En): ICED COFFEE&FRAPPE (Ar): ICED COFFEE&FRAPPE" at bounding box center [640, 97] width 523 height 11
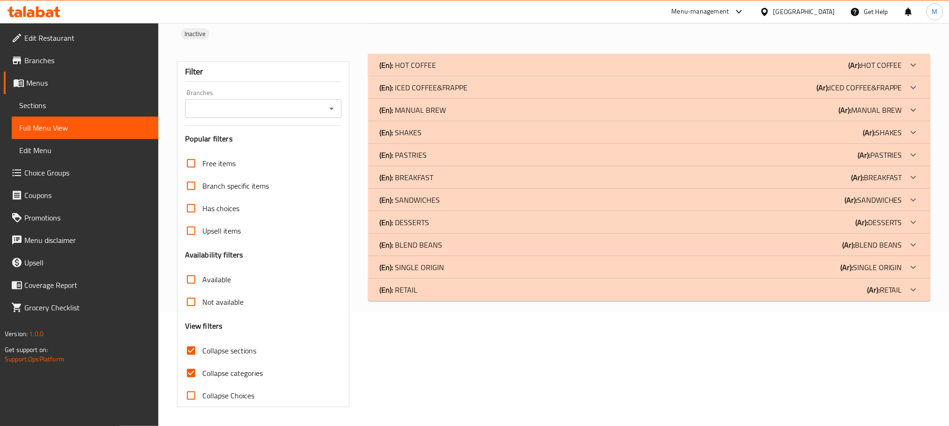
click at [514, 71] on div "(En): SHAKES (Ar): SHAKES" at bounding box center [640, 64] width 523 height 11
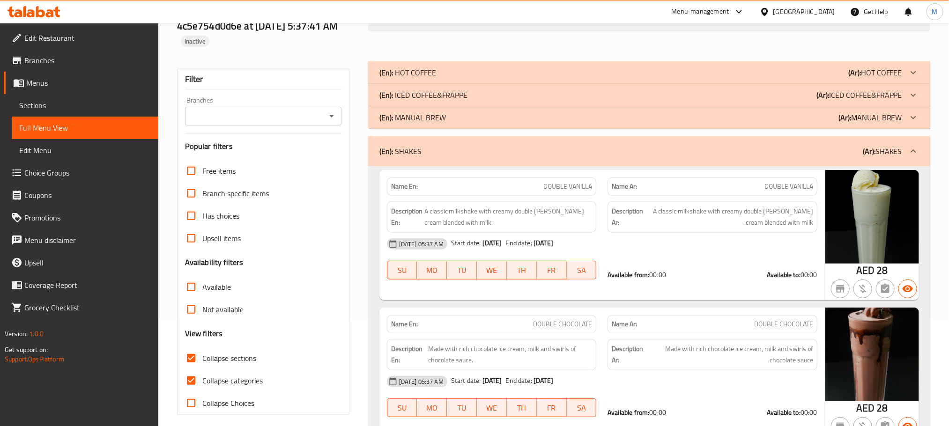
scroll to position [45, 0]
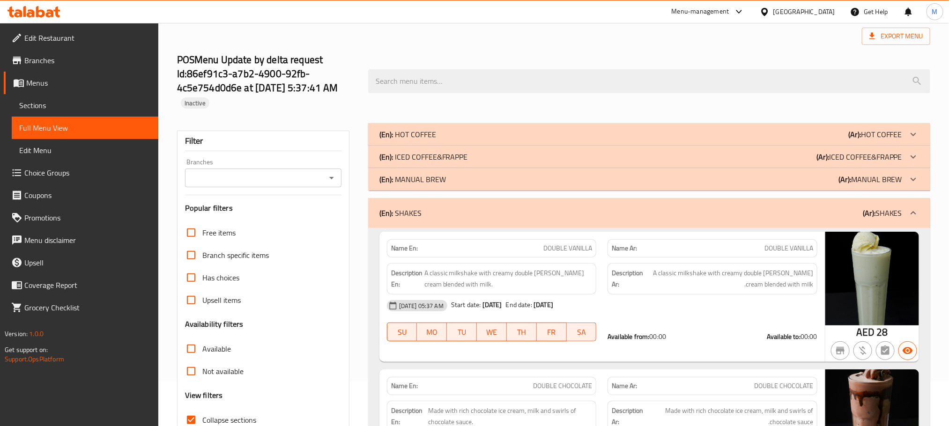
click at [547, 216] on div "(En): SHAKES (Ar): SHAKES" at bounding box center [640, 213] width 523 height 11
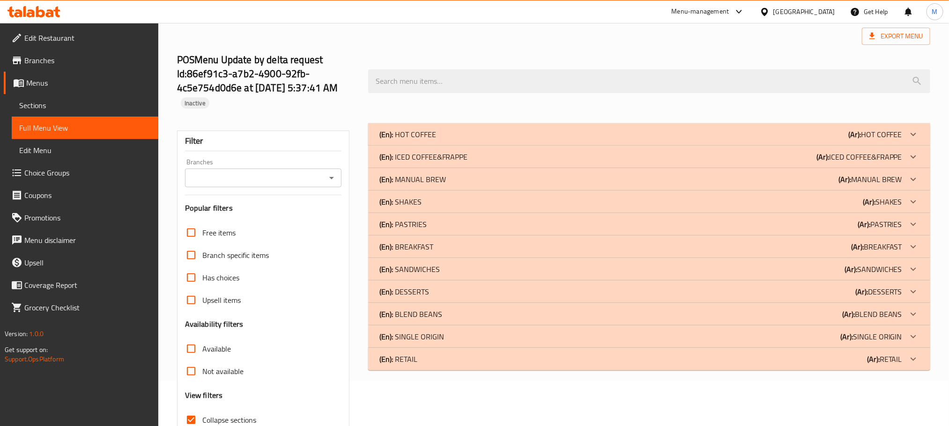
click at [507, 129] on div "(En): HOT COFFEE (Ar): HOT COFFEE" at bounding box center [640, 134] width 523 height 11
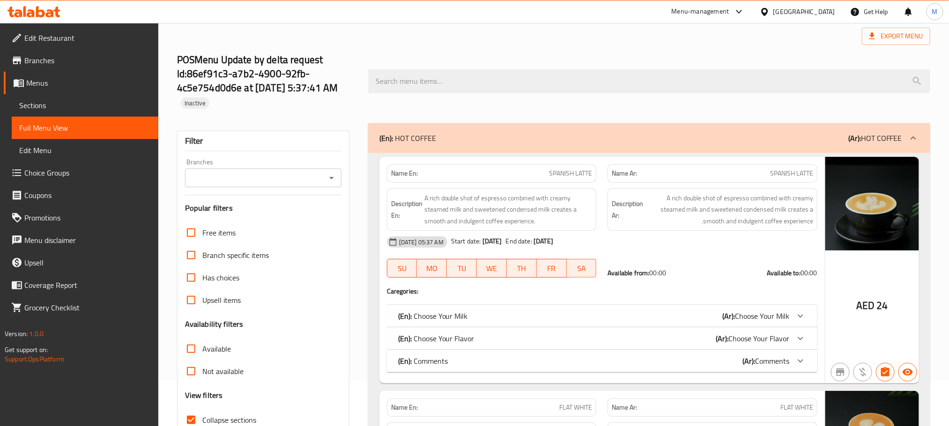
click at [460, 313] on p "(En): Choose Your Milk" at bounding box center [433, 316] width 70 height 11
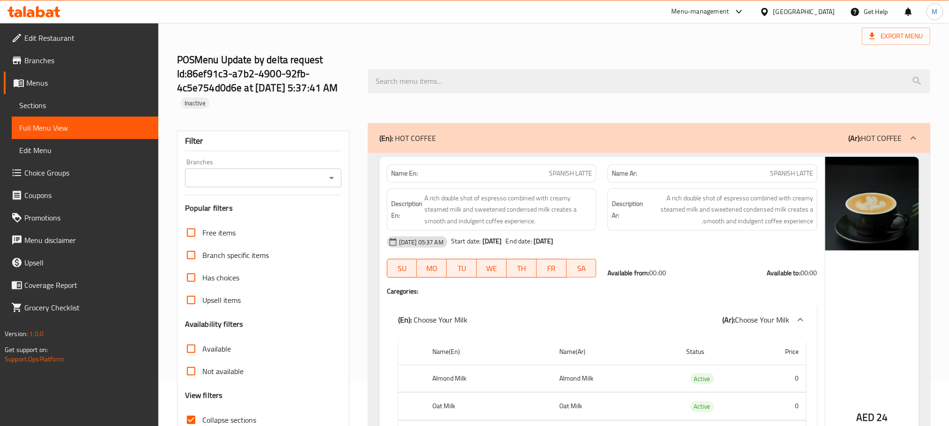
scroll to position [186, 0]
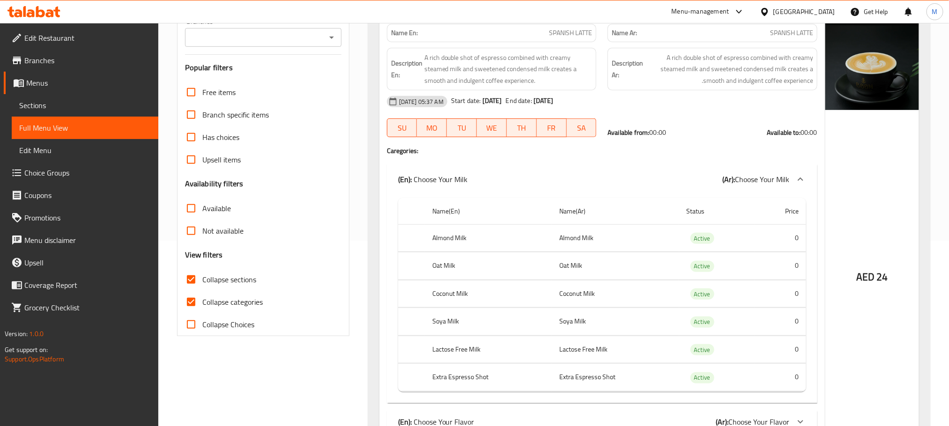
drag, startPoint x: 429, startPoint y: 183, endPoint x: 476, endPoint y: 177, distance: 47.2
click at [476, 177] on div "(En): Choose Your Milk (Ar): Choose Your Milk" at bounding box center [593, 179] width 391 height 11
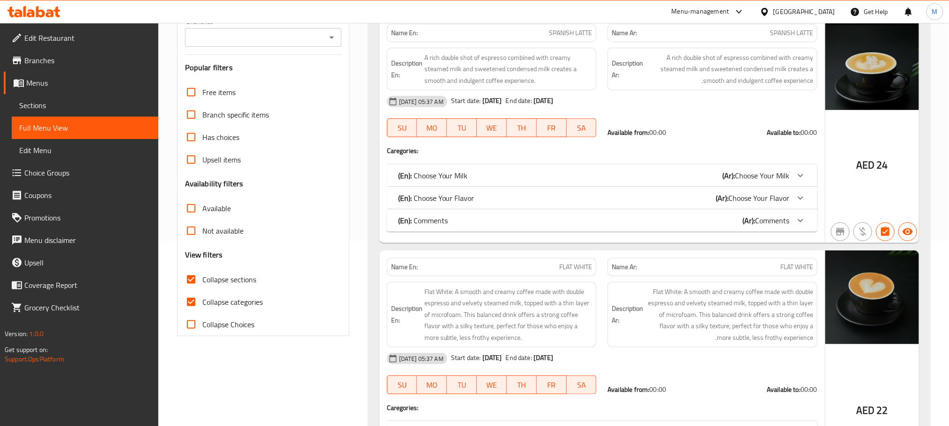
click at [460, 180] on p "(En): Choose Your Milk" at bounding box center [433, 175] width 70 height 11
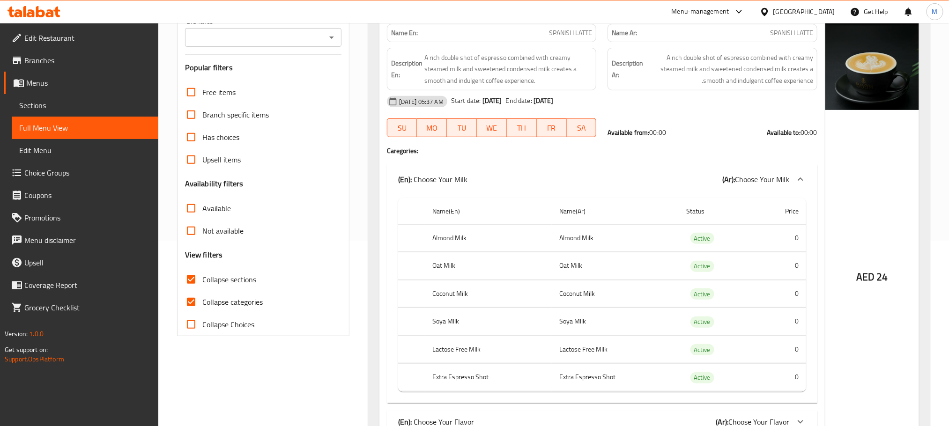
drag, startPoint x: 415, startPoint y: 180, endPoint x: 468, endPoint y: 176, distance: 53.6
click at [468, 176] on div "(En): Choose Your Milk (Ar): Choose Your Milk" at bounding box center [593, 179] width 391 height 11
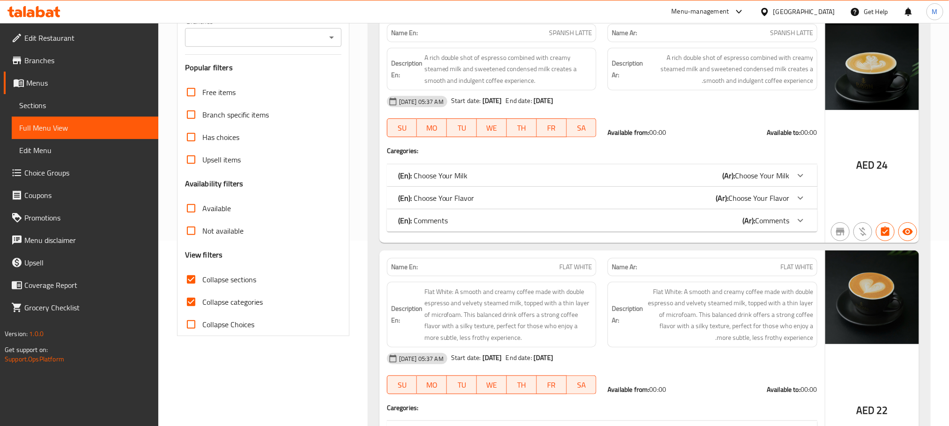
click at [788, 184] on div "(En): Choose Your Milk (Ar): Choose Your Milk" at bounding box center [602, 175] width 431 height 22
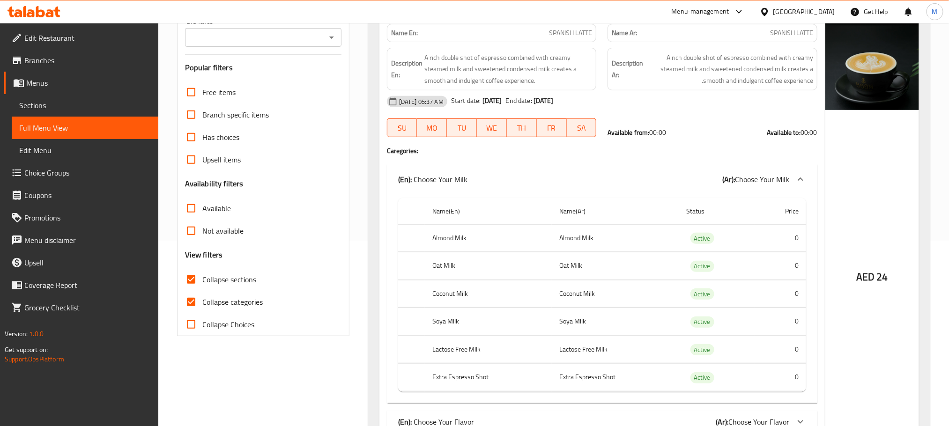
drag, startPoint x: 790, startPoint y: 180, endPoint x: 737, endPoint y: 187, distance: 53.3
click at [737, 187] on div "(En): Choose Your Milk (Ar): Choose Your Milk" at bounding box center [602, 179] width 431 height 30
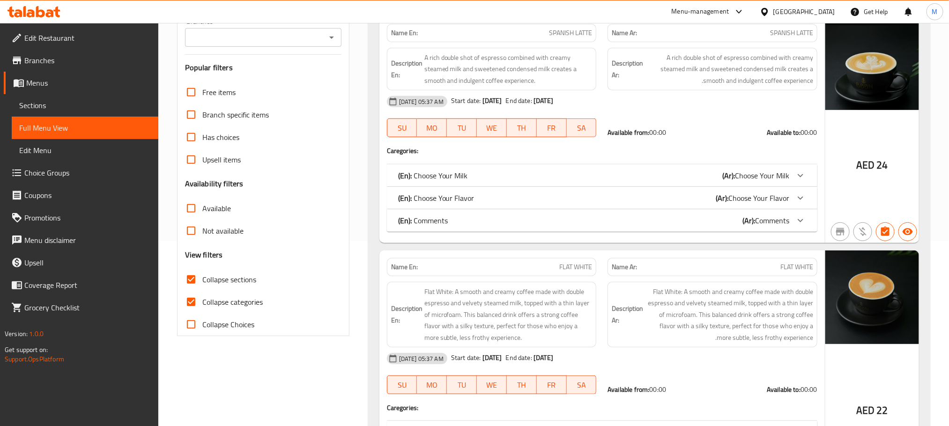
click at [476, 177] on div "(En): Choose Your Milk (Ar): Choose Your Milk" at bounding box center [593, 175] width 391 height 11
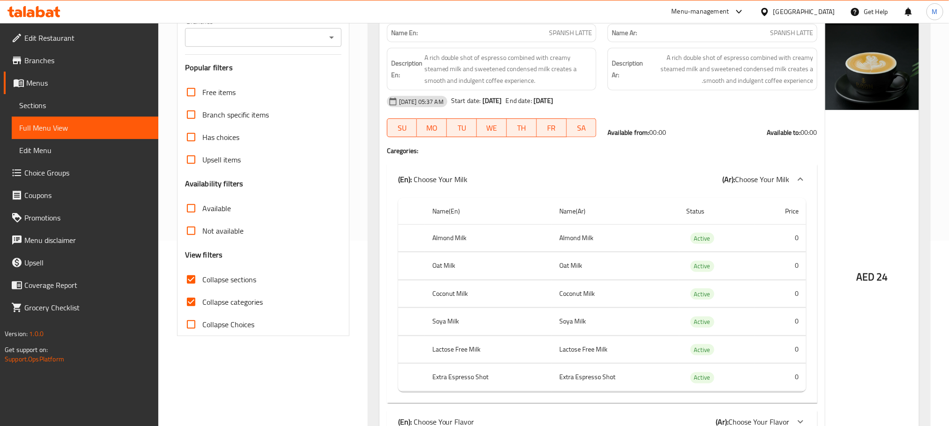
click at [448, 239] on th "Almond Milk" at bounding box center [488, 238] width 127 height 28
copy th "Almond Milk"
click at [446, 269] on th "Oat Milk" at bounding box center [488, 267] width 127 height 28
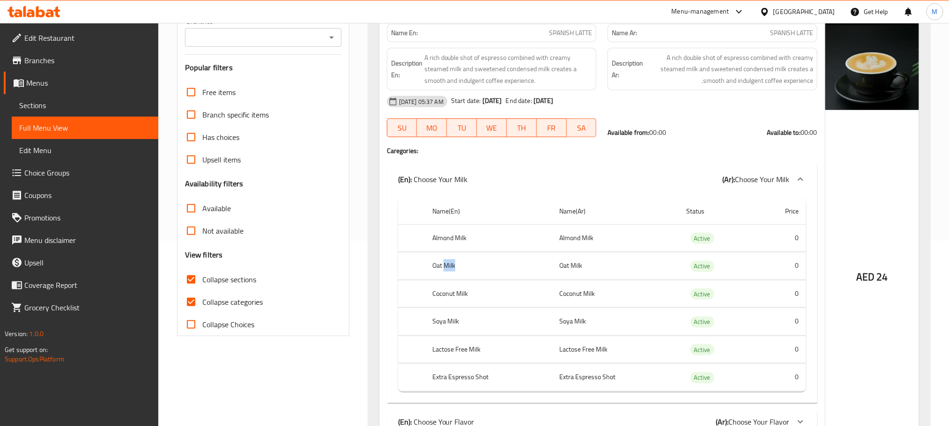
click at [446, 269] on th "Oat Milk" at bounding box center [488, 267] width 127 height 28
copy th "Oat Milk"
click at [456, 290] on th "Coconut Milk" at bounding box center [488, 294] width 127 height 28
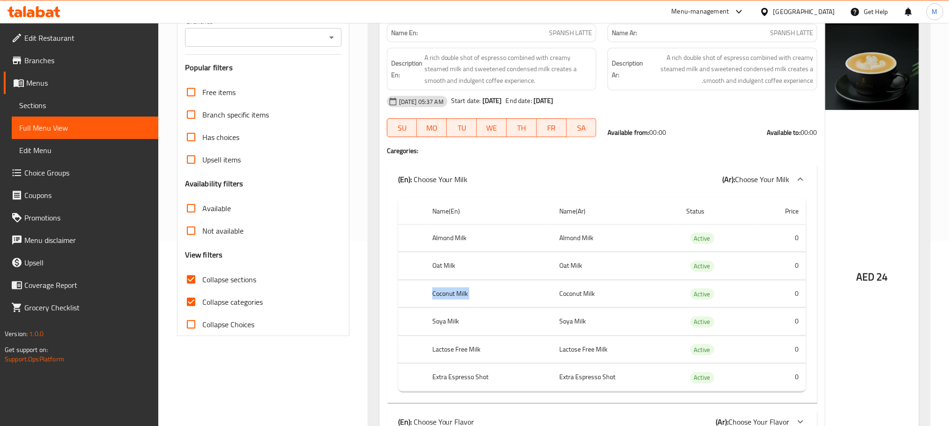
click at [456, 290] on th "Coconut Milk" at bounding box center [488, 294] width 127 height 28
copy th "Coconut Milk"
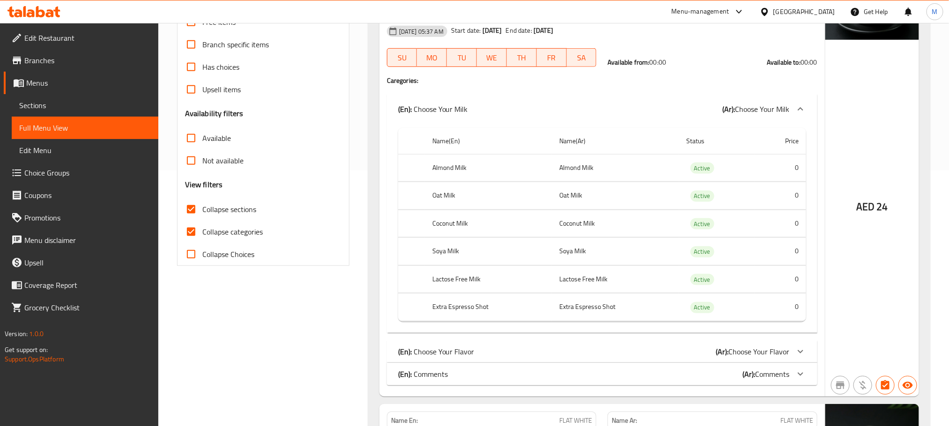
click at [445, 253] on th "Soya Milk" at bounding box center [488, 252] width 127 height 28
copy th "Soya Milk"
click at [474, 275] on th "Lactose Free Milk" at bounding box center [488, 280] width 127 height 28
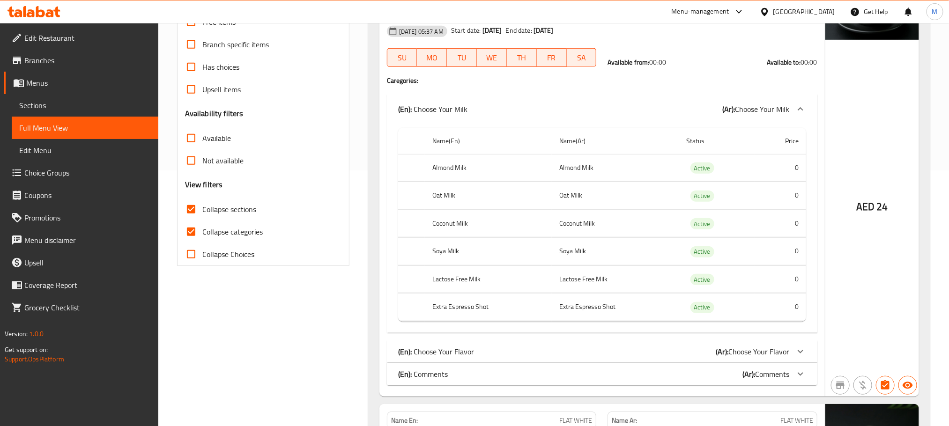
click at [474, 279] on th "Lactose Free Milk" at bounding box center [488, 280] width 127 height 28
copy th "Lactose Free Milk"
click at [461, 305] on th "Extra Espresso Shot" at bounding box center [488, 308] width 127 height 28
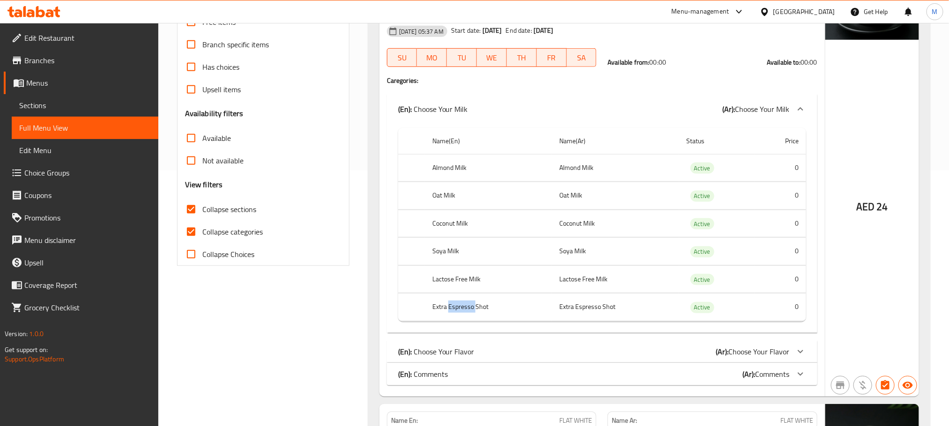
click at [461, 305] on th "Extra Espresso Shot" at bounding box center [488, 308] width 127 height 28
copy th "Extra Espresso Shot"
click at [534, 115] on div "(En): Choose Your Flavor (Ar): Choose Your Flavor" at bounding box center [593, 109] width 391 height 11
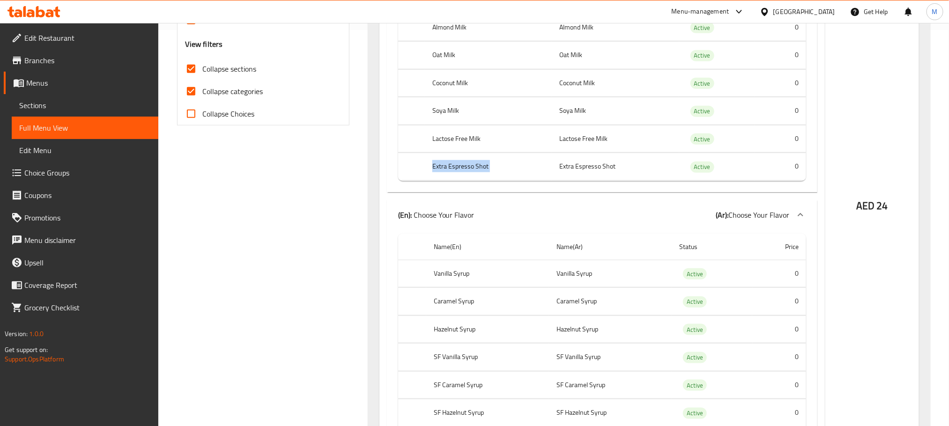
scroll to position [537, 0]
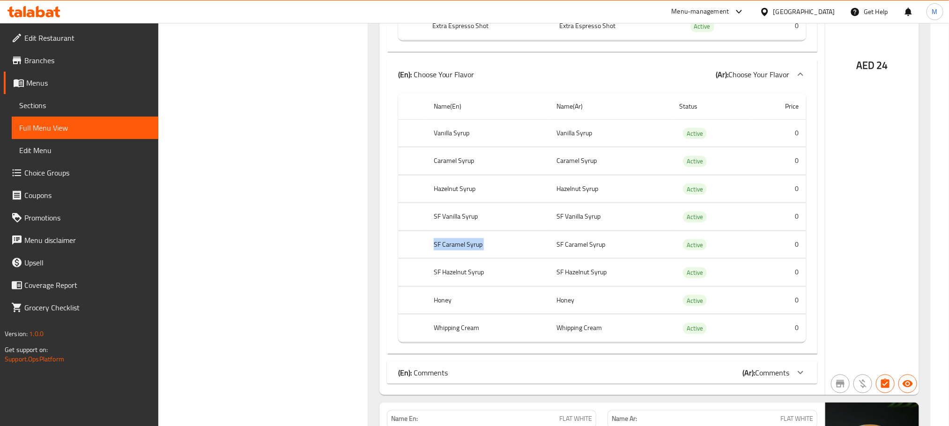
drag, startPoint x: 459, startPoint y: 284, endPoint x: 457, endPoint y: 273, distance: 11.4
click at [457, 40] on th "SF Hazelnut Syrup" at bounding box center [488, 27] width 127 height 28
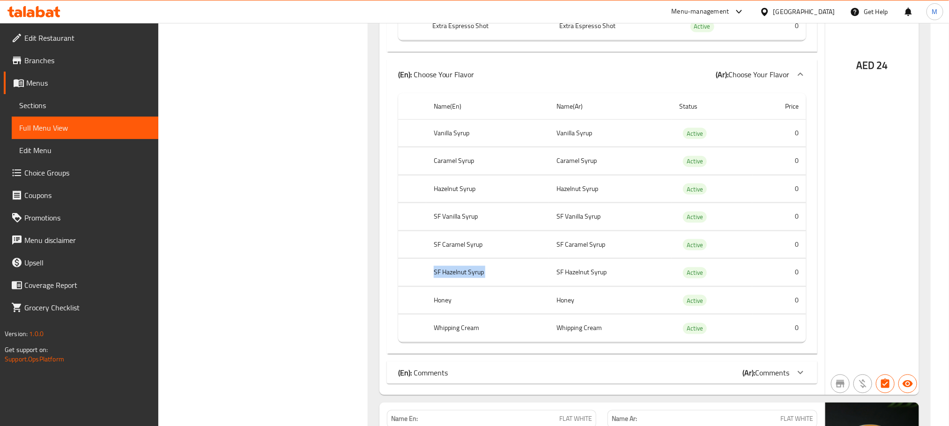
click at [457, 40] on th "SF Hazelnut Syrup" at bounding box center [488, 27] width 127 height 28
click at [443, 305] on th "Honey" at bounding box center [487, 301] width 123 height 28
click at [446, 327] on th "Whipping Cream" at bounding box center [487, 329] width 123 height 28
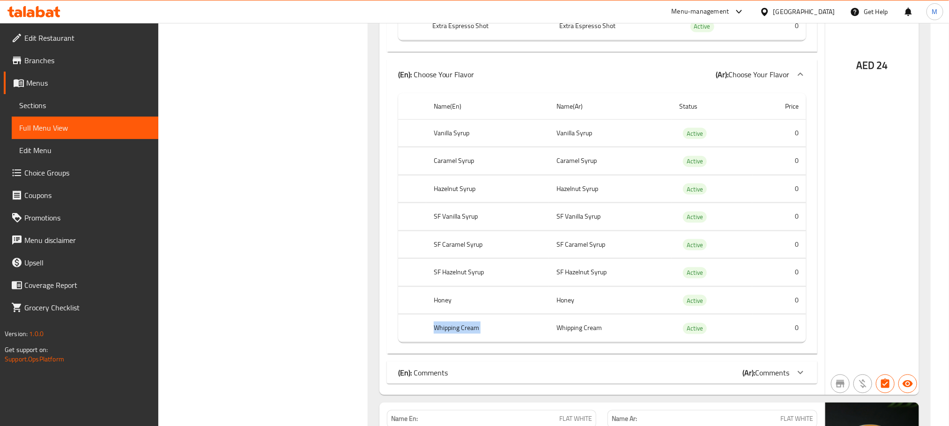
click at [446, 327] on th "Whipping Cream" at bounding box center [487, 329] width 123 height 28
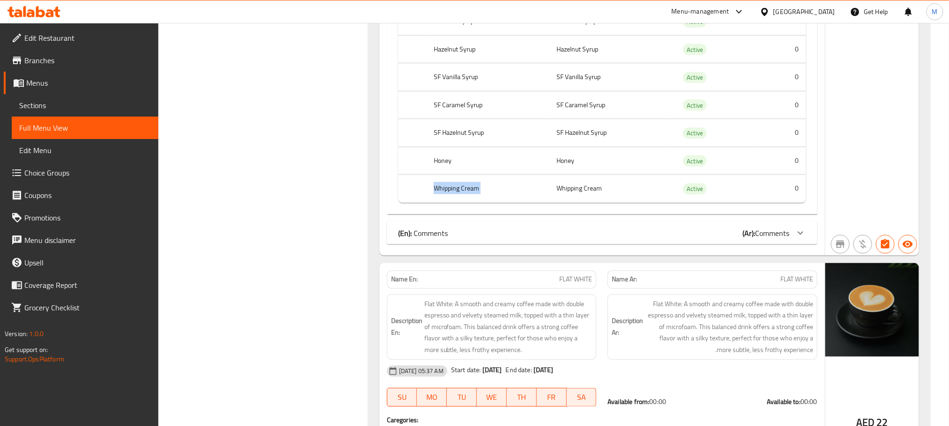
scroll to position [677, 0]
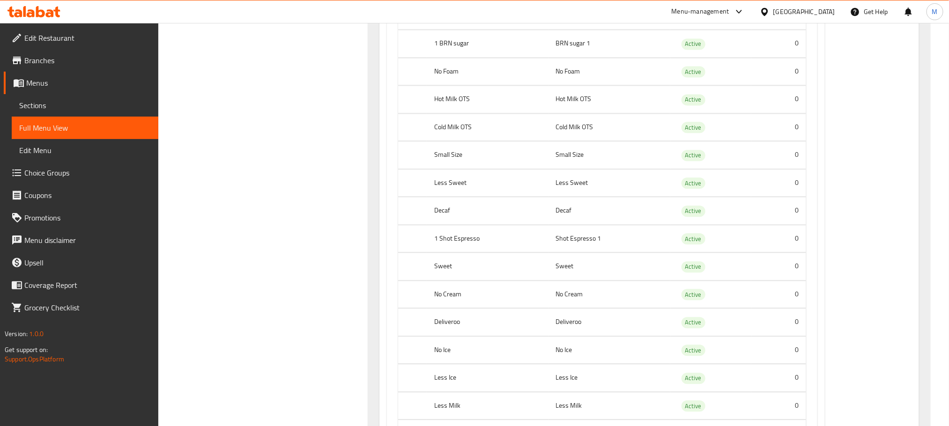
scroll to position [818, 0]
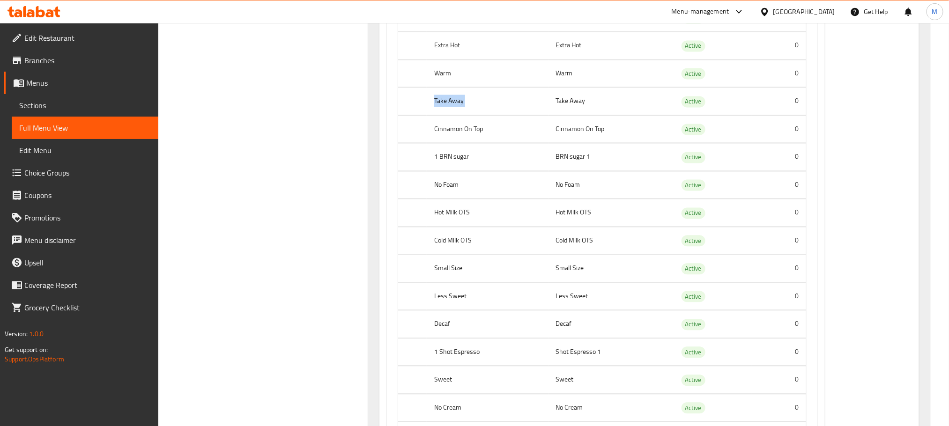
scroll to position [959, 0]
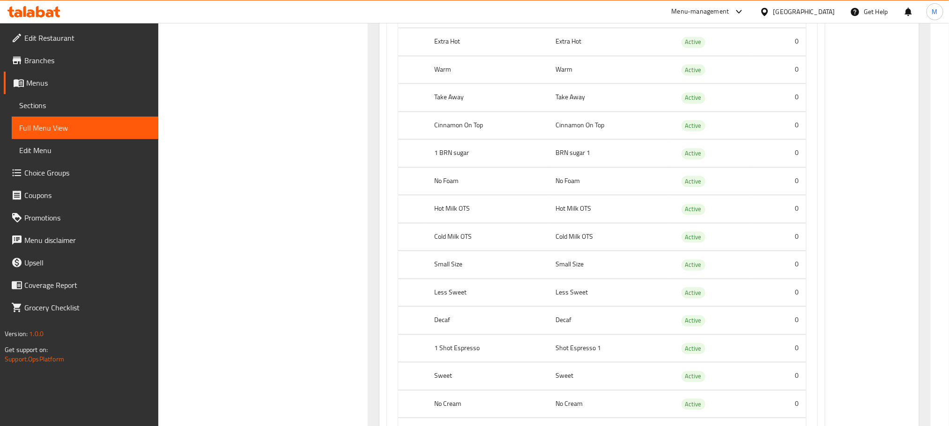
click at [440, 245] on th "Cold Milk OTS" at bounding box center [488, 237] width 122 height 28
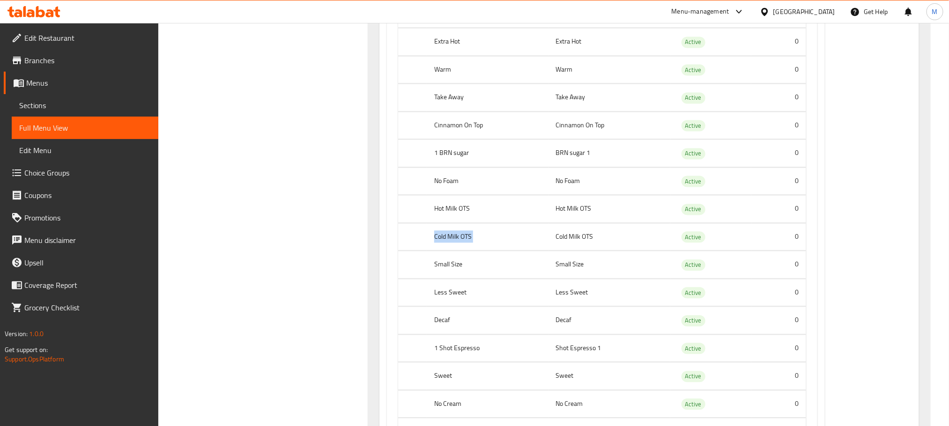
click at [440, 245] on th "Cold Milk OTS" at bounding box center [488, 237] width 122 height 28
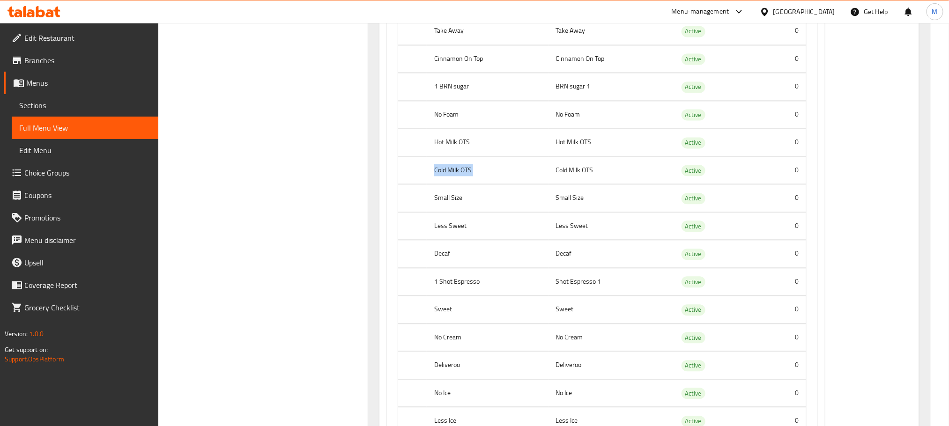
scroll to position [1099, 0]
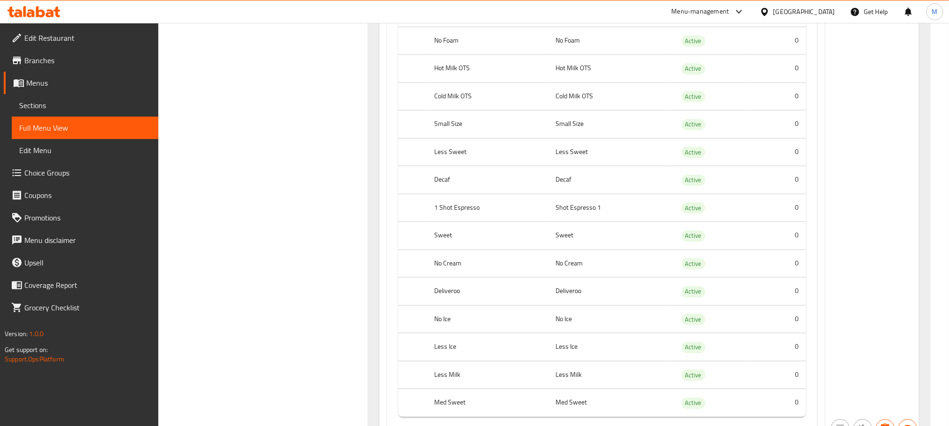
click at [443, 128] on th "Small Size" at bounding box center [488, 125] width 122 height 28
click at [443, 156] on th "Less Sweet" at bounding box center [488, 152] width 122 height 28
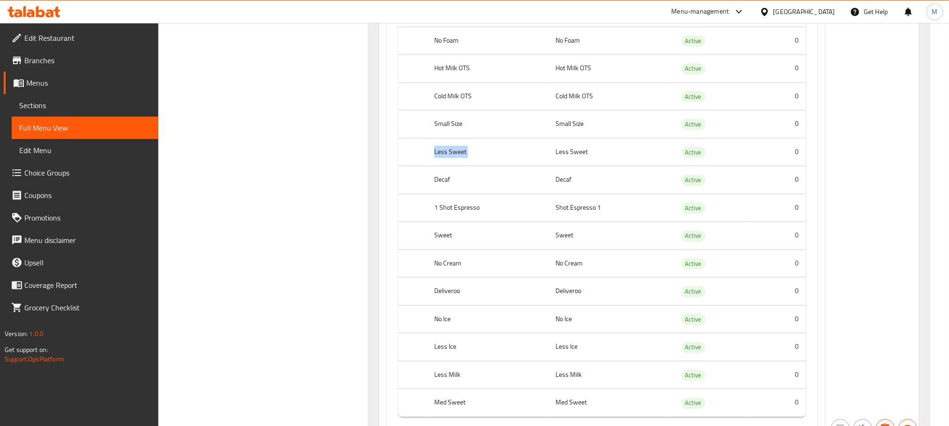
click at [443, 156] on th "Less Sweet" at bounding box center [488, 152] width 122 height 28
click at [438, 180] on th "Decaf" at bounding box center [488, 180] width 122 height 28
click at [442, 211] on th "1 Shot Espresso" at bounding box center [488, 208] width 122 height 28
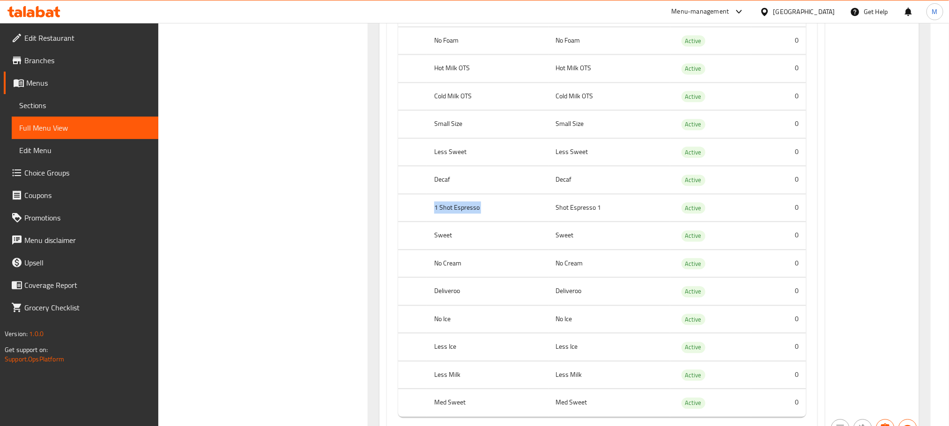
click at [442, 211] on th "1 Shot Espresso" at bounding box center [488, 208] width 122 height 28
click at [438, 244] on th "Sweet" at bounding box center [488, 236] width 122 height 28
click at [446, 271] on th "No Cream" at bounding box center [488, 264] width 122 height 28
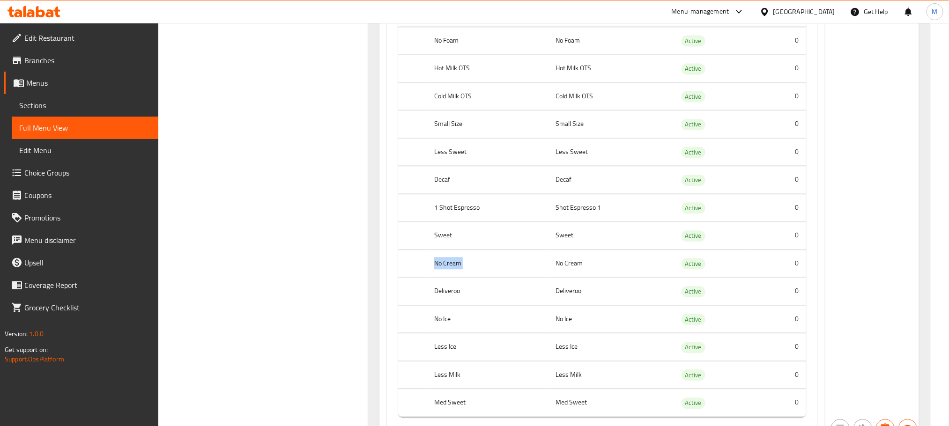
click at [446, 271] on th "No Cream" at bounding box center [488, 264] width 122 height 28
click at [443, 297] on th "Deliveroo" at bounding box center [488, 292] width 122 height 28
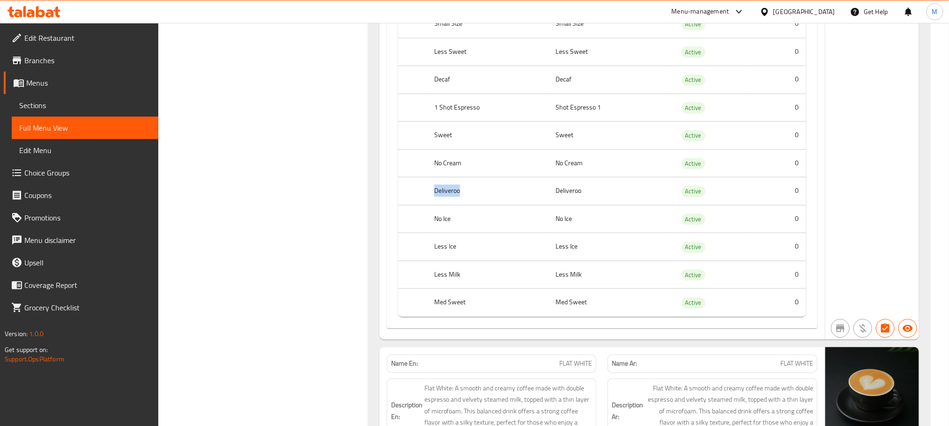
scroll to position [1240, 0]
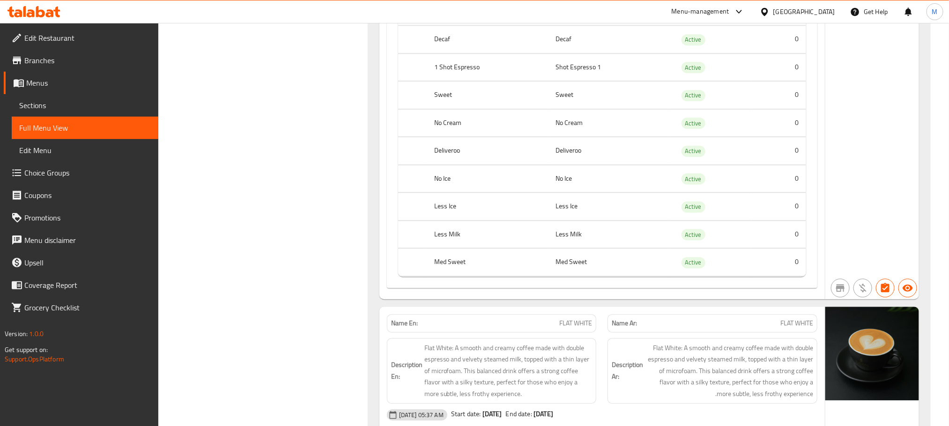
click at [444, 183] on th "No Ice" at bounding box center [488, 179] width 122 height 28
click at [447, 217] on th "Less Ice" at bounding box center [488, 207] width 122 height 28
click at [447, 216] on th "Less Ice" at bounding box center [488, 207] width 122 height 28
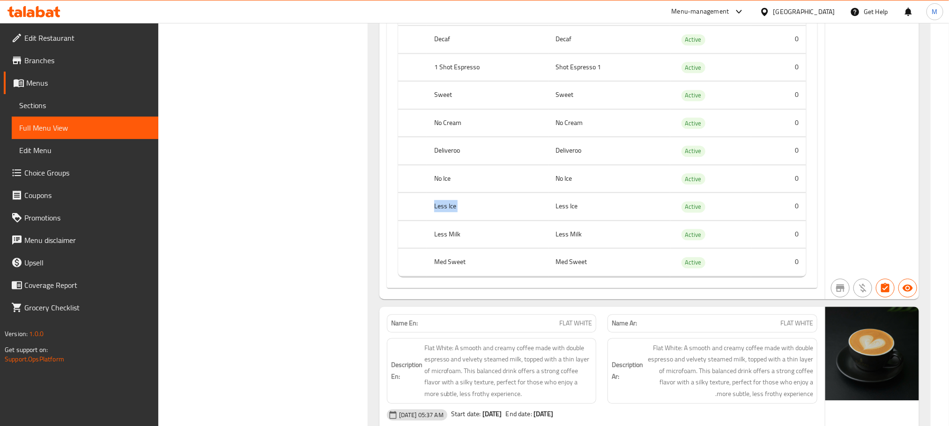
click at [447, 216] on th "Less Ice" at bounding box center [488, 207] width 122 height 28
click at [442, 239] on th "Less Milk" at bounding box center [488, 235] width 122 height 28
click at [447, 264] on th "Med Sweet" at bounding box center [488, 263] width 122 height 28
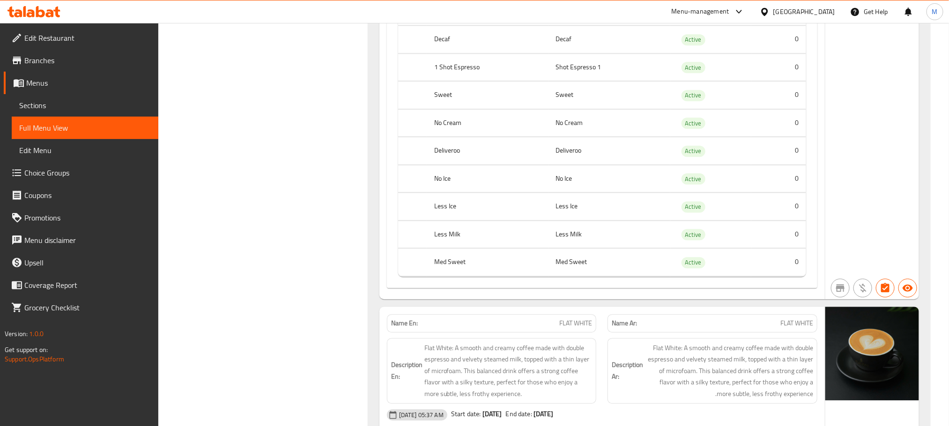
click at [450, 273] on th "Med Sweet" at bounding box center [488, 263] width 122 height 28
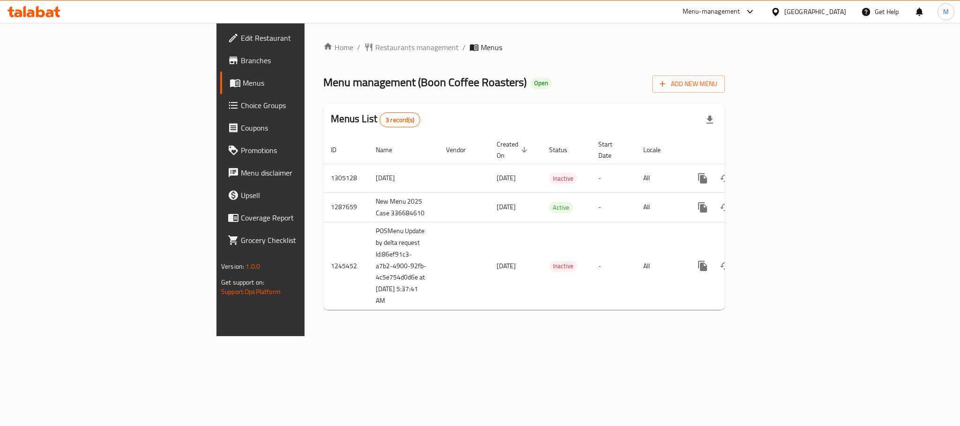
drag, startPoint x: 657, startPoint y: 15, endPoint x: 555, endPoint y: 55, distance: 109.4
click at [555, 55] on div "Home / Restaurants management / Menus Menu management ( Boon Coffee Roasters ) …" at bounding box center [523, 180] width 401 height 276
click at [241, 105] on span "Choice Groups" at bounding box center [305, 105] width 128 height 11
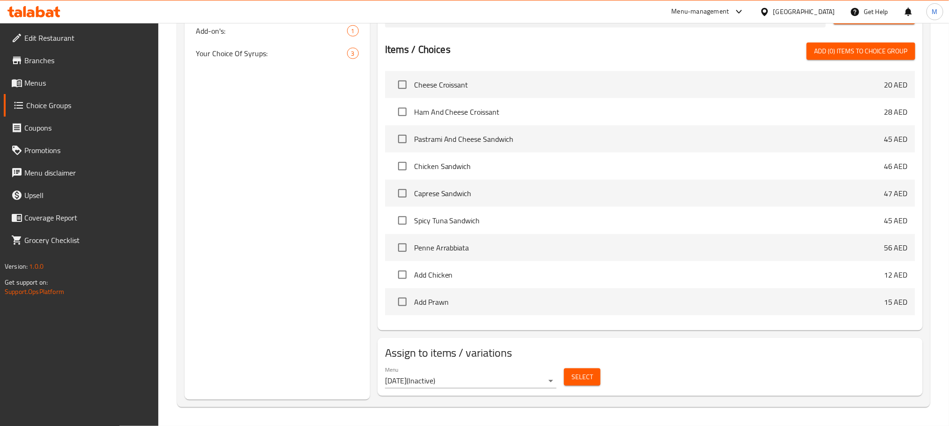
scroll to position [439, 0]
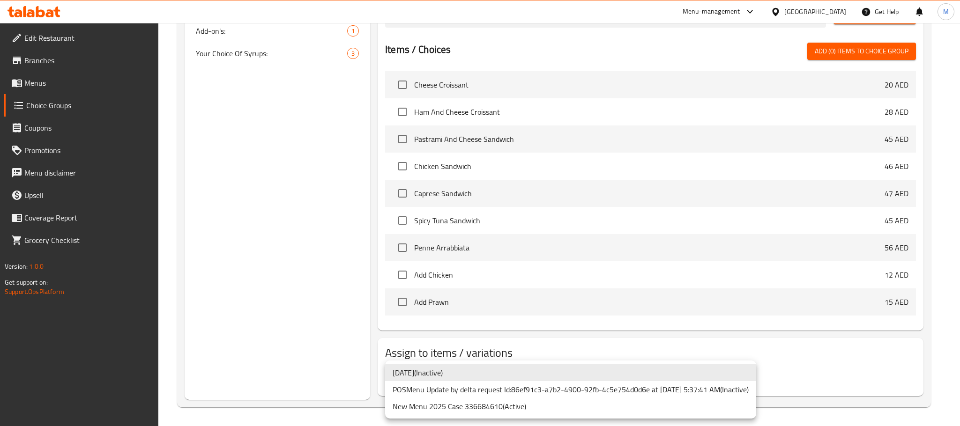
click at [495, 374] on li "[DATE] ( Inactive )" at bounding box center [570, 372] width 371 height 17
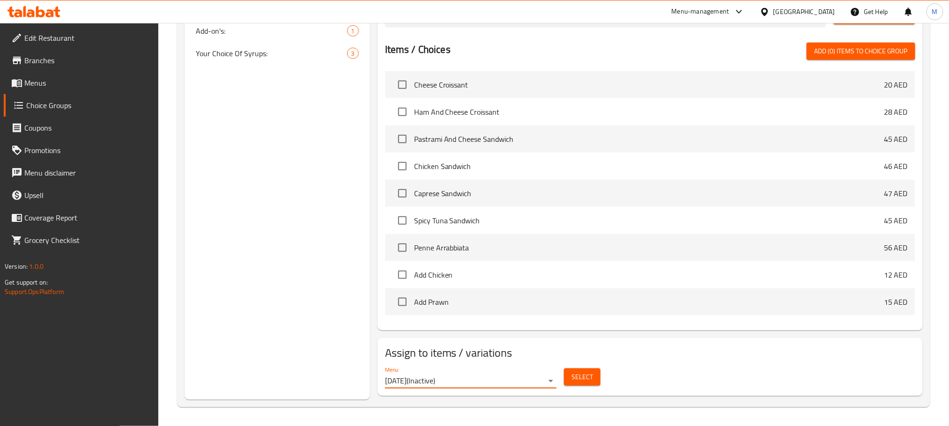
click at [754, 358] on h2 "Assign to items / variations" at bounding box center [650, 353] width 530 height 15
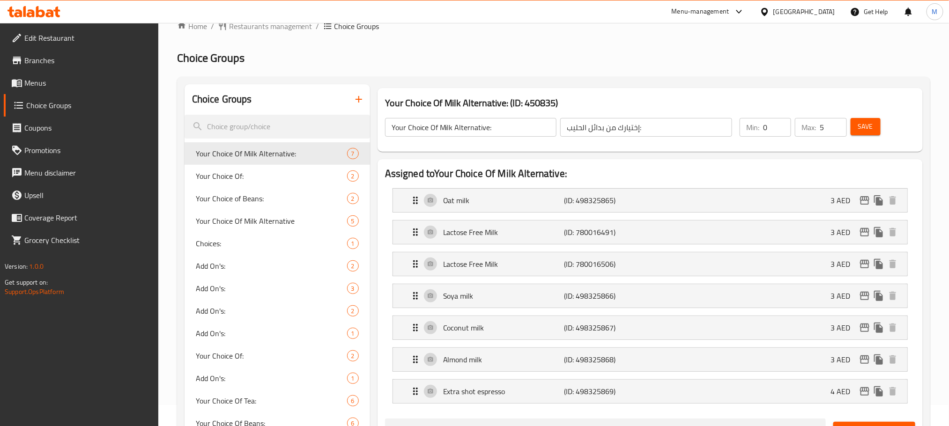
scroll to position [17, 0]
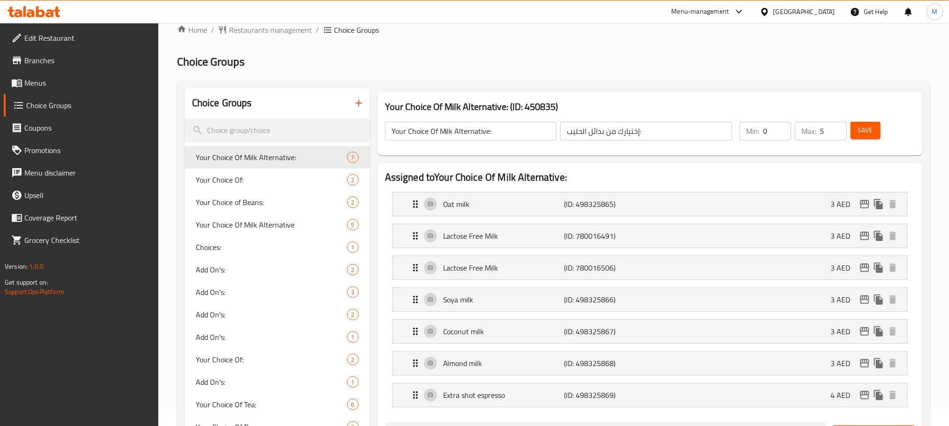
click at [357, 105] on icon "button" at bounding box center [358, 102] width 11 height 11
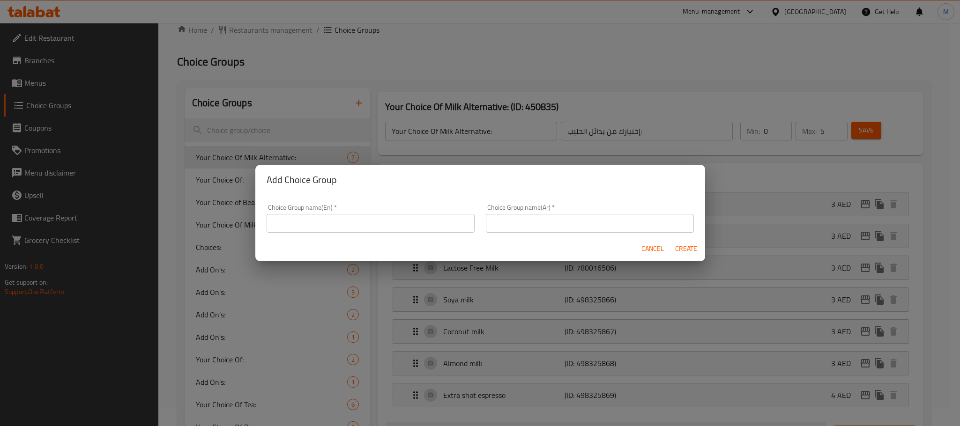
click at [385, 218] on input "text" at bounding box center [371, 223] width 208 height 19
paste input "Your Choice Of Milk:"
type input "Your Choice Of Milk:"
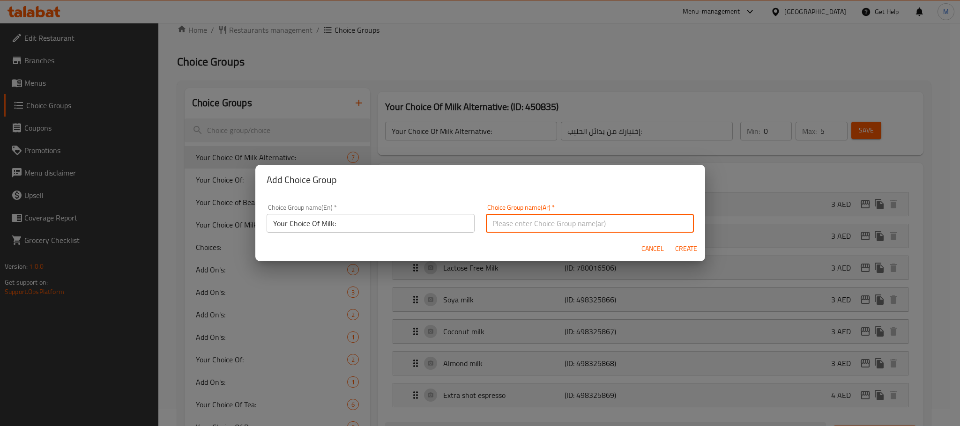
click at [577, 221] on input "text" at bounding box center [590, 223] width 208 height 19
paste input "إختيارك من الحليب:"
type input "إختيارك من الحليب:"
click at [550, 186] on h2 "Add Choice Group" at bounding box center [480, 179] width 427 height 15
click at [681, 248] on span "Create" at bounding box center [686, 249] width 22 height 12
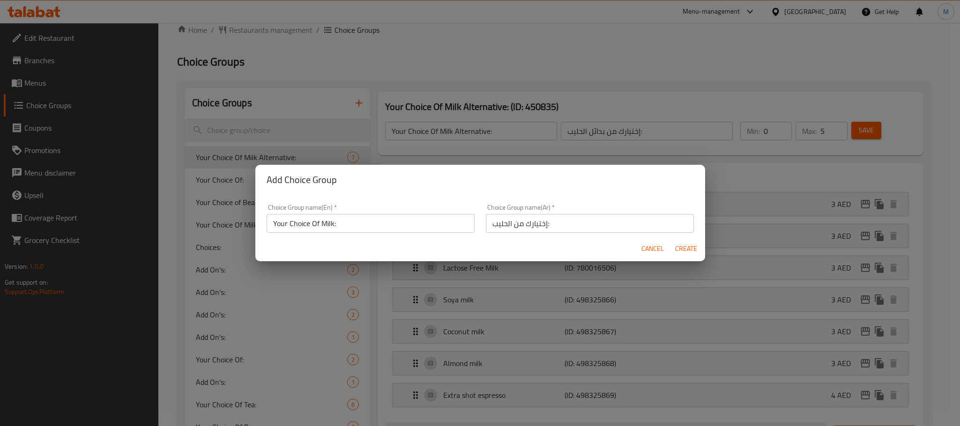
type input "Your Choice Of Milk:"
type input "إختيارك من الحليب:"
type input "0"
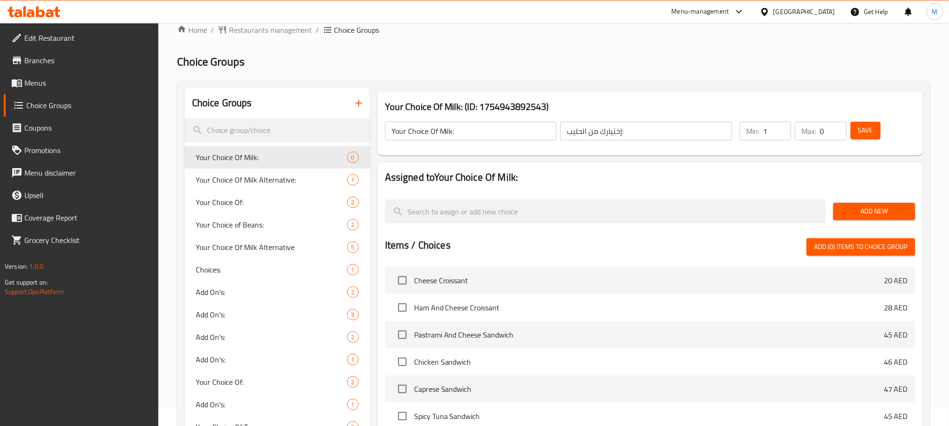
drag, startPoint x: 782, startPoint y: 126, endPoint x: 835, endPoint y: 122, distance: 53.6
type input "1"
click at [781, 126] on input "1" at bounding box center [777, 131] width 28 height 19
type input "1"
click at [838, 127] on input "1" at bounding box center [833, 131] width 27 height 19
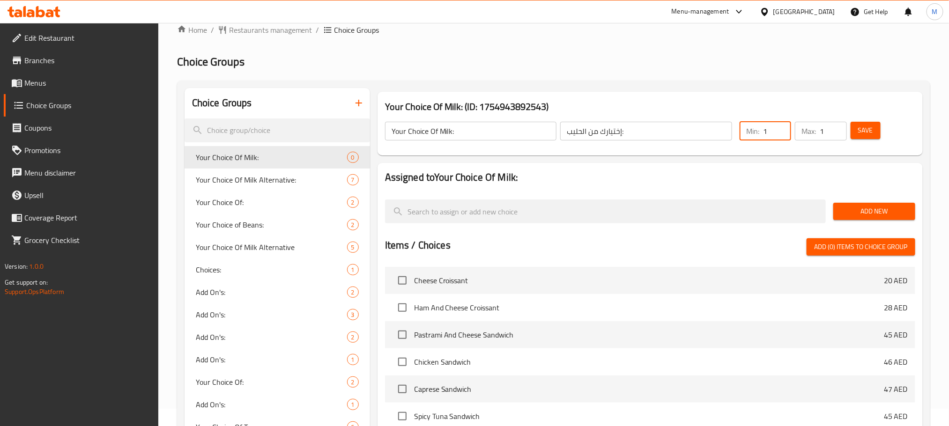
click at [861, 176] on h2 "Assigned to Your Choice Of Milk:" at bounding box center [650, 178] width 530 height 14
click at [877, 214] on span "Add New" at bounding box center [874, 212] width 67 height 12
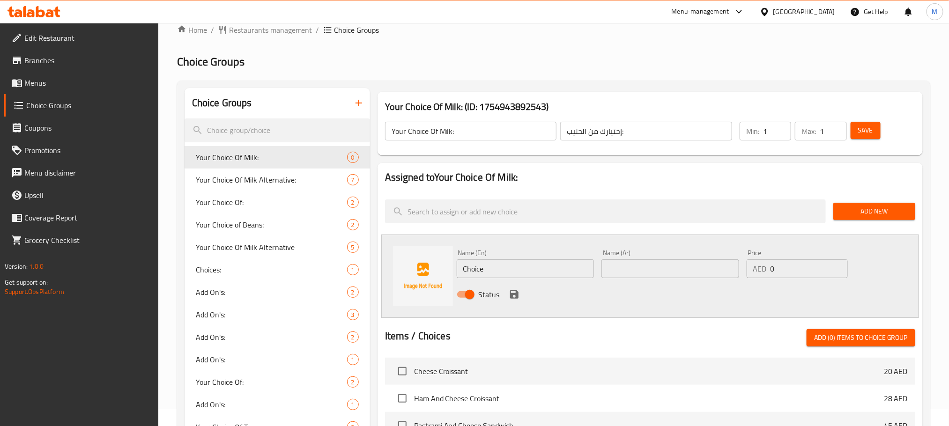
click at [516, 270] on input "Choice" at bounding box center [526, 269] width 138 height 19
paste input "Almond Milk"
type input "Almond Milk"
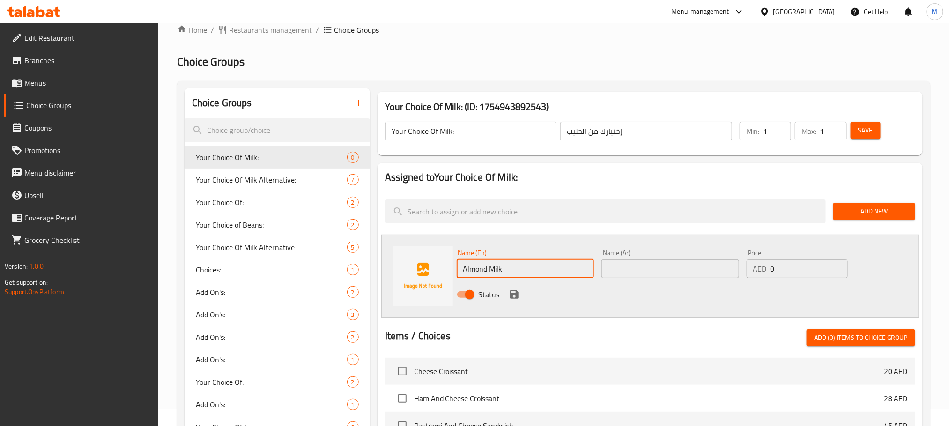
click at [652, 273] on input "text" at bounding box center [671, 269] width 138 height 19
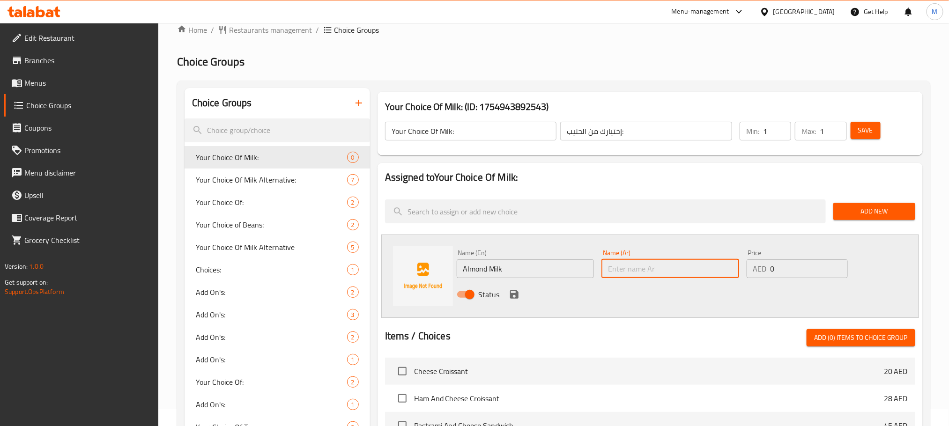
paste input "حليب اللوز"
type input "حليب اللوز"
click at [514, 297] on icon "save" at bounding box center [514, 294] width 11 height 11
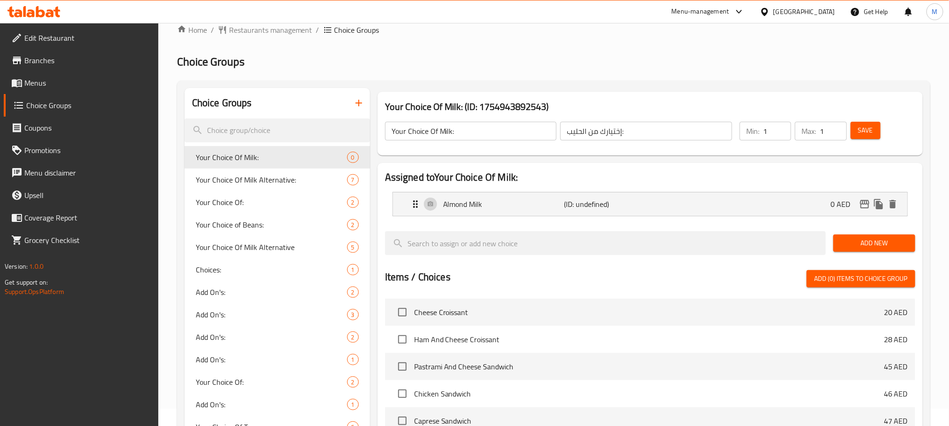
click at [877, 249] on button "Add New" at bounding box center [874, 243] width 82 height 17
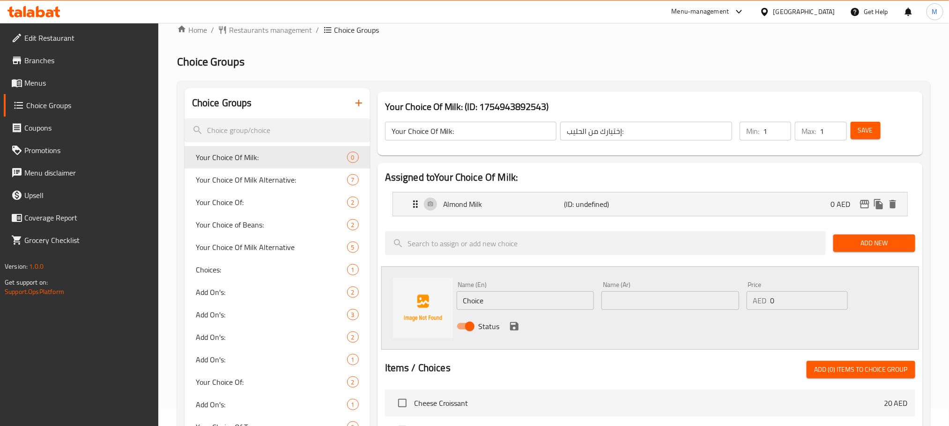
click at [516, 298] on input "Choice" at bounding box center [526, 300] width 138 height 19
paste input "Oat Milk"
type input "Oat Milk"
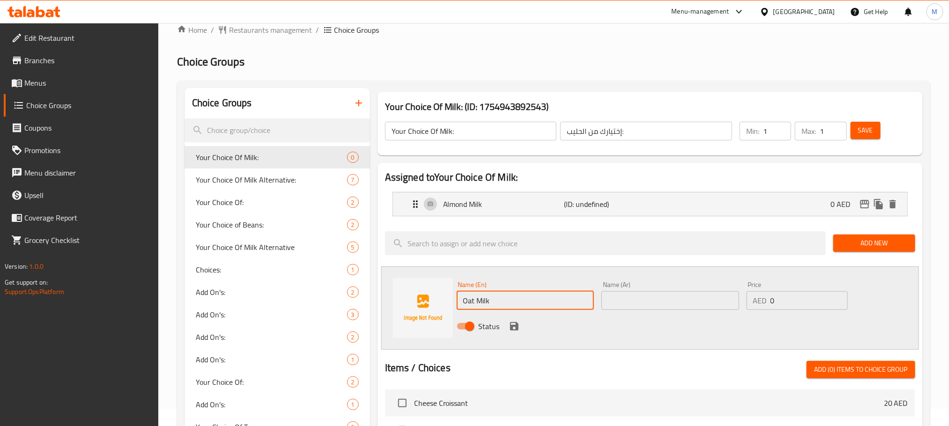
click at [626, 304] on input "text" at bounding box center [671, 300] width 138 height 19
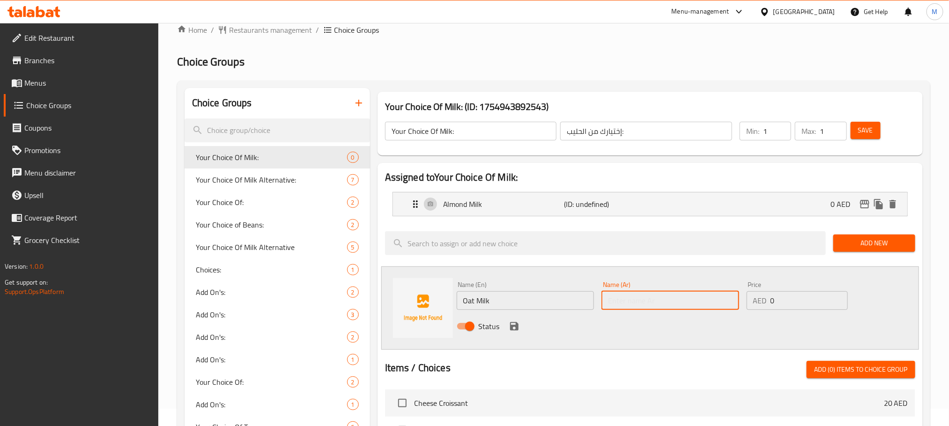
paste input "حليب الشوفان"
type input "حليب الشوفان"
click at [604, 330] on div "Status" at bounding box center [670, 326] width 435 height 25
click at [500, 331] on div "Status" at bounding box center [670, 326] width 435 height 25
click at [517, 331] on icon "save" at bounding box center [514, 326] width 11 height 11
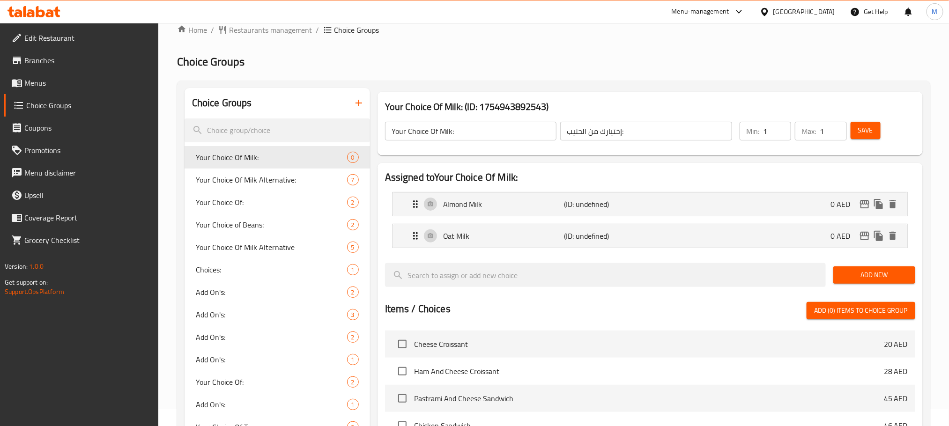
click at [845, 277] on span "Add New" at bounding box center [874, 275] width 67 height 12
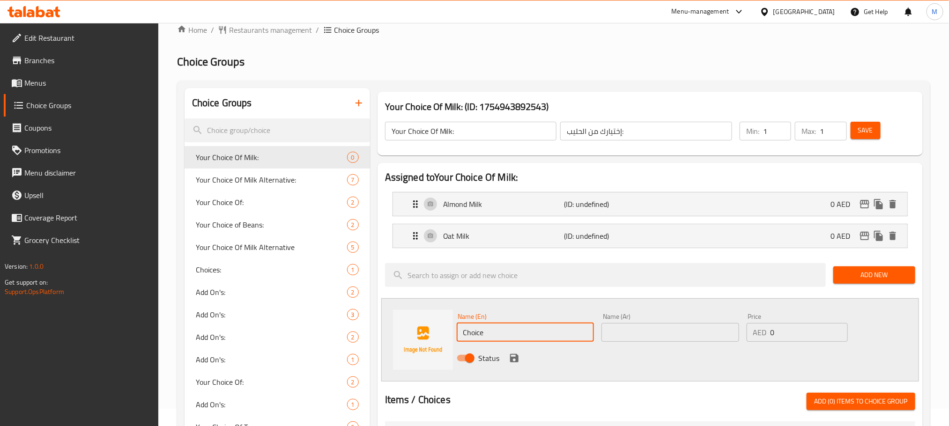
click at [503, 339] on input "Choice" at bounding box center [526, 332] width 138 height 19
paste input "oconut Milk"
type input "Coconut Milk"
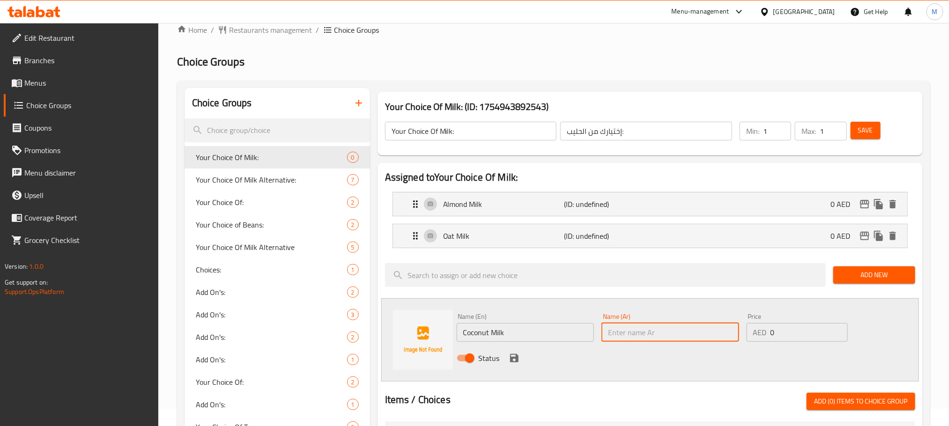
click at [676, 336] on input "text" at bounding box center [671, 332] width 138 height 19
paste input "حليب جوز الهند"
type input "حليب جوز الهند"
click at [644, 356] on div "Status" at bounding box center [670, 358] width 435 height 25
click at [516, 364] on icon "save" at bounding box center [514, 358] width 11 height 11
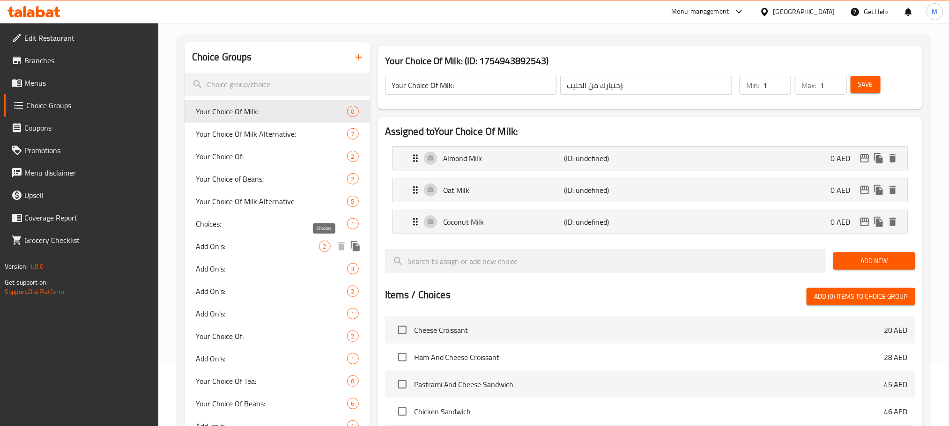
scroll to position [88, 0]
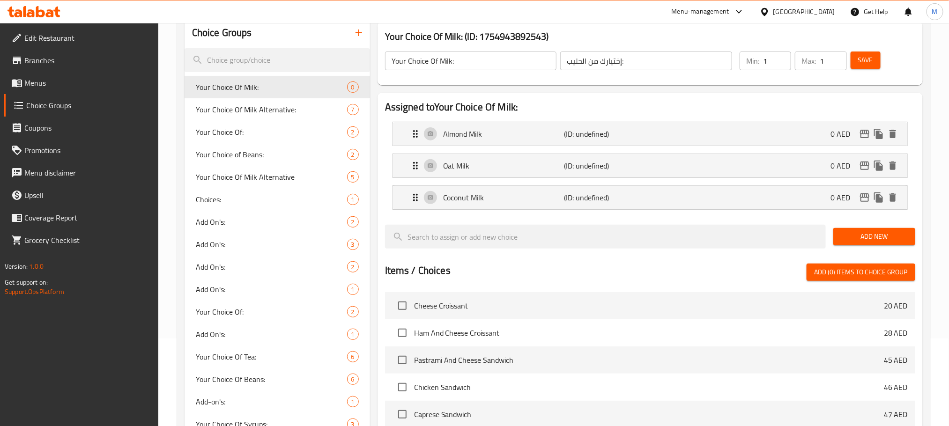
click at [860, 237] on span "Add New" at bounding box center [874, 237] width 67 height 12
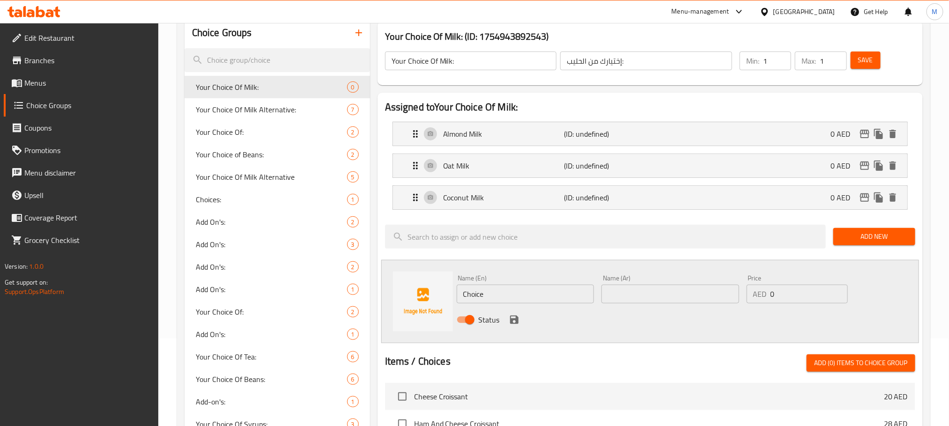
click at [529, 300] on input "Choice" at bounding box center [526, 294] width 138 height 19
paste input "Soya Milk"
type input "Soya Milk"
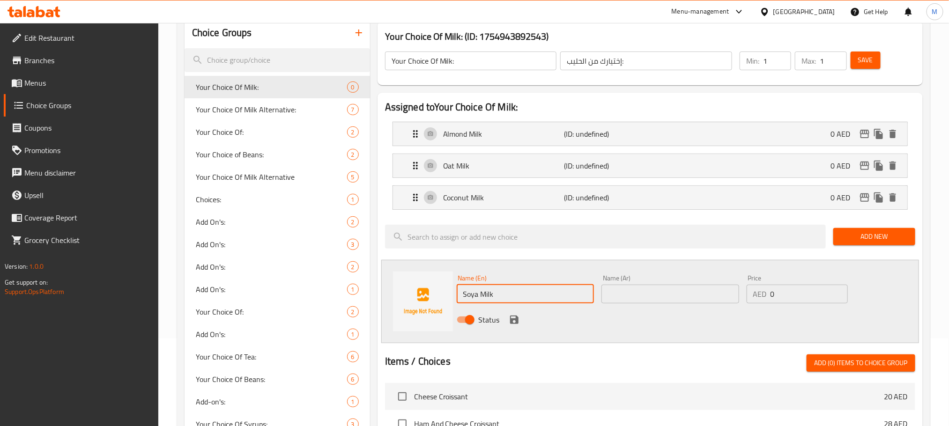
click at [636, 299] on input "text" at bounding box center [671, 294] width 138 height 19
paste input "حليب الصويا"
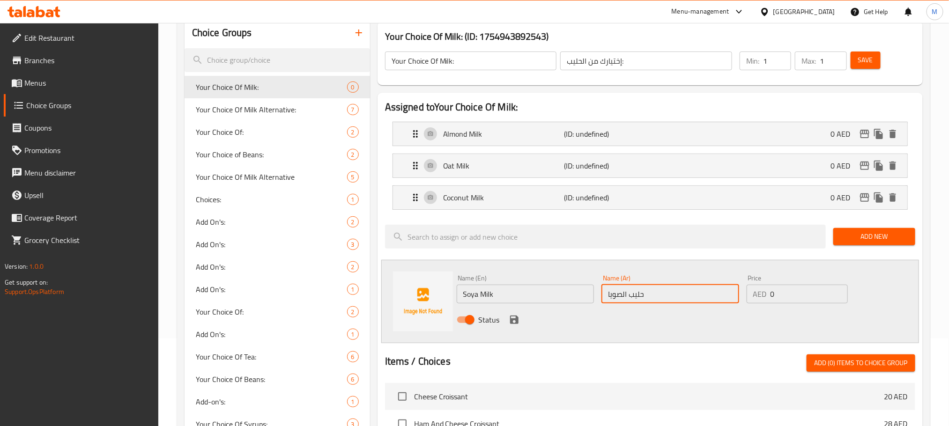
type input "حليب الصويا"
click at [600, 322] on div "Status" at bounding box center [670, 319] width 435 height 25
click at [513, 323] on icon "save" at bounding box center [514, 319] width 11 height 11
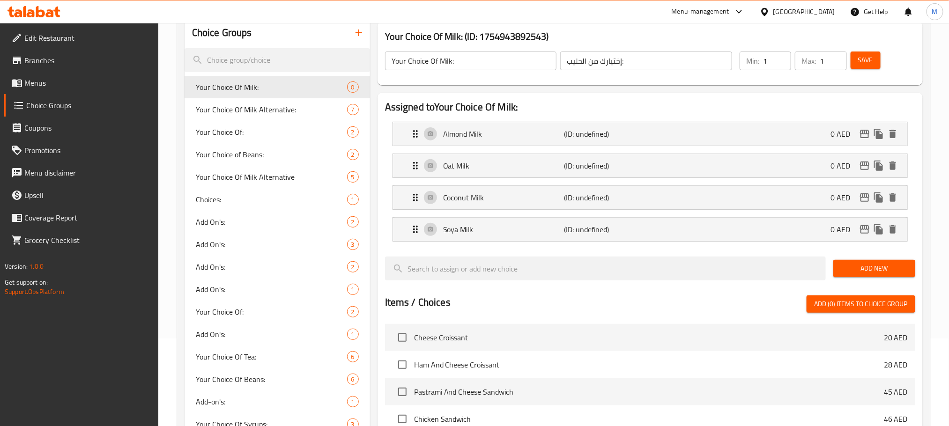
click at [886, 266] on span "Add New" at bounding box center [874, 269] width 67 height 12
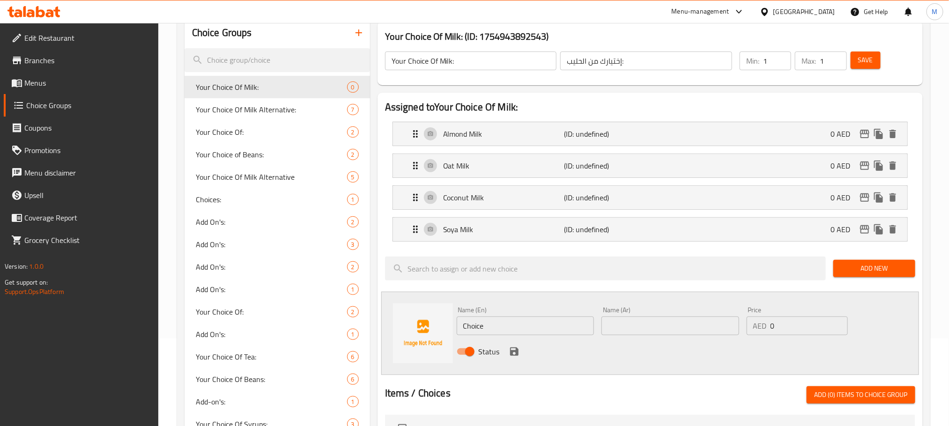
click at [527, 331] on input "Choice" at bounding box center [526, 326] width 138 height 19
paste input "Lactose Free Milk"
type input "Lactose Free Milk"
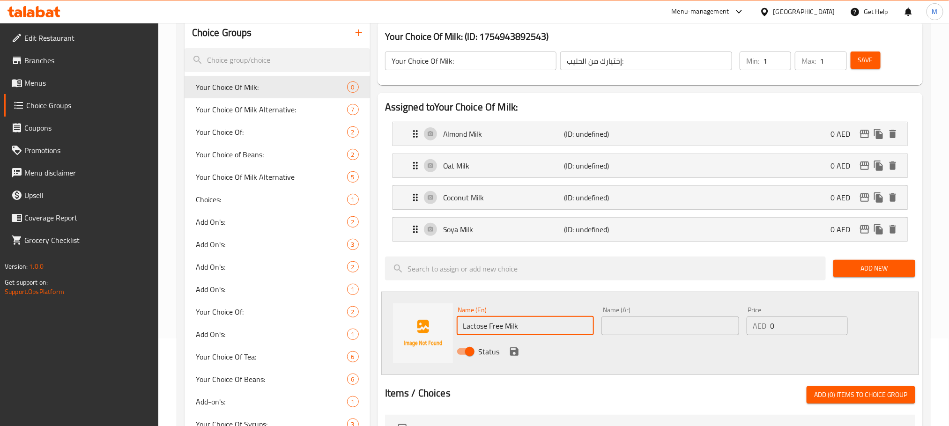
click at [620, 329] on input "text" at bounding box center [671, 326] width 138 height 19
paste input "حليب خالي من اللاكتوز"
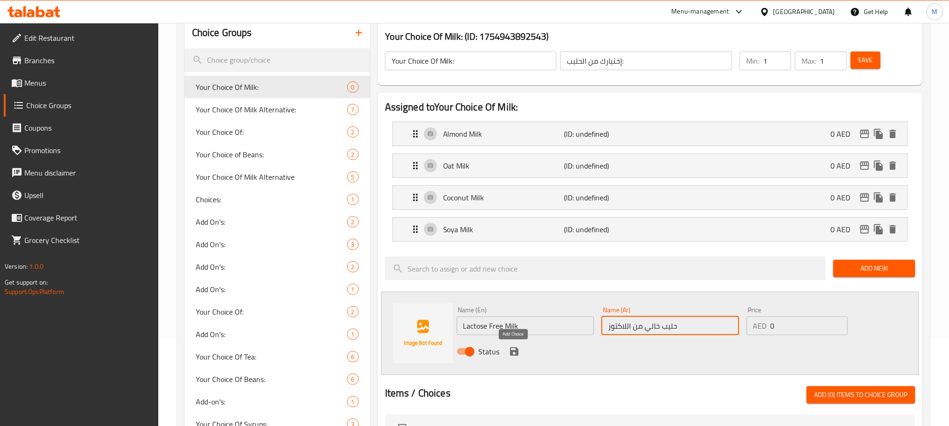
type input "حليب خالي من اللاكتوز"
click at [509, 357] on icon "save" at bounding box center [514, 351] width 11 height 11
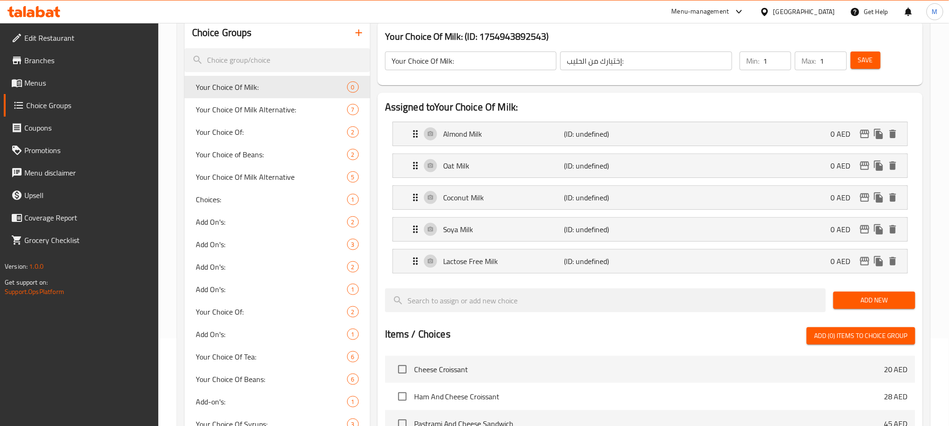
click at [871, 305] on span "Add New" at bounding box center [874, 301] width 67 height 12
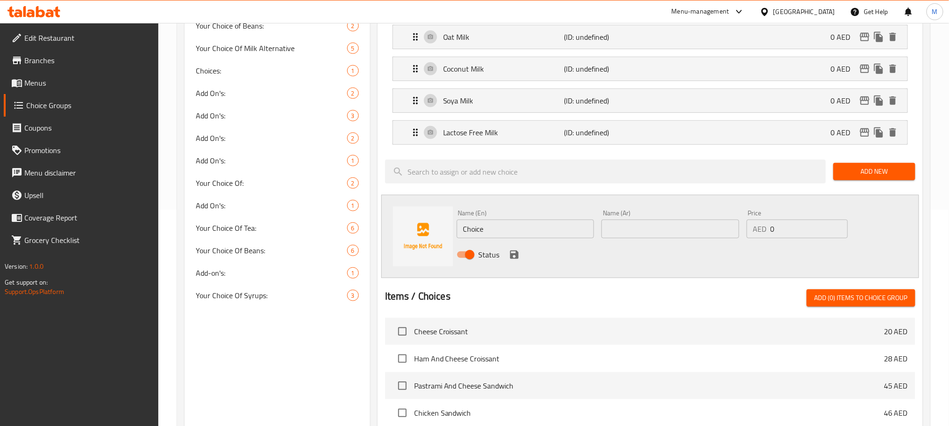
scroll to position [228, 0]
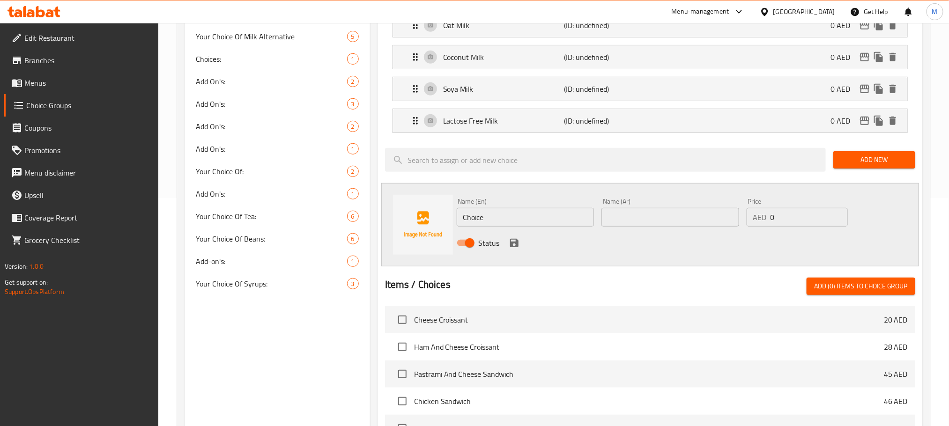
click at [528, 216] on input "Choice" at bounding box center [526, 217] width 138 height 19
paste input "Extra Espresso Shot"
click at [528, 216] on input "Extra Espresso Shot" at bounding box center [526, 217] width 138 height 19
type input "Extra Espresso Shot"
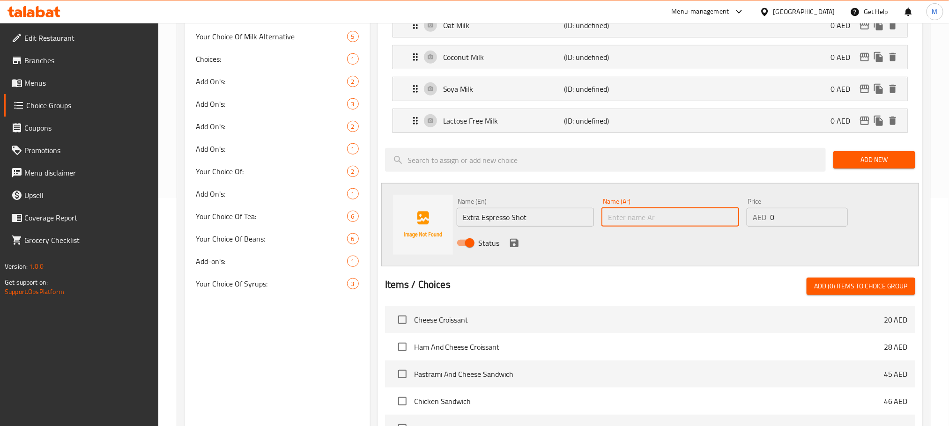
click at [652, 221] on input "text" at bounding box center [671, 217] width 138 height 19
paste input "جرعة إسبريسو إضافية"
type input "جرعة إسبريسو إضافية"
click at [617, 256] on div "Status" at bounding box center [670, 242] width 435 height 25
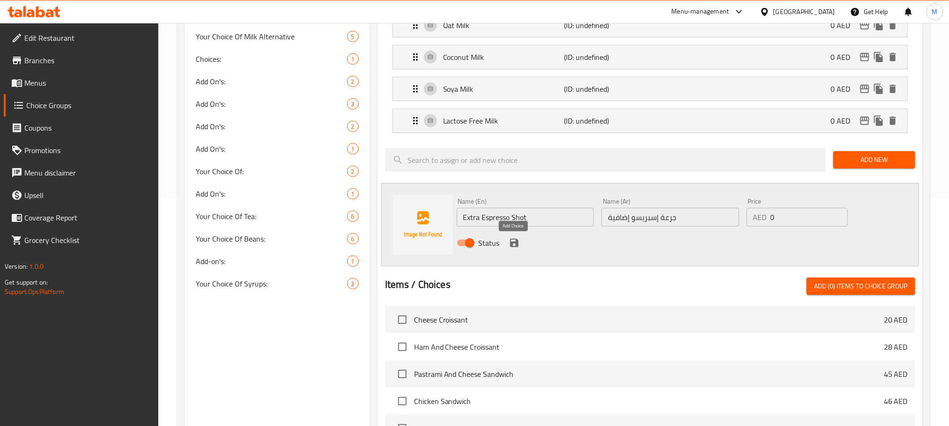
click at [517, 246] on icon "save" at bounding box center [514, 243] width 8 height 8
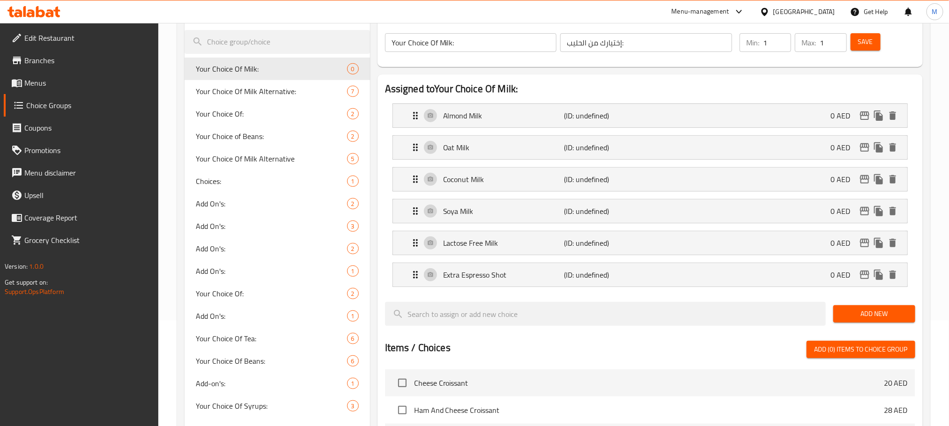
scroll to position [88, 0]
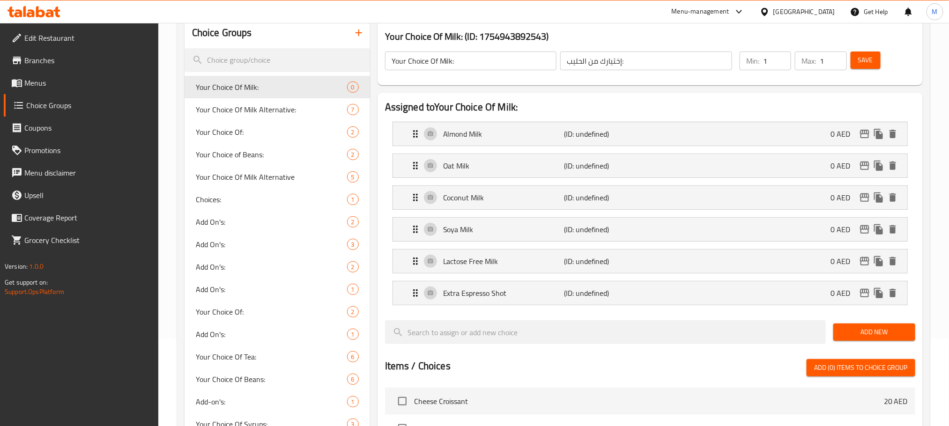
click at [859, 65] on span "Save" at bounding box center [865, 60] width 15 height 12
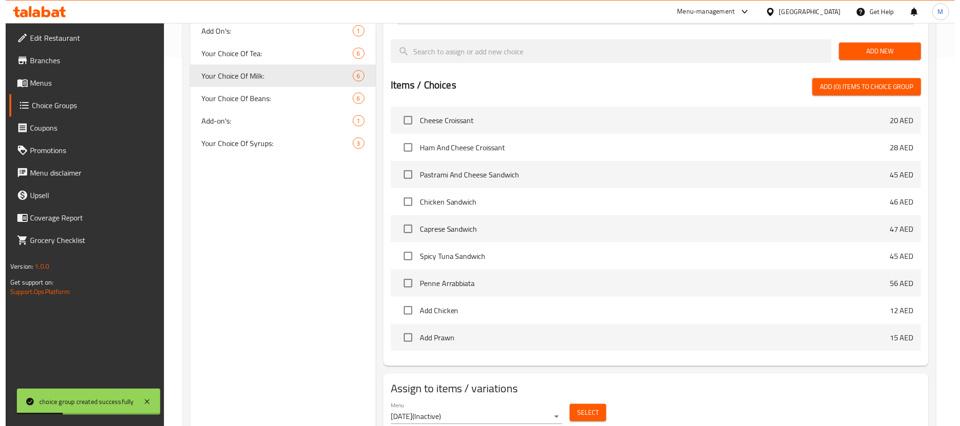
scroll to position [407, 0]
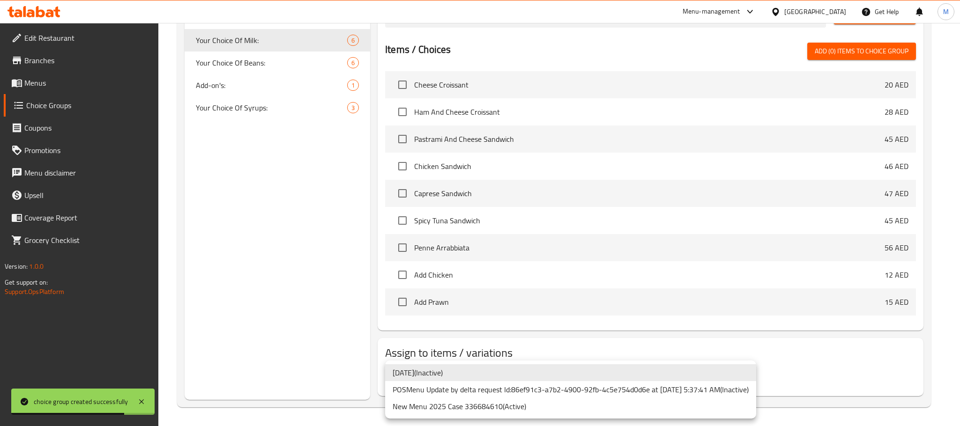
click at [332, 346] on div at bounding box center [480, 213] width 960 height 426
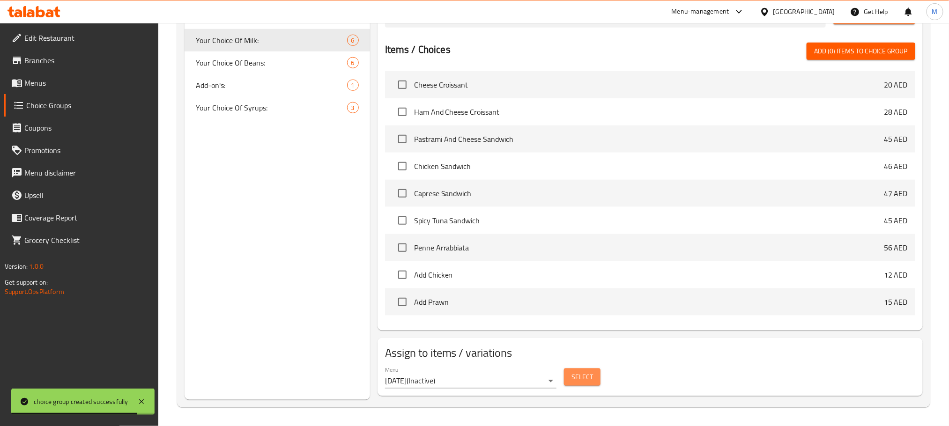
click at [592, 377] on span "Select" at bounding box center [583, 378] width 22 height 12
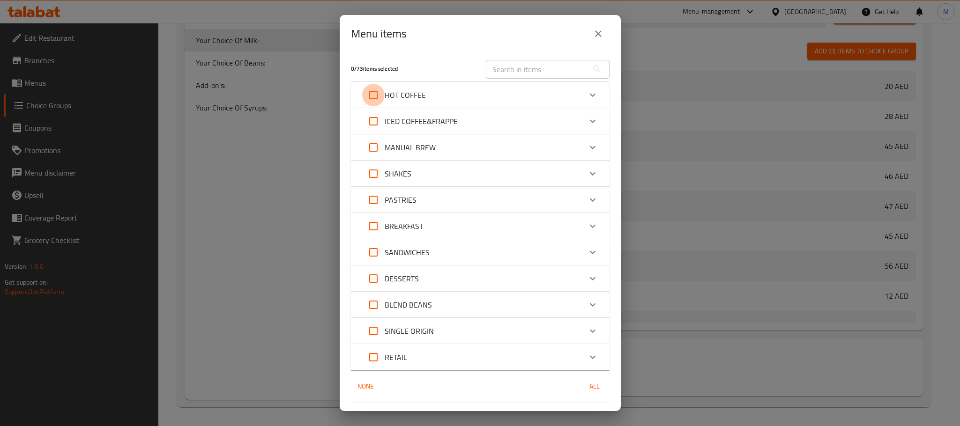
click at [362, 93] on input "Expand" at bounding box center [373, 95] width 22 height 22
checkbox input "true"
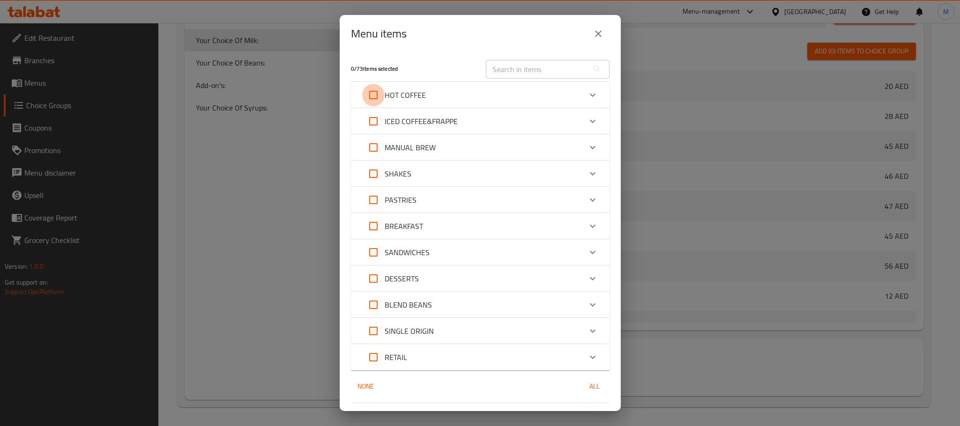
checkbox input "true"
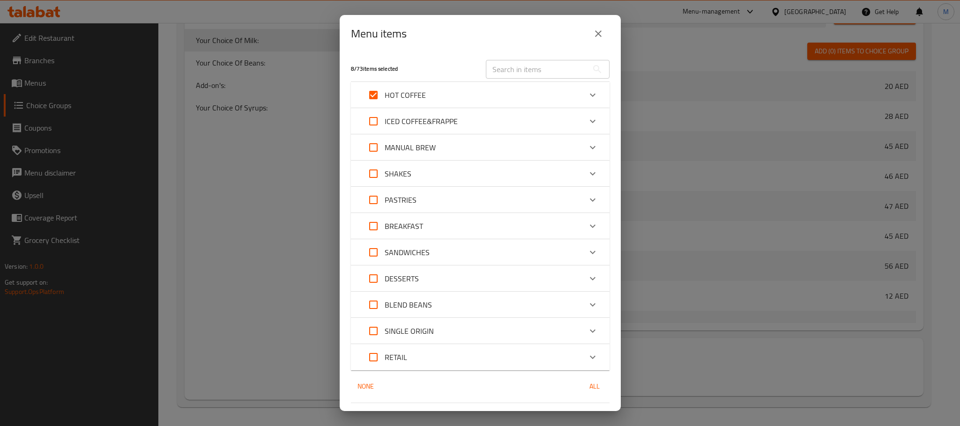
click at [373, 126] on input "Expand" at bounding box center [373, 121] width 22 height 22
checkbox input "true"
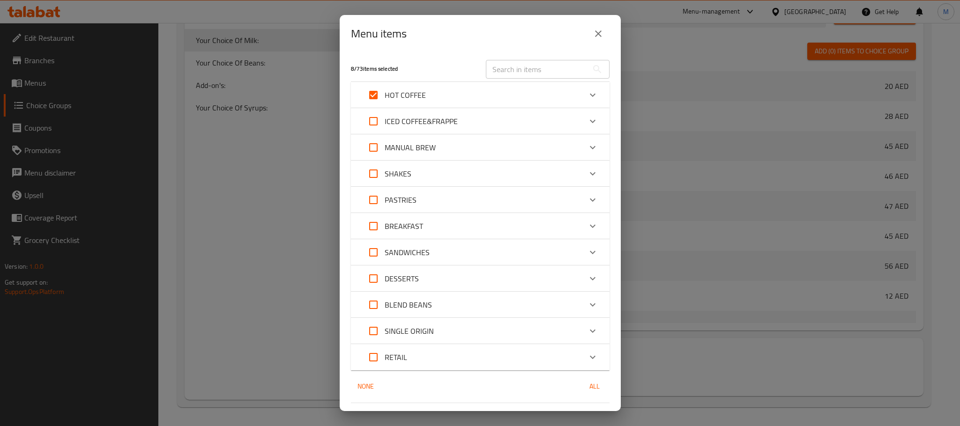
checkbox input "true"
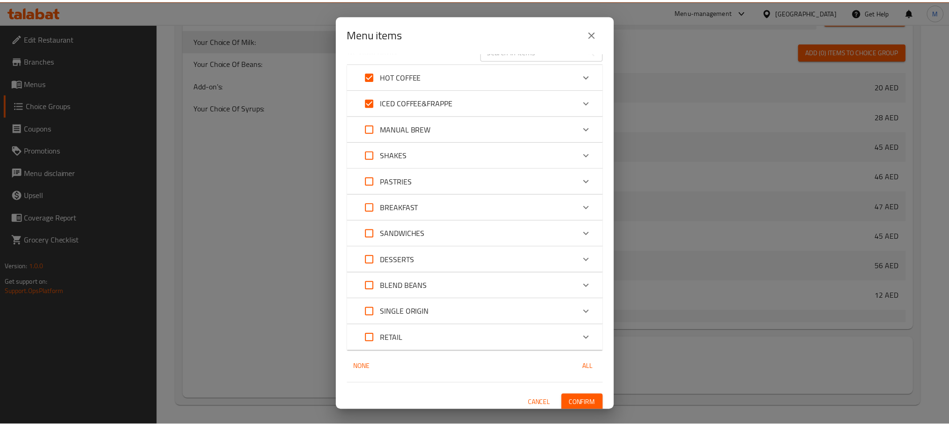
scroll to position [24, 0]
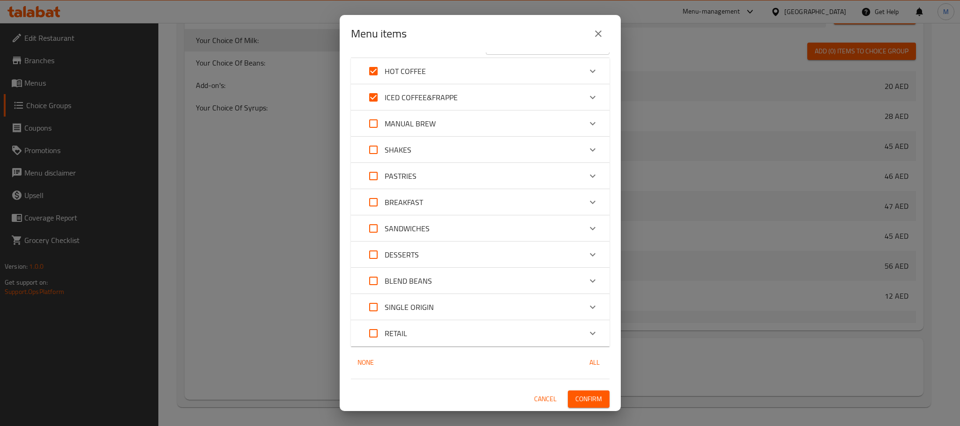
click at [586, 400] on span "Confirm" at bounding box center [588, 400] width 27 height 12
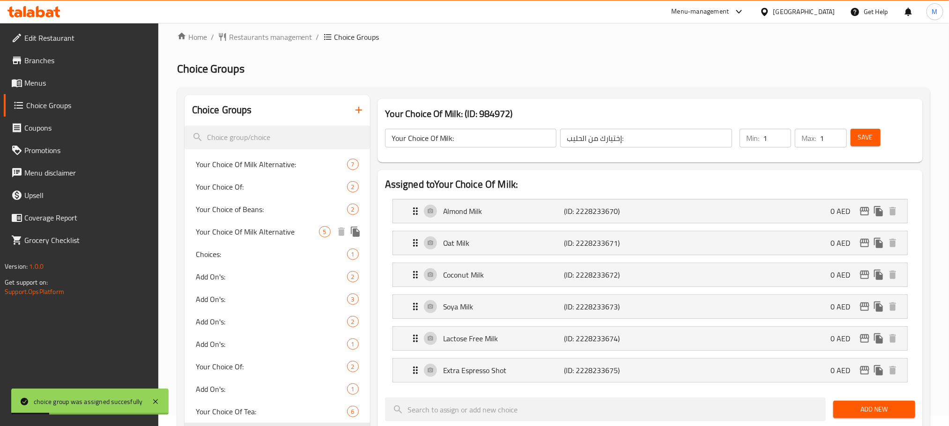
scroll to position [0, 0]
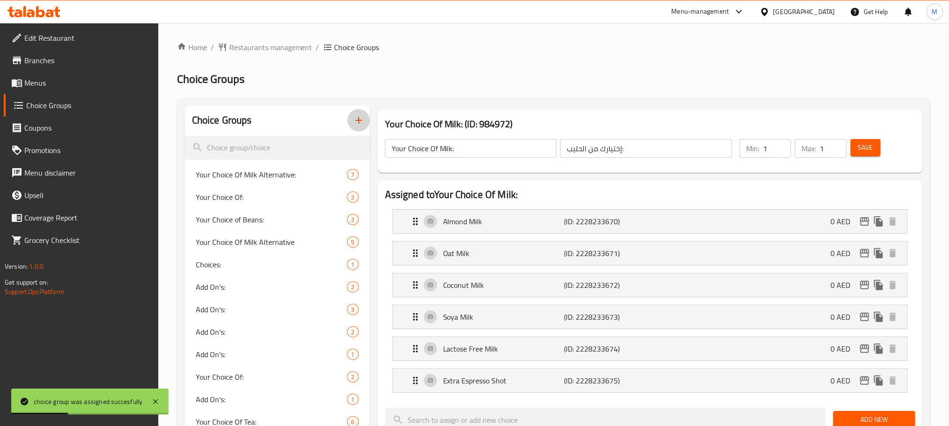
click at [362, 125] on icon "button" at bounding box center [358, 120] width 11 height 11
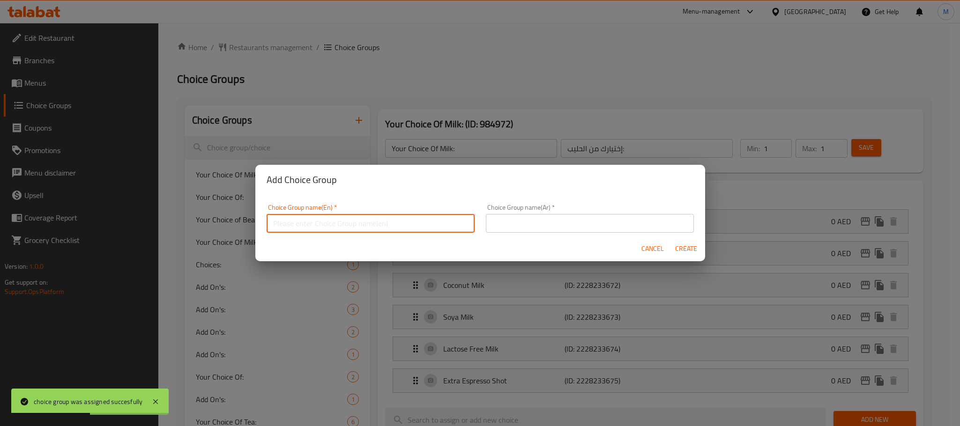
click at [434, 225] on input "text" at bounding box center [371, 223] width 208 height 19
paste input "Your Choice Of Flavor:"
type input "Your Choice Of Flavor:"
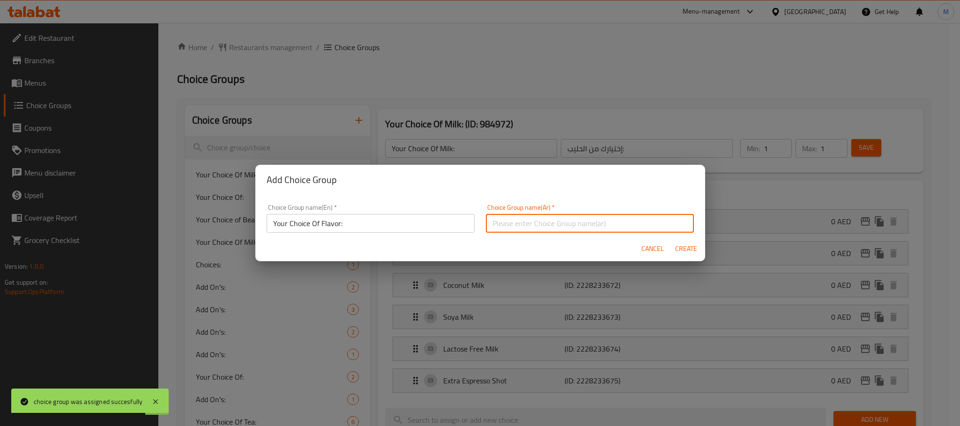
click at [612, 221] on input "text" at bounding box center [590, 223] width 208 height 19
paste input "إختيارك من النكهة:"
type input "إختيارك من النكهة:"
click at [681, 246] on span "Create" at bounding box center [686, 249] width 22 height 12
type input "Your Choice Of Flavor:"
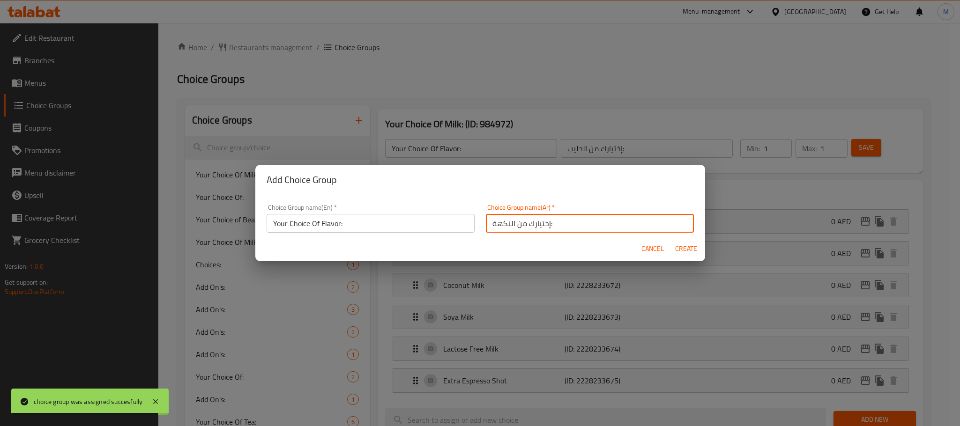
type input "إختيارك من النكهة:"
type input "0"
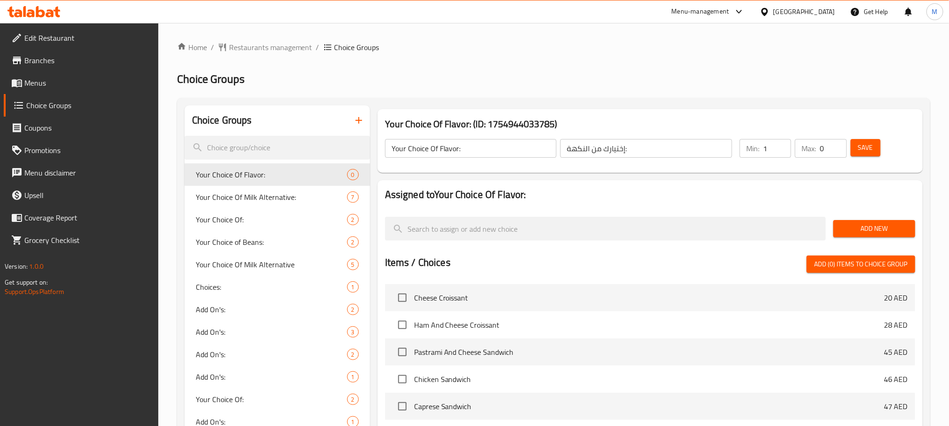
type input "1"
click at [779, 145] on input "1" at bounding box center [777, 148] width 28 height 19
click at [832, 143] on input "0" at bounding box center [833, 148] width 27 height 19
type input "1"
click at [838, 145] on input "1" at bounding box center [833, 148] width 27 height 19
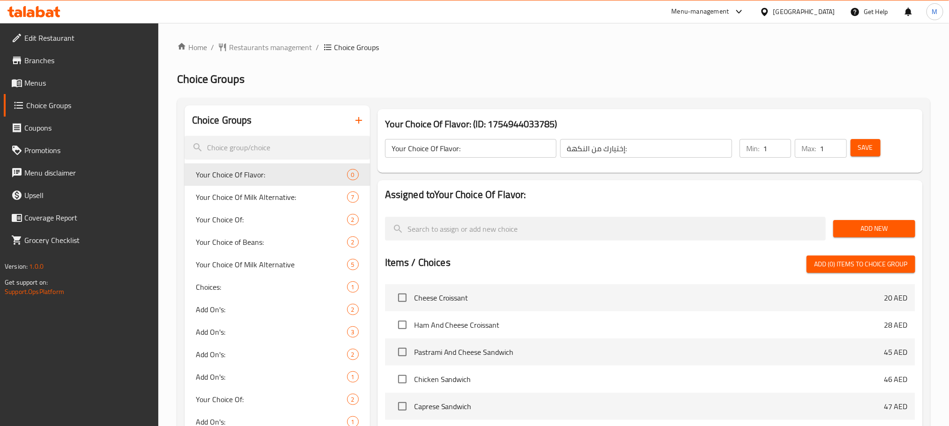
click at [851, 188] on h2 "Assigned to Your Choice Of Flavor:" at bounding box center [650, 195] width 530 height 14
click at [864, 223] on span "Add New" at bounding box center [874, 229] width 67 height 12
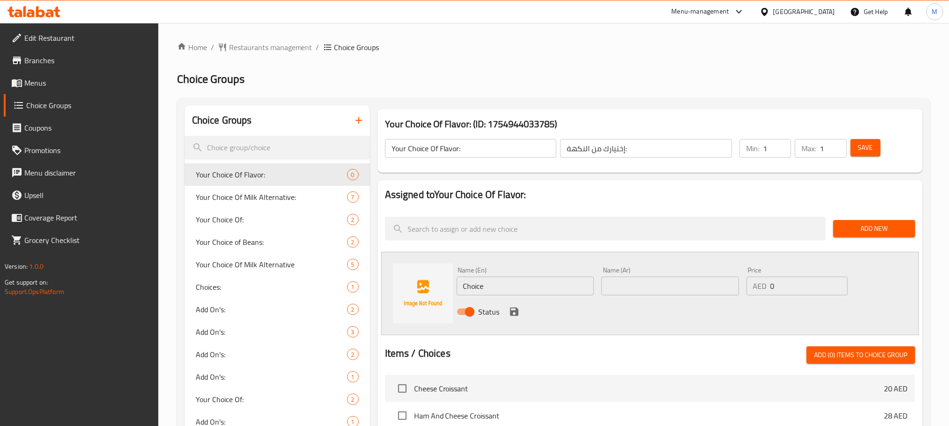
click at [502, 285] on input "Choice" at bounding box center [526, 286] width 138 height 19
paste input "Vanilla Syrup"
click at [502, 285] on input "Choice" at bounding box center [526, 286] width 138 height 19
type input "Vanilla Syrup"
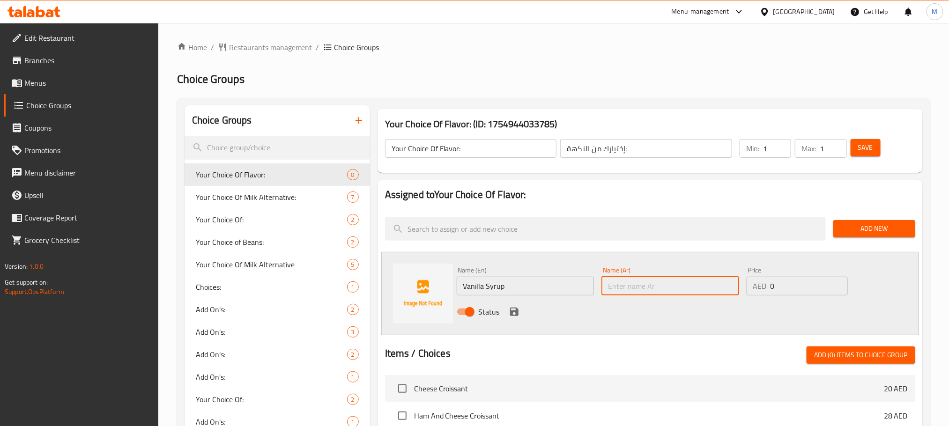
click at [679, 290] on input "text" at bounding box center [671, 286] width 138 height 19
paste input "شراب الفانيليا"
type input "شراب الفانيليا"
drag, startPoint x: 510, startPoint y: 312, endPoint x: 524, endPoint y: 309, distance: 14.3
click at [513, 312] on icon "save" at bounding box center [514, 312] width 8 height 8
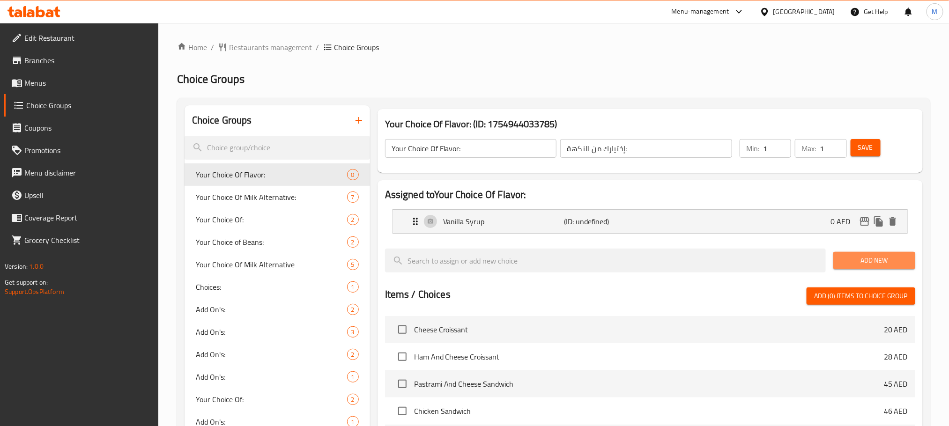
click at [884, 259] on span "Add New" at bounding box center [874, 261] width 67 height 12
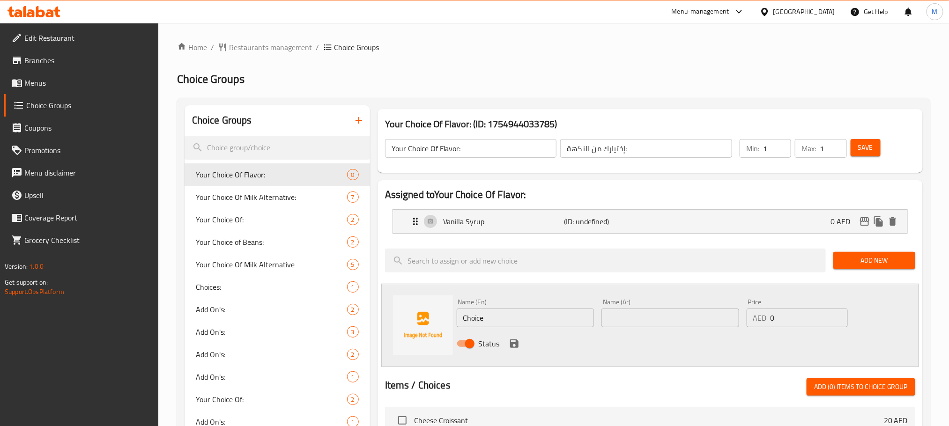
click at [562, 319] on input "Choice" at bounding box center [526, 318] width 138 height 19
paste input "aramel Syrup"
click at [562, 319] on input "Choice" at bounding box center [526, 318] width 138 height 19
type input "Caramel Syrup"
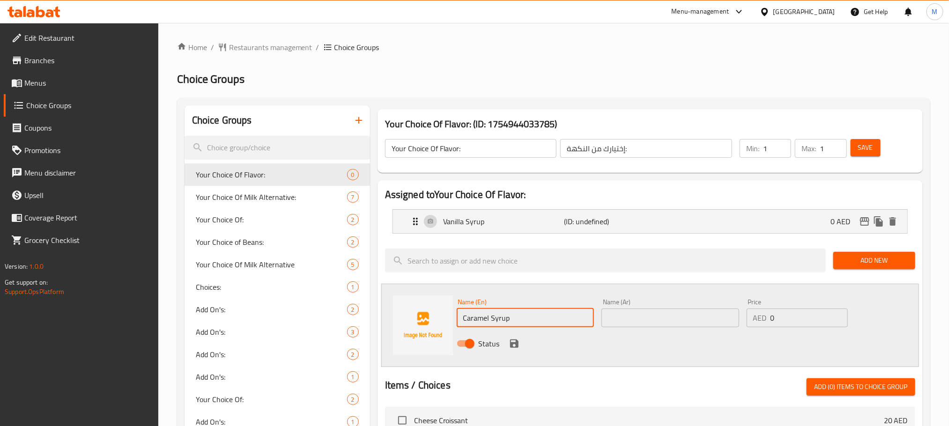
click at [633, 318] on input "text" at bounding box center [671, 318] width 138 height 19
paste input "شراب الكراميل"
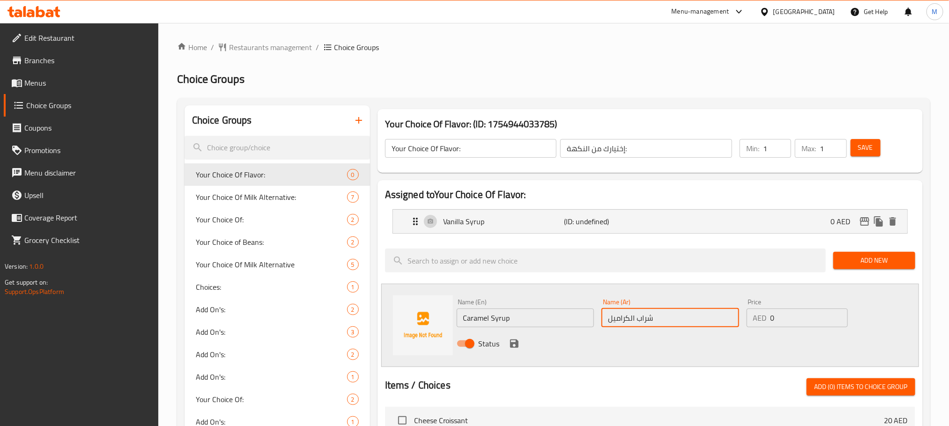
type input "شراب الكراميل"
click at [615, 346] on div "Status" at bounding box center [670, 343] width 435 height 25
click at [512, 343] on icon "save" at bounding box center [514, 344] width 8 height 8
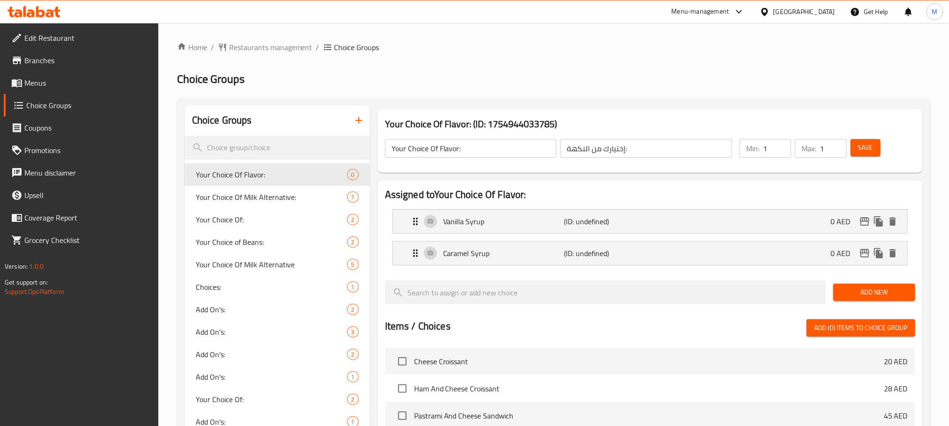
click at [873, 296] on span "Add New" at bounding box center [874, 293] width 67 height 12
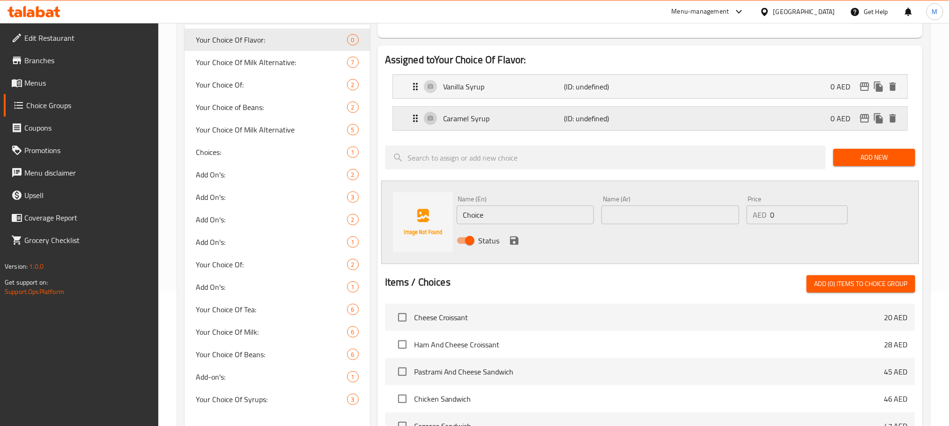
scroll to position [141, 0]
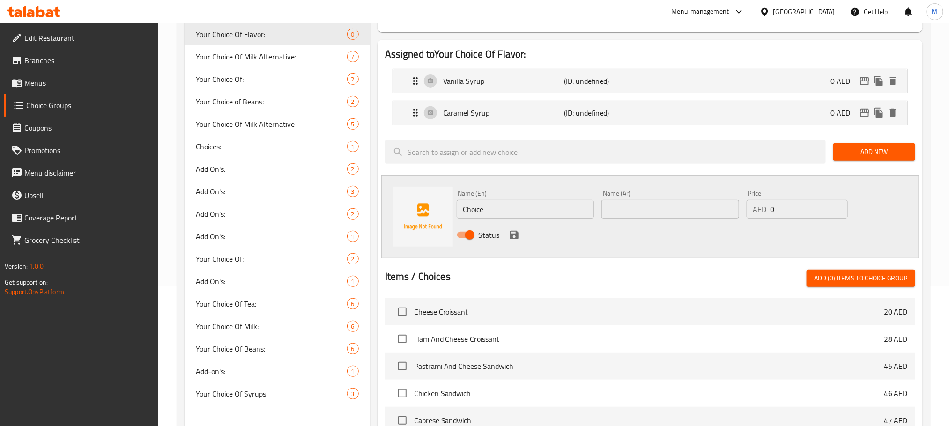
click at [474, 213] on input "Choice" at bounding box center [526, 209] width 138 height 19
paste input "Hazelnut Syrup"
type input "Hazelnut Syrup"
click at [638, 201] on input "text" at bounding box center [671, 209] width 138 height 19
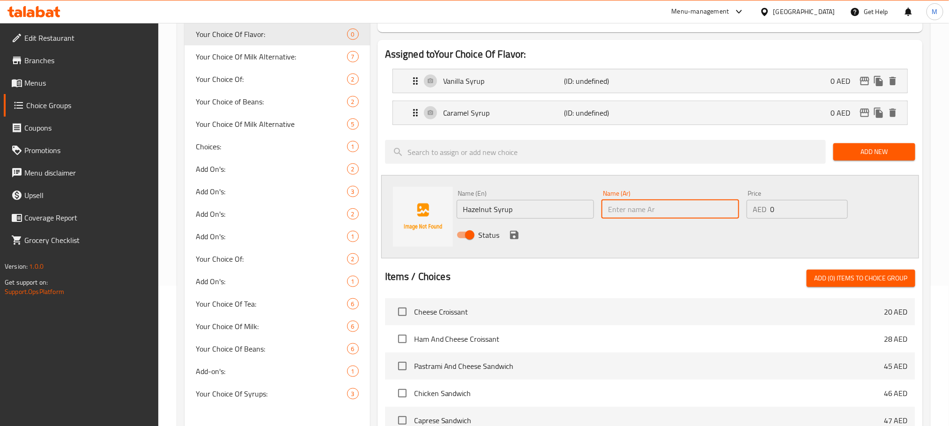
paste input "شراب البندق"
type input "شراب البندق"
drag, startPoint x: 600, startPoint y: 238, endPoint x: 540, endPoint y: 239, distance: 60.4
click at [598, 239] on div "Status" at bounding box center [670, 235] width 435 height 25
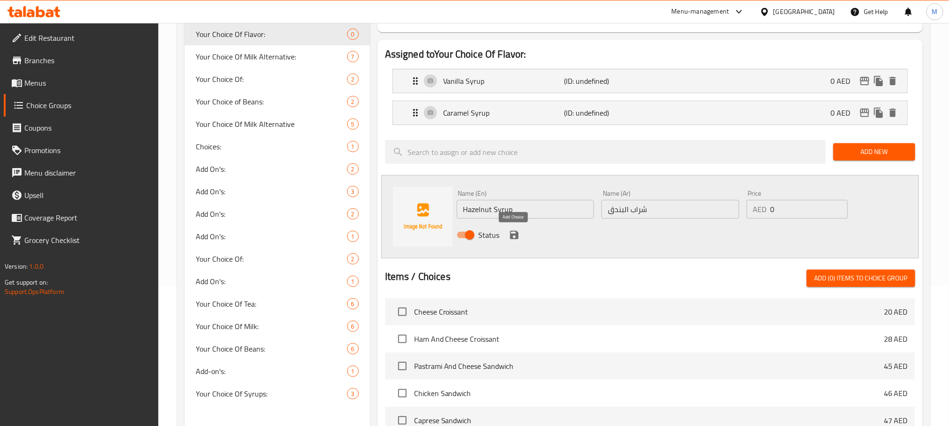
click at [516, 235] on icon "save" at bounding box center [514, 235] width 8 height 8
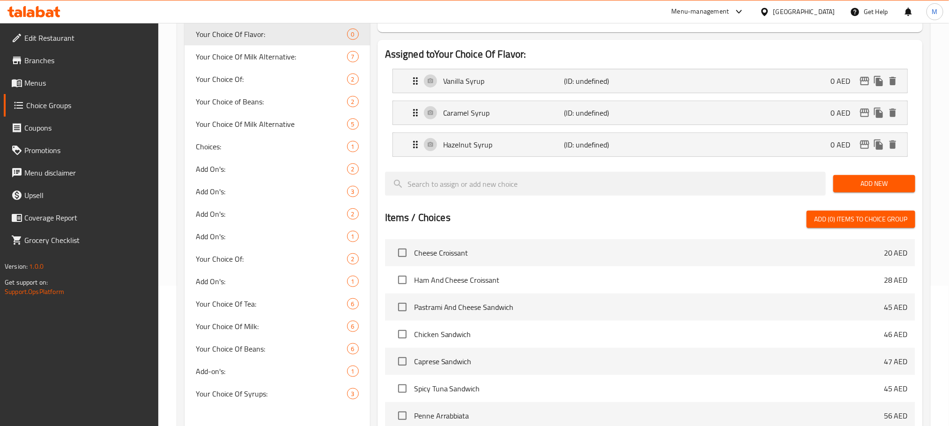
click at [855, 187] on span "Add New" at bounding box center [874, 184] width 67 height 12
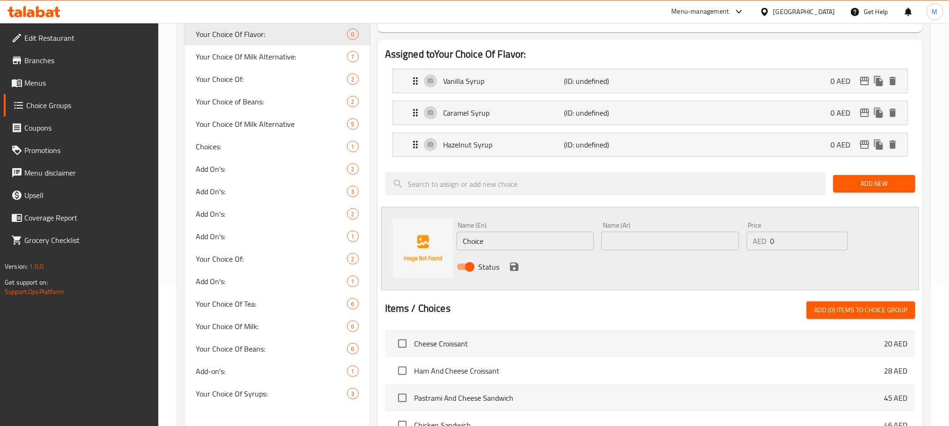
click at [516, 251] on input "Choice" at bounding box center [526, 241] width 138 height 19
paste input "SF Vanilla Syrup"
type input "SF Vanilla Syrup"
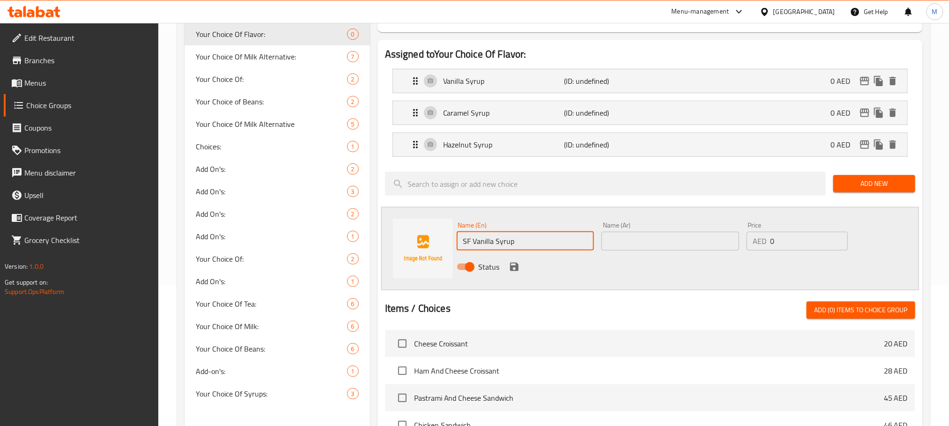
click at [625, 239] on input "text" at bounding box center [671, 241] width 138 height 19
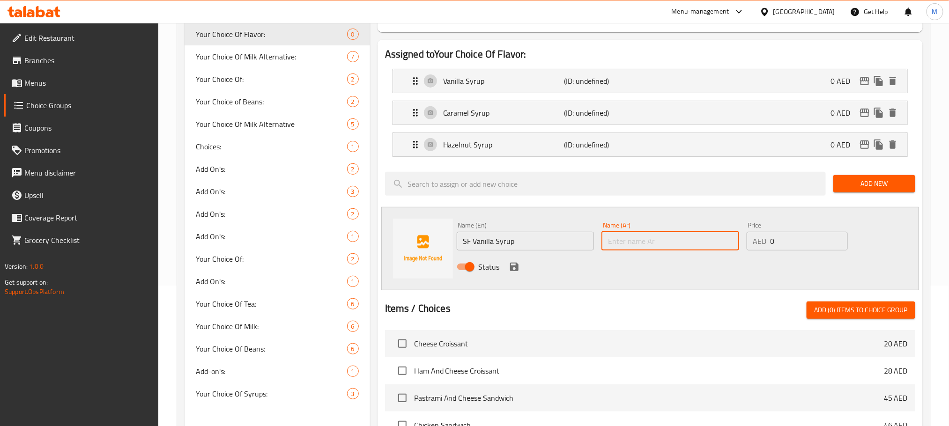
paste input "شراب الفانيليا الخالي من السكر"
type input "شراب الفانيليا الخالي من السكر"
click at [600, 263] on div "Status" at bounding box center [670, 266] width 435 height 25
drag, startPoint x: 513, startPoint y: 270, endPoint x: 472, endPoint y: 6, distance: 267.3
click at [513, 270] on icon "save" at bounding box center [514, 266] width 11 height 11
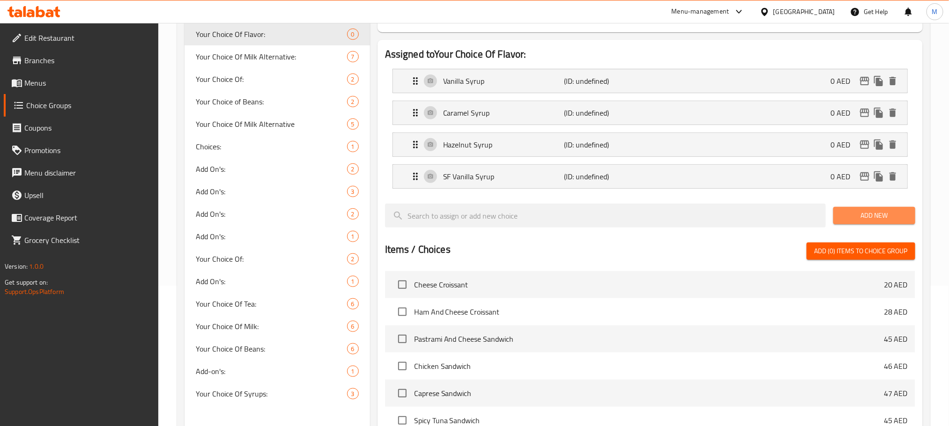
click at [859, 215] on span "Add New" at bounding box center [874, 216] width 67 height 12
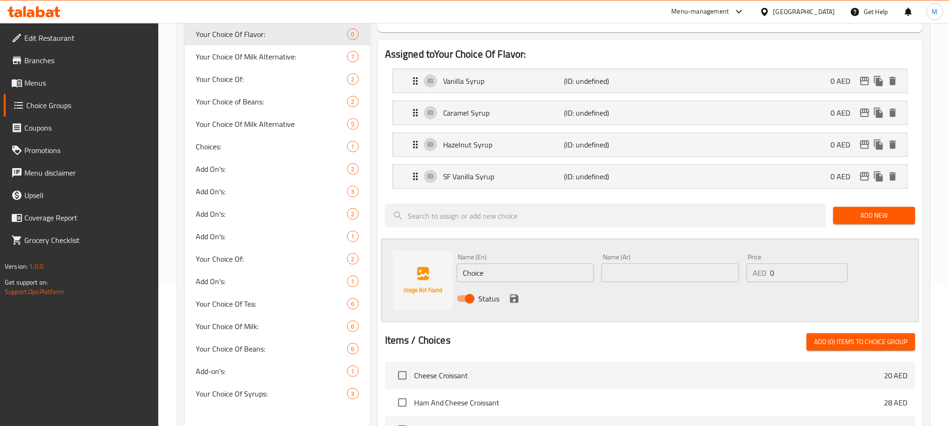
click at [530, 286] on div "Name (En) Choice Name (En)" at bounding box center [525, 268] width 145 height 36
click at [530, 280] on input "Choice" at bounding box center [526, 273] width 138 height 19
paste input "SF Caramel Syrup"
click at [530, 280] on input "Choice" at bounding box center [526, 273] width 138 height 19
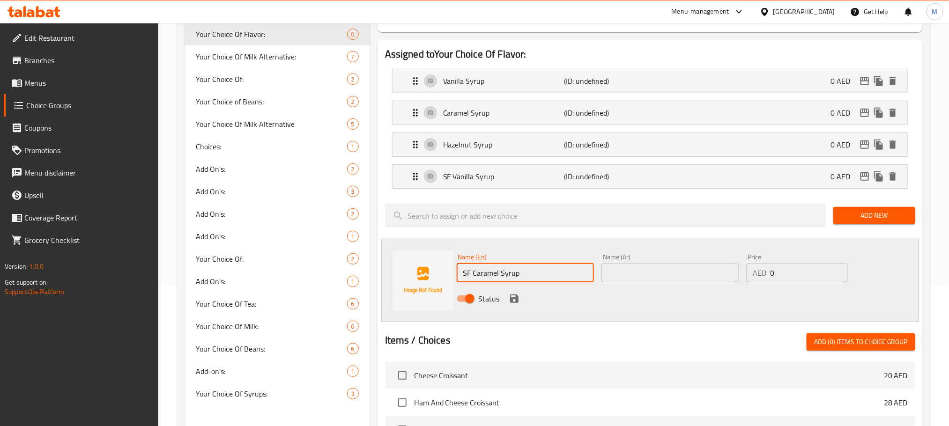
type input "SF Caramel Syrup"
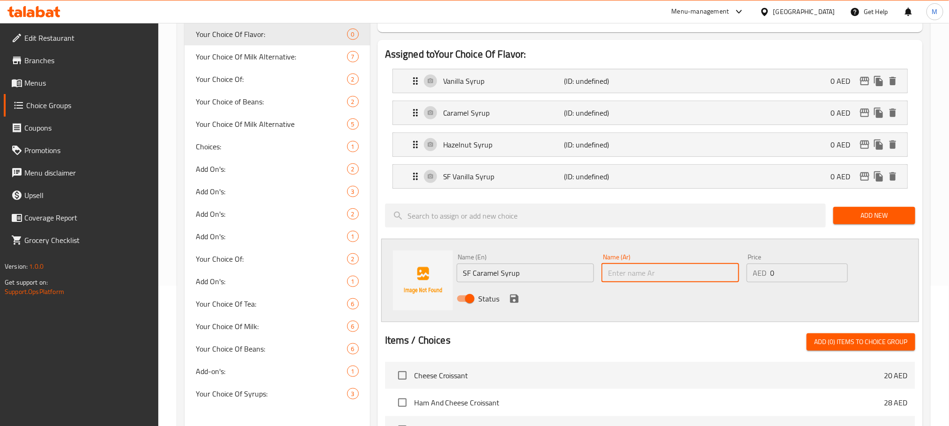
click at [632, 267] on input "text" at bounding box center [671, 273] width 138 height 19
paste input "شراب الكراميل الخالي من السكر"
type input "شراب الكراميل الخالي من السكر"
click at [570, 310] on div "Status" at bounding box center [670, 298] width 435 height 25
click at [516, 302] on icon "save" at bounding box center [514, 299] width 8 height 8
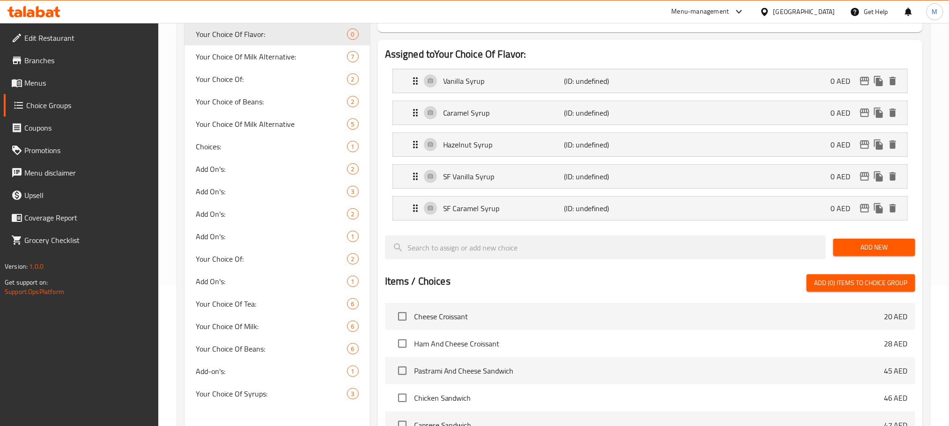
click at [859, 245] on span "Add New" at bounding box center [874, 248] width 67 height 12
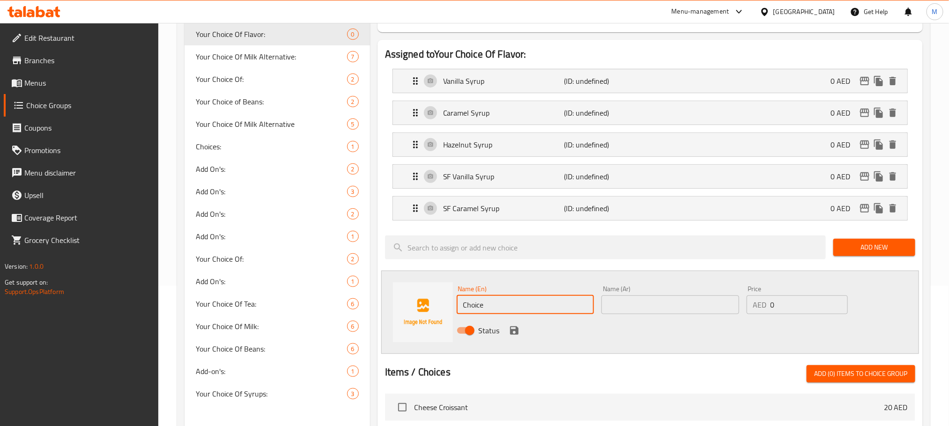
click at [550, 309] on input "Choice" at bounding box center [526, 305] width 138 height 19
paste input "SF Hazelnut Syrup"
click at [550, 309] on input "Choice" at bounding box center [526, 305] width 138 height 19
type input "SF Hazelnut Syrup"
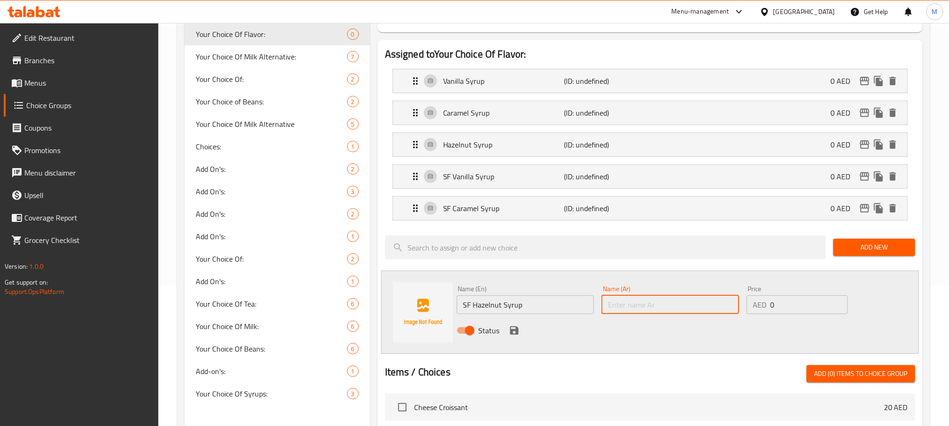
click at [712, 303] on input "text" at bounding box center [671, 305] width 138 height 19
paste input "شراب البندق الخالي من السكر"
type input "شراب البندق الخالي من السكر"
drag, startPoint x: 590, startPoint y: 347, endPoint x: 520, endPoint y: 340, distance: 70.2
click at [589, 346] on div "Name (En) SF Hazelnut Syrup Name (En) Name (Ar) شراب البندق الخالي من السكر Nam…" at bounding box center [650, 312] width 538 height 83
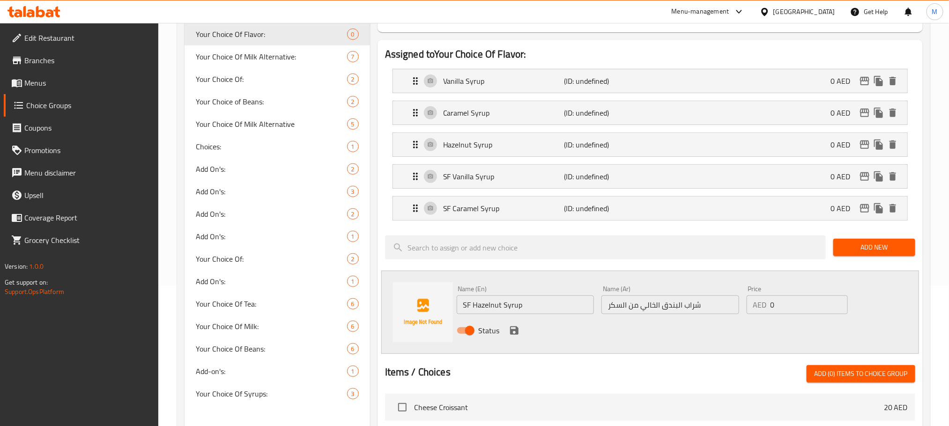
click at [515, 338] on button "save" at bounding box center [514, 331] width 14 height 14
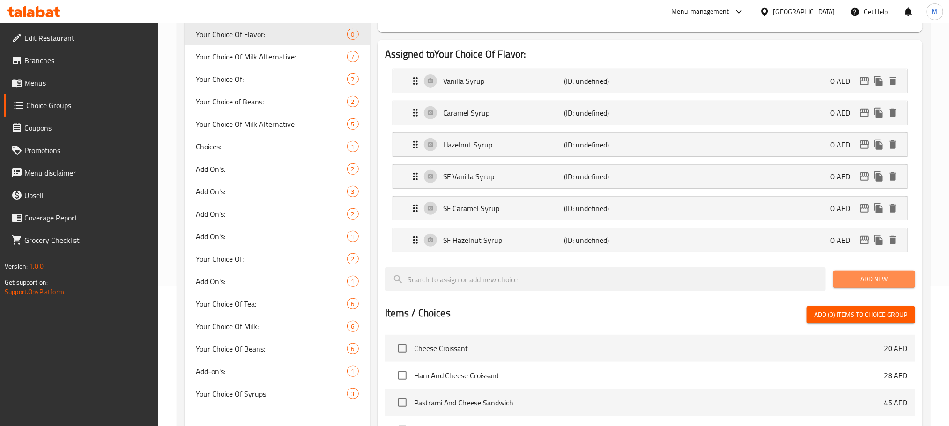
drag, startPoint x: 870, startPoint y: 279, endPoint x: 851, endPoint y: 280, distance: 19.7
click at [870, 278] on span "Add New" at bounding box center [874, 280] width 67 height 12
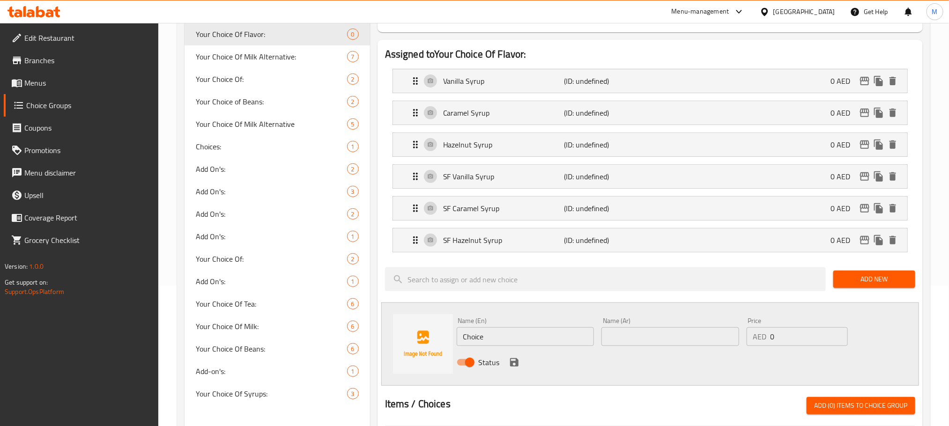
click at [506, 346] on input "Choice" at bounding box center [526, 336] width 138 height 19
paste input "Honey"
click at [506, 346] on input "Honey" at bounding box center [526, 336] width 138 height 19
type input "Honey"
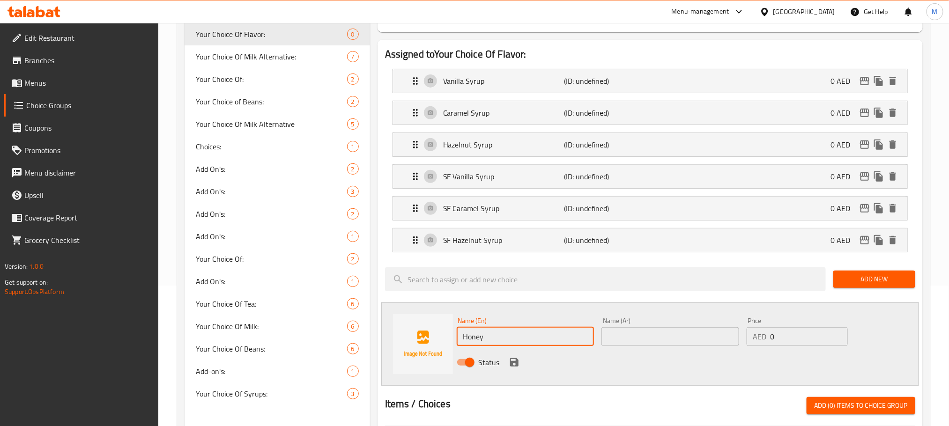
click at [646, 337] on input "text" at bounding box center [671, 336] width 138 height 19
paste input "عسل"
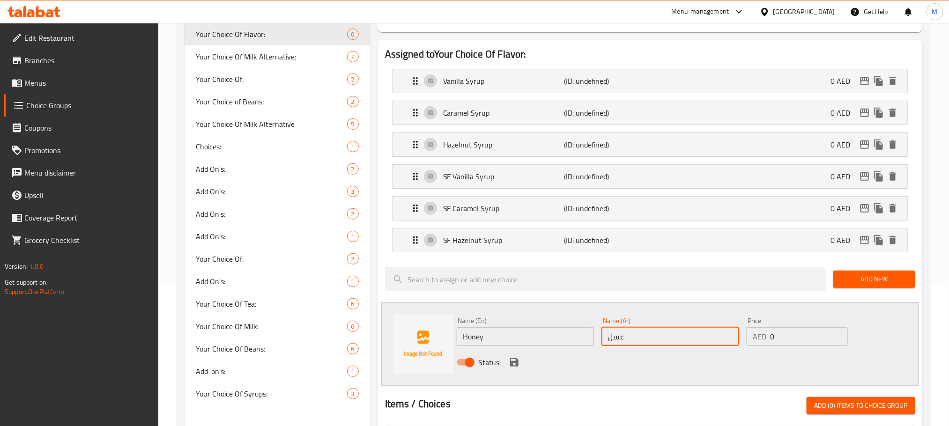
type input "عسل"
click at [522, 361] on div "Status" at bounding box center [670, 362] width 435 height 25
click at [518, 362] on icon "save" at bounding box center [514, 362] width 11 height 11
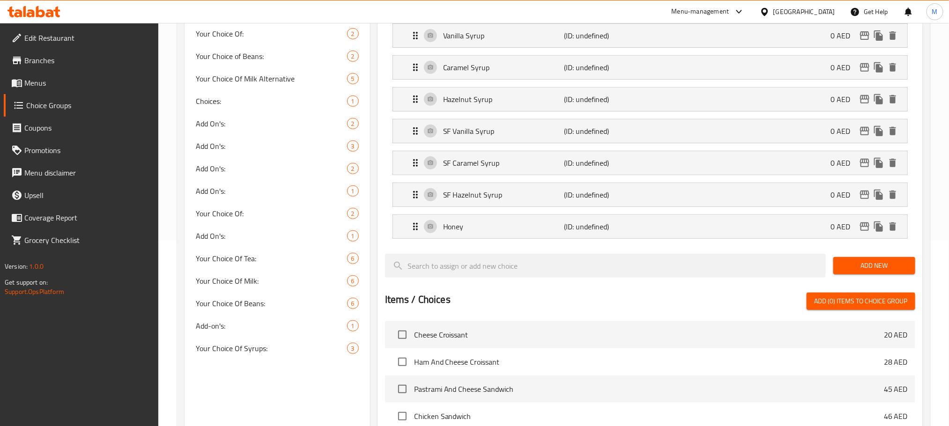
scroll to position [211, 0]
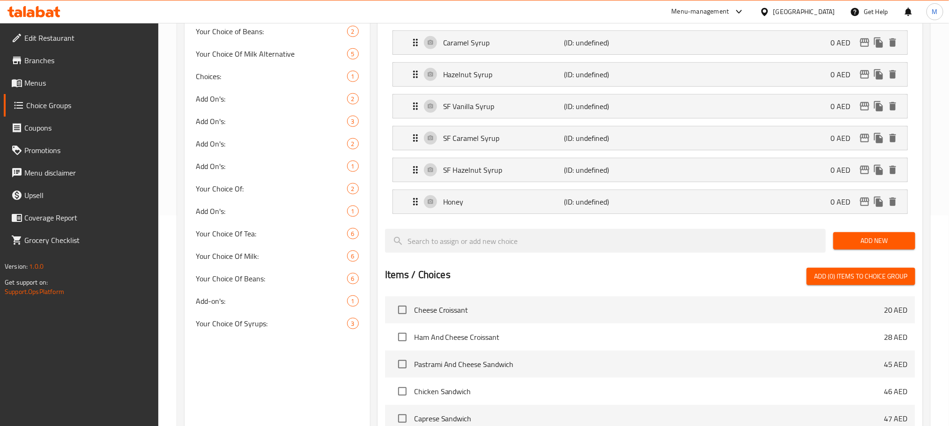
click at [866, 245] on span "Add New" at bounding box center [874, 241] width 67 height 12
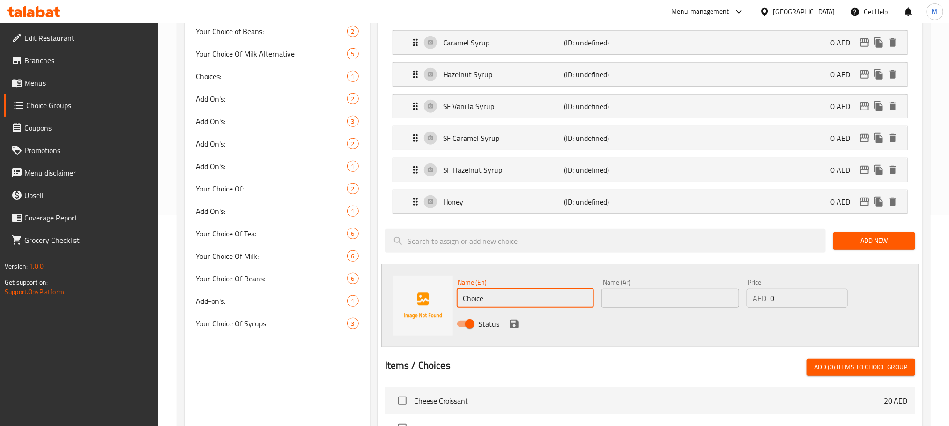
click at [498, 299] on input "Choice" at bounding box center [526, 298] width 138 height 19
paste input "Whipping Cream"
click at [498, 299] on input "Choice" at bounding box center [526, 298] width 138 height 19
type input "Whipping Cream"
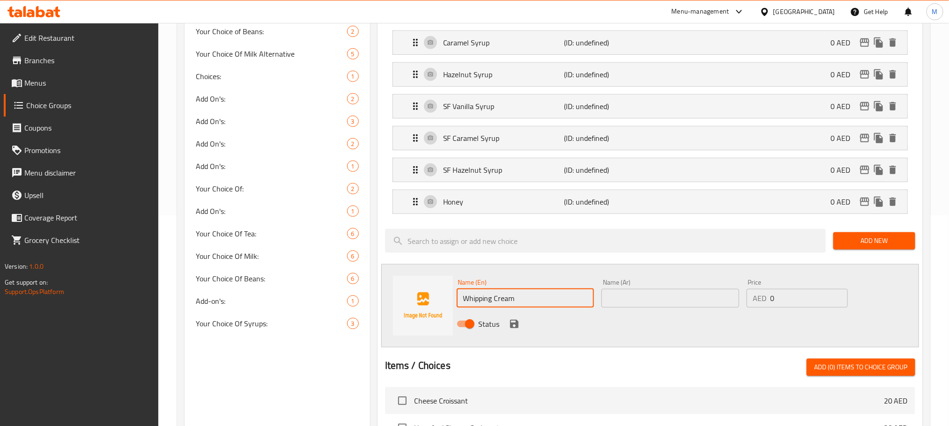
click at [696, 305] on input "text" at bounding box center [671, 298] width 138 height 19
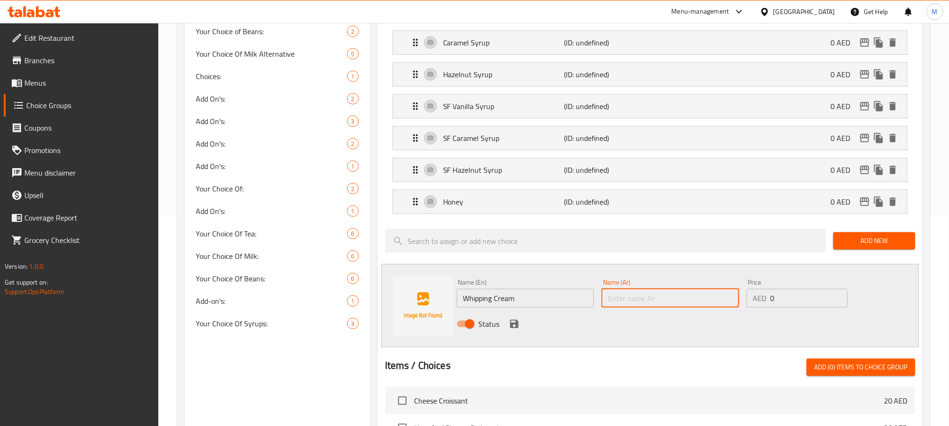
paste input "كريمة الخفق"
type input "كريمة الخفق"
click at [678, 328] on div "Status" at bounding box center [670, 324] width 435 height 25
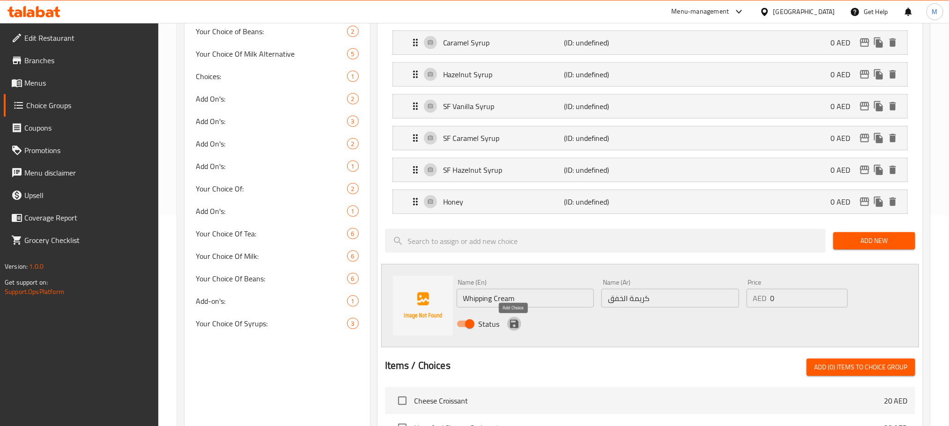
click at [519, 325] on icon "save" at bounding box center [514, 324] width 11 height 11
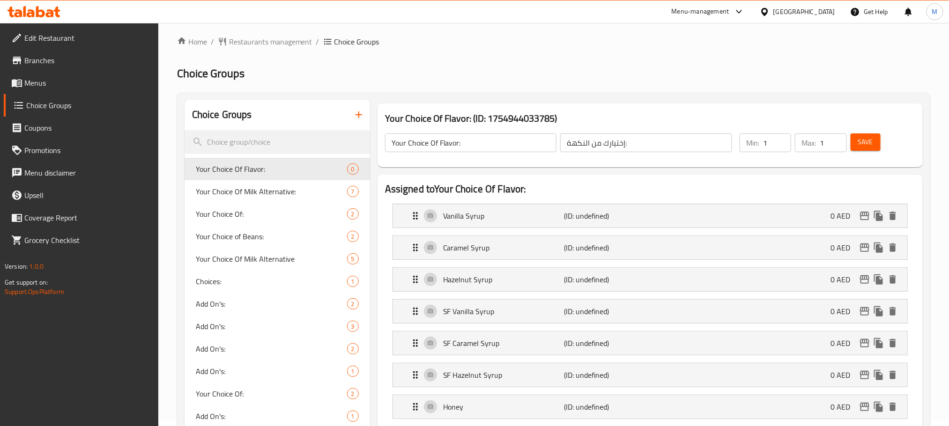
scroll to position [0, 0]
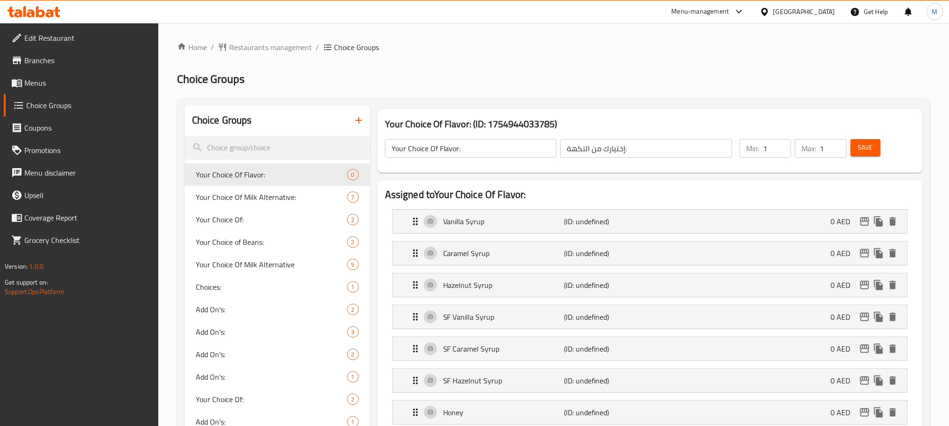
click at [863, 143] on span "Save" at bounding box center [865, 148] width 15 height 12
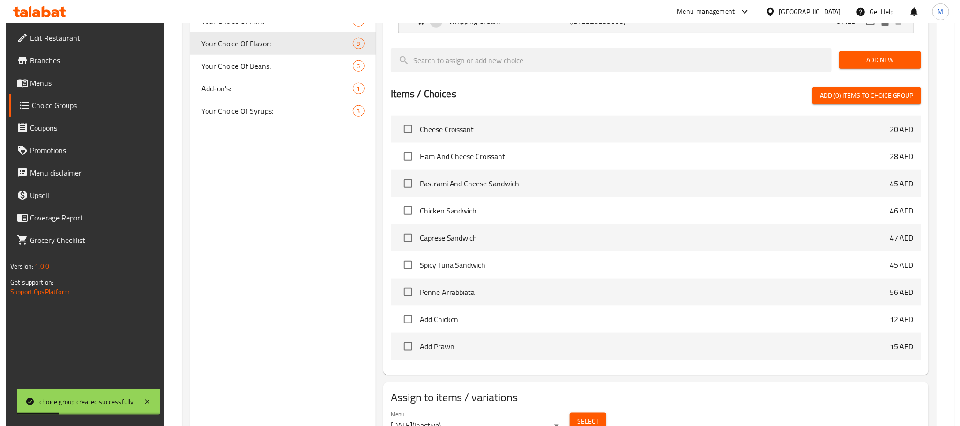
scroll to position [471, 0]
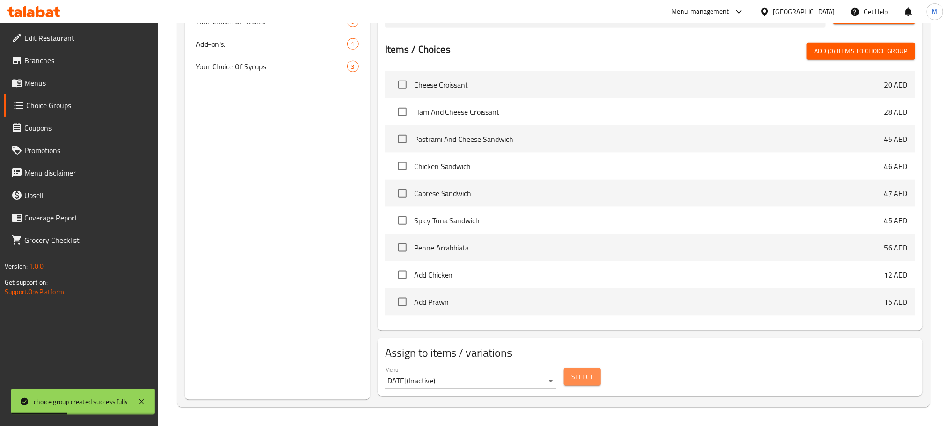
click at [585, 379] on span "Select" at bounding box center [583, 378] width 22 height 12
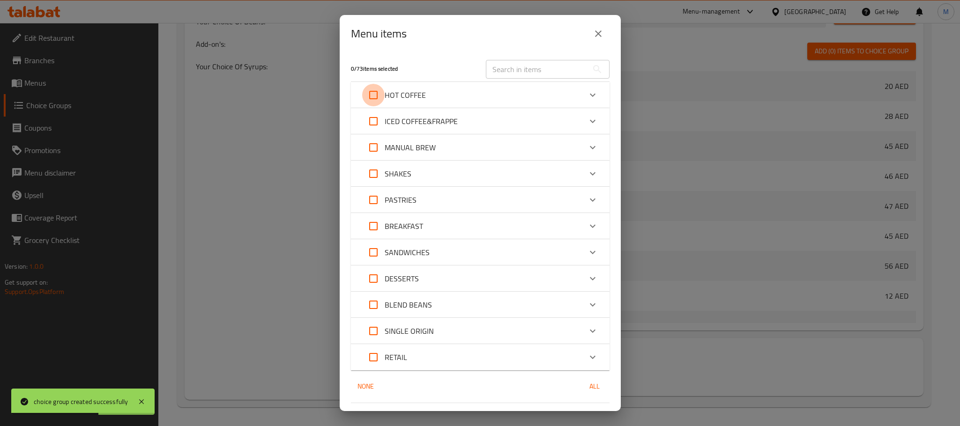
click at [372, 100] on input "Expand" at bounding box center [373, 95] width 22 height 22
checkbox input "true"
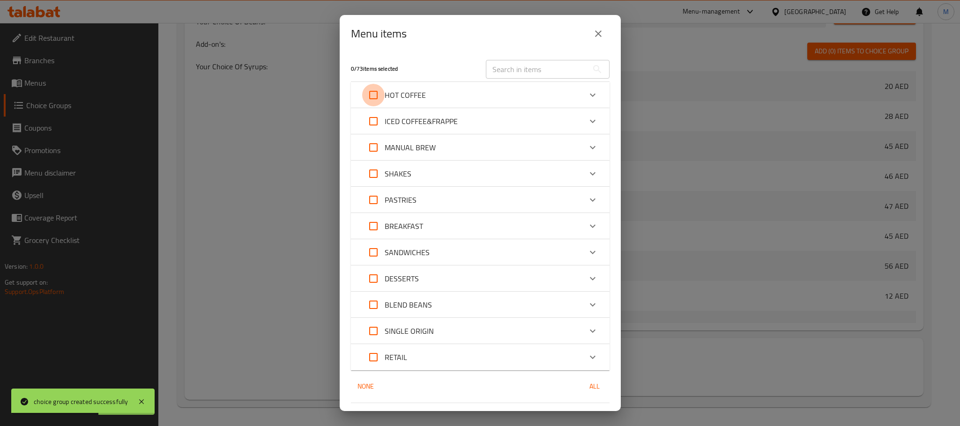
checkbox input "true"
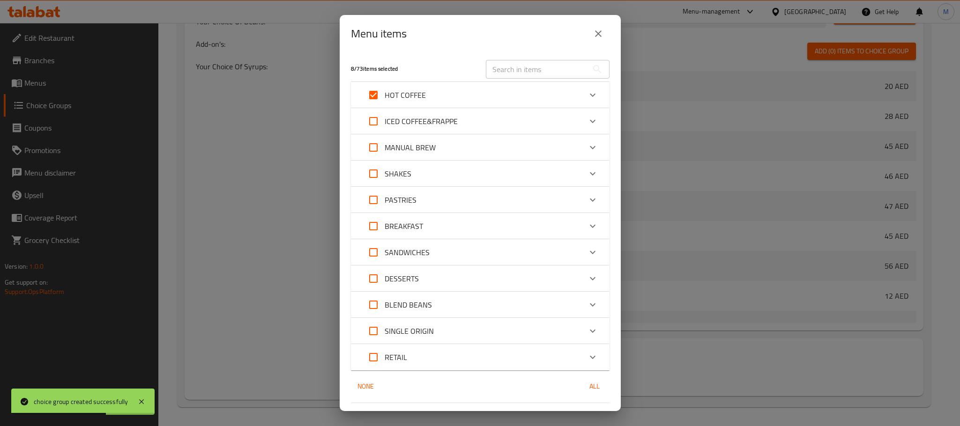
click at [370, 126] on input "Expand" at bounding box center [373, 121] width 22 height 22
checkbox input "true"
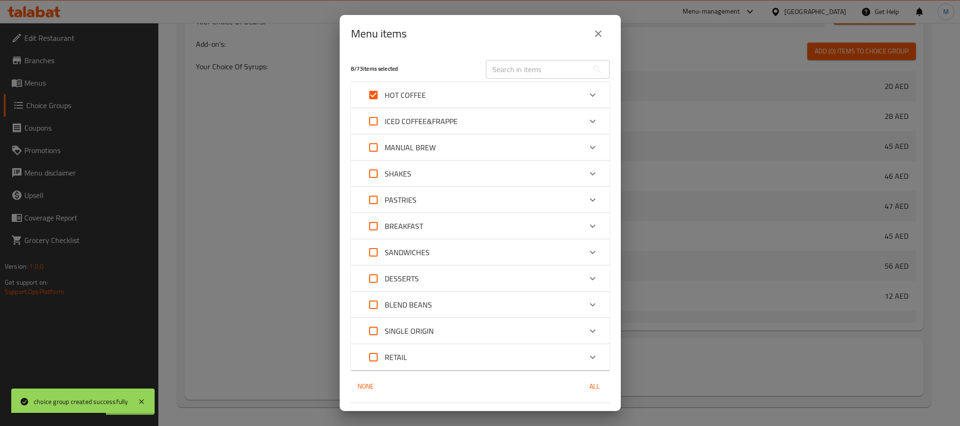
checkbox input "true"
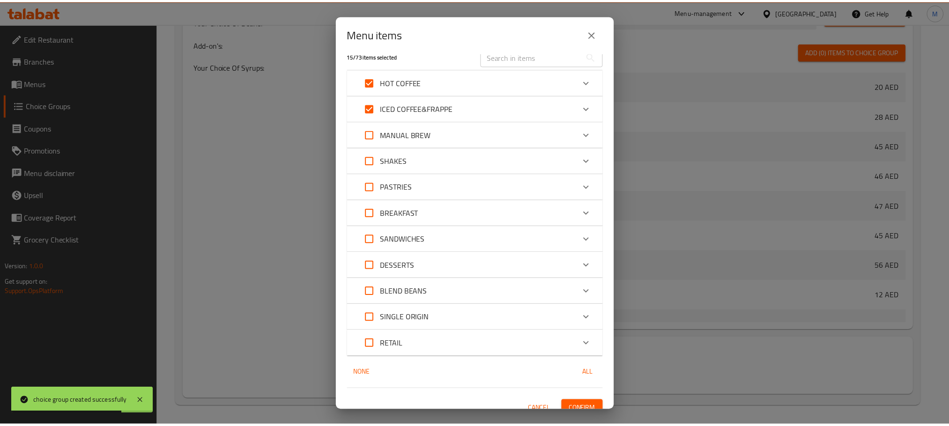
scroll to position [24, 0]
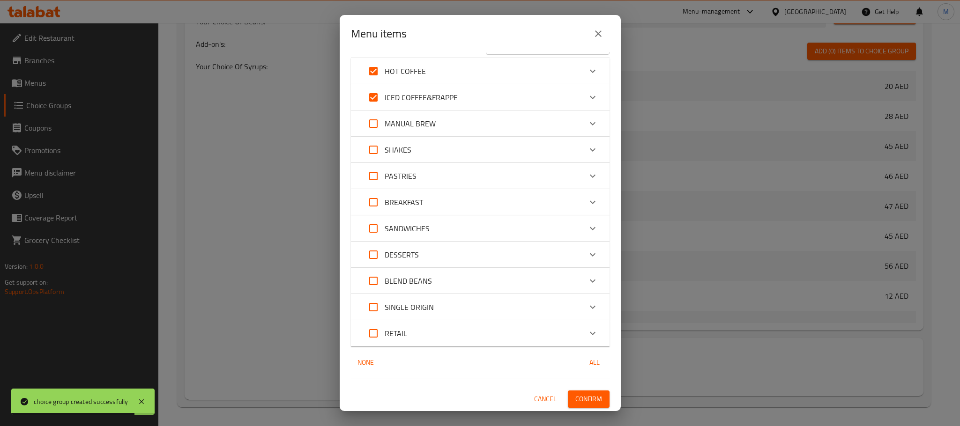
click at [576, 400] on span "Confirm" at bounding box center [588, 400] width 27 height 12
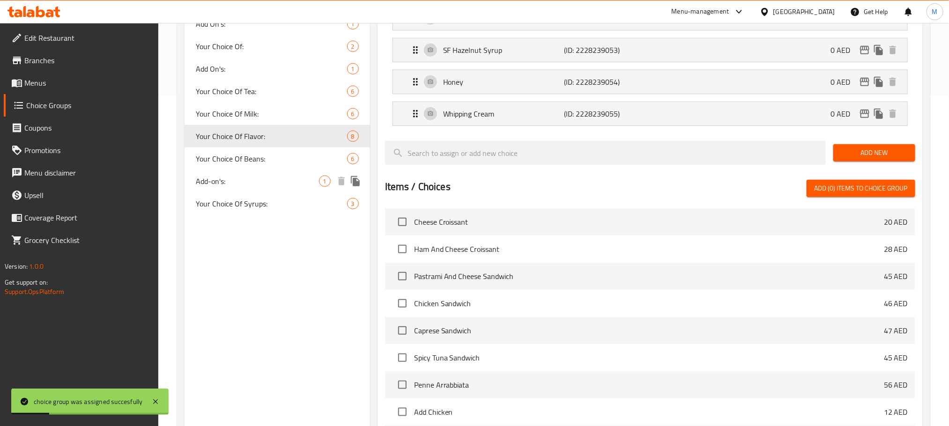
scroll to position [190, 0]
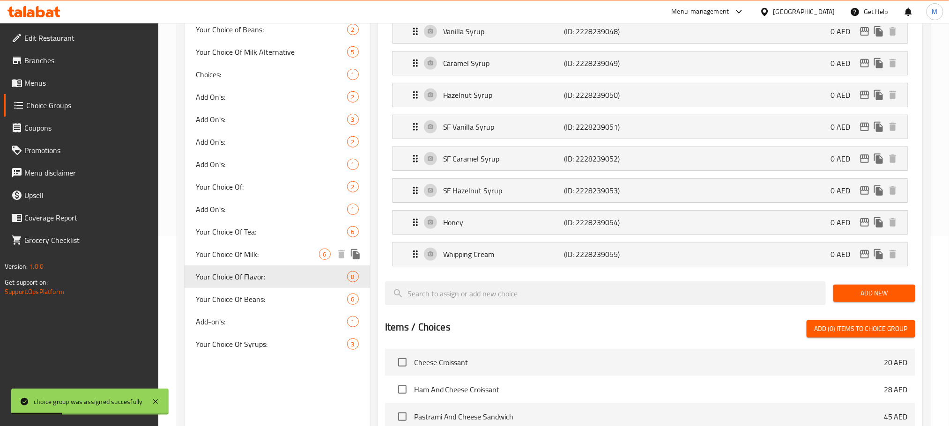
click at [219, 249] on span "Your Choice Of Milk:" at bounding box center [257, 254] width 123 height 11
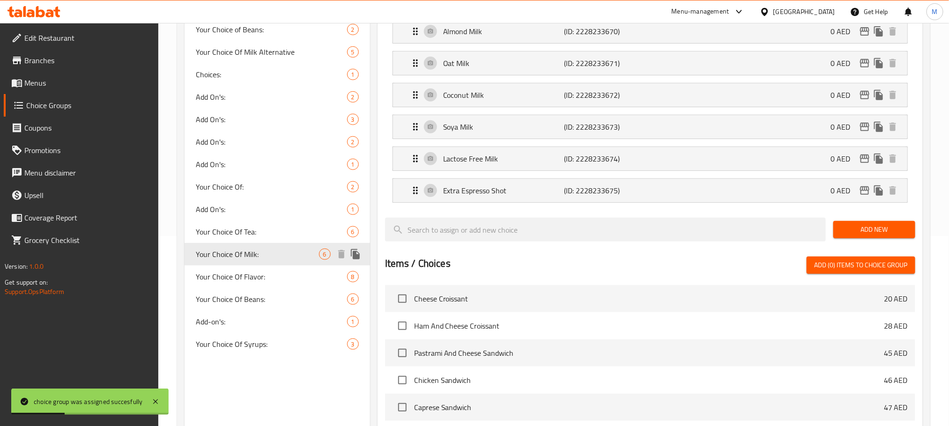
type input "Your Choice Of Milk:"
type input "إختيارك من الحليب:"
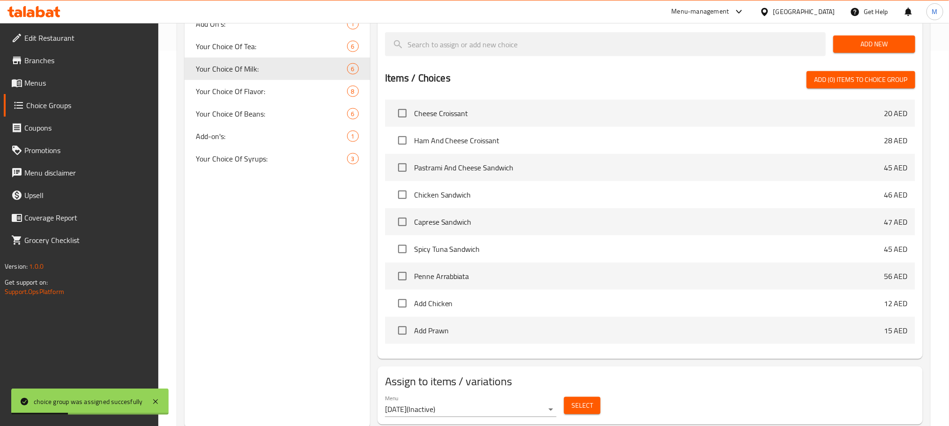
scroll to position [407, 0]
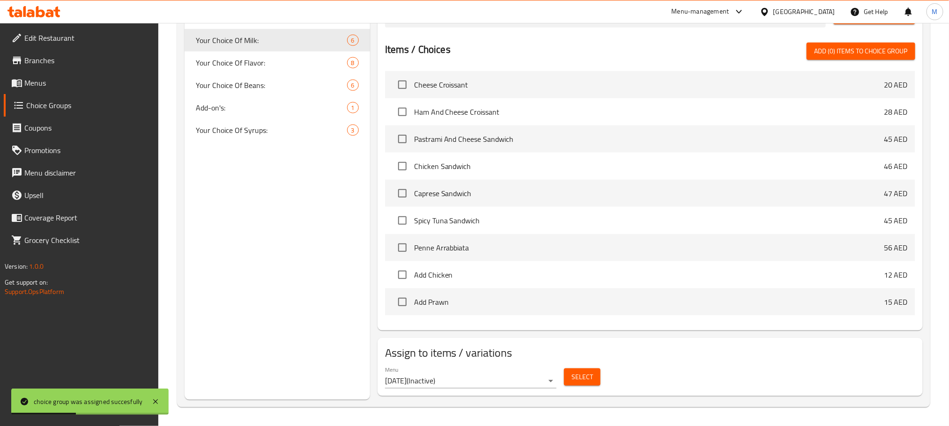
click at [582, 381] on span "Select" at bounding box center [583, 378] width 22 height 12
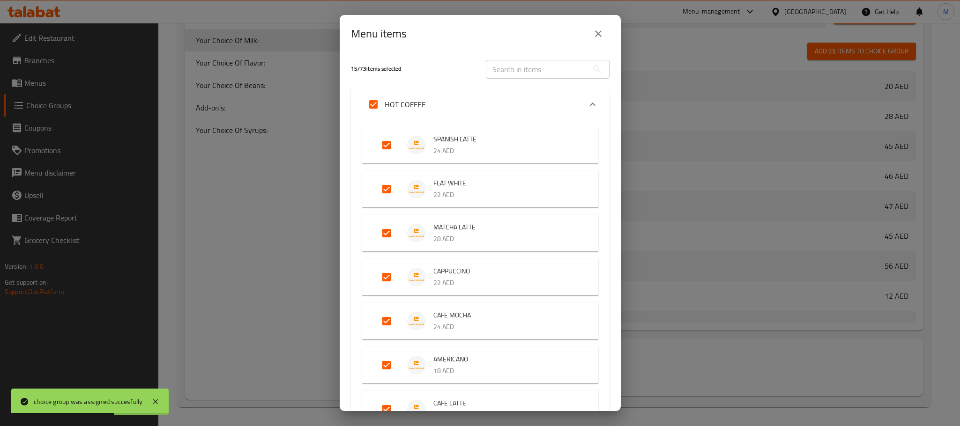
click at [433, 109] on div "HOT COFFEE" at bounding box center [471, 104] width 219 height 22
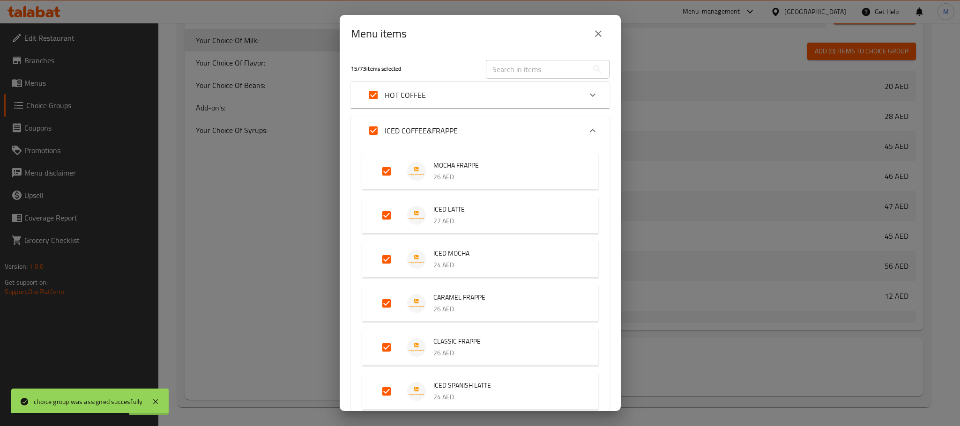
click at [474, 129] on div "ICED COFFEE&FRAPPE" at bounding box center [471, 130] width 219 height 22
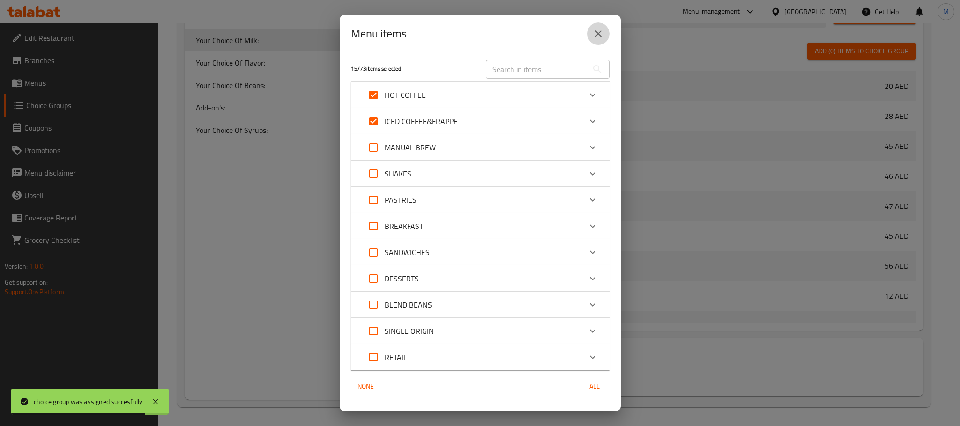
click at [593, 37] on icon "close" at bounding box center [598, 33] width 11 height 11
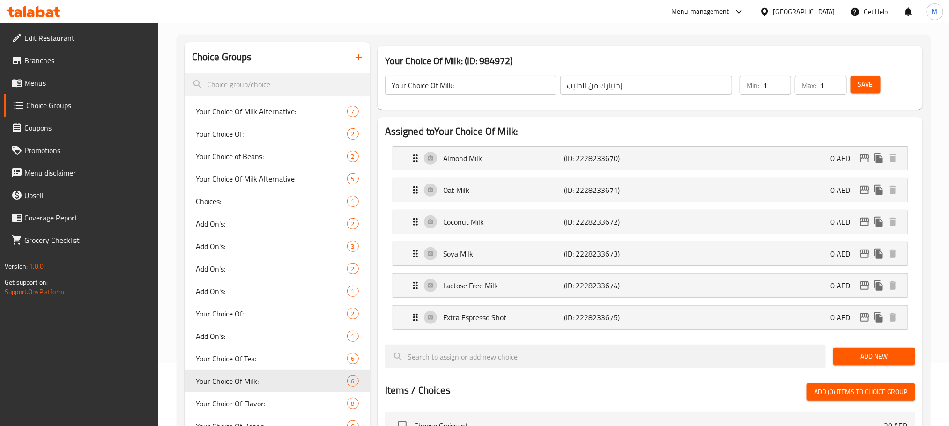
scroll to position [55, 0]
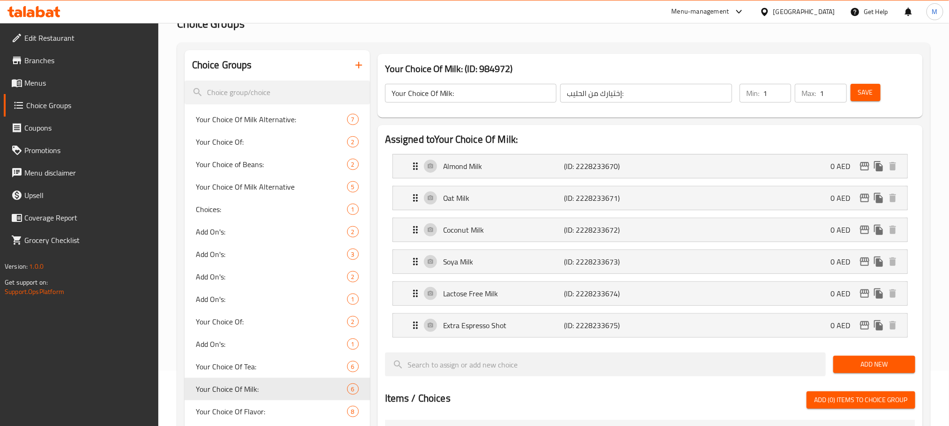
click at [360, 66] on icon "button" at bounding box center [358, 64] width 11 height 11
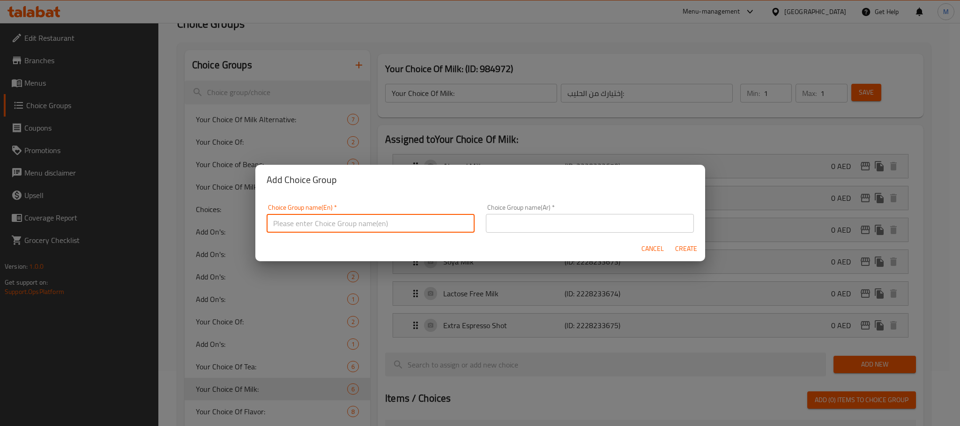
click at [416, 230] on input "text" at bounding box center [371, 223] width 208 height 19
paste input "comment"
type input "comment"
click at [597, 214] on div "Choice Group name(Ar)   * Choice Group name(Ar) *" at bounding box center [590, 218] width 208 height 29
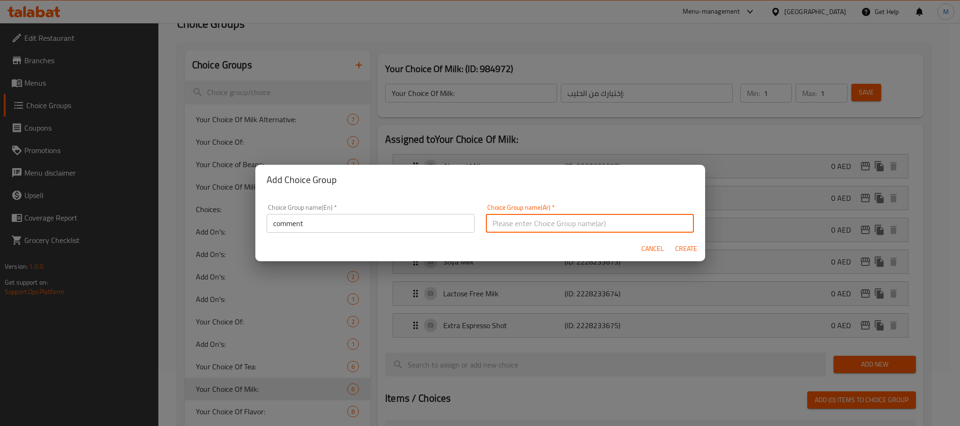
click at [596, 221] on input "text" at bounding box center [590, 223] width 208 height 19
paste input "تعليق"
type input "تعليق"
click at [527, 186] on h2 "Add Choice Group" at bounding box center [480, 179] width 427 height 15
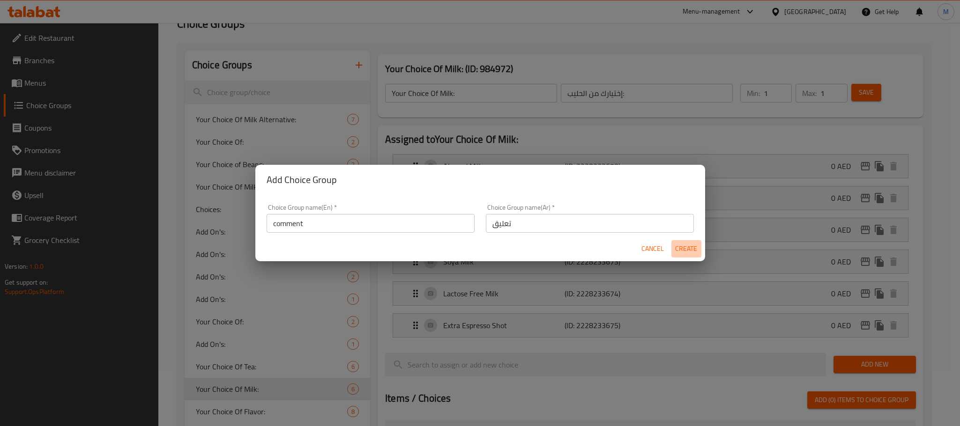
click at [674, 252] on button "Create" at bounding box center [686, 248] width 30 height 17
type input "comment"
type input "تعليق"
type input "0"
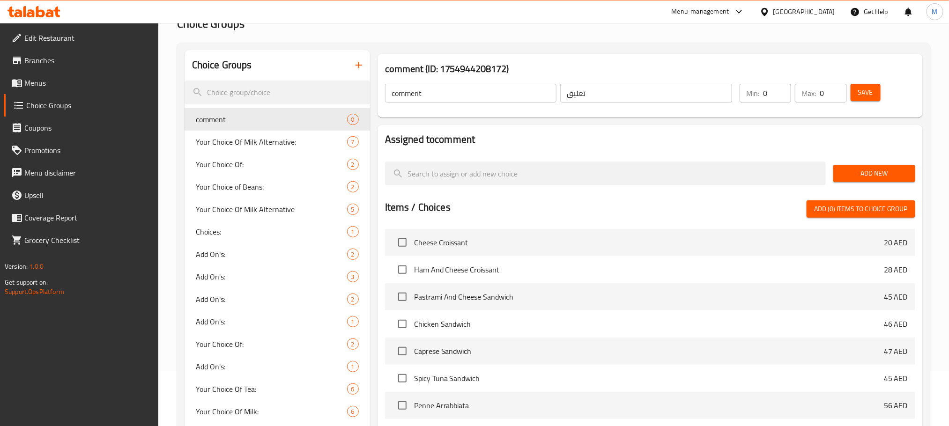
click at [890, 176] on span "Add New" at bounding box center [874, 174] width 67 height 12
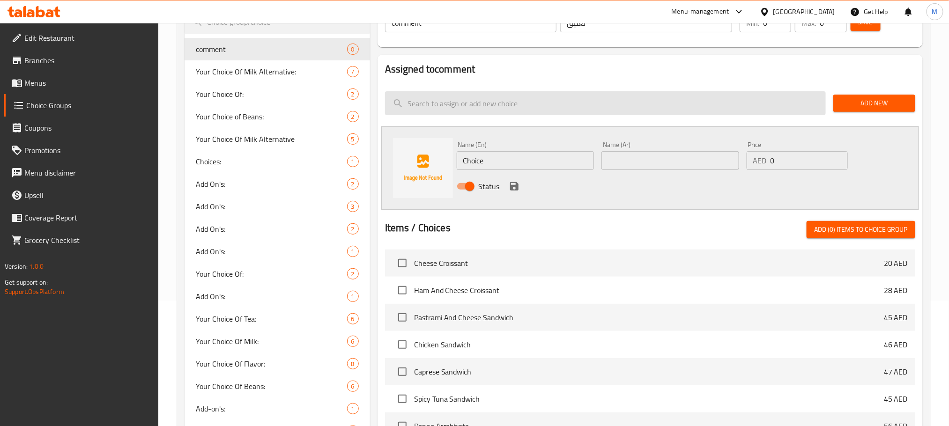
scroll to position [196, 0]
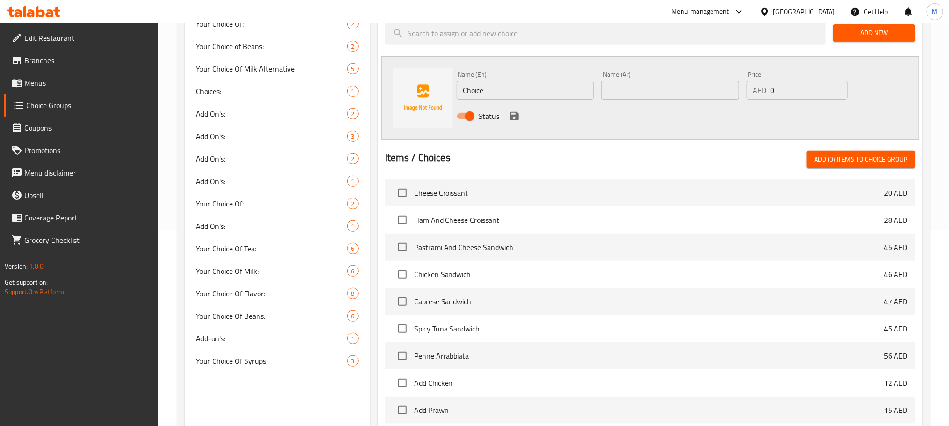
click at [534, 76] on div "Name (En) Choice Name (En)" at bounding box center [526, 85] width 138 height 29
click at [534, 91] on input "Choice" at bounding box center [526, 90] width 138 height 19
click at [534, 92] on input "Choice" at bounding box center [526, 90] width 138 height 19
paste input "Big Size"
click at [534, 92] on input "Big Size" at bounding box center [526, 90] width 138 height 19
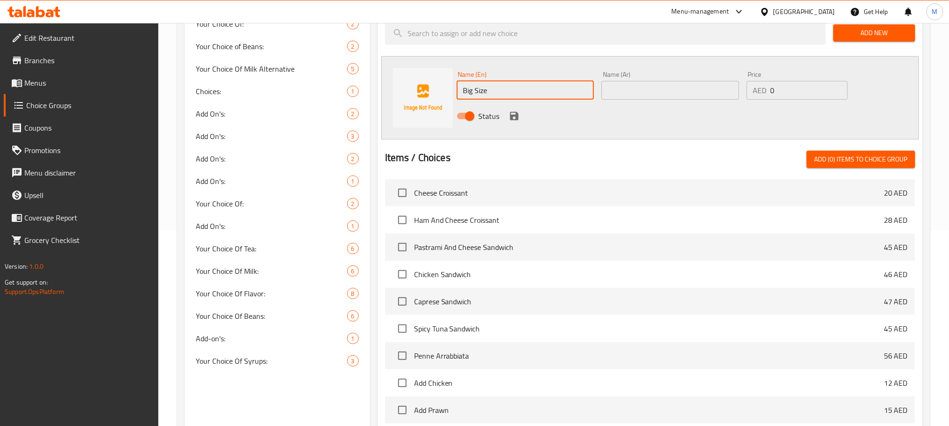
type input "Big Size"
click at [627, 91] on input "text" at bounding box center [671, 90] width 138 height 19
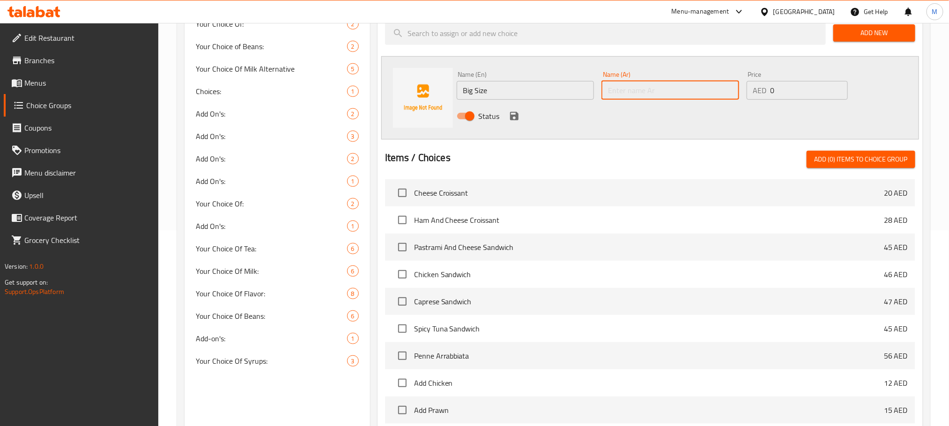
paste input "حجم كبير"
type input "حجم كبير"
click at [594, 119] on div "Status" at bounding box center [670, 116] width 435 height 25
drag, startPoint x: 534, startPoint y: 117, endPoint x: 529, endPoint y: 117, distance: 5.2
click at [530, 117] on div "Status" at bounding box center [670, 116] width 435 height 25
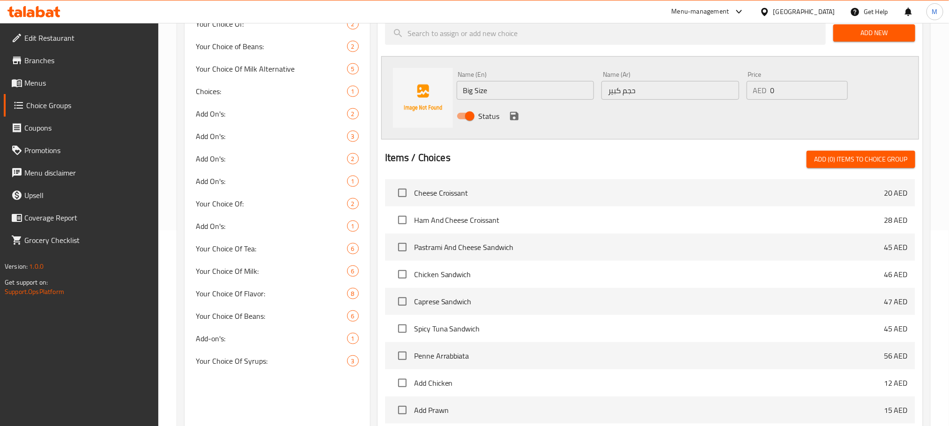
click at [518, 115] on icon "save" at bounding box center [514, 116] width 8 height 8
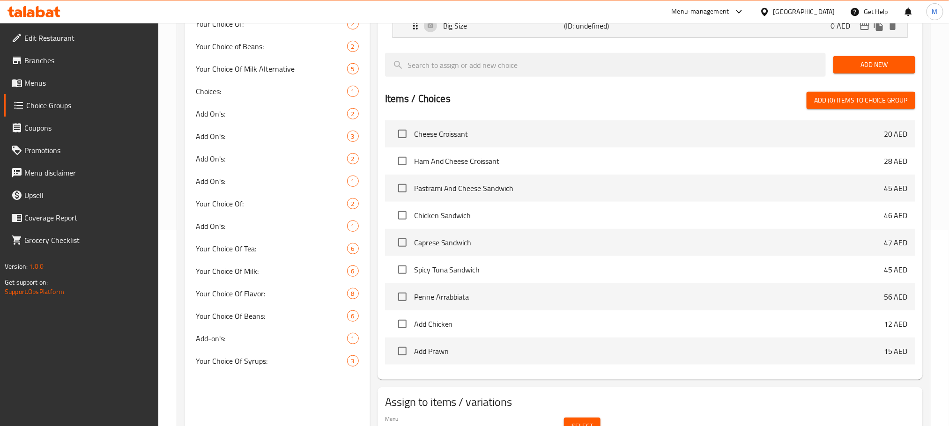
click at [890, 75] on div "Add New" at bounding box center [874, 64] width 89 height 31
click at [885, 72] on button "Add New" at bounding box center [874, 64] width 82 height 17
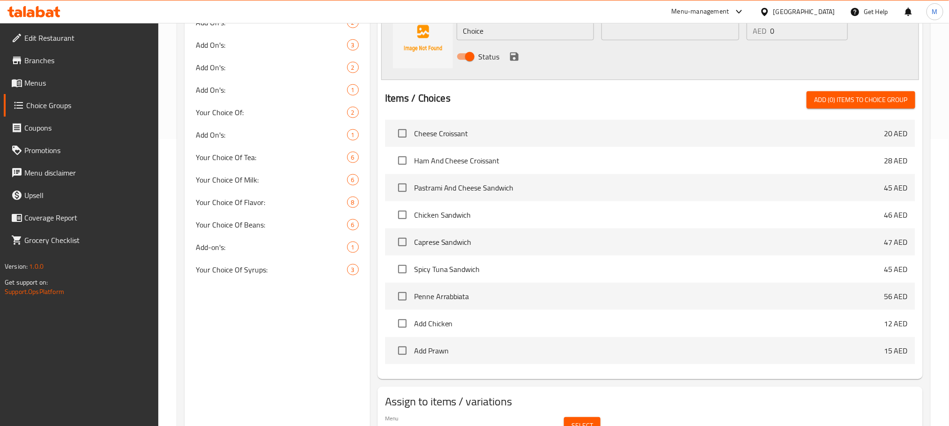
scroll to position [217, 0]
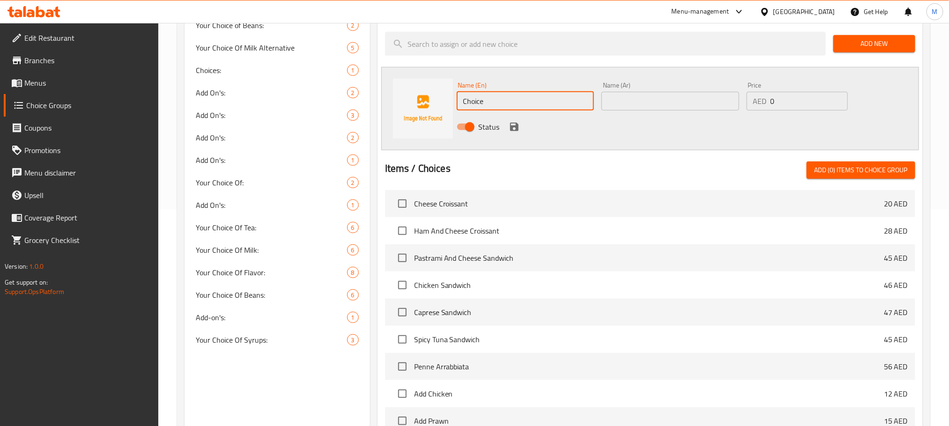
click at [546, 98] on input "Choice" at bounding box center [526, 101] width 138 height 19
paste input "Extra Hot"
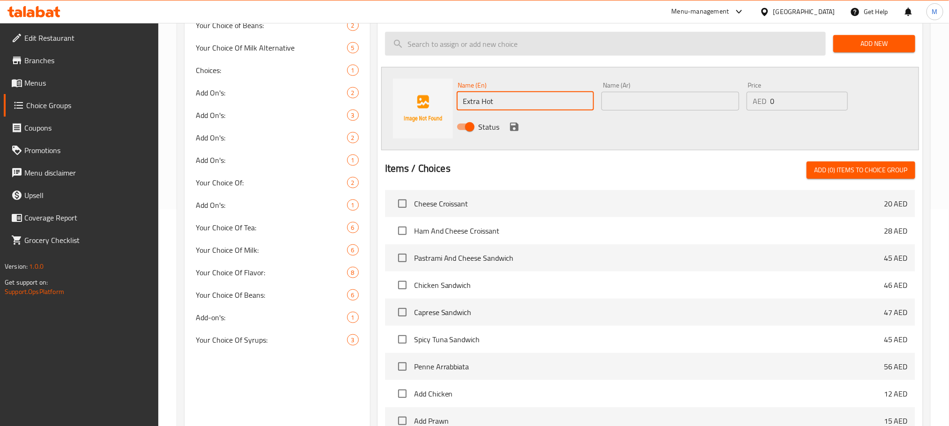
type input "Extra Hot"
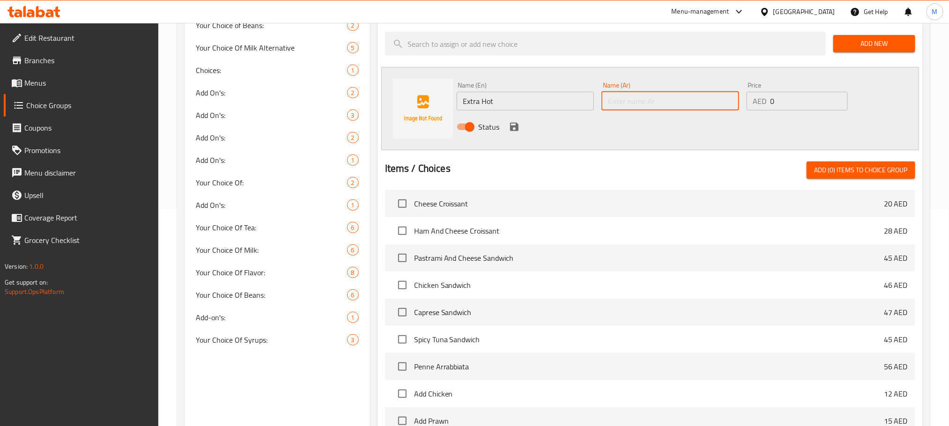
click at [647, 104] on input "text" at bounding box center [671, 101] width 138 height 19
paste input "حار جدا"
type input "حار جدا"
drag, startPoint x: 571, startPoint y: 129, endPoint x: 490, endPoint y: 128, distance: 80.6
click at [568, 130] on div "Status" at bounding box center [670, 126] width 435 height 25
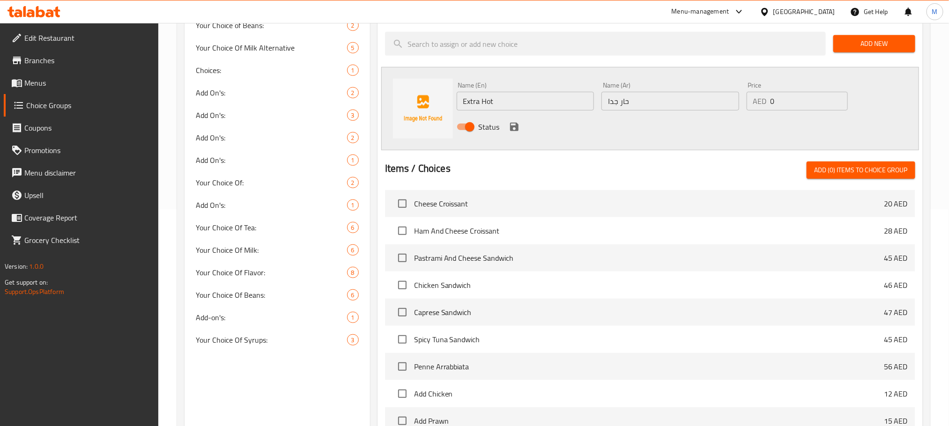
click at [492, 128] on span "Status" at bounding box center [489, 126] width 21 height 11
click at [492, 128] on input "Status" at bounding box center [469, 127] width 53 height 18
click at [492, 128] on span "Status" at bounding box center [489, 126] width 21 height 11
click at [487, 128] on input "Status" at bounding box center [460, 127] width 53 height 18
checkbox input "true"
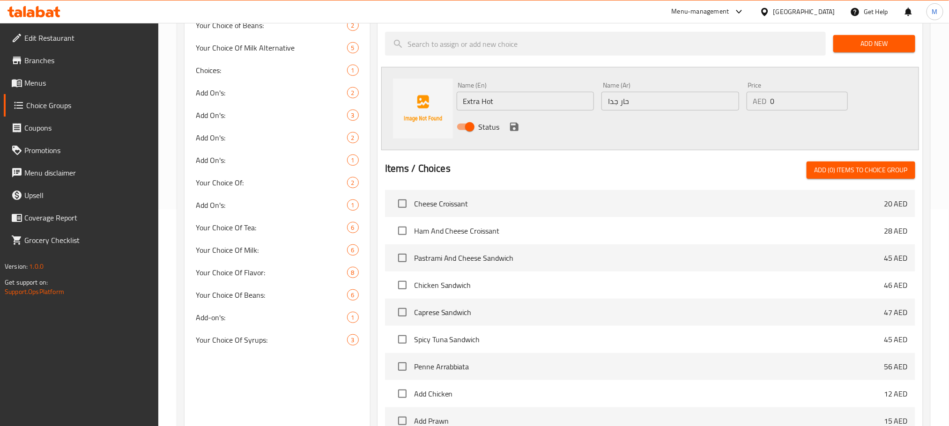
drag, startPoint x: 520, startPoint y: 130, endPoint x: 512, endPoint y: 127, distance: 9.3
click at [520, 129] on div "Status" at bounding box center [670, 126] width 435 height 25
click at [511, 127] on icon "save" at bounding box center [514, 127] width 8 height 8
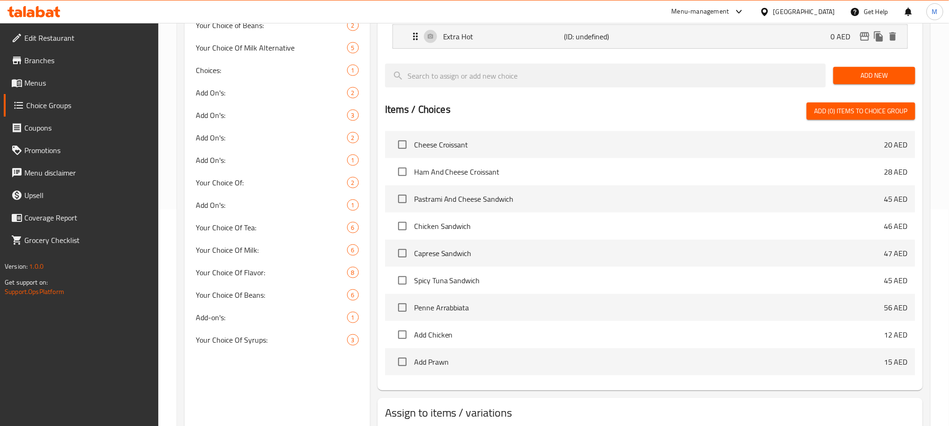
click at [878, 81] on span "Add New" at bounding box center [874, 76] width 67 height 12
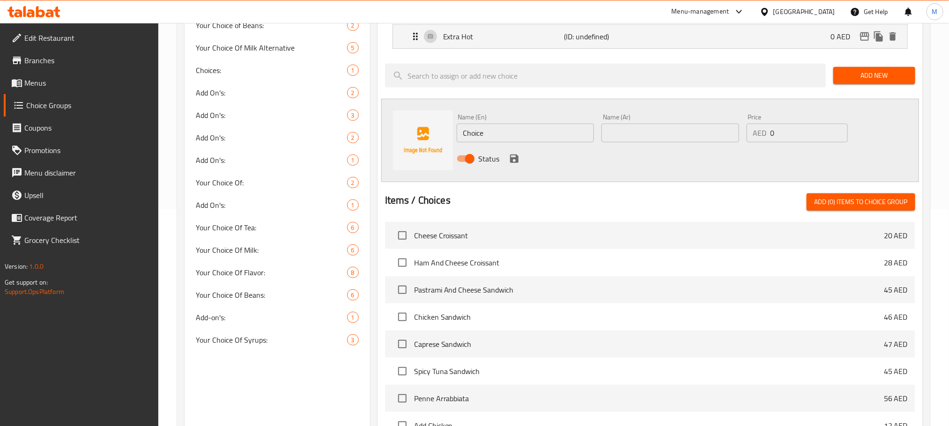
click at [519, 134] on input "Choice" at bounding box center [526, 133] width 138 height 19
paste input "Warm"
click at [519, 134] on input "Choice" at bounding box center [526, 133] width 138 height 19
type input "Warm"
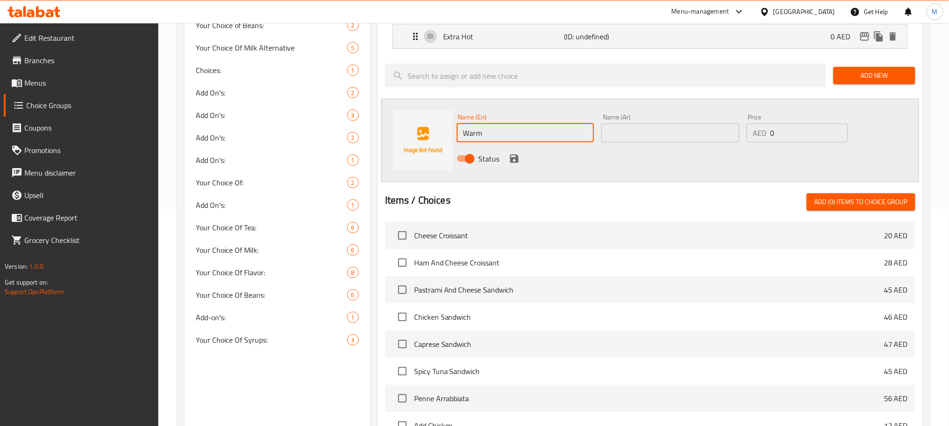
click at [652, 126] on input "text" at bounding box center [671, 133] width 138 height 19
paste input "دافيء"
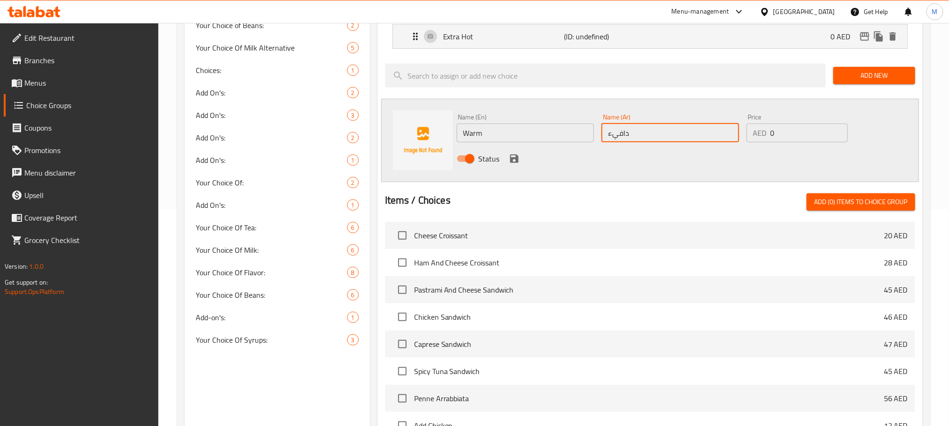
type input "دافيء"
drag, startPoint x: 613, startPoint y: 162, endPoint x: 543, endPoint y: 158, distance: 69.9
click at [609, 162] on div "Status" at bounding box center [670, 158] width 435 height 25
click at [516, 159] on icon "save" at bounding box center [514, 159] width 8 height 8
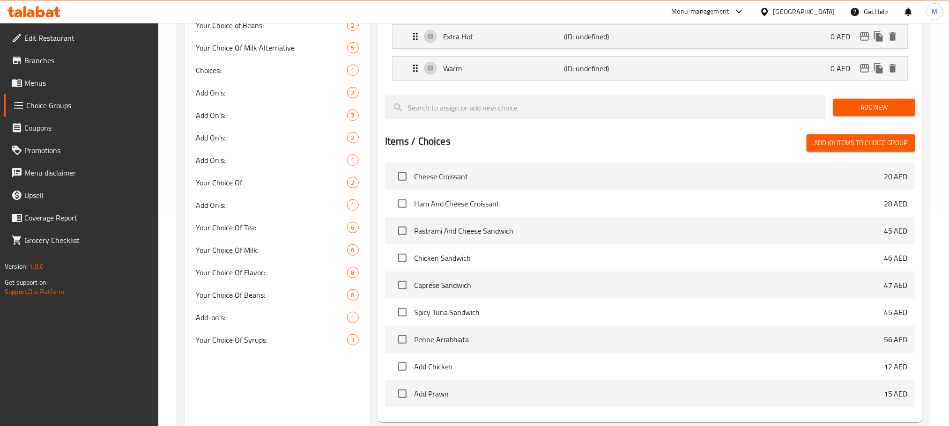
drag, startPoint x: 859, startPoint y: 114, endPoint x: 852, endPoint y: 114, distance: 7.0
click at [858, 114] on button "Add New" at bounding box center [874, 107] width 82 height 17
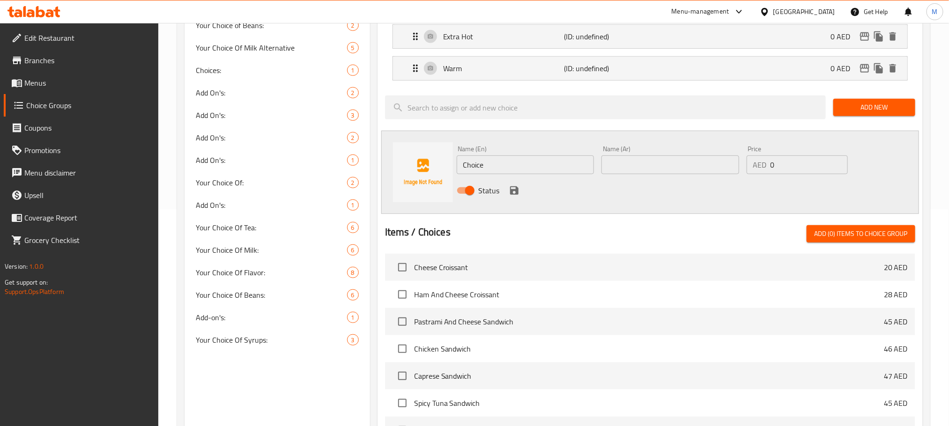
click at [558, 164] on input "Choice" at bounding box center [526, 165] width 138 height 19
paste input "Take Away"
click at [558, 164] on input "Take Away" at bounding box center [526, 165] width 138 height 19
type input "Take Away"
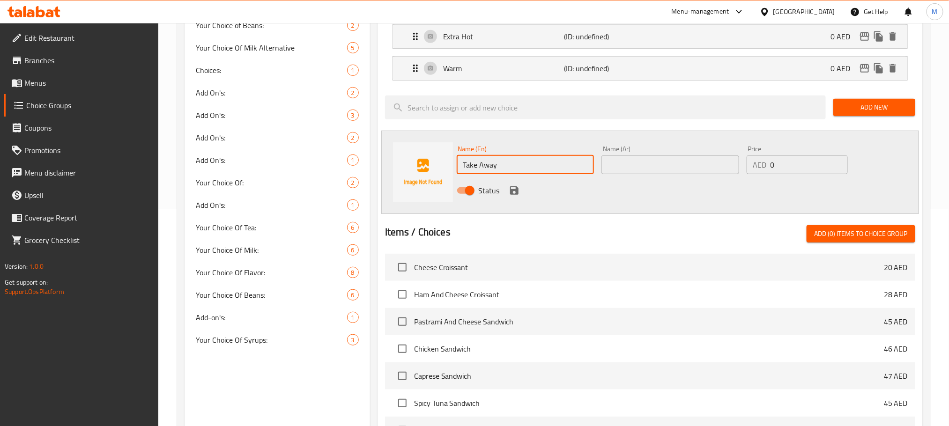
click at [664, 165] on input "text" at bounding box center [671, 165] width 138 height 19
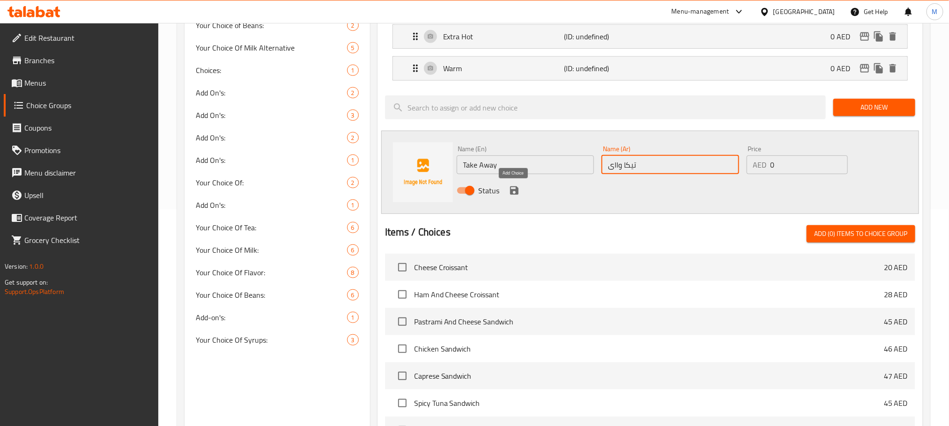
type input "تيكا وااى"
drag, startPoint x: 517, startPoint y: 193, endPoint x: 523, endPoint y: 193, distance: 5.6
click at [516, 193] on icon "save" at bounding box center [514, 190] width 8 height 8
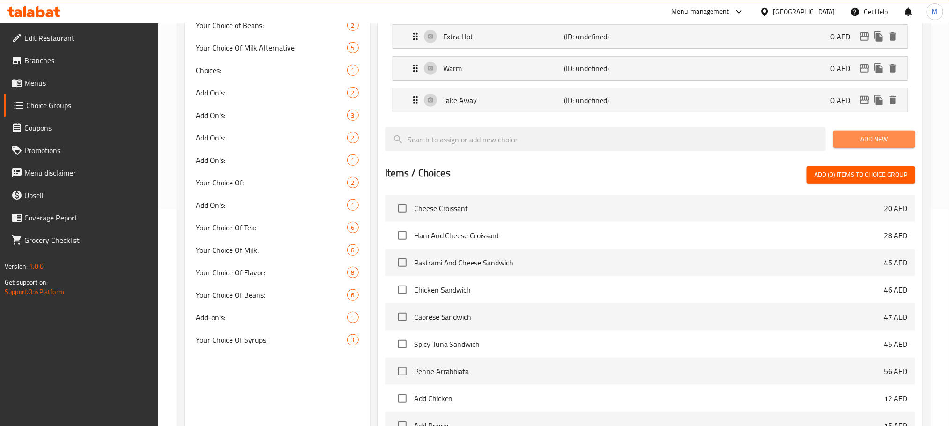
click at [880, 134] on span "Add New" at bounding box center [874, 140] width 67 height 12
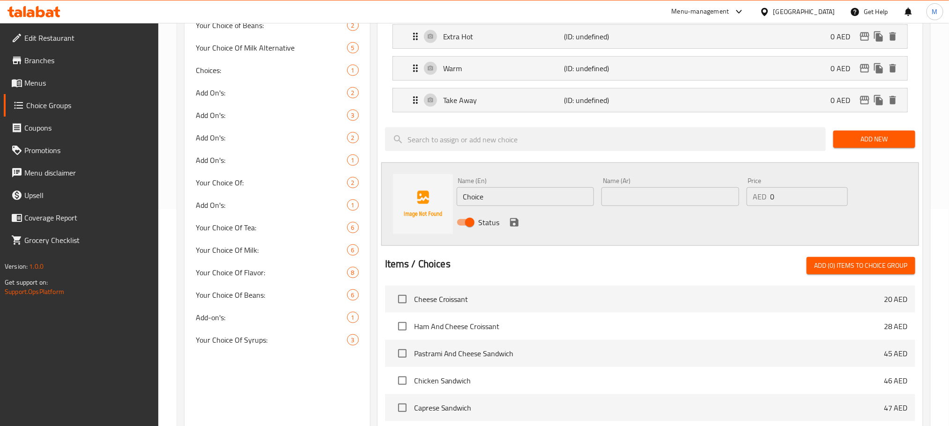
click at [551, 197] on input "Choice" at bounding box center [526, 196] width 138 height 19
paste input "innamon On Top"
click at [551, 197] on input "Choice" at bounding box center [526, 196] width 138 height 19
type input "Cinnamon On Top"
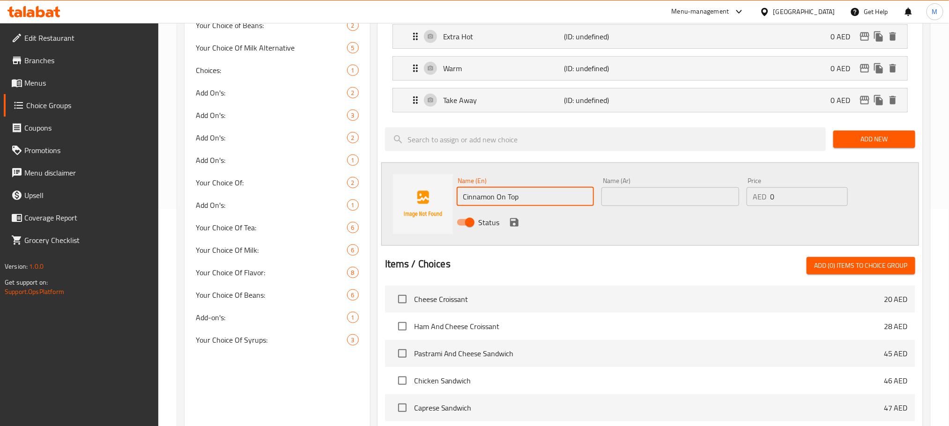
click at [674, 200] on input "text" at bounding box center [671, 196] width 138 height 19
paste input "القرفة في الأعلى"
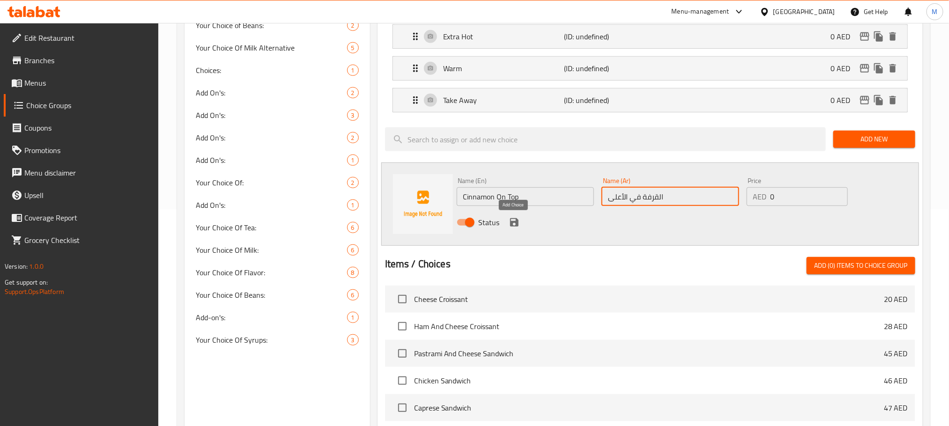
type input "القرفة في الأعلى"
click at [513, 221] on icon "save" at bounding box center [514, 222] width 11 height 11
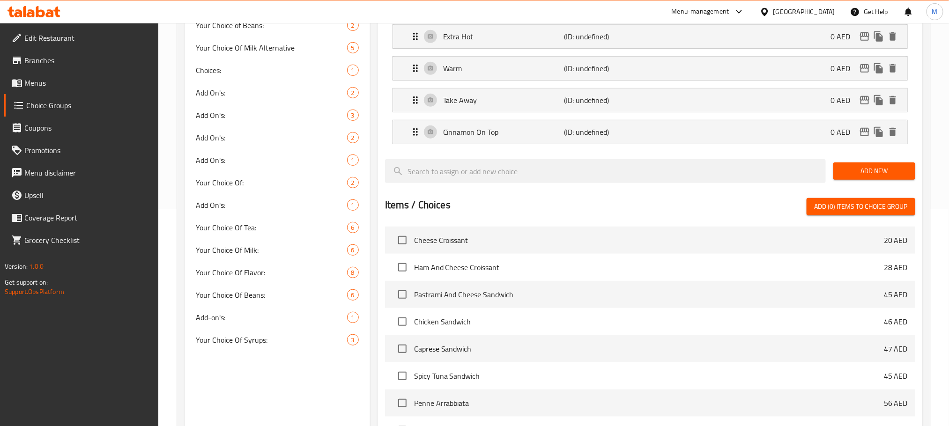
click at [873, 170] on span "Add New" at bounding box center [874, 171] width 67 height 12
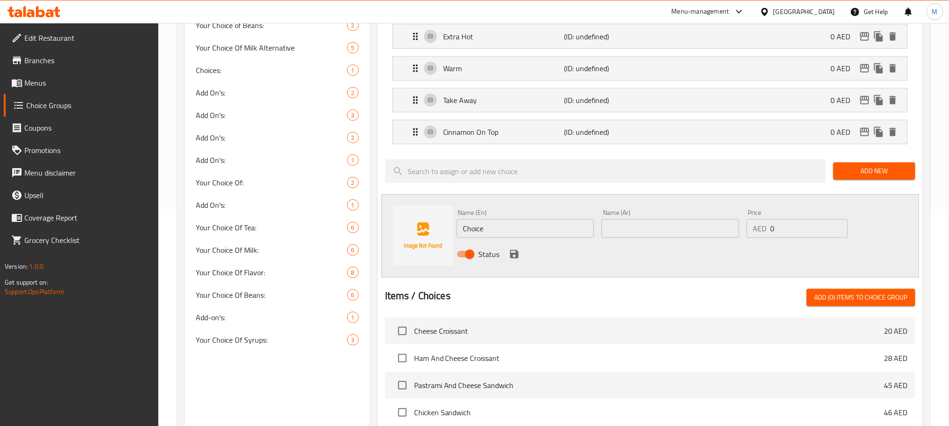
click at [511, 230] on input "Choice" at bounding box center [526, 228] width 138 height 19
paste input "1 BRN sugar"
click at [511, 230] on input "Choice" at bounding box center [526, 228] width 138 height 19
type input "1 BRN sugar"
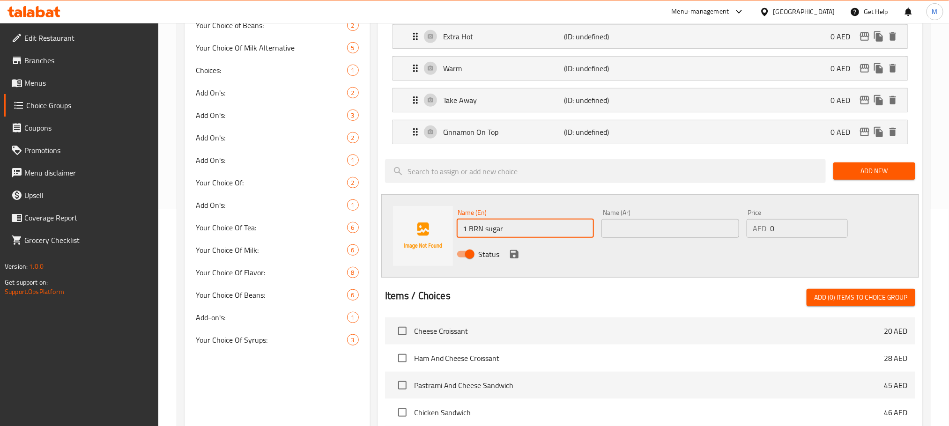
click at [642, 234] on input "text" at bounding box center [671, 228] width 138 height 19
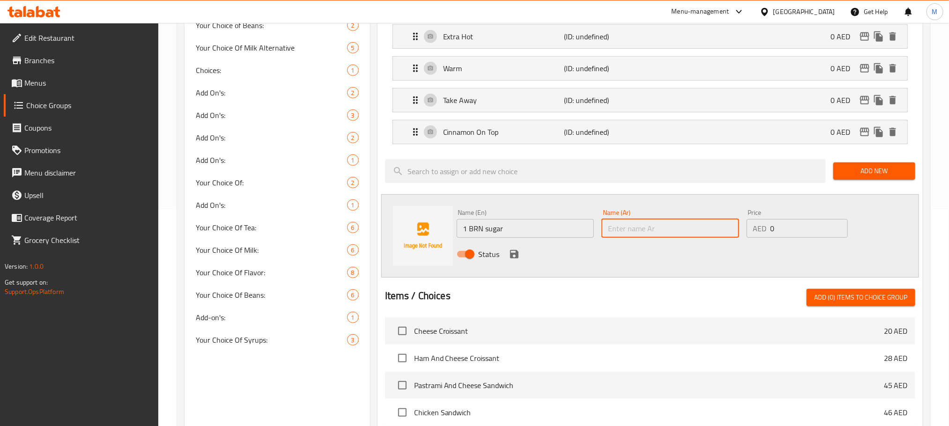
paste input "1 سكر BRN"
type input "1 سكر BRN"
click at [584, 277] on div at bounding box center [650, 277] width 530 height 7
click at [510, 267] on div "Status" at bounding box center [670, 254] width 435 height 25
click at [518, 256] on icon "save" at bounding box center [514, 254] width 8 height 8
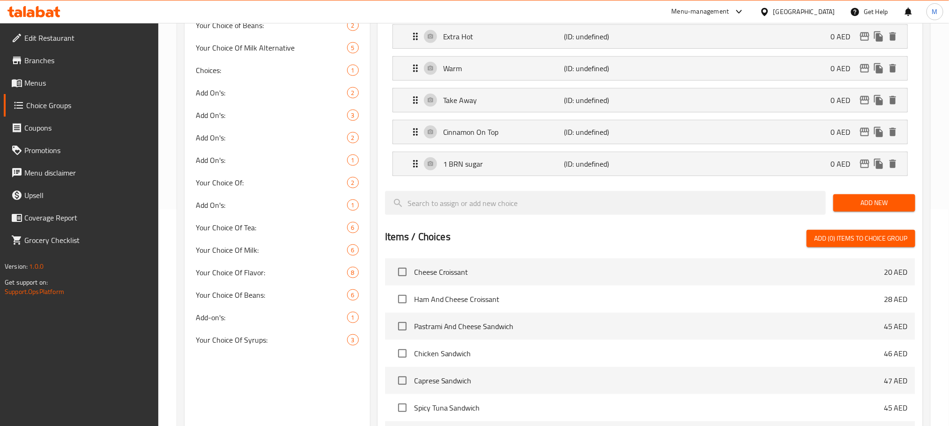
click at [906, 209] on span "Add New" at bounding box center [874, 203] width 67 height 12
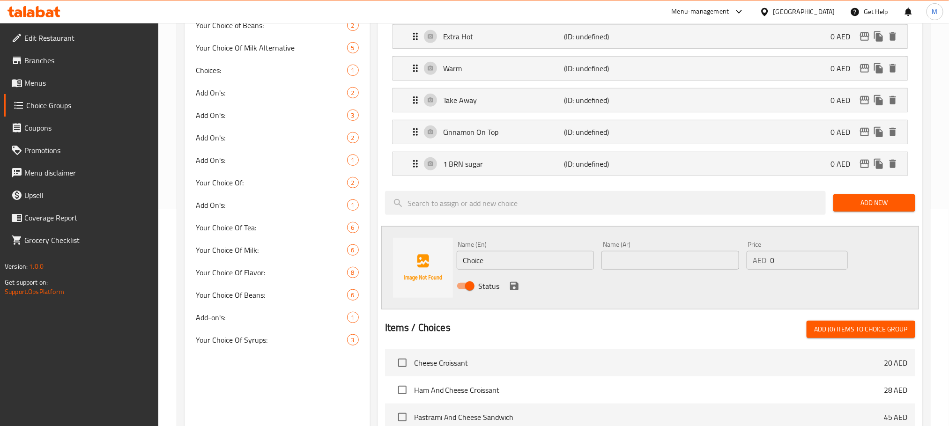
click at [538, 259] on input "Choice" at bounding box center [526, 260] width 138 height 19
click at [538, 260] on input "Choice" at bounding box center [526, 260] width 138 height 19
paste input "No Foam"
click at [538, 260] on input "Choice" at bounding box center [526, 260] width 138 height 19
type input "No Foam"
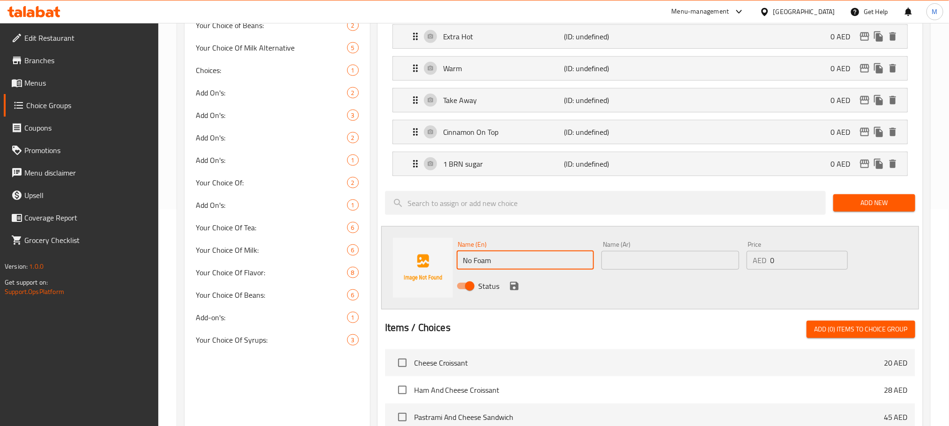
click at [692, 265] on input "text" at bounding box center [671, 260] width 138 height 19
paste input "لا رغوة"
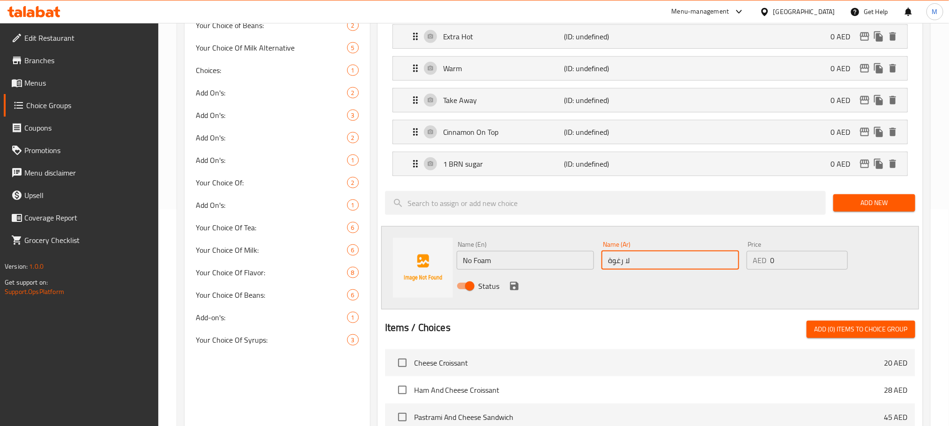
type input "لا رغوة"
drag, startPoint x: 628, startPoint y: 286, endPoint x: 562, endPoint y: 290, distance: 66.2
click at [627, 286] on div "Status" at bounding box center [670, 286] width 435 height 25
drag, startPoint x: 517, startPoint y: 289, endPoint x: 839, endPoint y: 218, distance: 329.5
click at [517, 288] on icon "save" at bounding box center [514, 286] width 8 height 8
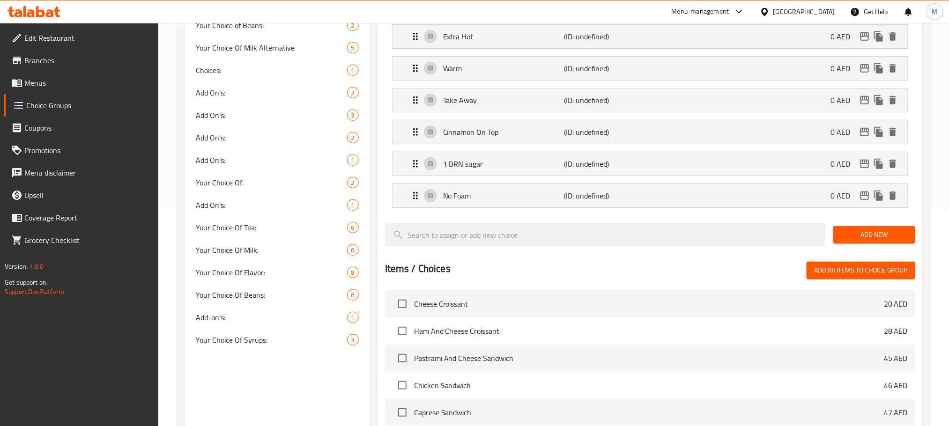
click at [861, 238] on span "Add New" at bounding box center [874, 235] width 67 height 12
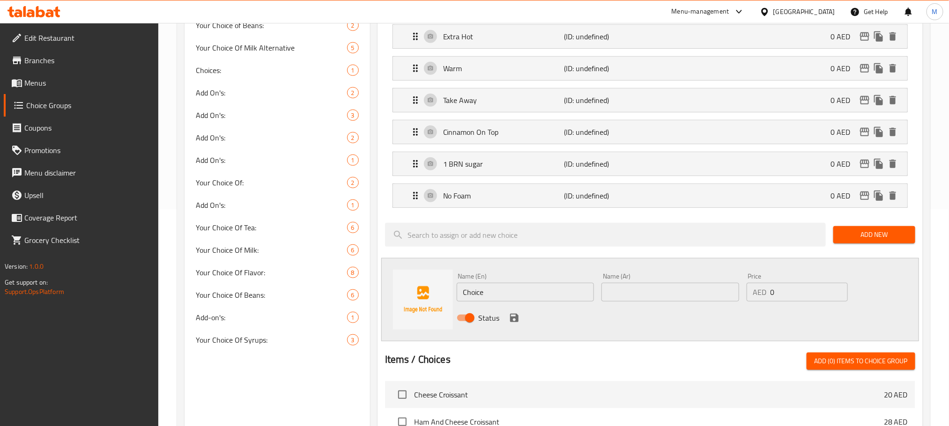
click at [472, 296] on input "Choice" at bounding box center [526, 292] width 138 height 19
paste input "Hot Milk OTS"
type input "Hot Milk OTS"
click at [697, 289] on input "text" at bounding box center [671, 292] width 138 height 19
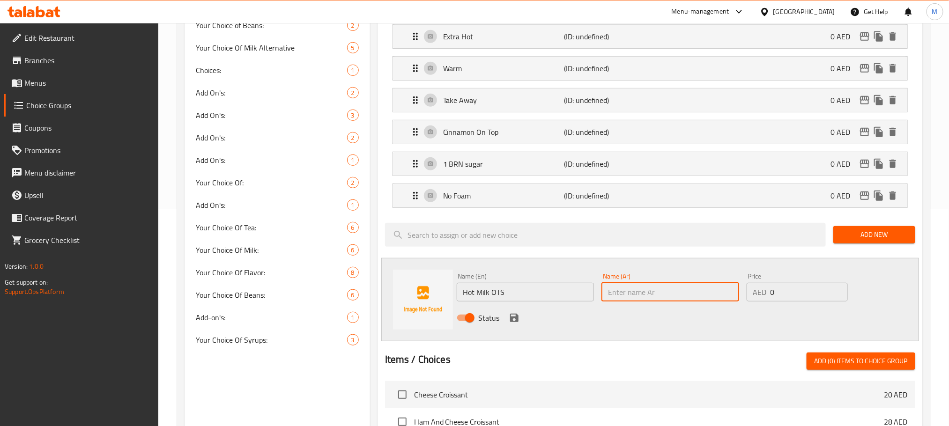
paste input "الشوفان بالحليب الساخن"
type input "الشوفان بالحليب الساخن"
click at [655, 334] on div "Name (En) Hot Milk OTS Name (En) Name (Ar) الشوفان بالحليب الساخن Name (Ar) Pri…" at bounding box center [650, 299] width 538 height 83
click at [509, 320] on icon "save" at bounding box center [514, 317] width 11 height 11
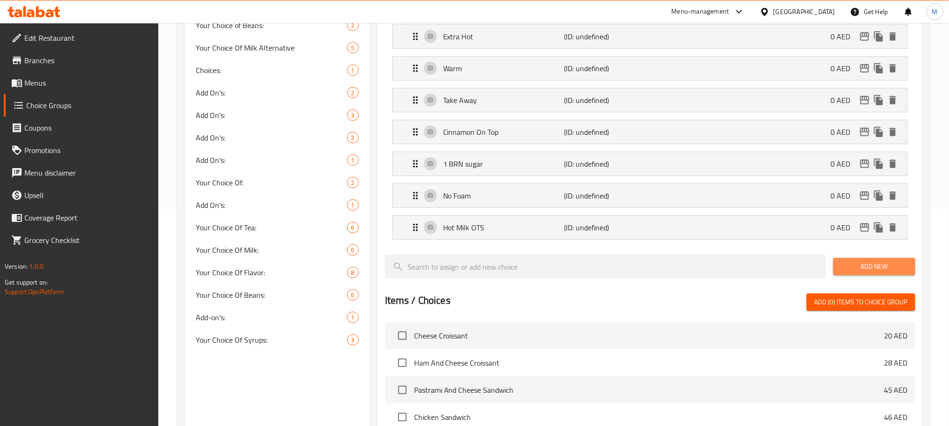
click at [905, 268] on span "Add New" at bounding box center [874, 267] width 67 height 12
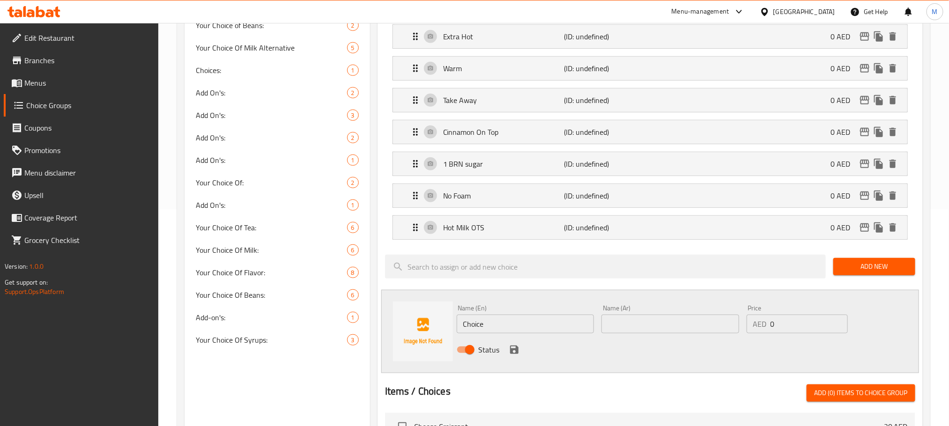
click at [537, 330] on input "Choice" at bounding box center [526, 324] width 138 height 19
paste input "old Milk OTS"
click at [537, 330] on input "Cold Milk OTS" at bounding box center [526, 324] width 138 height 19
type input "Cold Milk OTS"
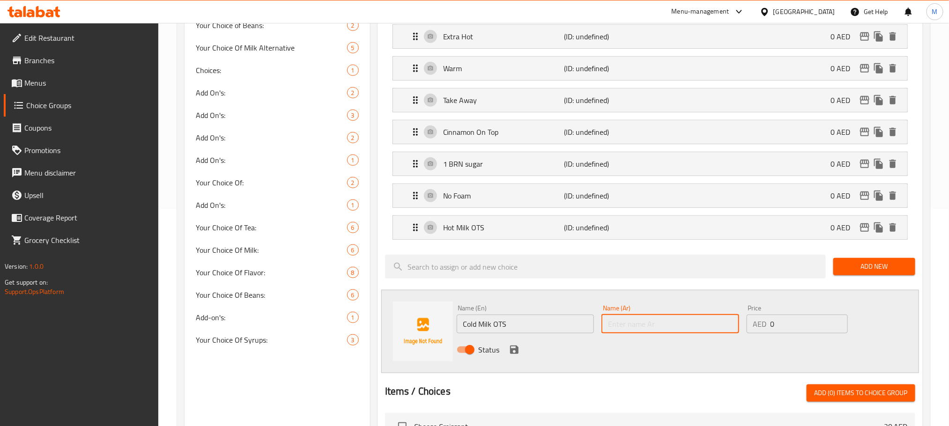
click at [647, 331] on input "text" at bounding box center [671, 324] width 138 height 19
paste input "حليب بارد او تي اس"
type input "حليب بارد او تي اس"
drag, startPoint x: 582, startPoint y: 353, endPoint x: 573, endPoint y: 354, distance: 9.0
click at [582, 353] on div "Status" at bounding box center [670, 349] width 435 height 25
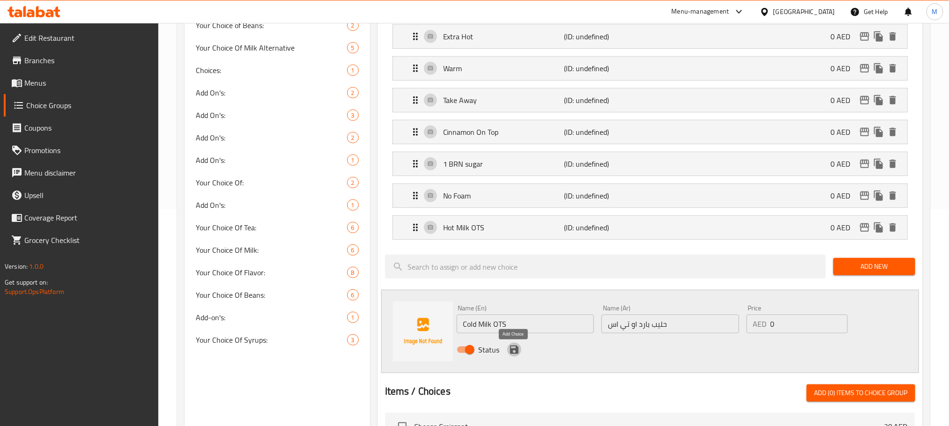
click at [511, 354] on icon "save" at bounding box center [514, 350] width 8 height 8
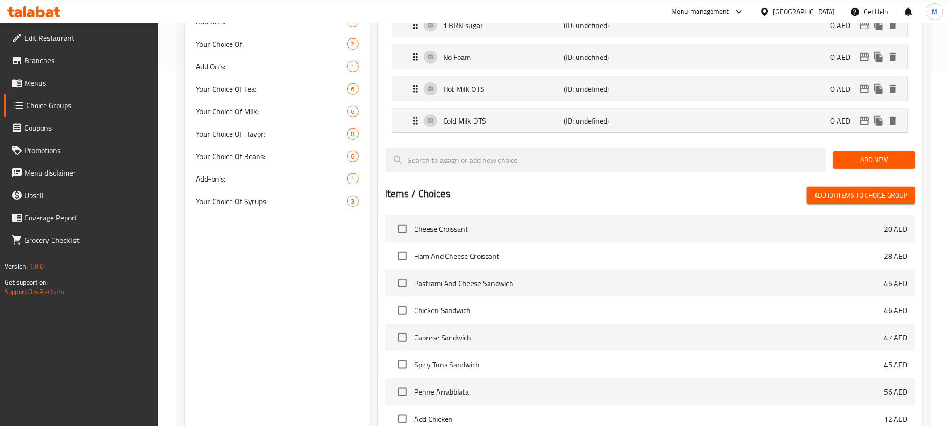
scroll to position [357, 0]
click at [865, 164] on span "Add New" at bounding box center [874, 158] width 67 height 12
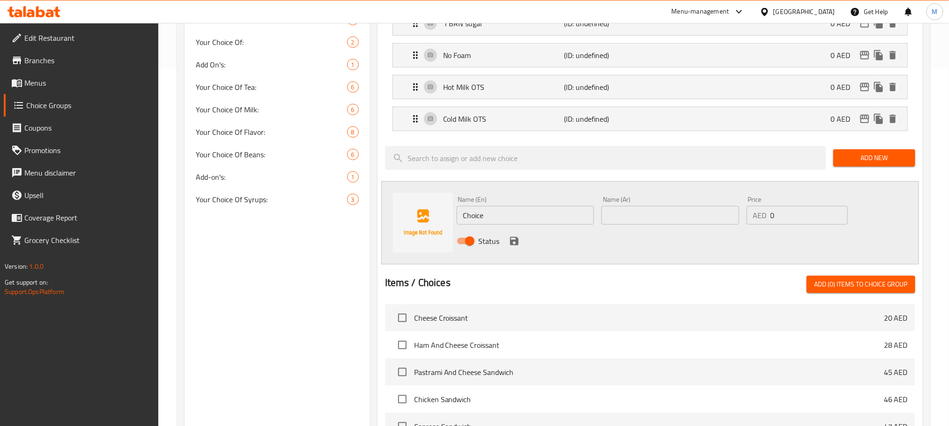
click at [515, 223] on input "Choice" at bounding box center [526, 215] width 138 height 19
click at [515, 224] on input "Choice" at bounding box center [526, 215] width 138 height 19
paste input "Small Size"
click at [515, 224] on input "Small Size" at bounding box center [526, 215] width 138 height 19
type input "Small Size"
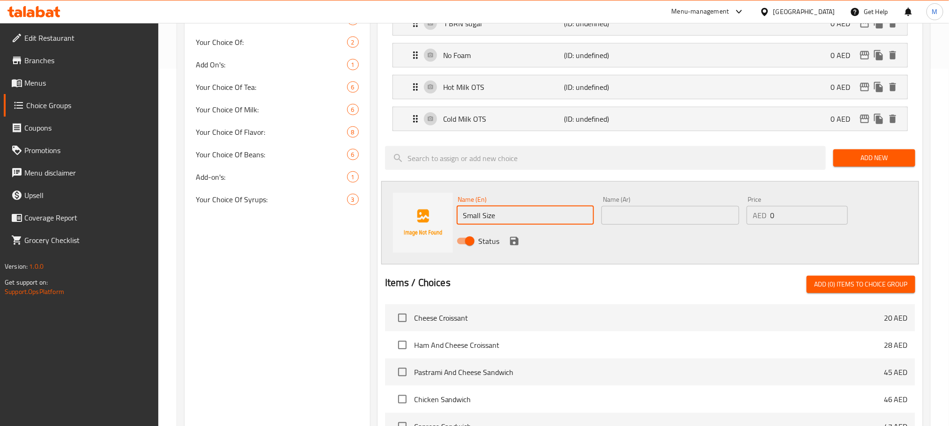
drag, startPoint x: 688, startPoint y: 242, endPoint x: 684, endPoint y: 238, distance: 6.0
click at [685, 242] on div "Status" at bounding box center [670, 241] width 435 height 25
click at [680, 223] on input "text" at bounding box center [671, 215] width 138 height 19
paste input "حجم صغير"
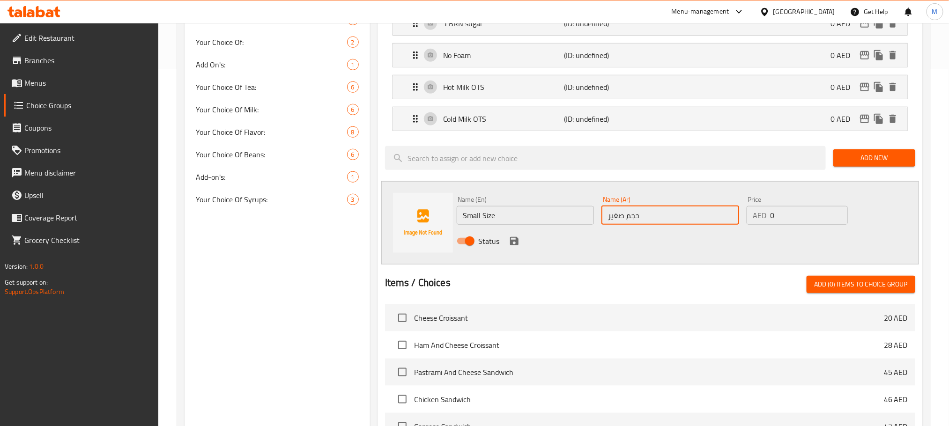
type input "حجم صغير"
drag, startPoint x: 614, startPoint y: 260, endPoint x: 606, endPoint y: 260, distance: 8.4
click at [610, 260] on div "Name (En) Small Size Name (En) Name (Ar) حجم صغير Name (Ar) Price AED 0 Price S…" at bounding box center [650, 222] width 538 height 83
click at [516, 247] on icon "save" at bounding box center [514, 241] width 11 height 11
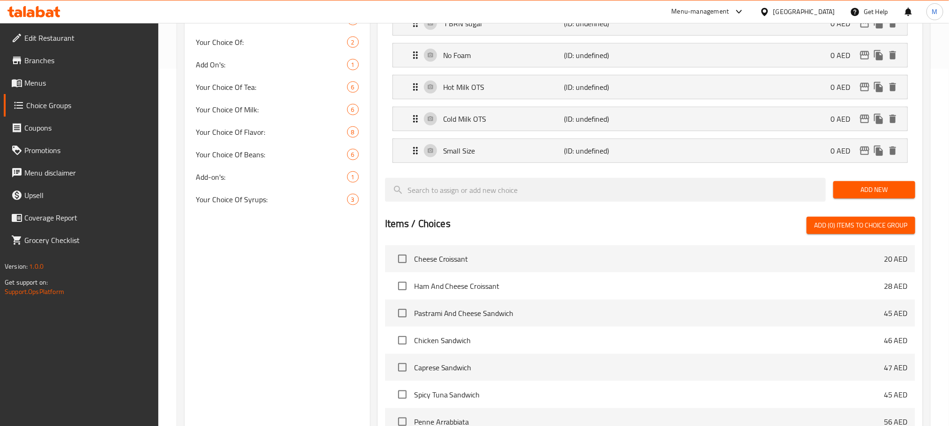
click at [876, 193] on span "Add New" at bounding box center [874, 190] width 67 height 12
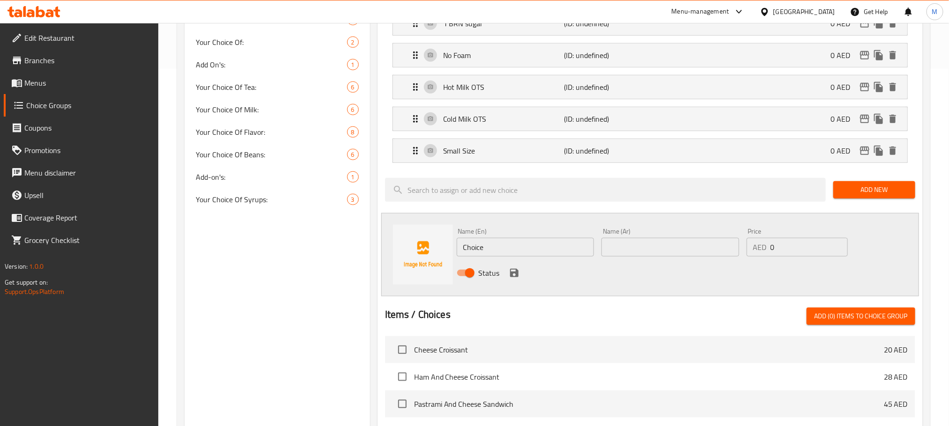
click at [517, 257] on input "Choice" at bounding box center [526, 247] width 138 height 19
paste input "Less Sweet"
type input "Less Sweet"
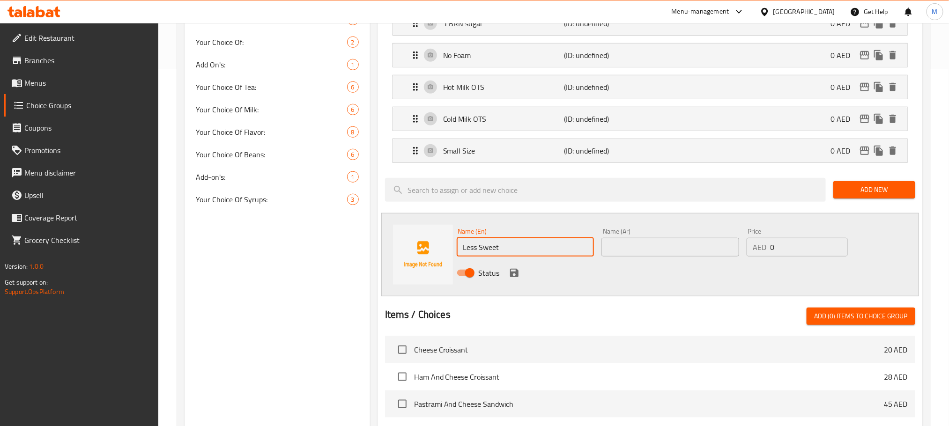
click at [679, 257] on input "text" at bounding box center [671, 247] width 138 height 19
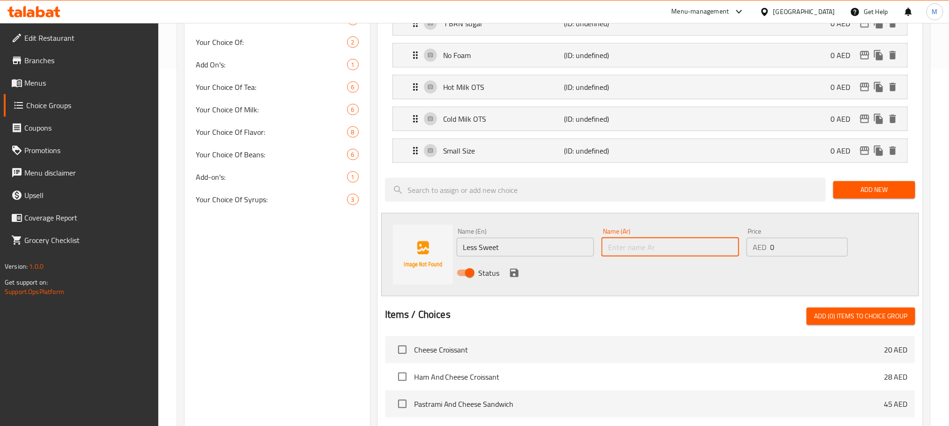
paste input "أقل حلوة"
type input "أقل حلوة"
click at [584, 291] on div "Name (En) Less Sweet Name (En) Name (Ar) أقل حلوة Name (Ar) Price AED 0 Price S…" at bounding box center [650, 254] width 538 height 83
click at [518, 277] on icon "save" at bounding box center [514, 273] width 8 height 8
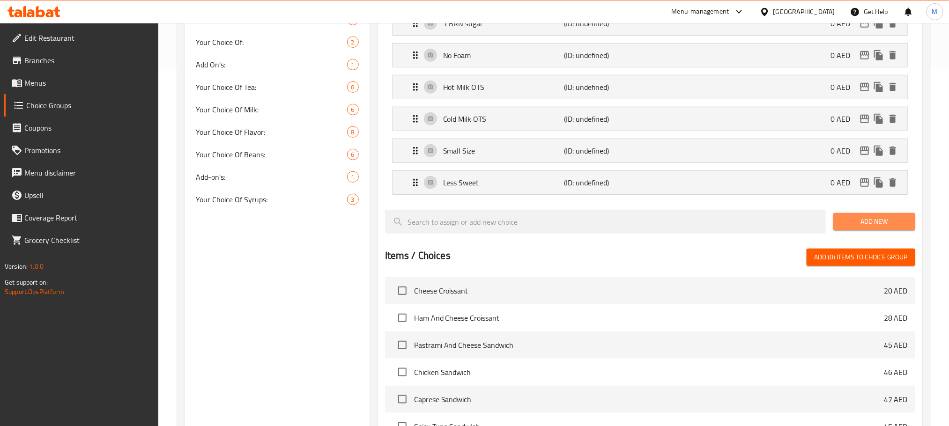
click at [867, 218] on button "Add New" at bounding box center [874, 221] width 82 height 17
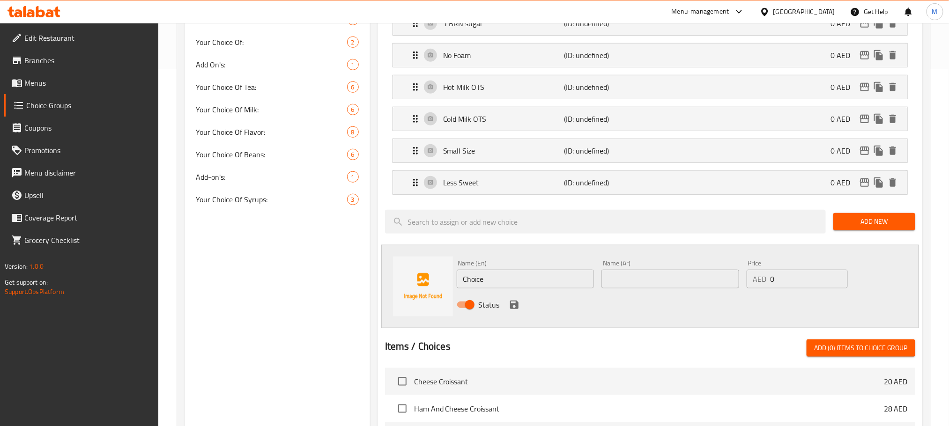
click at [477, 284] on input "Choice" at bounding box center [526, 279] width 138 height 19
paste input "Decaf"
type input "Decaf"
click at [649, 288] on input "text" at bounding box center [671, 279] width 138 height 19
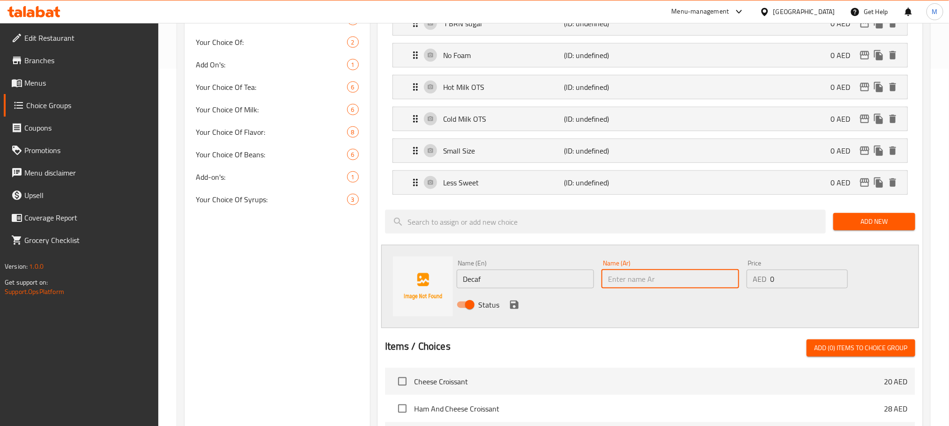
paste input "منزوعة الكافيين"
type input "منزوعة الكافيين"
click at [613, 338] on div at bounding box center [650, 335] width 530 height 7
click at [516, 309] on icon "save" at bounding box center [514, 305] width 8 height 8
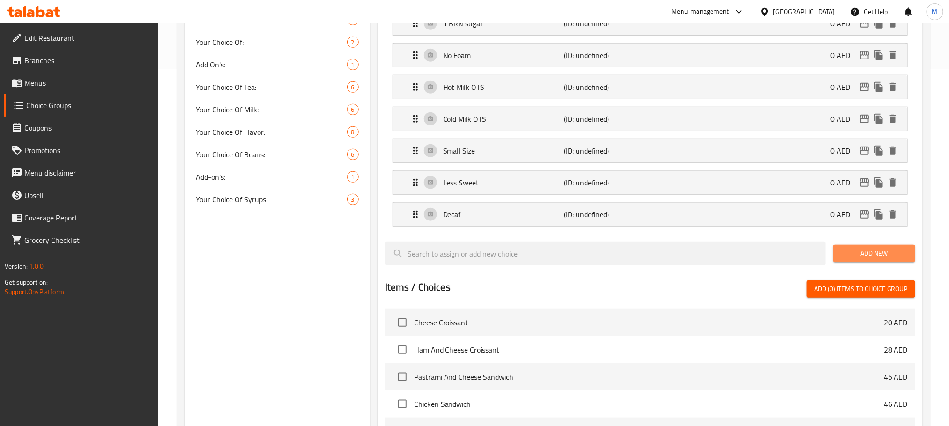
click at [847, 259] on span "Add New" at bounding box center [874, 254] width 67 height 12
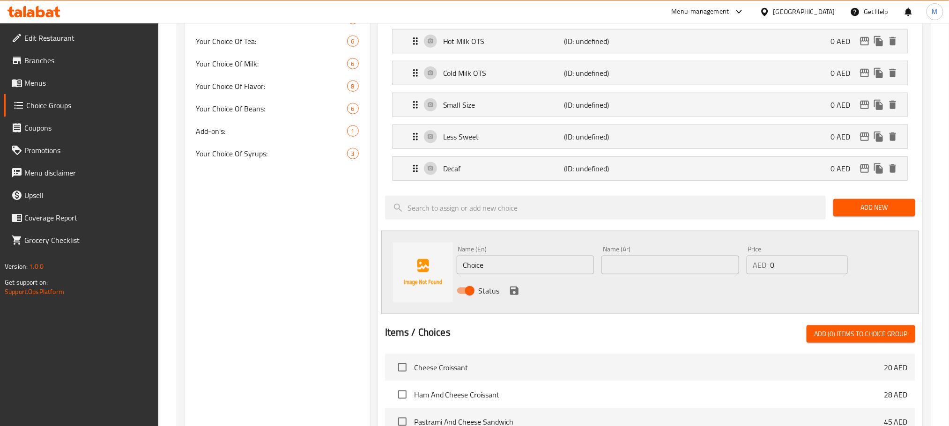
scroll to position [428, 0]
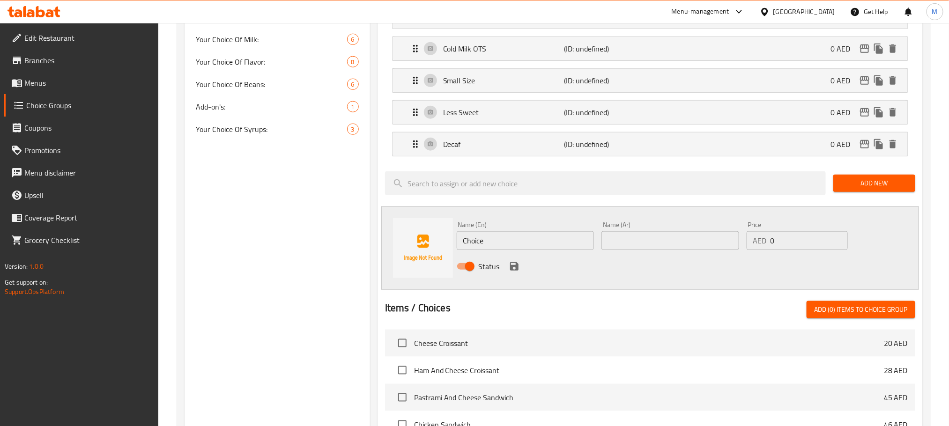
click at [476, 243] on input "Choice" at bounding box center [526, 240] width 138 height 19
paste input "1 Shot Espresso"
type input "1 Shot Espresso"
click at [637, 250] on input "text" at bounding box center [671, 240] width 138 height 19
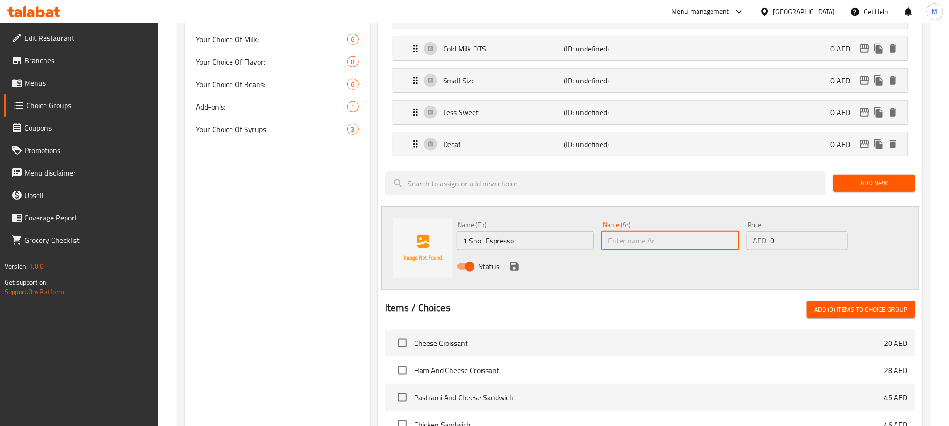
paste input "جرعة واحدة من الإسبريسو"
type input "جرعة واحدة من الإسبريسو"
drag, startPoint x: 589, startPoint y: 276, endPoint x: 536, endPoint y: 282, distance: 53.7
click at [589, 276] on div "Status" at bounding box center [670, 266] width 435 height 25
click at [509, 272] on icon "save" at bounding box center [514, 266] width 11 height 11
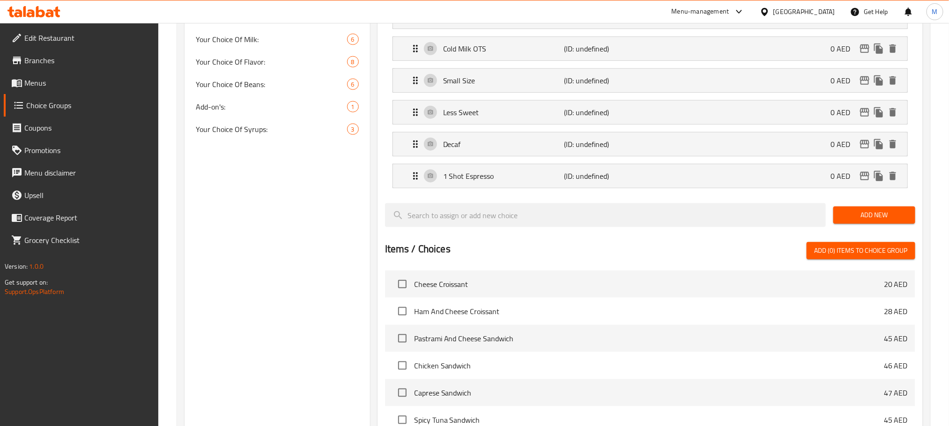
click at [878, 221] on span "Add New" at bounding box center [874, 215] width 67 height 12
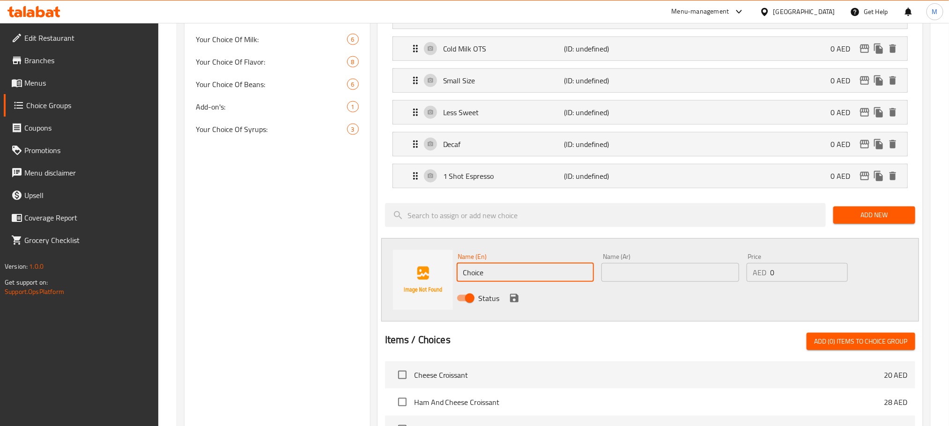
click at [530, 277] on input "Choice" at bounding box center [526, 272] width 138 height 19
paste input "Sweet"
type input "Sweet"
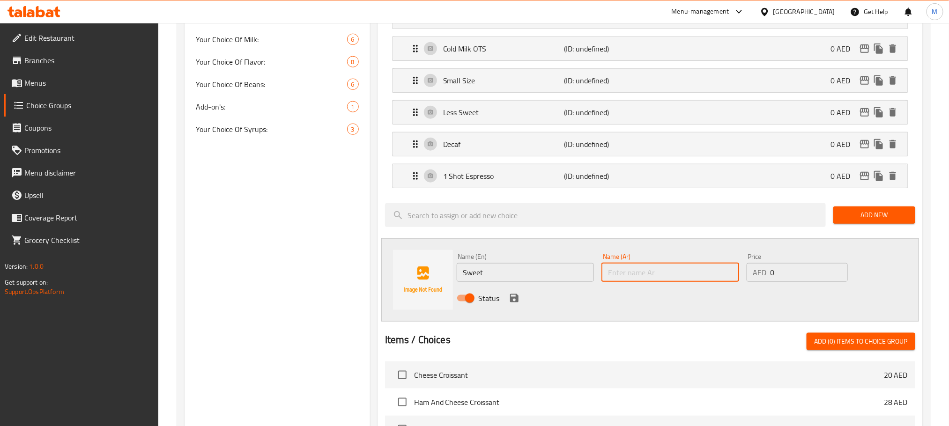
click at [638, 276] on input "text" at bounding box center [671, 272] width 138 height 19
paste input "حلو"
type input "حلو"
click at [620, 305] on div "Status" at bounding box center [670, 298] width 435 height 25
click at [513, 301] on icon "save" at bounding box center [514, 298] width 11 height 11
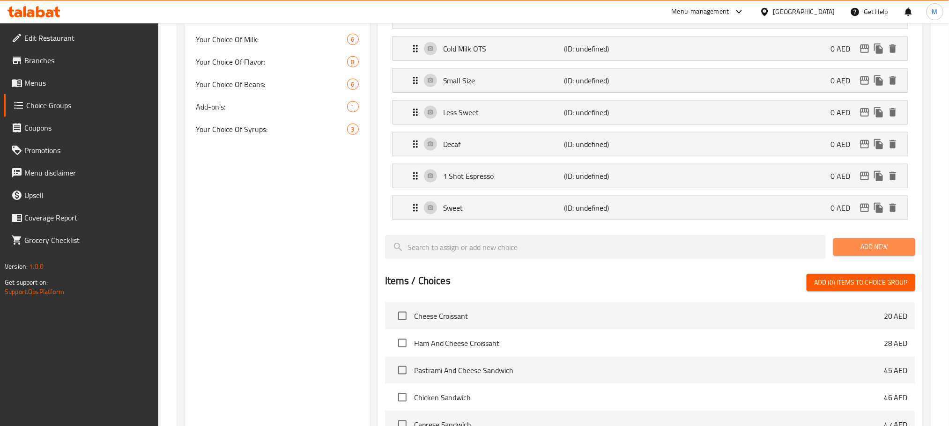
click at [852, 256] on button "Add New" at bounding box center [874, 246] width 82 height 17
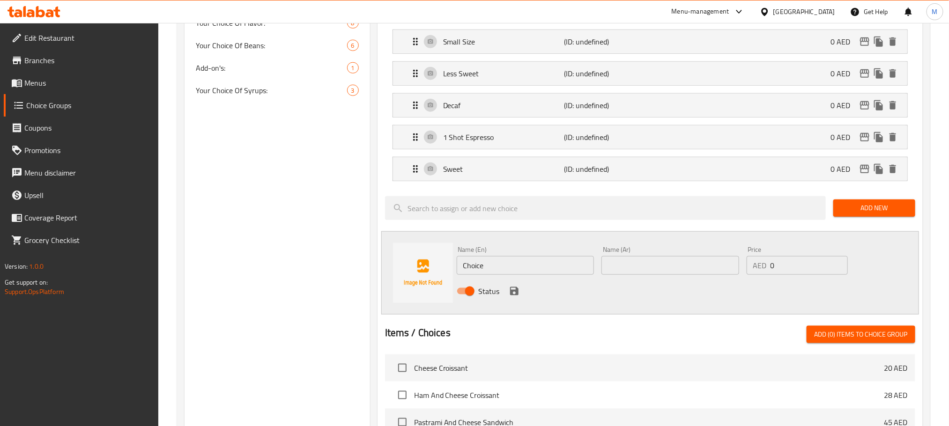
scroll to position [498, 0]
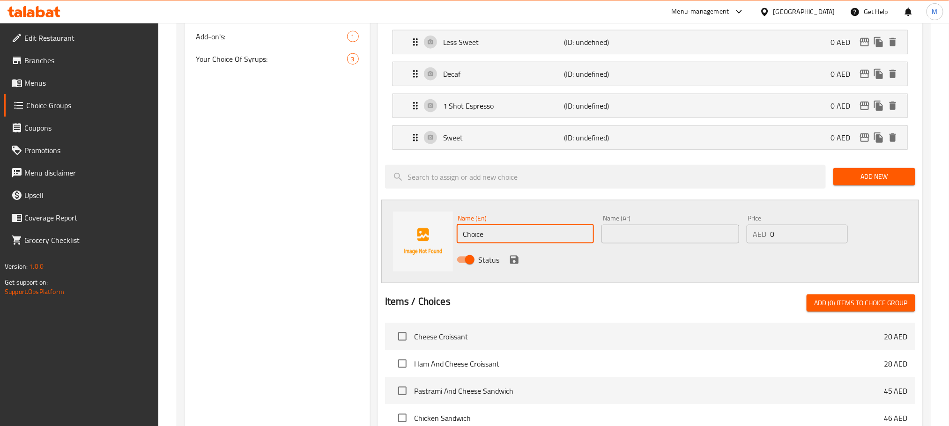
click at [481, 243] on input "Choice" at bounding box center [526, 234] width 138 height 19
paste input "No Cream"
type input "No Cream"
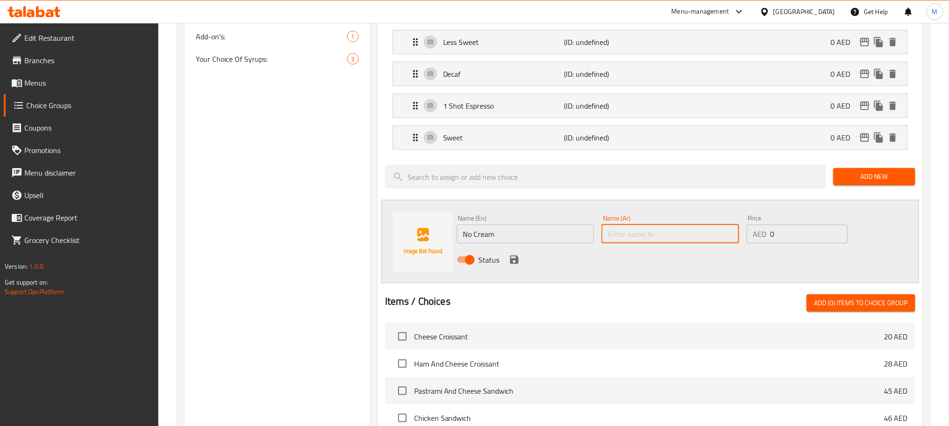
click at [629, 244] on input "text" at bounding box center [671, 234] width 138 height 19
paste input "لا كريم"
type input "لا كريم"
click at [605, 269] on div "Status" at bounding box center [670, 259] width 435 height 25
click at [515, 266] on icon "save" at bounding box center [514, 259] width 11 height 11
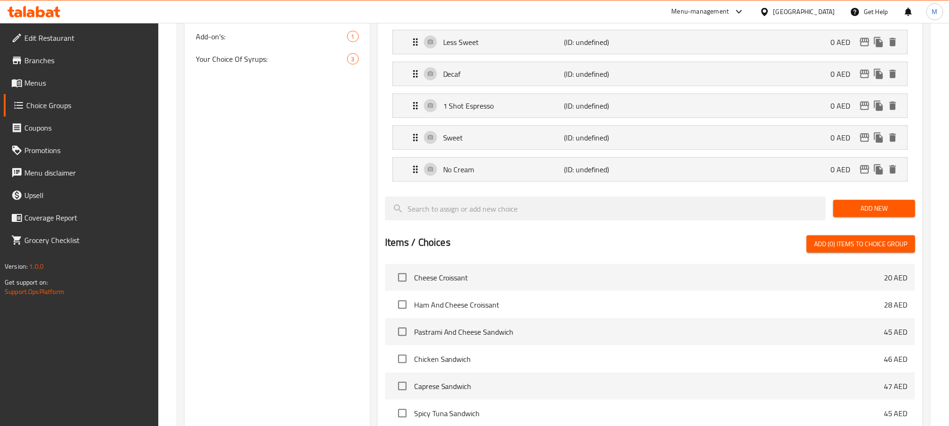
click at [879, 214] on span "Add New" at bounding box center [874, 209] width 67 height 12
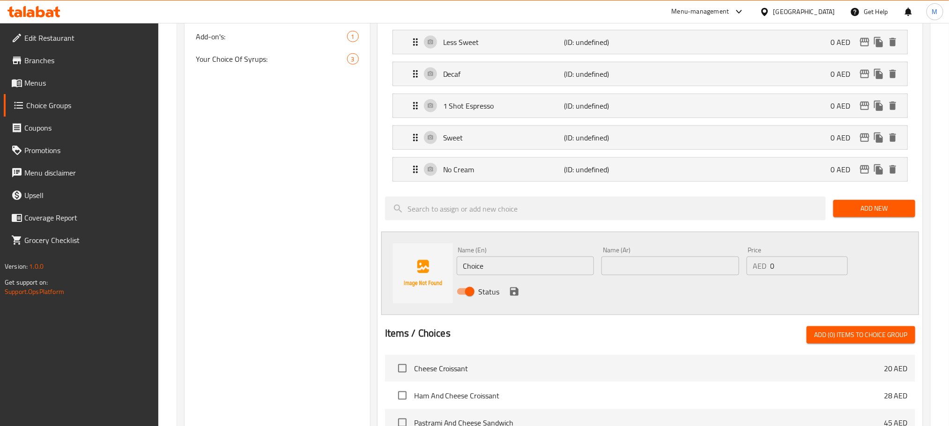
click at [531, 273] on input "Choice" at bounding box center [526, 266] width 138 height 19
paste input "Deliveroo"
click at [531, 273] on input "Choice" at bounding box center [526, 266] width 138 height 19
type input "Deliveroo"
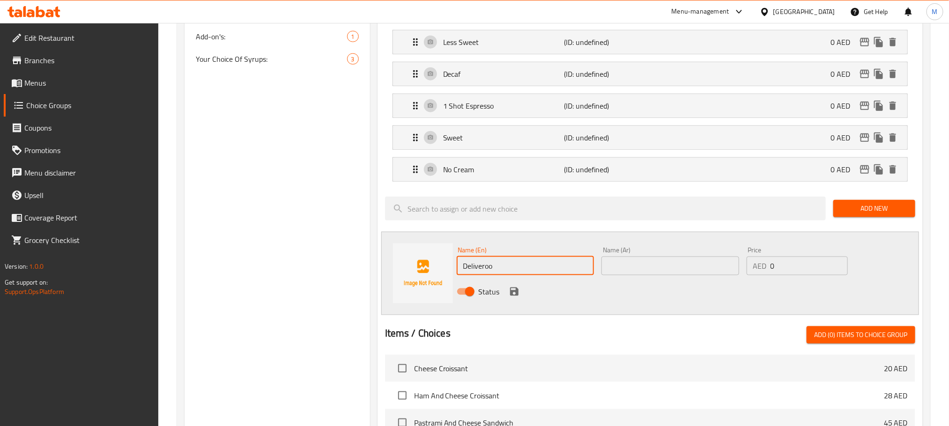
click at [635, 262] on div "Name (Ar) Name (Ar)" at bounding box center [671, 261] width 138 height 29
click at [634, 275] on input "text" at bounding box center [671, 266] width 138 height 19
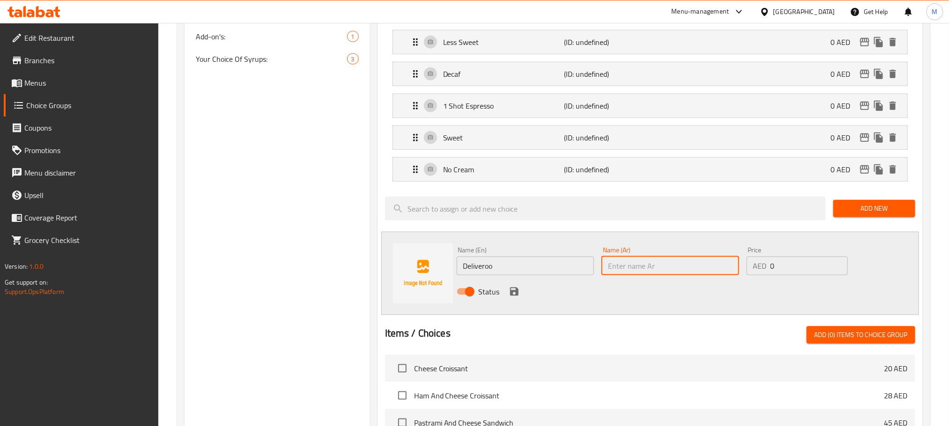
paste input "ديليفرو"
type input "ديليفرو"
click at [596, 314] on div "Name (En) Deliveroo Name (En) Name (Ar) ديليفرو Name (Ar) Price AED 0 Price Sta…" at bounding box center [650, 273] width 538 height 83
drag, startPoint x: 515, startPoint y: 298, endPoint x: 890, endPoint y: 241, distance: 379.2
click at [516, 296] on icon "save" at bounding box center [514, 292] width 8 height 8
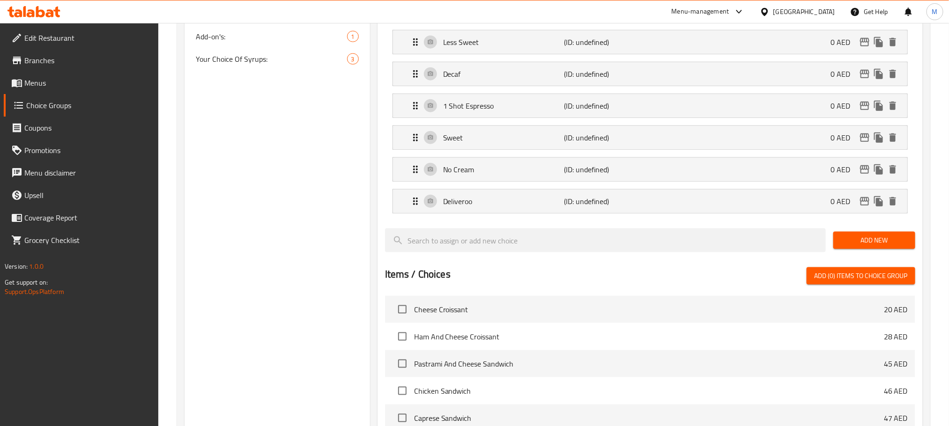
click at [872, 246] on span "Add New" at bounding box center [874, 241] width 67 height 12
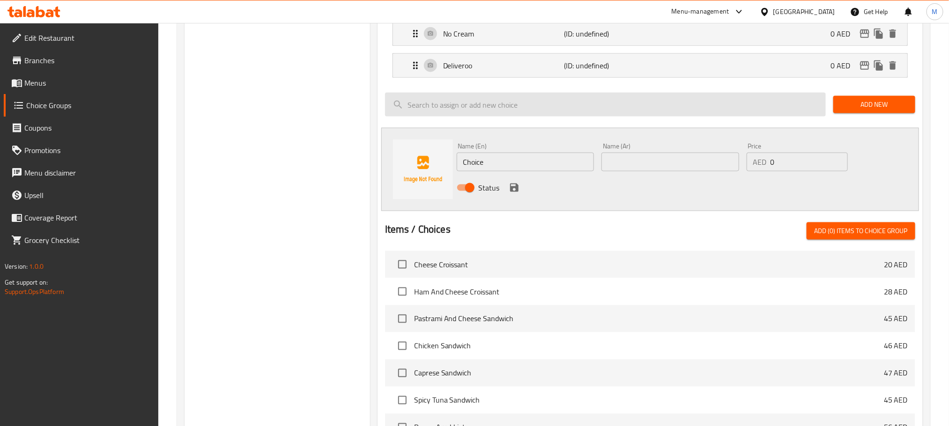
scroll to position [639, 0]
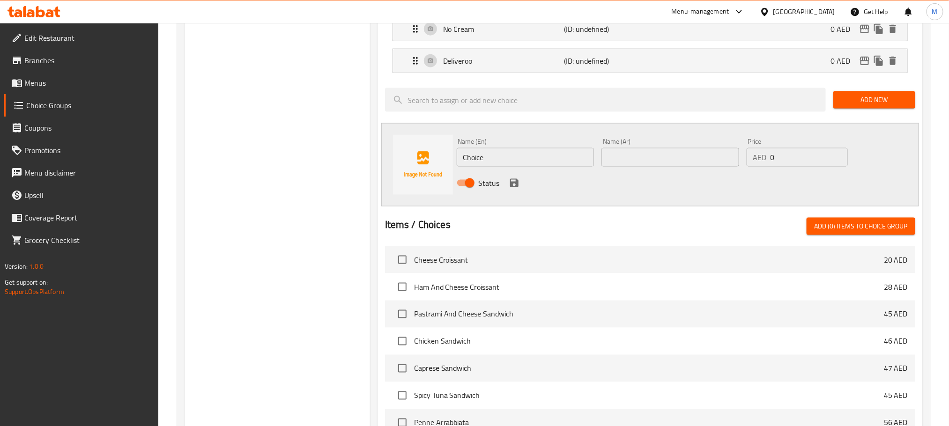
click at [522, 164] on input "Choice" at bounding box center [526, 157] width 138 height 19
click at [523, 163] on input "Choice" at bounding box center [526, 157] width 138 height 19
paste input "No Ice"
click at [523, 163] on input "Choice" at bounding box center [526, 157] width 138 height 19
type input "No Ice"
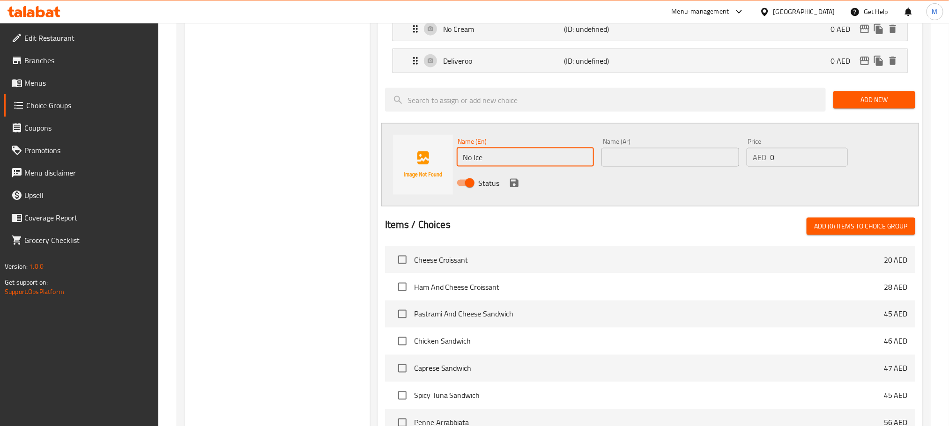
click at [694, 163] on input "text" at bounding box center [671, 157] width 138 height 19
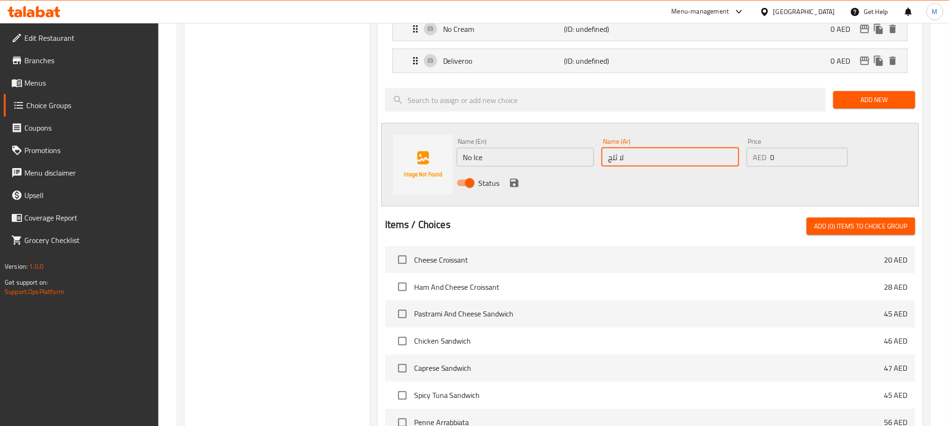
type input "لا ثلج"
click at [520, 190] on button "save" at bounding box center [514, 183] width 14 height 14
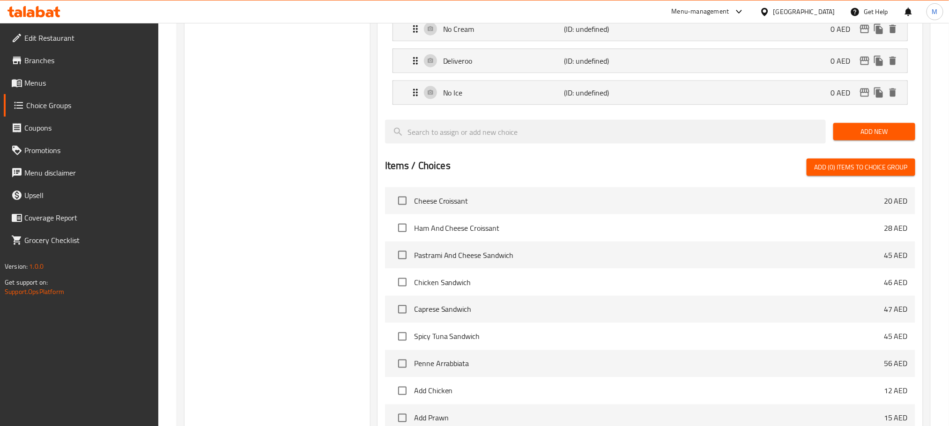
click at [886, 134] on span "Add New" at bounding box center [874, 132] width 67 height 12
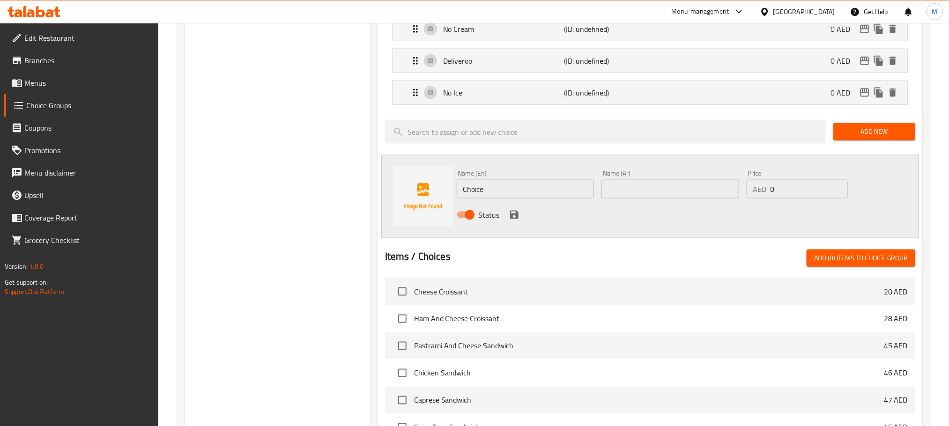
click at [571, 199] on input "Choice" at bounding box center [526, 189] width 138 height 19
paste input "Less Ice"
type input "Less Ice"
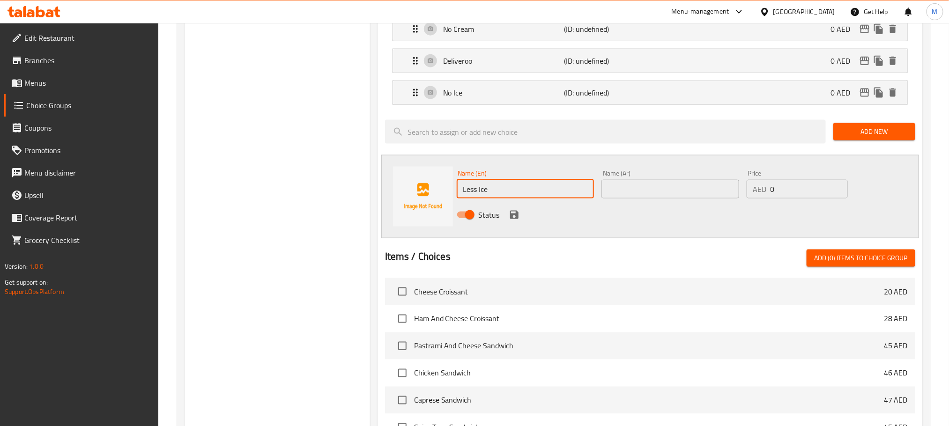
click at [652, 197] on input "text" at bounding box center [671, 189] width 138 height 19
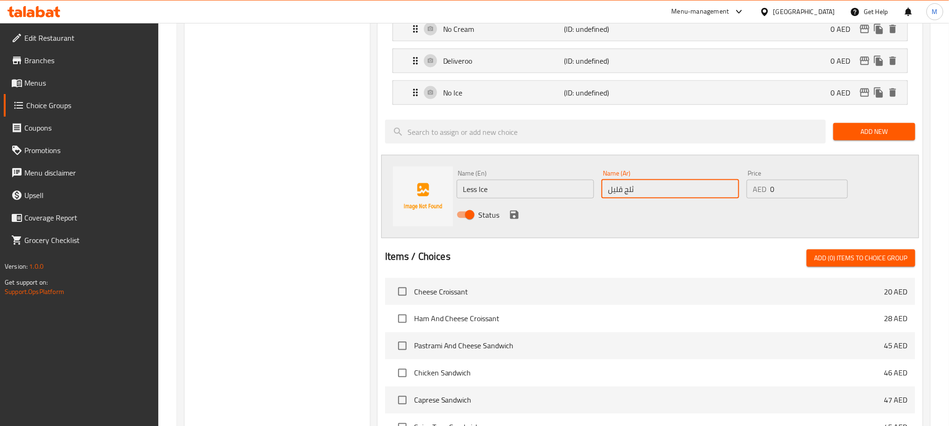
type input "ثلج قليل"
drag, startPoint x: 587, startPoint y: 240, endPoint x: 542, endPoint y: 231, distance: 45.9
click at [586, 238] on div "Name (En) Less Ice Name (En) Name (Ar) ثلج قليل Name (Ar) Price AED 0 Price Sta…" at bounding box center [650, 196] width 538 height 83
drag, startPoint x: 526, startPoint y: 223, endPoint x: 517, endPoint y: 221, distance: 8.9
click at [522, 223] on div "Status" at bounding box center [670, 214] width 435 height 25
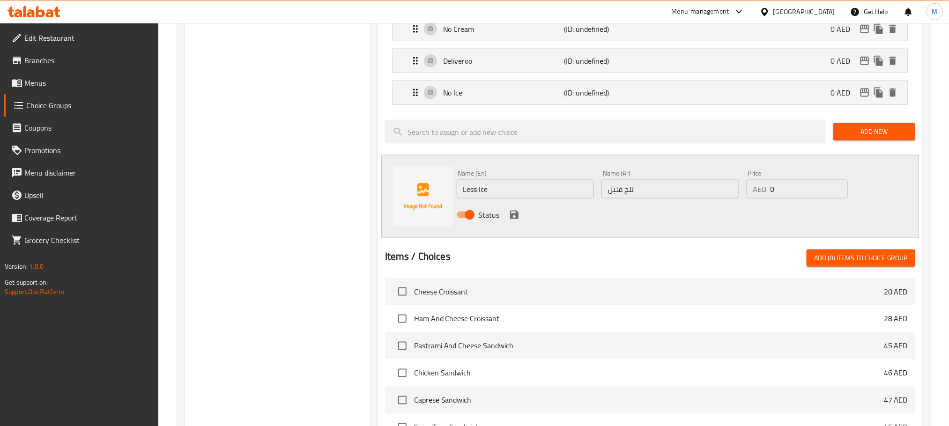
click at [517, 219] on icon "save" at bounding box center [514, 215] width 8 height 8
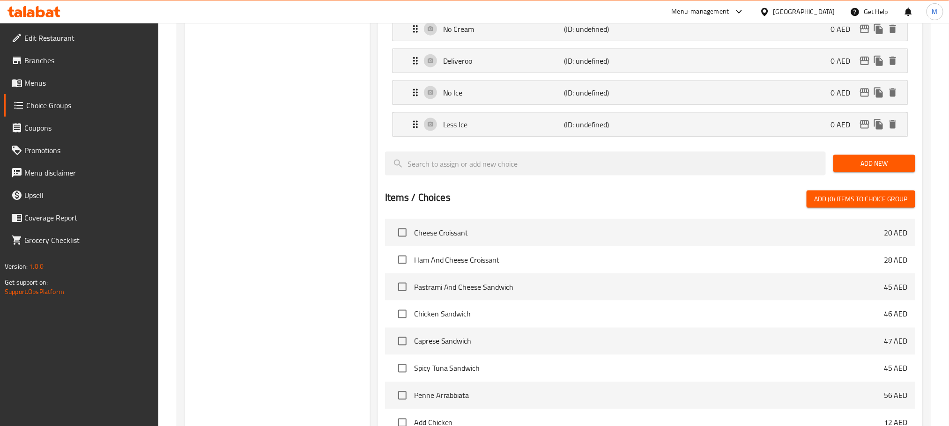
click at [894, 170] on span "Add New" at bounding box center [874, 164] width 67 height 12
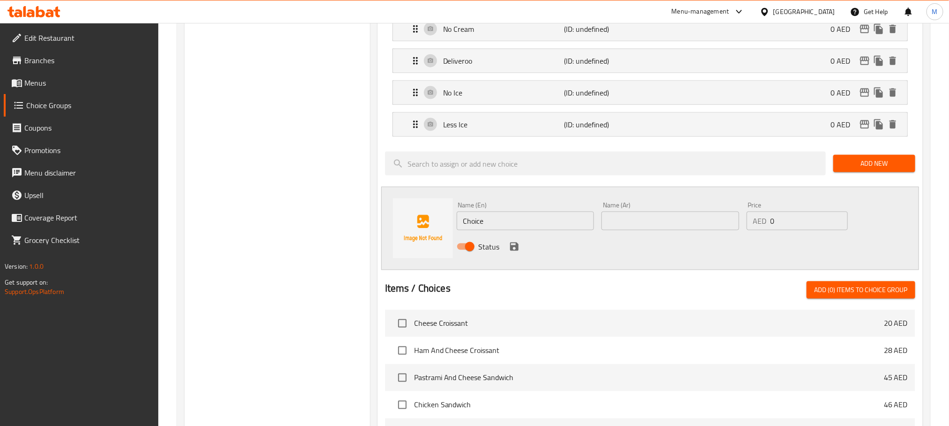
click at [551, 230] on input "Choice" at bounding box center [526, 221] width 138 height 19
paste input "Less Milk"
type input "Less Milk"
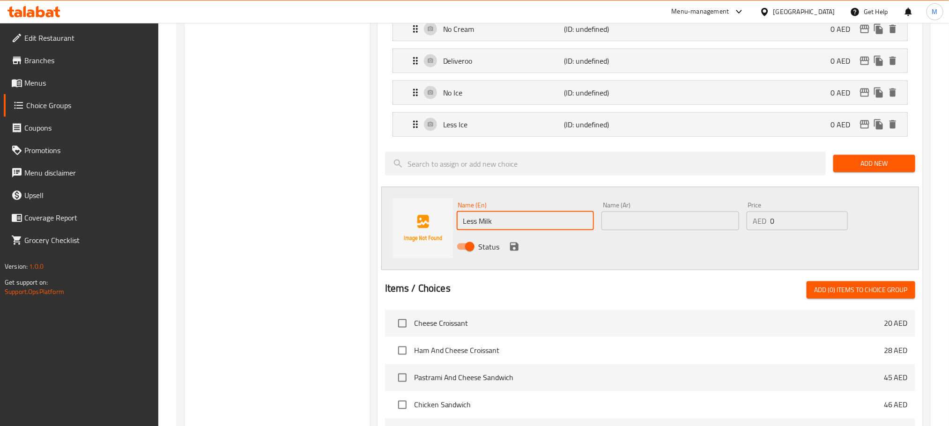
click at [647, 234] on div "Name (Ar) Name (Ar)" at bounding box center [670, 216] width 145 height 36
click at [646, 230] on input "text" at bounding box center [671, 221] width 138 height 19
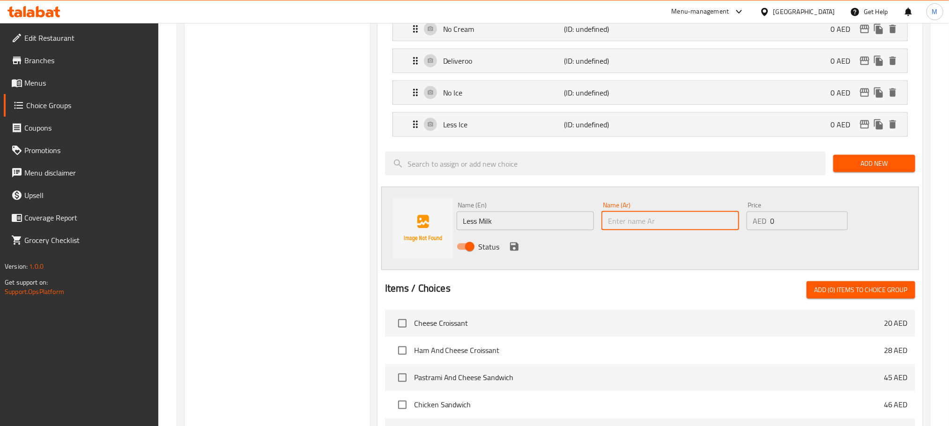
paste input "حليب أقل"
type input "حليب أقل"
drag, startPoint x: 604, startPoint y: 260, endPoint x: 530, endPoint y: 260, distance: 74.5
click at [602, 260] on div "Status" at bounding box center [670, 246] width 435 height 25
click at [516, 251] on icon "save" at bounding box center [514, 247] width 8 height 8
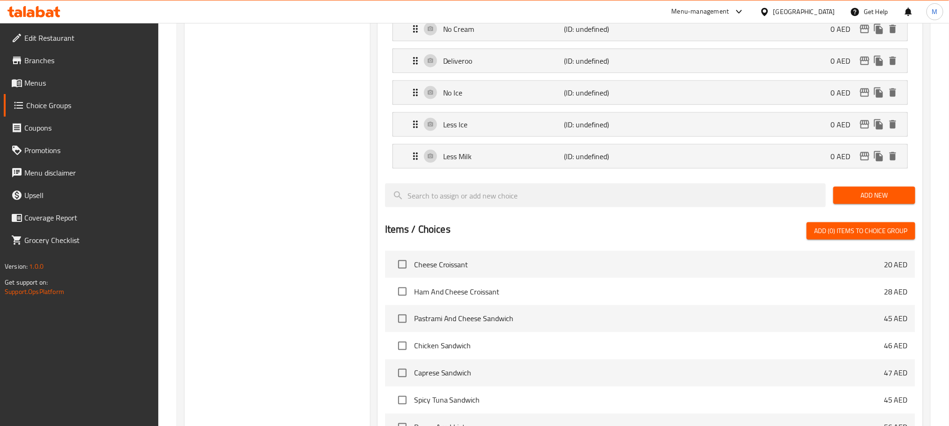
click at [904, 201] on span "Add New" at bounding box center [874, 196] width 67 height 12
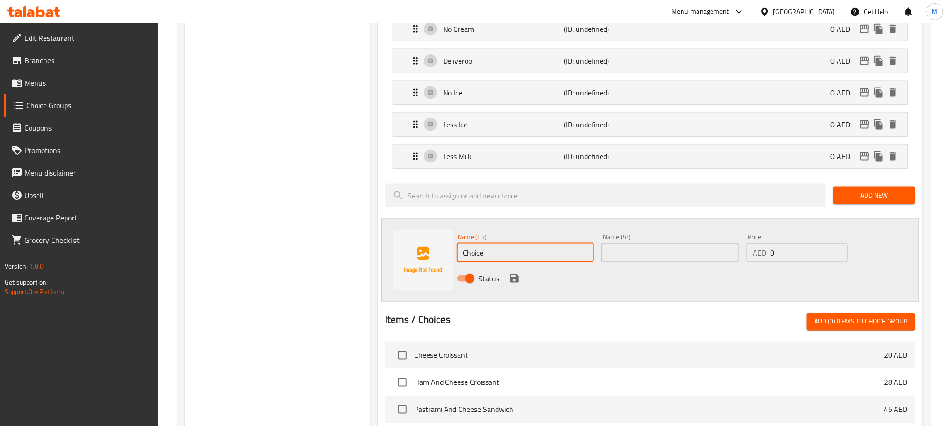
click at [550, 262] on input "Choice" at bounding box center [526, 253] width 138 height 19
click at [551, 262] on input "Choice" at bounding box center [526, 253] width 138 height 19
paste input "Med Sweet"
type input "Med Sweet"
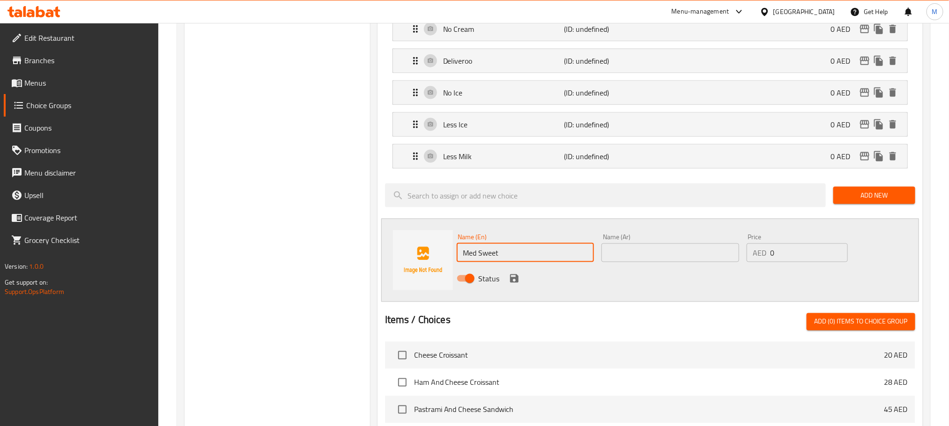
click at [633, 262] on input "text" at bounding box center [671, 253] width 138 height 19
paste input "ميد سويت"
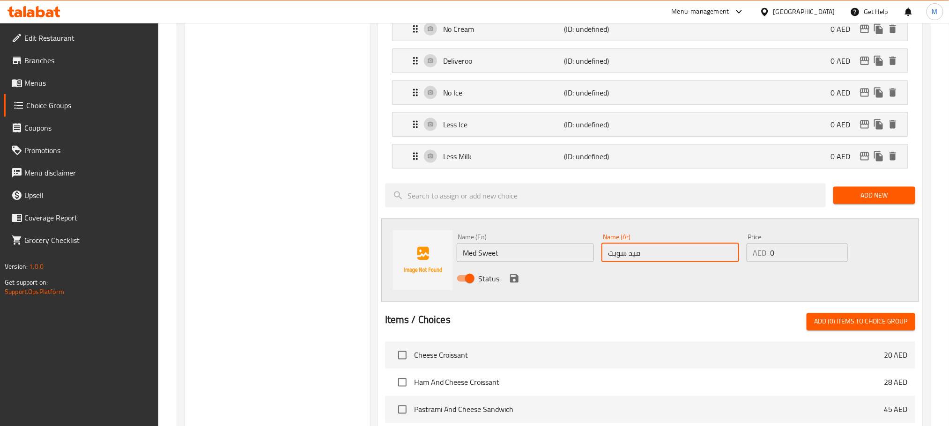
type input "ميد سويت"
click at [611, 291] on div "Status" at bounding box center [670, 278] width 435 height 25
click at [509, 282] on icon "save" at bounding box center [514, 278] width 11 height 11
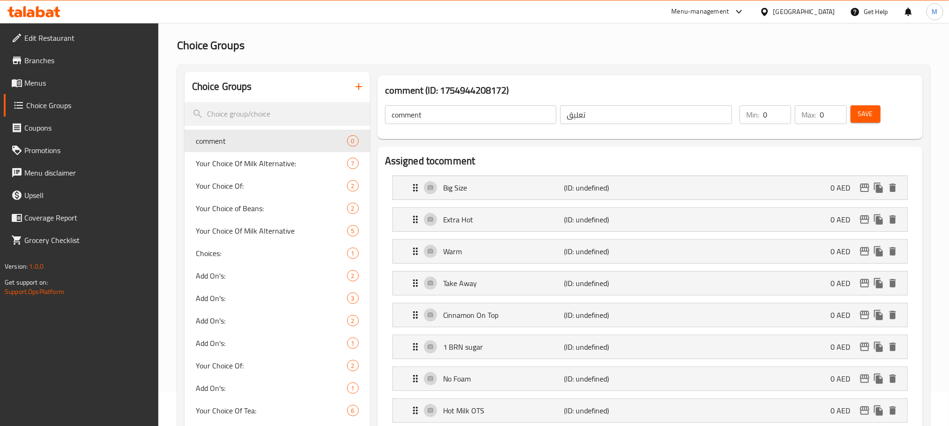
scroll to position [6, 0]
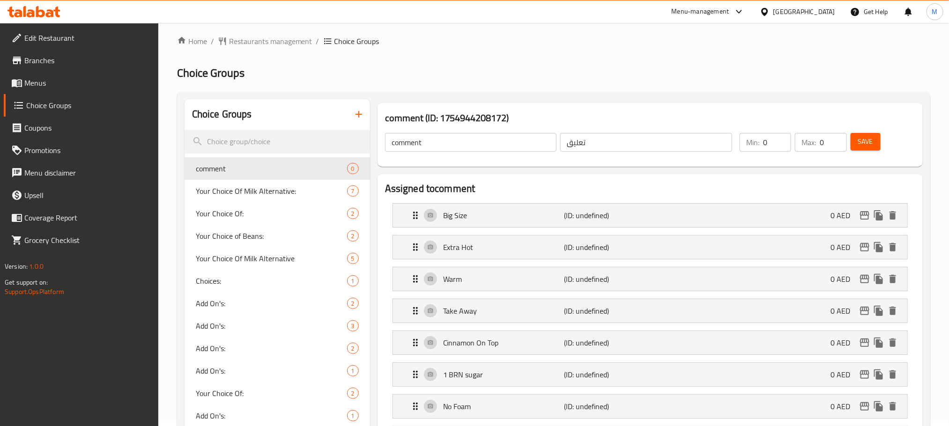
click at [863, 134] on button "Save" at bounding box center [866, 141] width 30 height 17
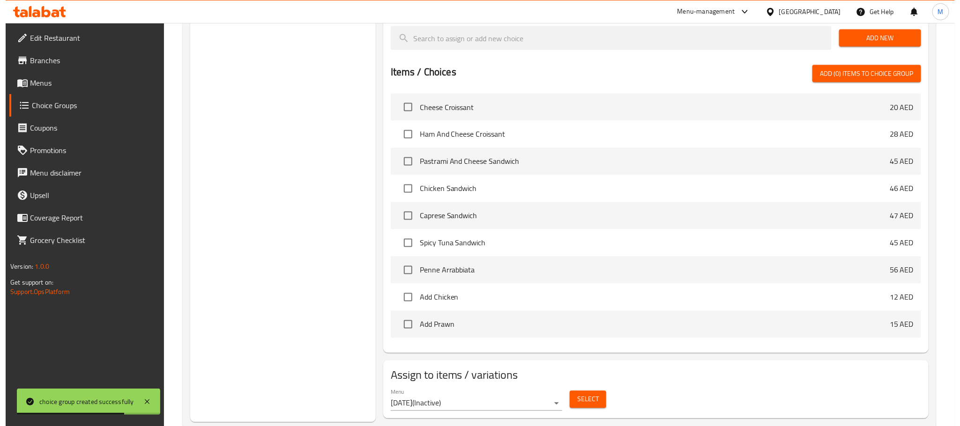
scroll to position [859, 0]
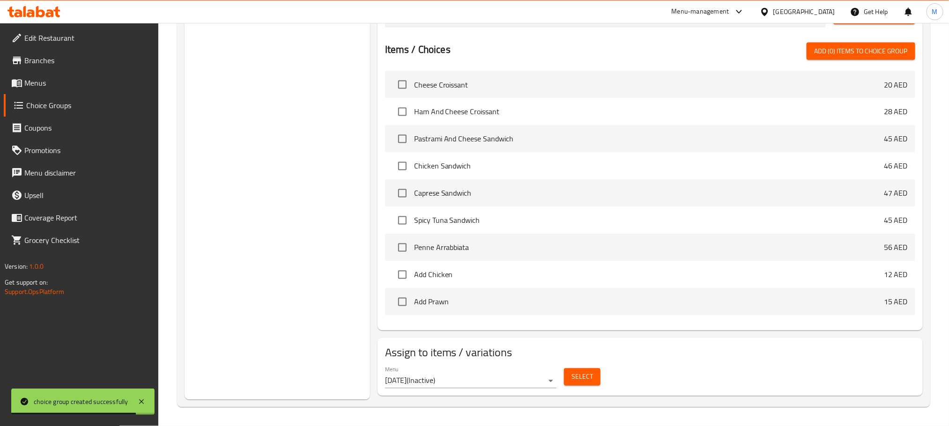
click at [588, 382] on span "Select" at bounding box center [583, 378] width 22 height 12
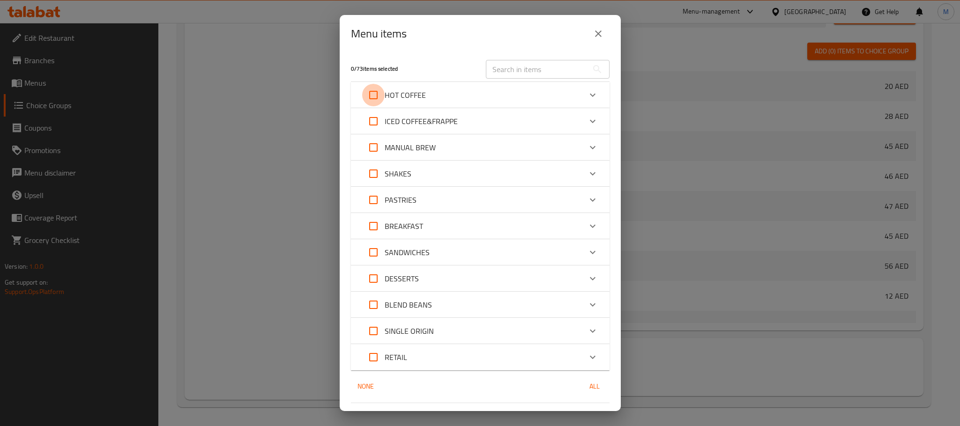
click at [375, 91] on input "Expand" at bounding box center [373, 95] width 22 height 22
checkbox input "true"
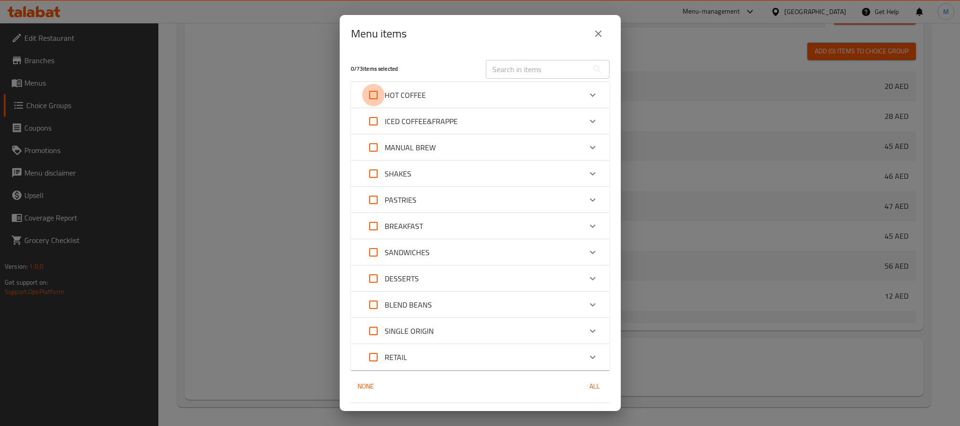
checkbox input "true"
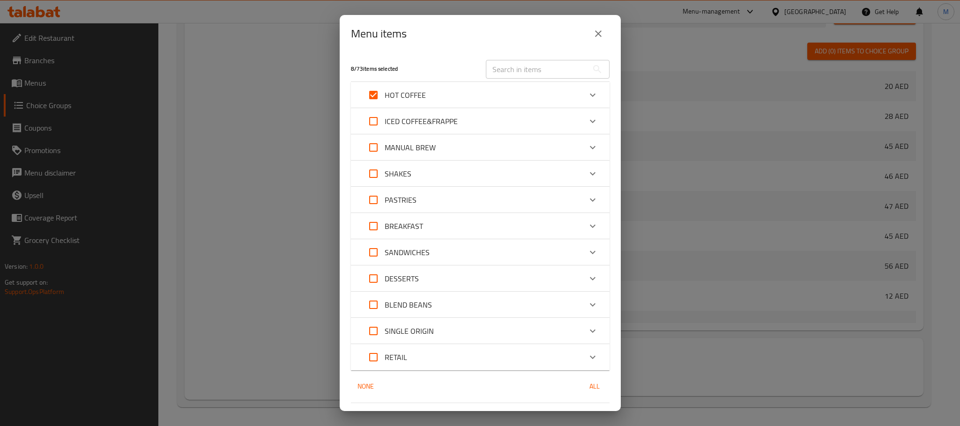
click at [377, 124] on input "Expand" at bounding box center [373, 121] width 22 height 22
checkbox input "true"
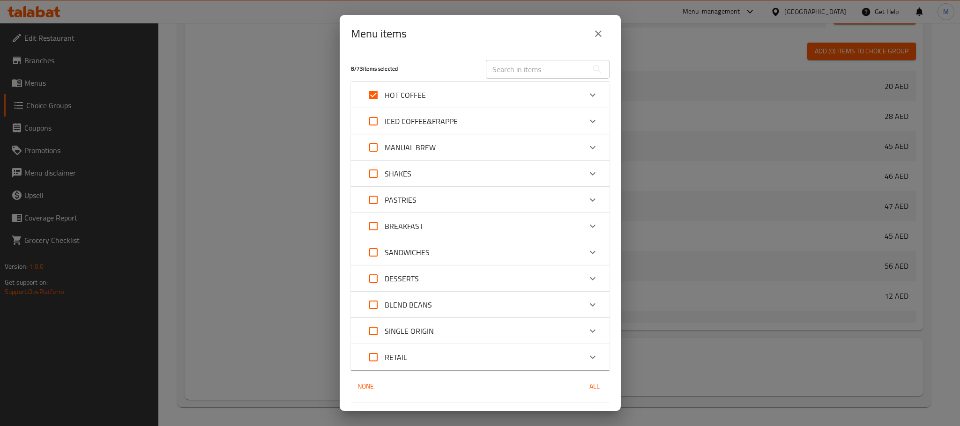
checkbox input "true"
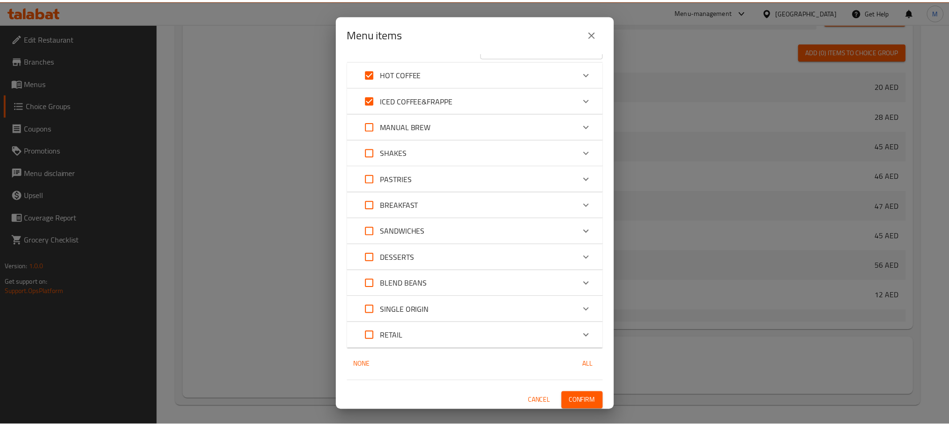
scroll to position [24, 0]
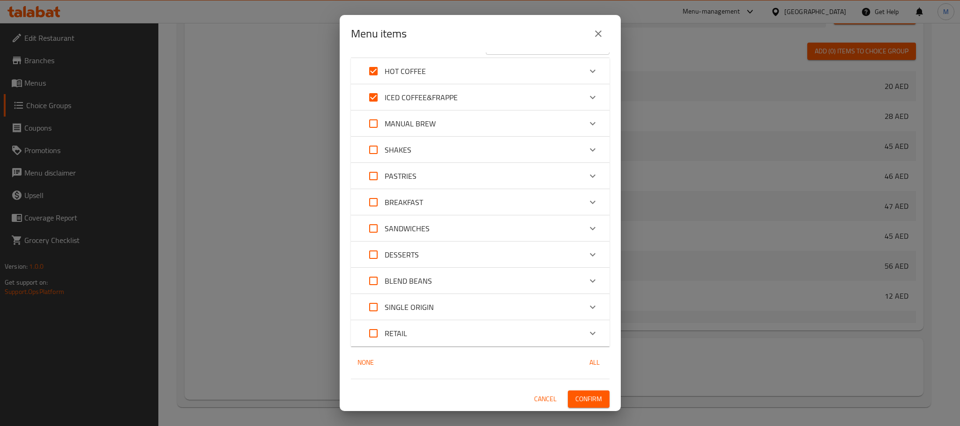
click at [576, 401] on span "Confirm" at bounding box center [588, 400] width 27 height 12
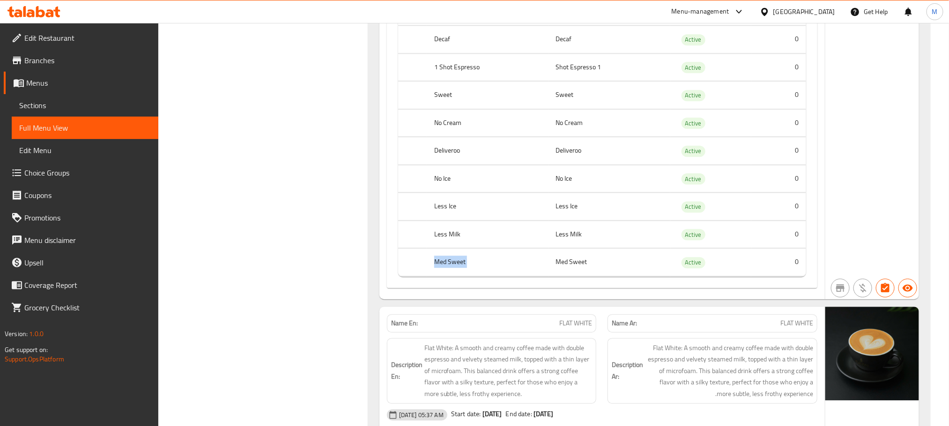
scroll to position [1240, 0]
